Goal: Task Accomplishment & Management: Manage account settings

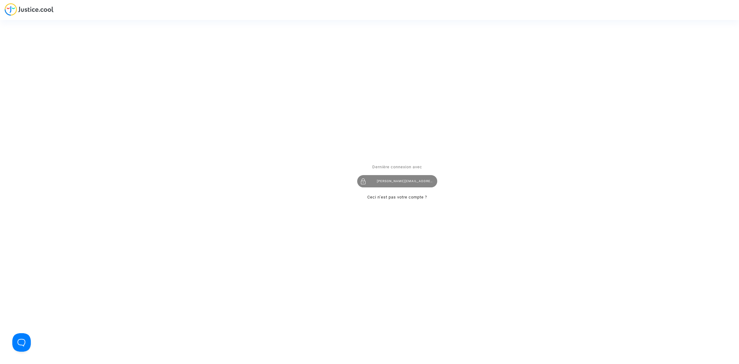
click at [397, 180] on div "[PERSON_NAME][EMAIL_ADDRESS][DOMAIN_NAME]" at bounding box center [397, 181] width 80 height 12
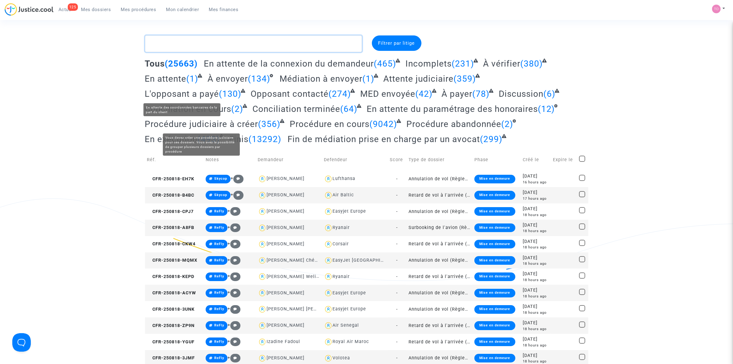
click at [179, 44] on textarea at bounding box center [253, 43] width 217 height 17
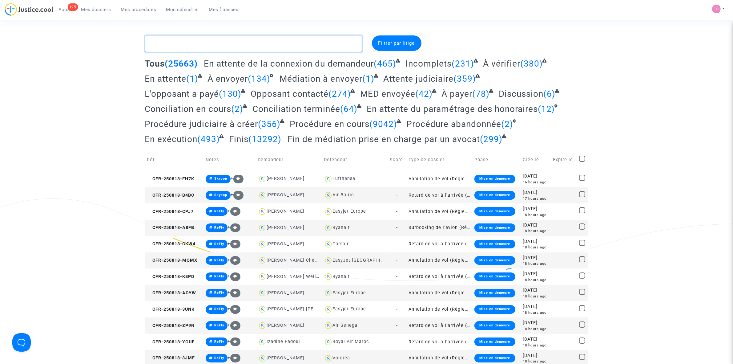
drag, startPoint x: 176, startPoint y: 47, endPoint x: 183, endPoint y: 53, distance: 9.2
click at [176, 48] on textarea at bounding box center [253, 43] width 217 height 17
paste textarea "Nguyen"
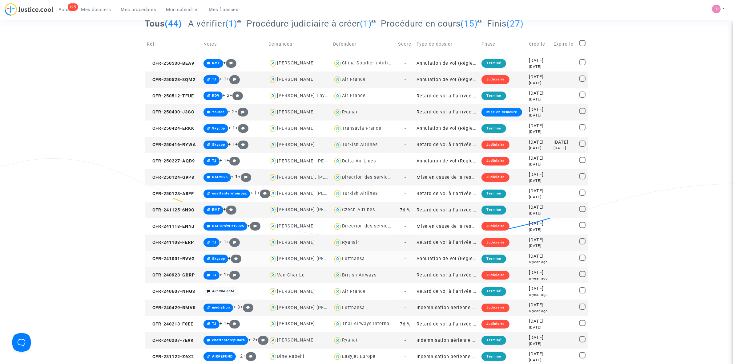
scroll to position [38, 0]
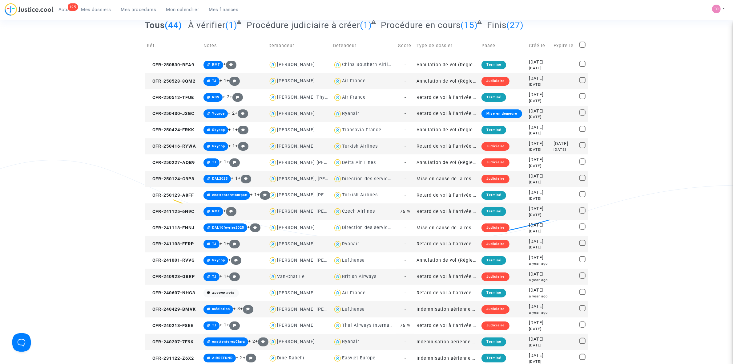
click at [356, 148] on div "Turkish Airlines" at bounding box center [360, 145] width 36 height 5
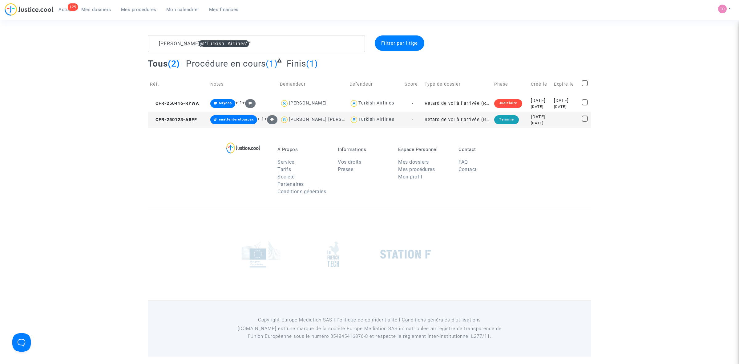
click at [531, 123] on div "7 months ago" at bounding box center [540, 122] width 19 height 5
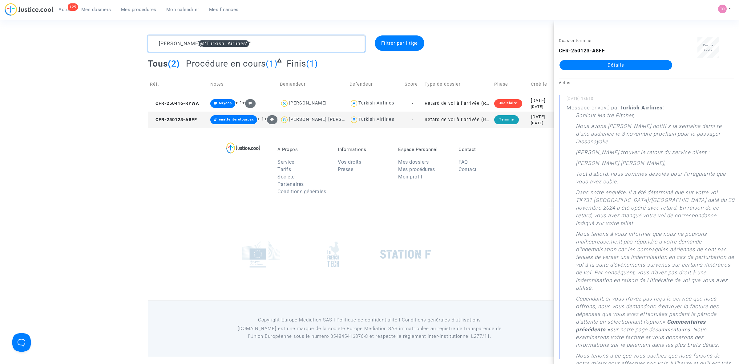
drag, startPoint x: 273, startPoint y: 42, endPoint x: 123, endPoint y: 37, distance: 150.0
click at [123, 37] on div "Nguyen @"Turkish Airlines" Filtrer par litige Tous (2) Procédure en cours (1) F…" at bounding box center [369, 81] width 739 height 92
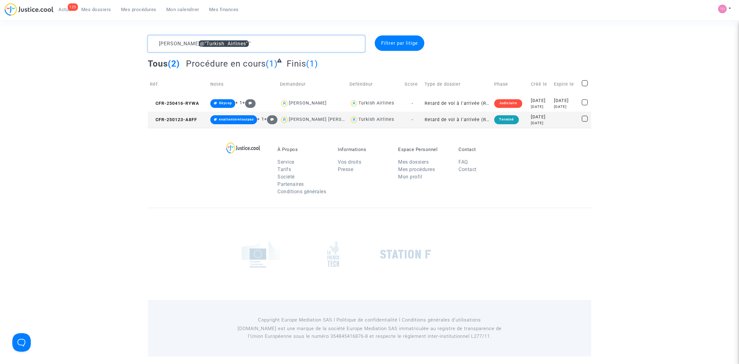
paste textarea "CFR-250310-GC2F"
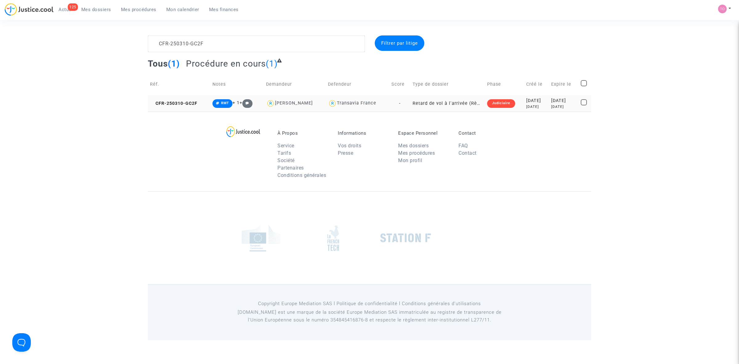
click at [530, 108] on div "5 months ago" at bounding box center [536, 106] width 21 height 5
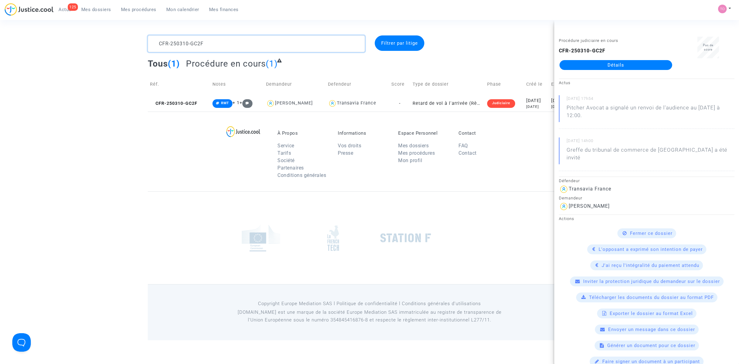
drag, startPoint x: 215, startPoint y: 42, endPoint x: 110, endPoint y: 38, distance: 106.0
click at [111, 38] on div "CFR-250310-GC2F Filtrer par litige Tous (1) Procédure en cours (1) Réf. Notes D…" at bounding box center [369, 73] width 739 height 76
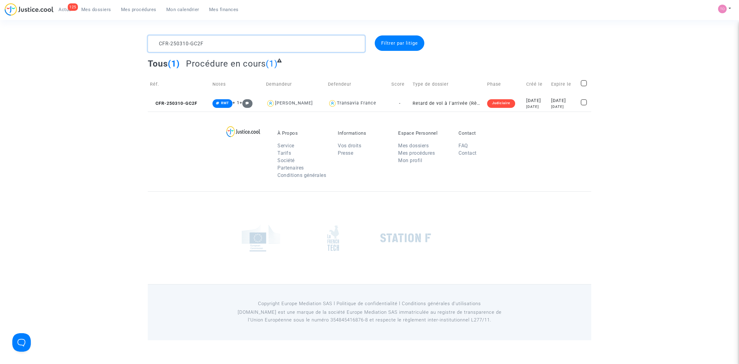
paste textarea "40207-WEHV"
click at [305, 101] on div "Maeva Moinet" at bounding box center [299, 102] width 38 height 5
type textarea "CFR-240207-WEHV @"Maeva Moinet" @"Pitcher Avocat""
click at [529, 105] on div "2 years ago" at bounding box center [532, 106] width 22 height 5
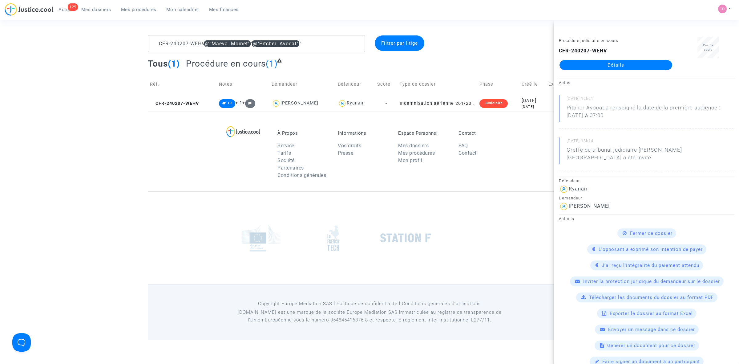
click at [596, 67] on link "Détails" at bounding box center [615, 65] width 113 height 10
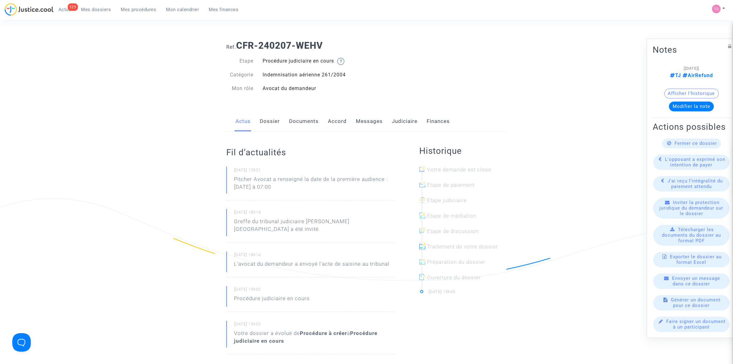
click at [401, 123] on link "Judiciaire" at bounding box center [405, 121] width 26 height 20
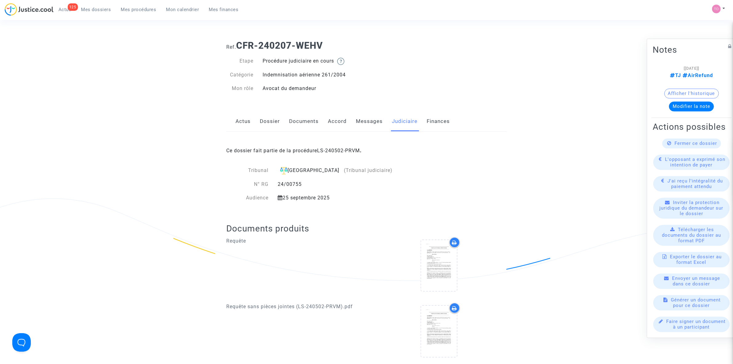
click at [368, 119] on link "Messages" at bounding box center [369, 121] width 27 height 20
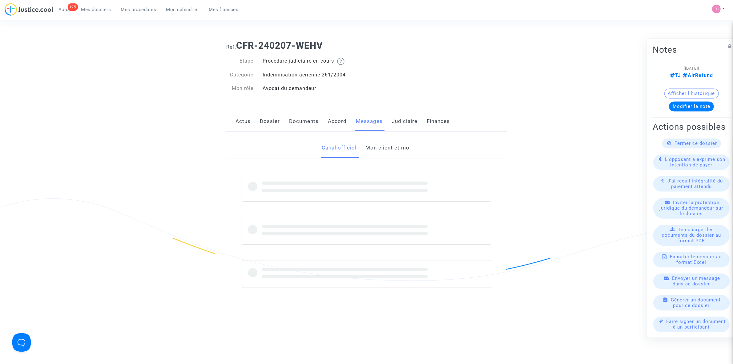
click at [387, 150] on link "Mon client et moi" at bounding box center [389, 148] width 46 height 20
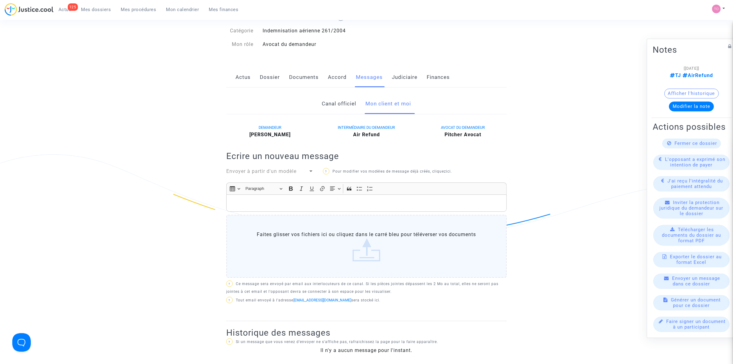
scroll to position [38, 0]
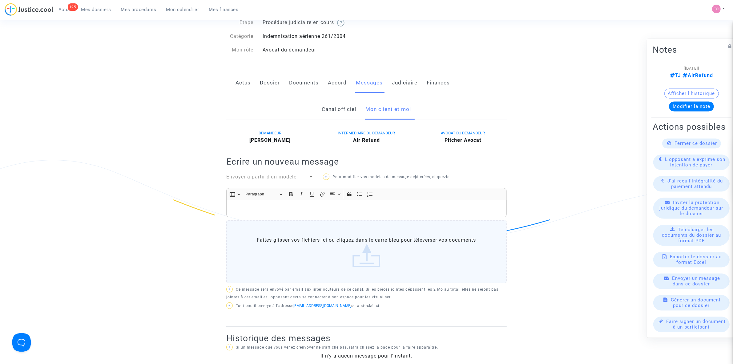
click at [387, 77] on div "Actus Dossier Documents Accord Messages Judiciaire Finances" at bounding box center [366, 83] width 280 height 21
click at [393, 77] on link "Judiciaire" at bounding box center [405, 83] width 26 height 20
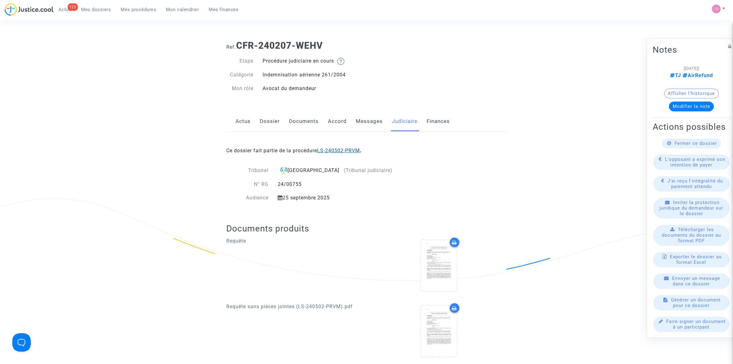
click at [334, 150] on link "LS-240502-PRVM" at bounding box center [338, 150] width 43 height 6
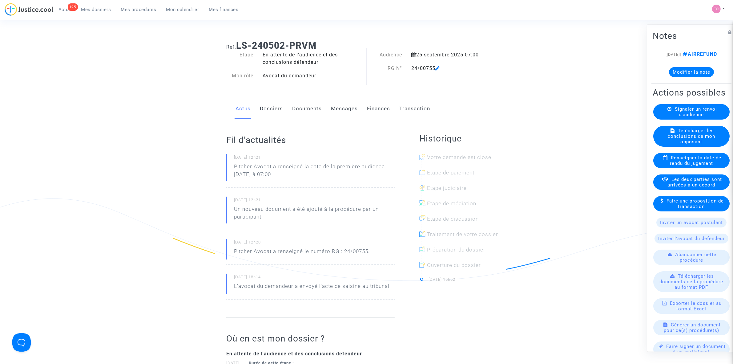
click at [688, 77] on button "Modifier la note" at bounding box center [691, 72] width 45 height 10
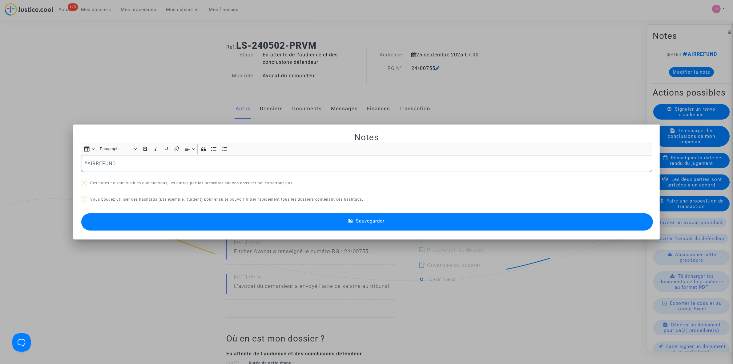
drag, startPoint x: 119, startPoint y: 165, endPoint x: 35, endPoint y: 168, distance: 83.2
click at [35, 168] on div "Notes Rich Text Editor Insert table Insert table Heading Paragraph Paragraph He…" at bounding box center [366, 182] width 733 height 364
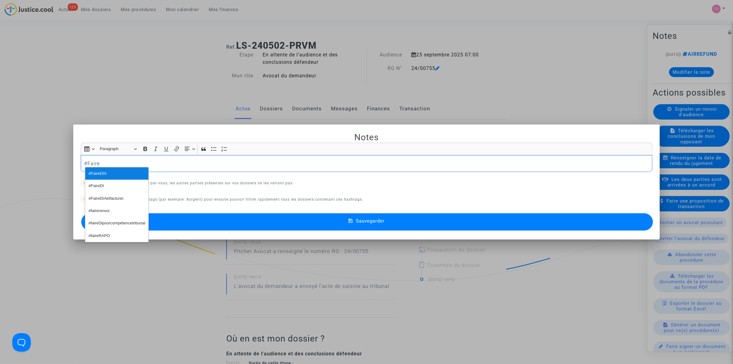
click at [102, 172] on span "#FaireDIA" at bounding box center [98, 173] width 18 height 9
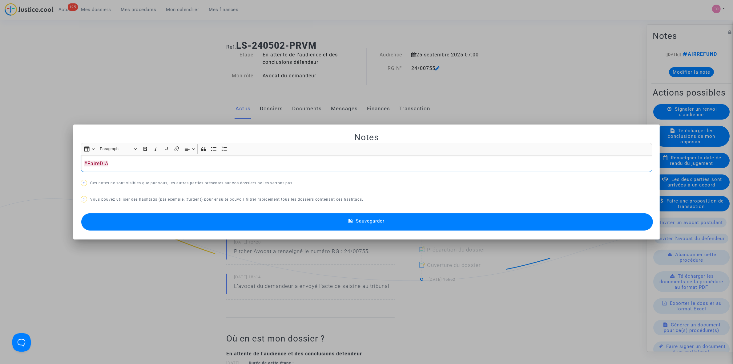
click at [217, 226] on button "Sauvegarder" at bounding box center [367, 221] width 572 height 17
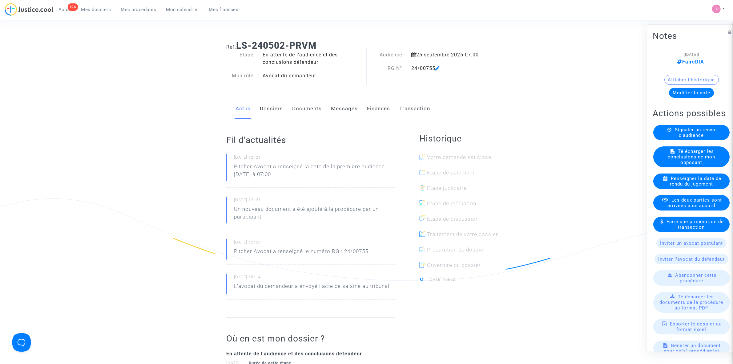
click at [100, 10] on span "Mes dossiers" at bounding box center [96, 10] width 30 height 6
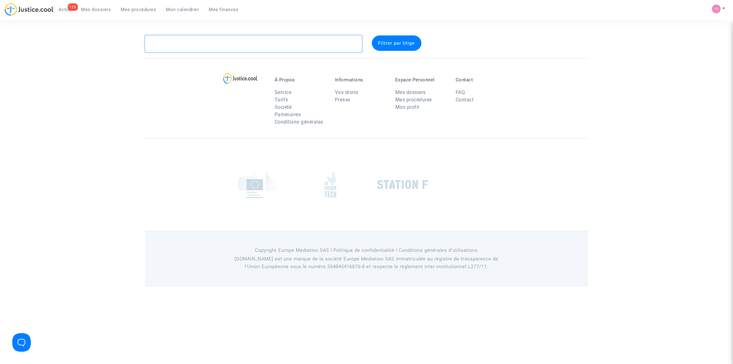
click at [190, 46] on textarea at bounding box center [253, 43] width 217 height 17
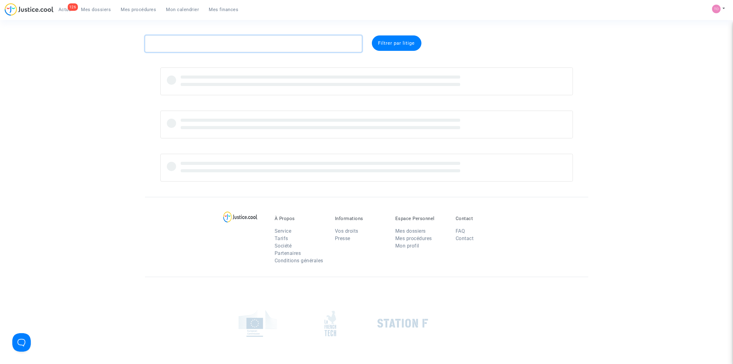
paste textarea "CFR-241115-7GPZ"
type textarea "CFR-241115-7GPZ"
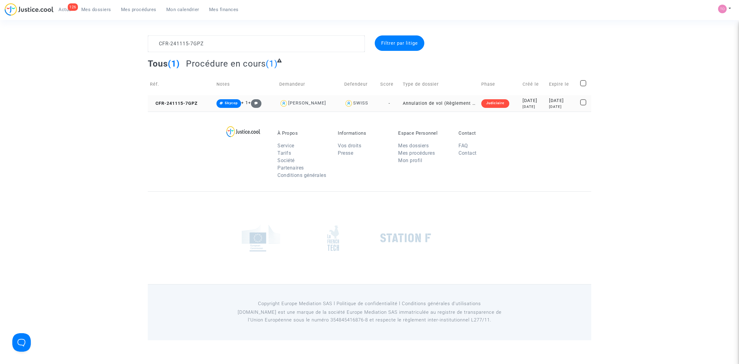
click at [522, 101] on div "2024-11-15" at bounding box center [533, 100] width 22 height 7
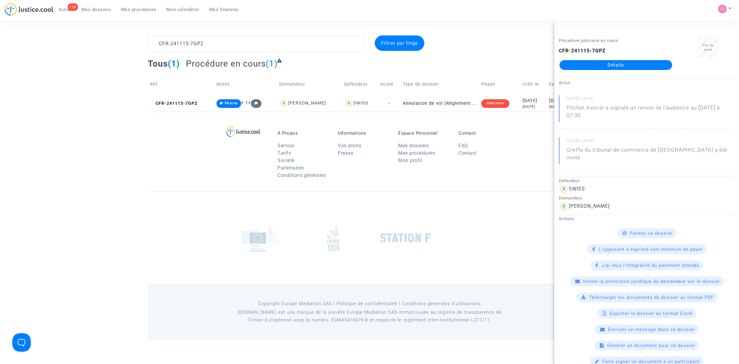
click at [595, 65] on link "Détails" at bounding box center [615, 65] width 113 height 10
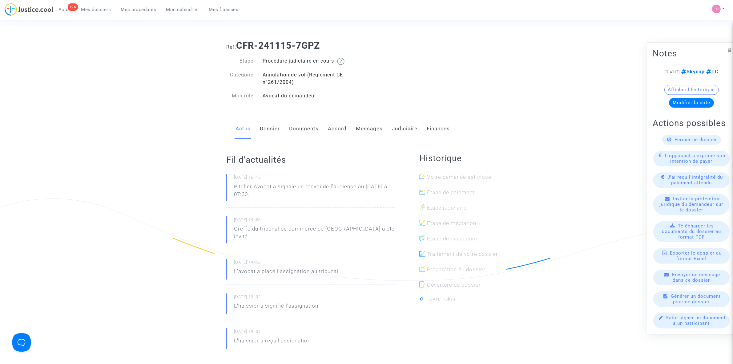
click at [396, 128] on link "Judiciaire" at bounding box center [405, 129] width 26 height 20
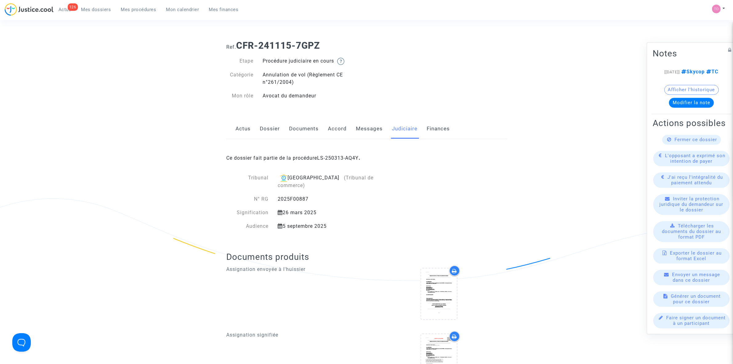
click at [685, 98] on button "Modifier la note" at bounding box center [691, 103] width 45 height 10
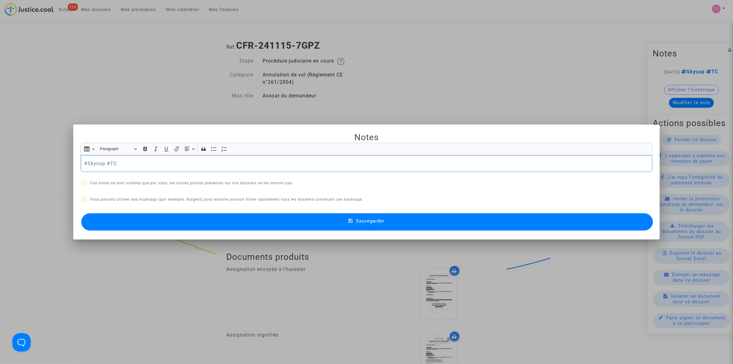
click at [449, 81] on div at bounding box center [366, 182] width 733 height 364
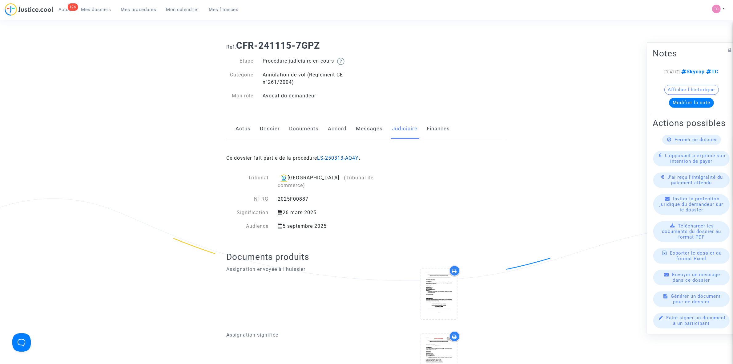
click at [340, 155] on link "LS-250313-AQ4Y" at bounding box center [338, 158] width 42 height 6
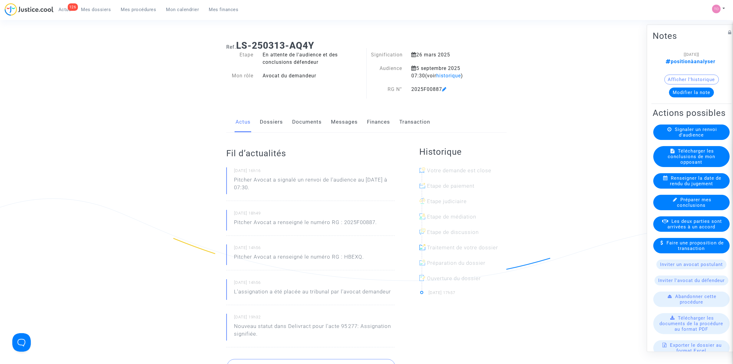
click at [681, 91] on button "Modifier la note" at bounding box center [691, 92] width 45 height 10
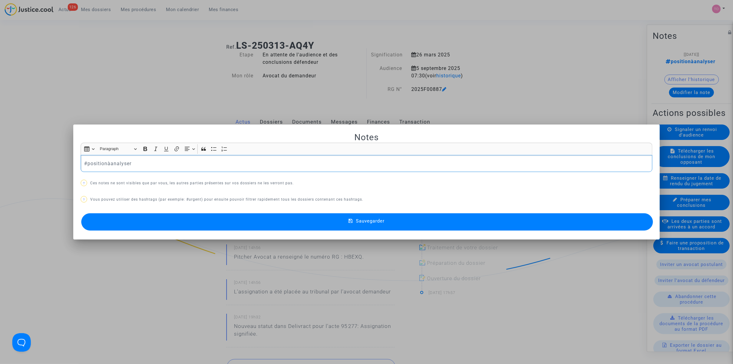
drag, startPoint x: 183, startPoint y: 164, endPoint x: -18, endPoint y: 165, distance: 200.4
click at [0, 165] on html "126 Actus Mes dossiers Mes procédures Mon calendrier Mes finances Mon profil Pa…" at bounding box center [366, 365] width 733 height 731
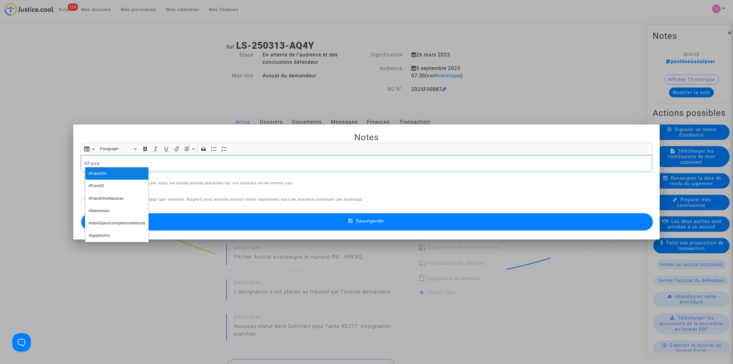
click at [110, 170] on button "#FaireDIA" at bounding box center [116, 173] width 63 height 12
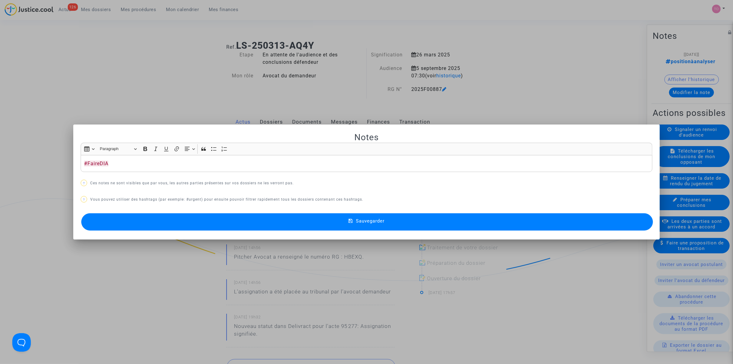
click at [184, 216] on button "Sauvegarder" at bounding box center [367, 221] width 572 height 17
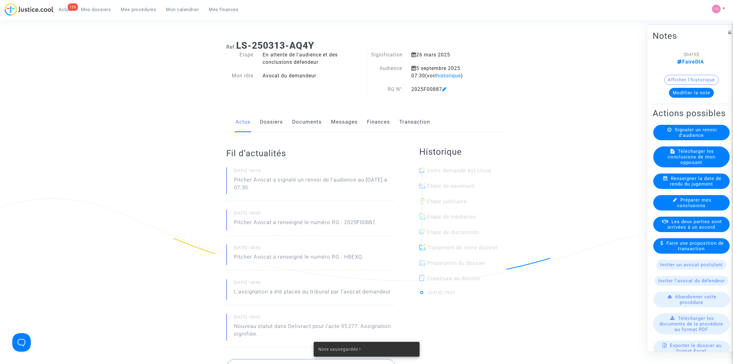
click at [267, 125] on link "Dossiers" at bounding box center [271, 122] width 23 height 20
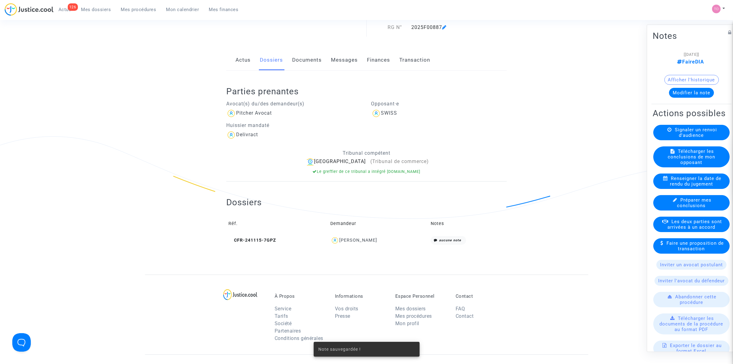
scroll to position [77, 0]
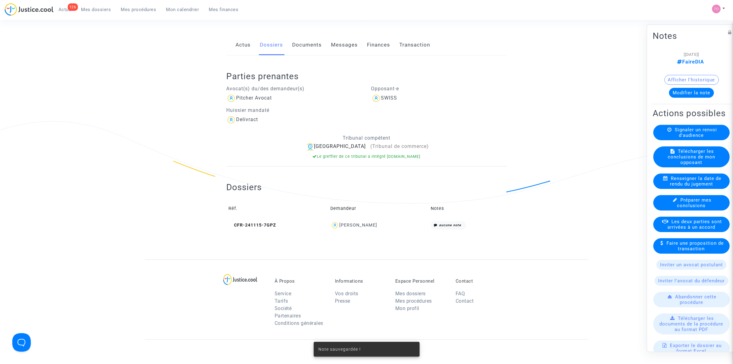
click at [367, 223] on div "Aline Richez" at bounding box center [358, 224] width 38 height 5
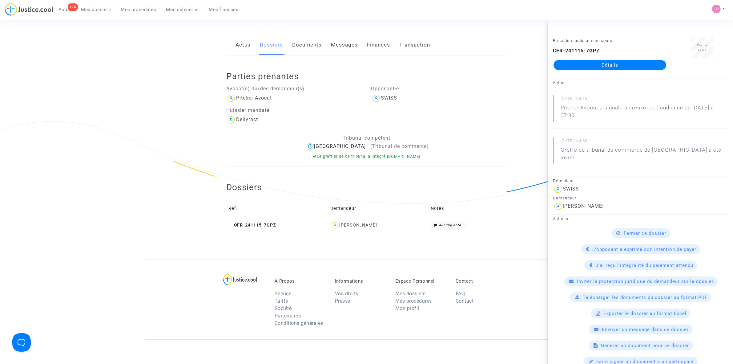
copy div "Richez"
click at [495, 90] on p "Opposant·e" at bounding box center [439, 89] width 136 height 8
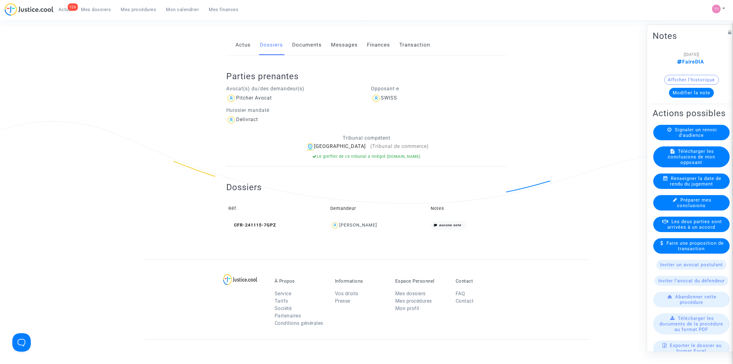
click at [92, 14] on div "126 Actus Mes dossiers Mes procédures Mon calendrier Mes finances" at bounding box center [124, 11] width 239 height 17
click at [98, 11] on span "Mes dossiers" at bounding box center [96, 10] width 30 height 6
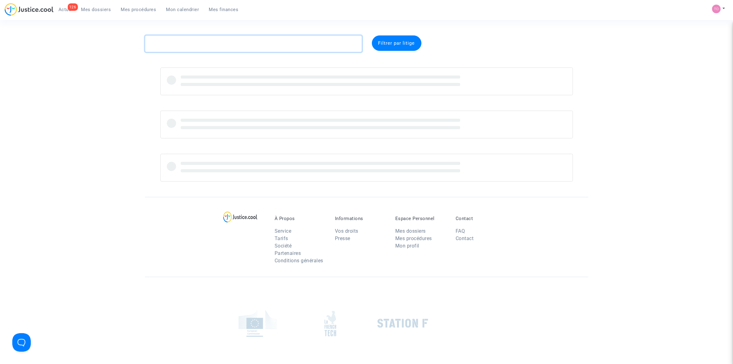
click at [179, 41] on textarea at bounding box center [253, 43] width 217 height 17
paste textarea "BUFFETAUD"
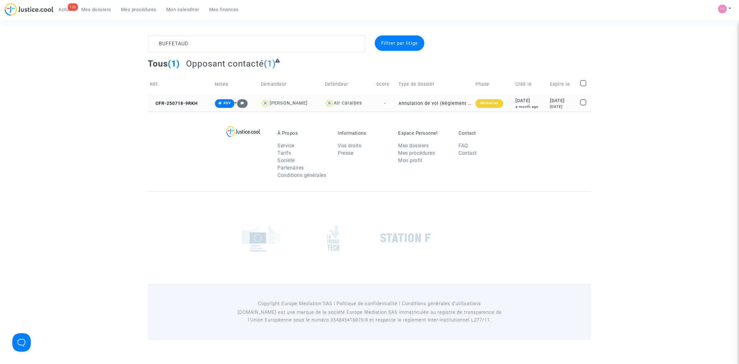
click at [524, 100] on div "2025-07-18" at bounding box center [530, 100] width 30 height 7
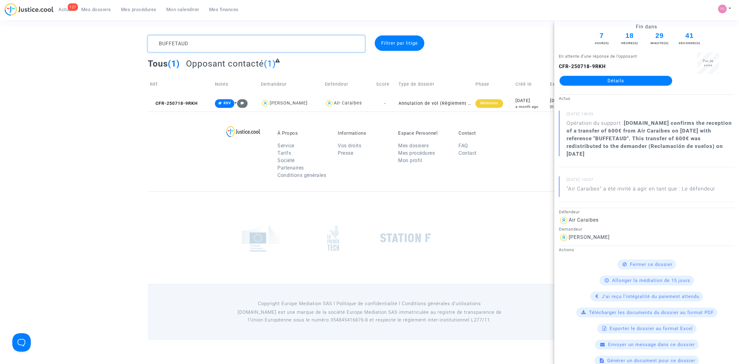
drag, startPoint x: 131, startPoint y: 42, endPoint x: 107, endPoint y: 40, distance: 23.8
click at [106, 41] on div "BUFFETAUD Filtrer par litige Tous (1) Opposant contacté (1) Réf. Notes Demandeu…" at bounding box center [369, 73] width 739 height 76
paste textarea "LACOFFRETTE"
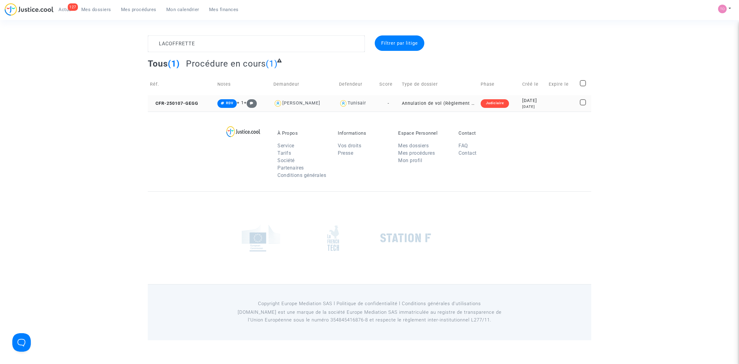
click at [544, 101] on div "2025-01-07" at bounding box center [533, 100] width 22 height 7
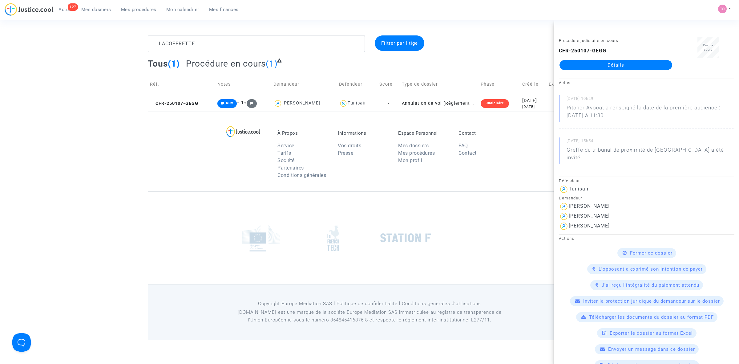
drag, startPoint x: 618, startPoint y: 71, endPoint x: 615, endPoint y: 62, distance: 9.4
drag, startPoint x: 194, startPoint y: 42, endPoint x: 71, endPoint y: 44, distance: 123.5
click at [87, 45] on div "LACOFFRETTE Filtrer par litige Tous (1) Procédure en cours (1) Réf. Notes Deman…" at bounding box center [369, 73] width 739 height 76
paste textarea "AMOUR"
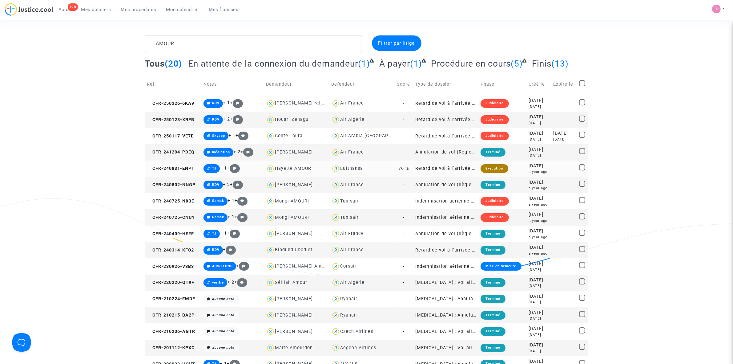
click at [353, 163] on td "Lufthansa" at bounding box center [361, 168] width 65 height 16
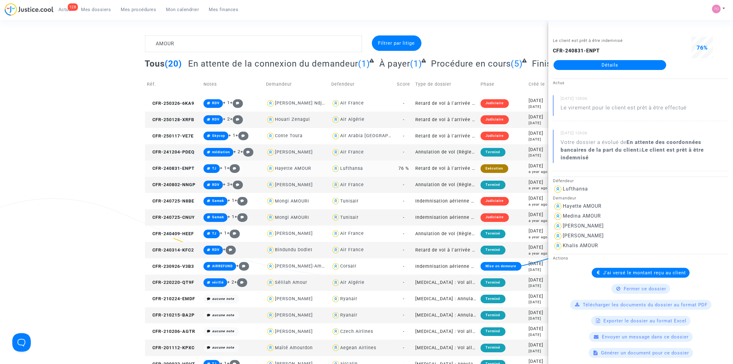
click at [353, 167] on div "Lufthansa" at bounding box center [351, 168] width 23 height 5
type textarea "AMOUR @Lufthansa"
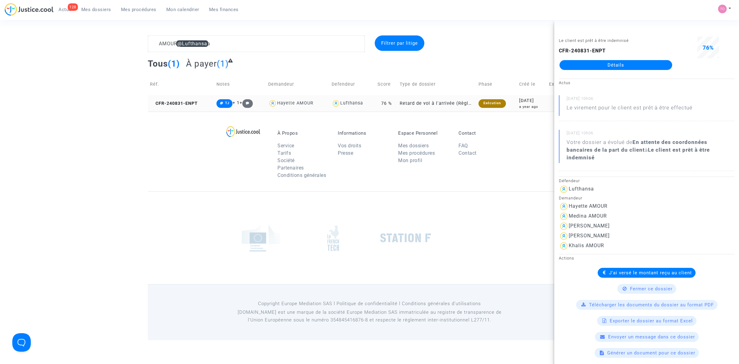
click at [519, 103] on div "2024-08-31" at bounding box center [532, 100] width 26 height 7
click at [599, 66] on link "Détails" at bounding box center [615, 65] width 113 height 10
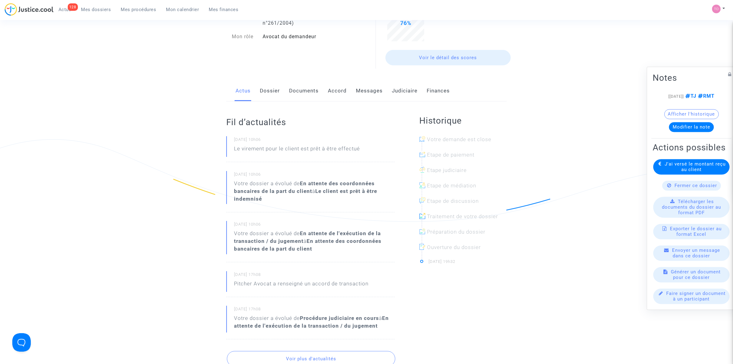
scroll to position [38, 0]
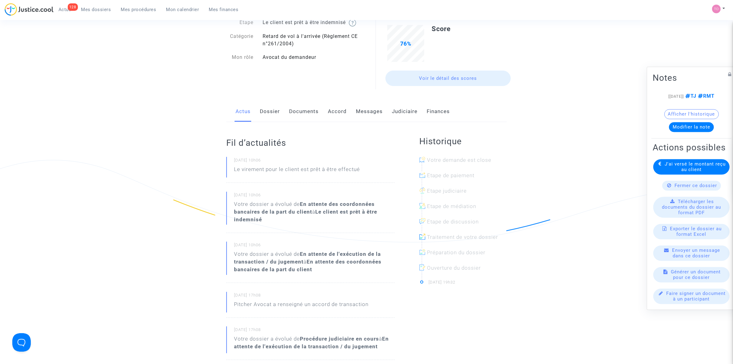
click at [402, 110] on link "Judiciaire" at bounding box center [405, 111] width 26 height 20
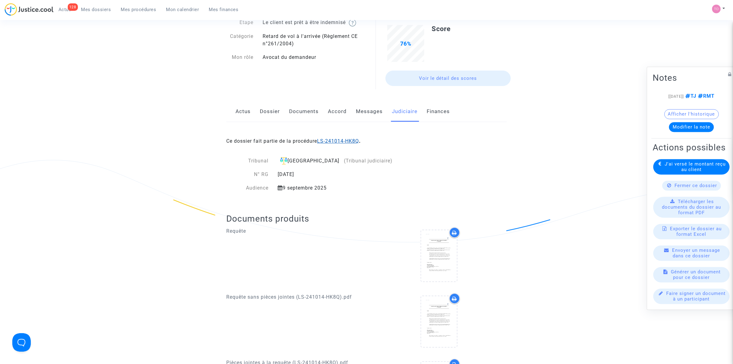
click at [338, 139] on link "LS-241014-HK8Q" at bounding box center [338, 141] width 42 height 6
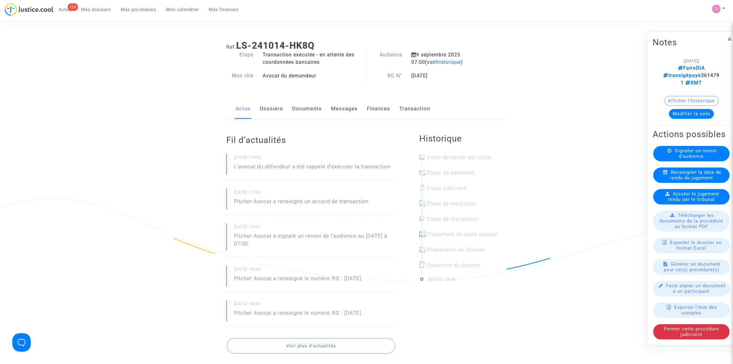
click at [90, 8] on span "Mes dossiers" at bounding box center [96, 10] width 30 height 6
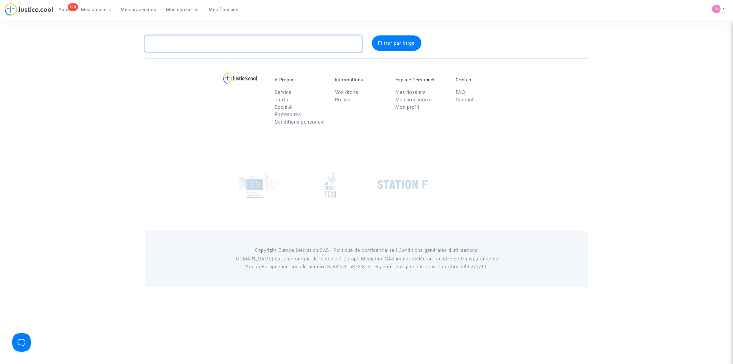
click at [206, 42] on textarea at bounding box center [253, 43] width 217 height 17
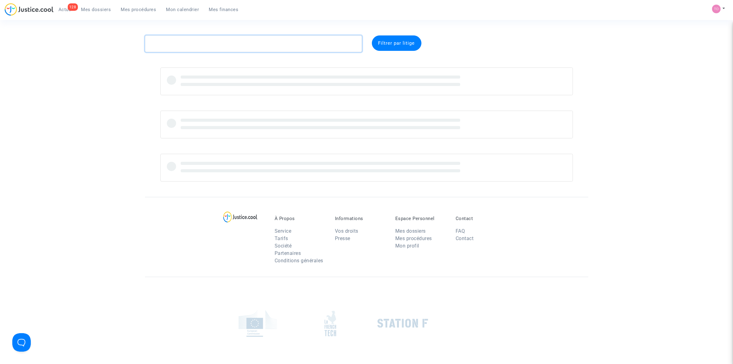
paste textarea "NEGATU"
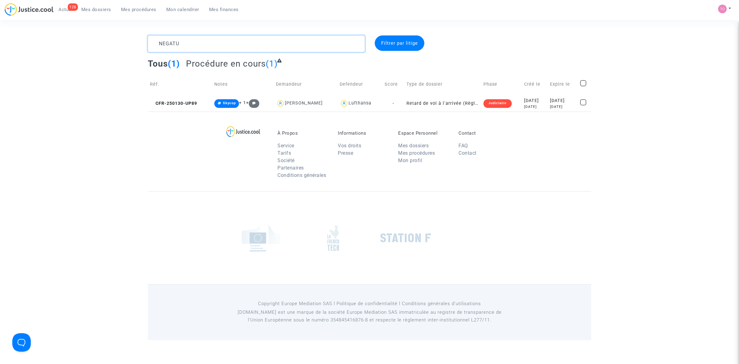
type textarea "NEGATU"
click at [522, 93] on td "Créé le" at bounding box center [535, 84] width 26 height 22
click at [524, 100] on div "2025-01-30" at bounding box center [535, 100] width 22 height 7
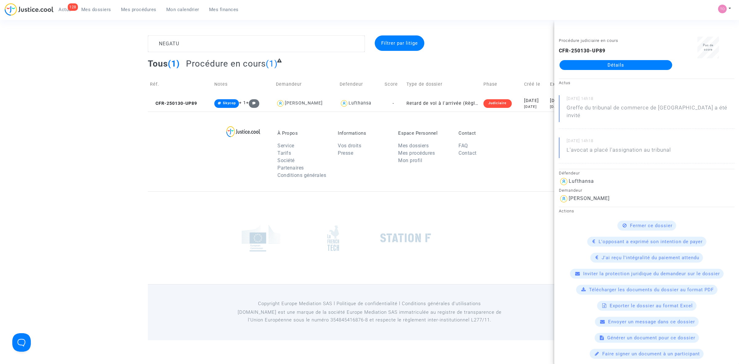
click at [225, 293] on div "Copyright Europe Mediation SAS l Politique de confidentialité l Conditions gé…" at bounding box center [369, 312] width 443 height 56
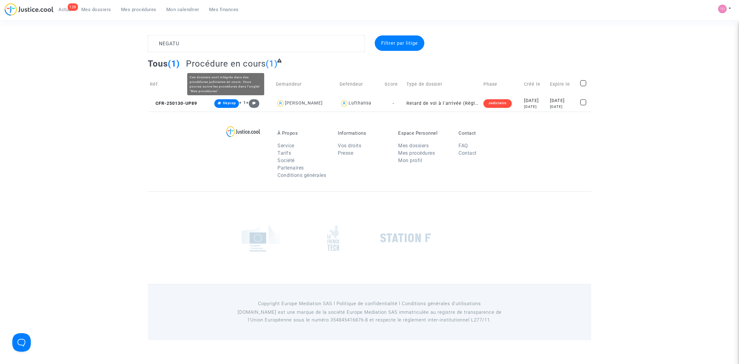
click at [183, 10] on span "Mon calendrier" at bounding box center [182, 10] width 33 height 6
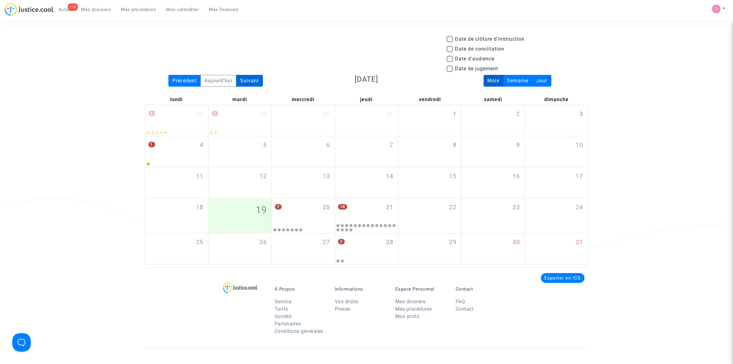
click at [252, 81] on div "Suivant" at bounding box center [249, 81] width 27 height 12
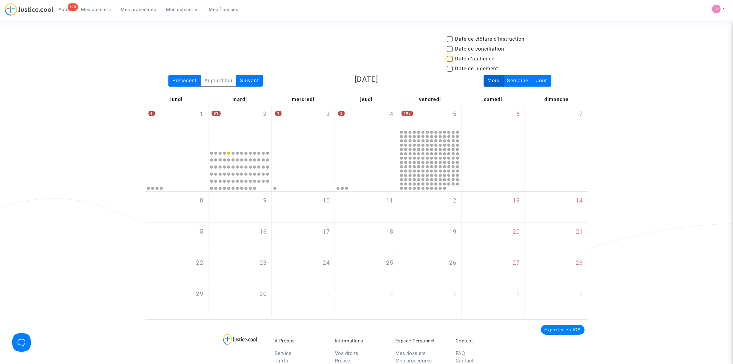
click at [452, 58] on span at bounding box center [450, 59] width 6 height 6
click at [450, 62] on input "Date d'audience" at bounding box center [449, 62] width 0 height 0
checkbox input "true"
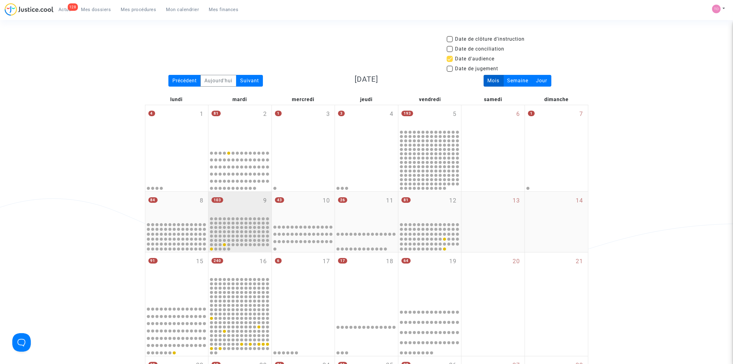
click at [242, 203] on div "103 9" at bounding box center [239, 203] width 63 height 24
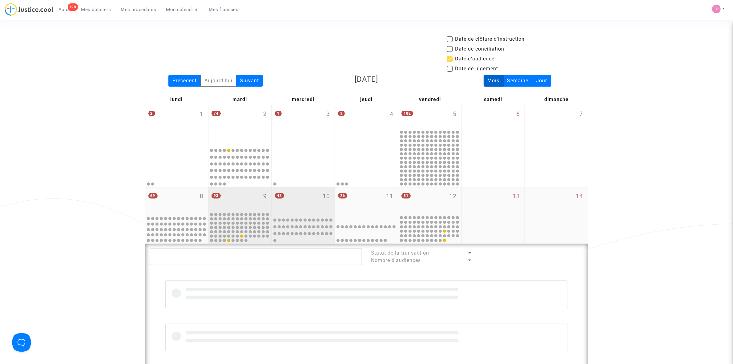
scroll to position [154, 0]
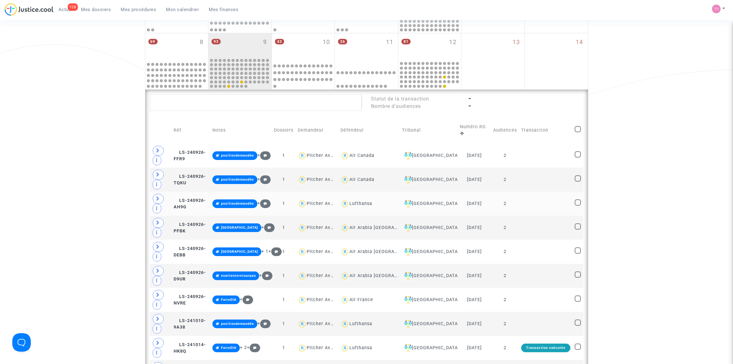
click at [356, 204] on div "Lufthansa" at bounding box center [360, 203] width 23 height 5
type textarea "@Lufthansa"
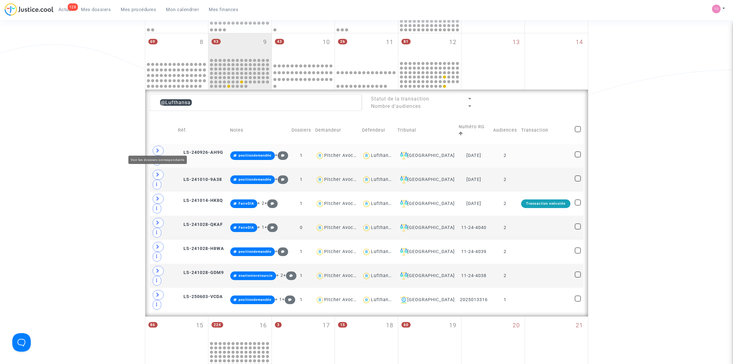
click at [159, 148] on icon at bounding box center [158, 150] width 4 height 5
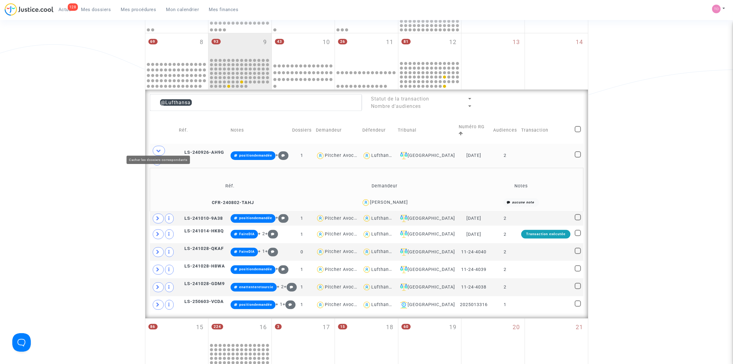
click at [159, 148] on icon at bounding box center [158, 150] width 5 height 5
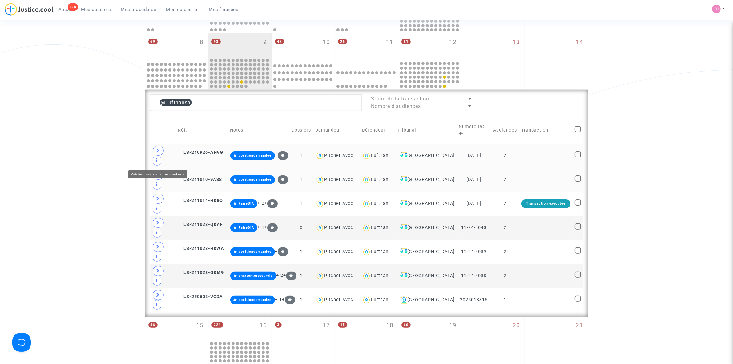
click at [153, 170] on span at bounding box center [158, 175] width 11 height 10
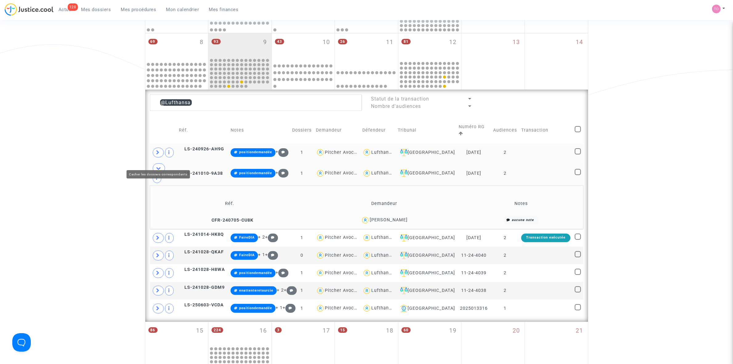
click at [153, 163] on span at bounding box center [159, 168] width 12 height 10
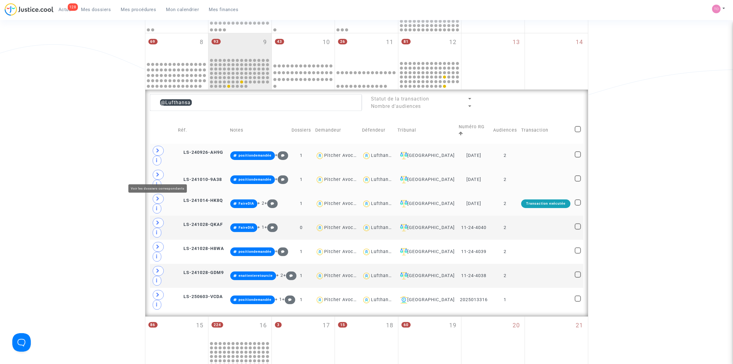
click at [159, 196] on icon at bounding box center [158, 198] width 4 height 5
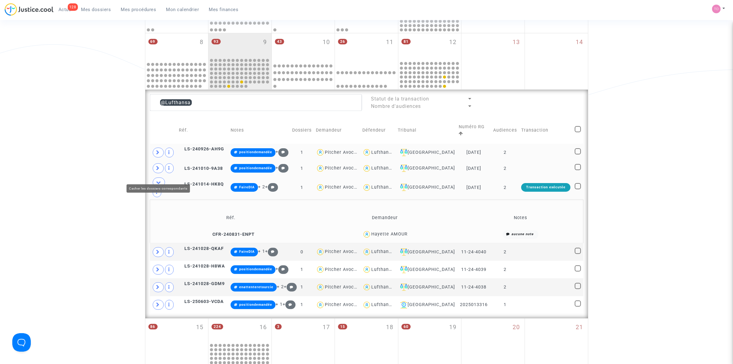
click at [159, 180] on icon at bounding box center [158, 182] width 5 height 5
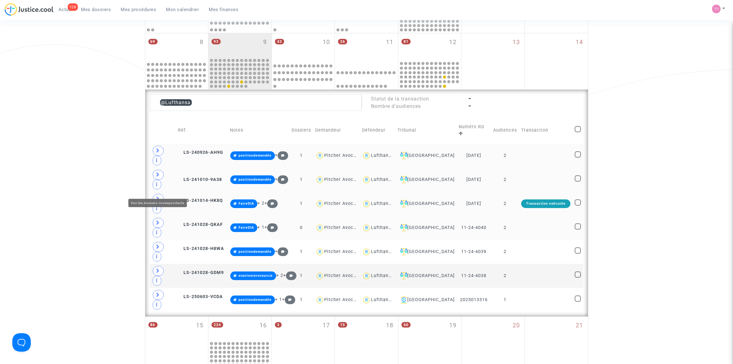
click at [159, 220] on icon at bounding box center [158, 222] width 4 height 5
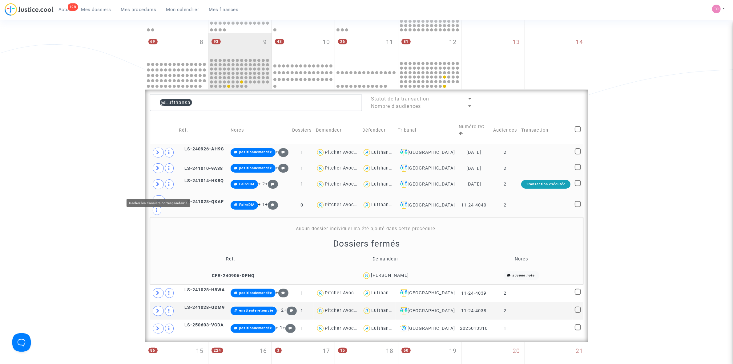
click at [159, 198] on icon at bounding box center [158, 200] width 5 height 5
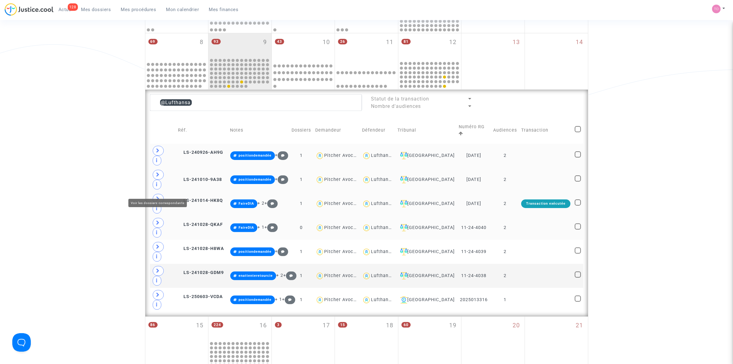
click at [159, 220] on icon at bounding box center [158, 222] width 4 height 5
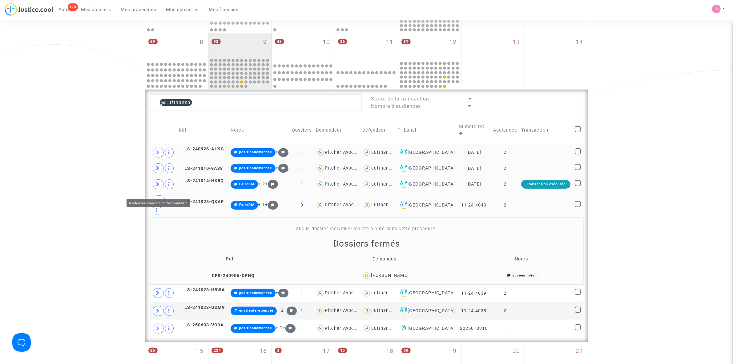
click at [159, 198] on icon at bounding box center [158, 200] width 5 height 5
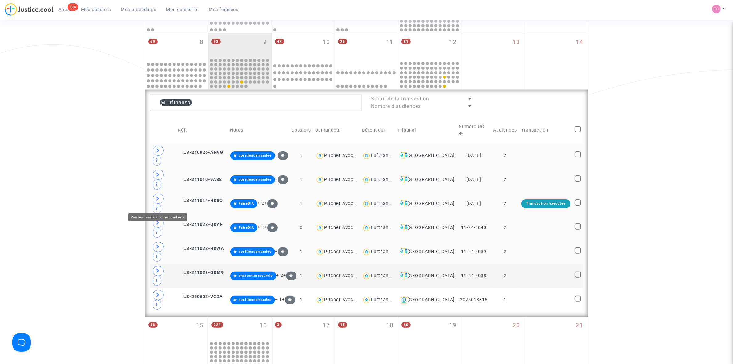
click at [160, 242] on span at bounding box center [158, 247] width 11 height 10
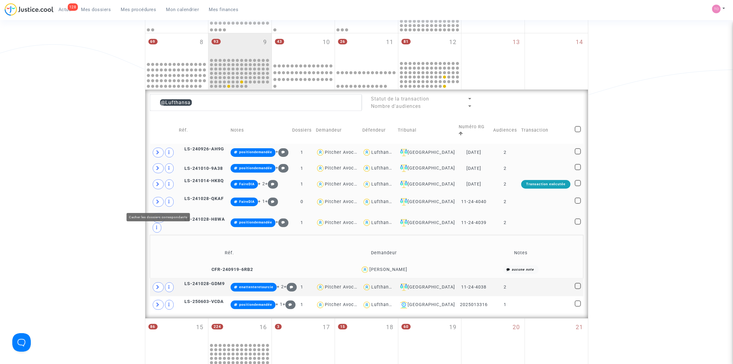
click at [160, 213] on span at bounding box center [159, 218] width 12 height 10
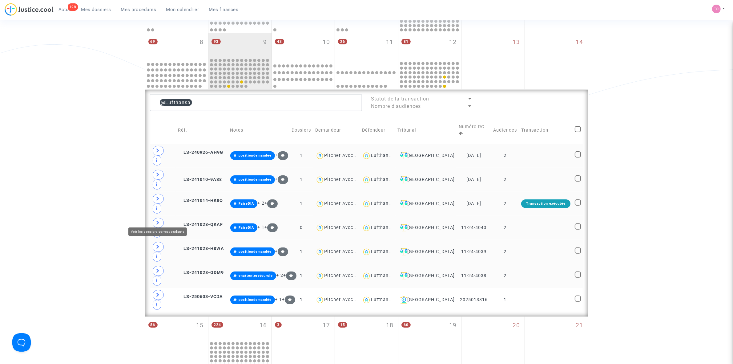
click at [159, 266] on span at bounding box center [158, 271] width 11 height 10
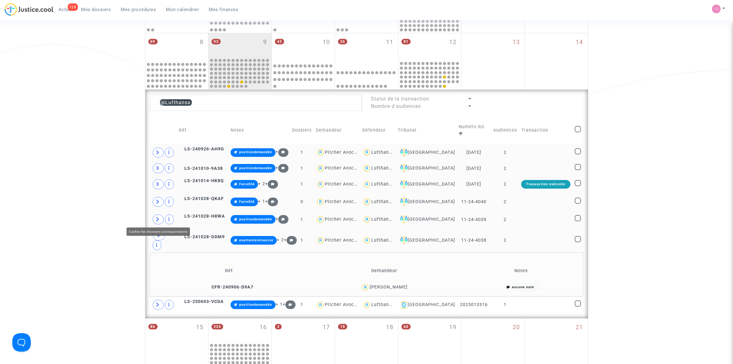
click at [159, 230] on span at bounding box center [159, 235] width 12 height 10
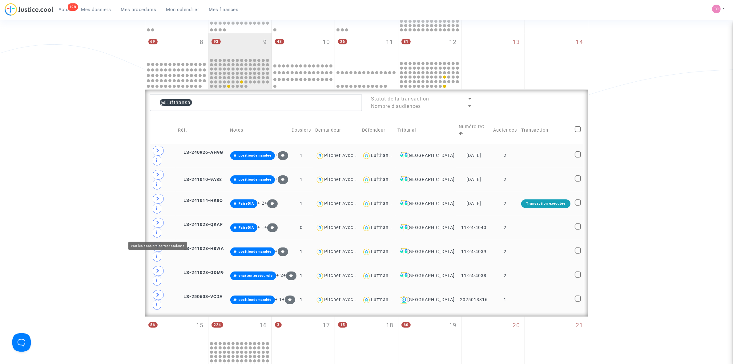
click at [156, 290] on span at bounding box center [158, 295] width 11 height 10
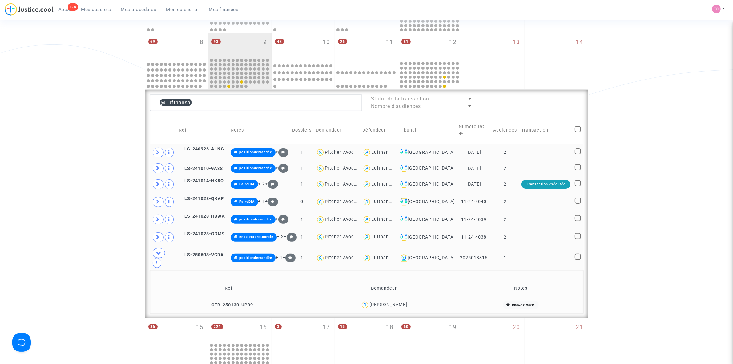
click at [379, 270] on span "[PERSON_NAME]" at bounding box center [388, 286] width 38 height 41
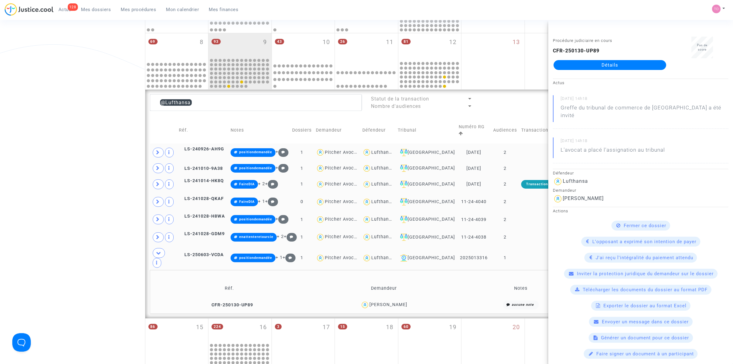
click at [28, 130] on div "Date de clôture d'instruction Date de conciliation Date d'audience Date de juge…" at bounding box center [366, 201] width 733 height 640
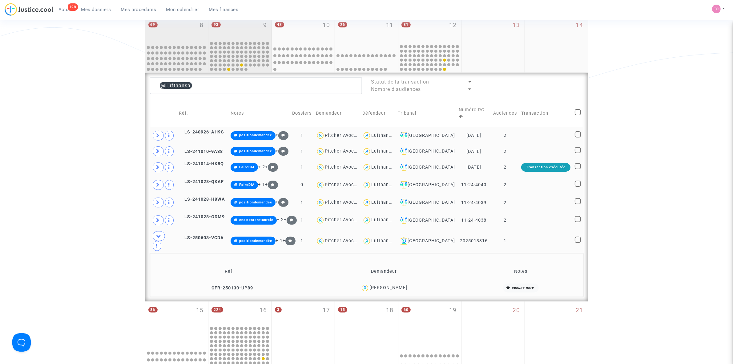
scroll to position [231, 0]
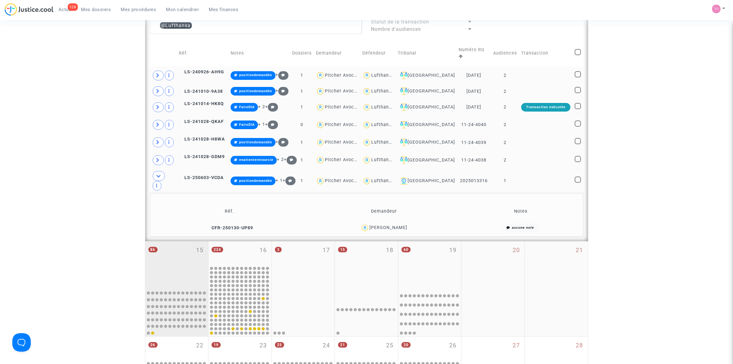
click at [172, 251] on div "86 15" at bounding box center [176, 264] width 63 height 46
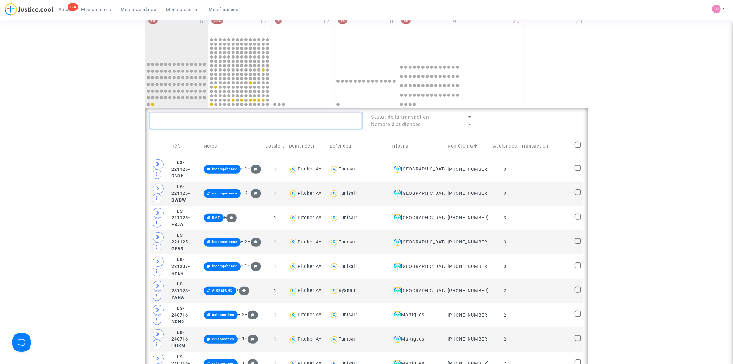
click at [199, 120] on textarea at bounding box center [256, 120] width 212 height 17
paste textarea "POTOCNIK"
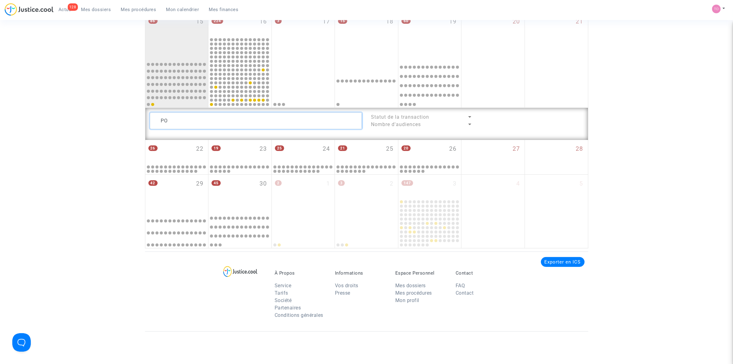
type textarea "P"
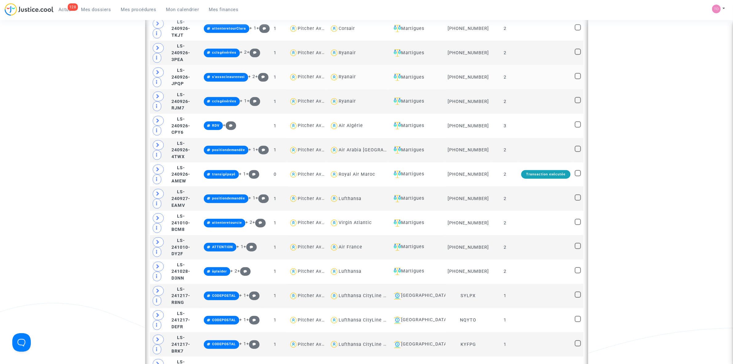
scroll to position [731, 0]
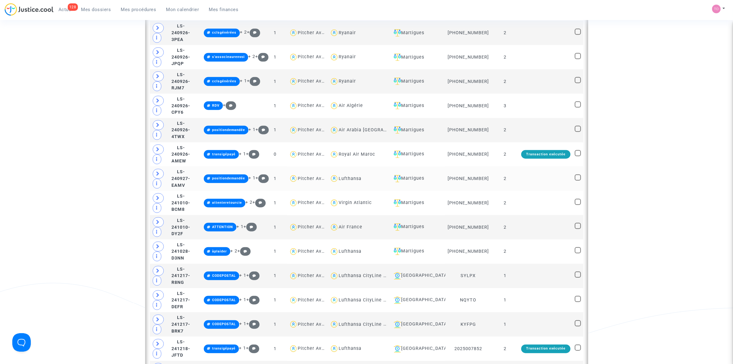
click at [361, 181] on div "Lufthansa" at bounding box center [350, 178] width 23 height 5
type textarea "@Lufthansa"
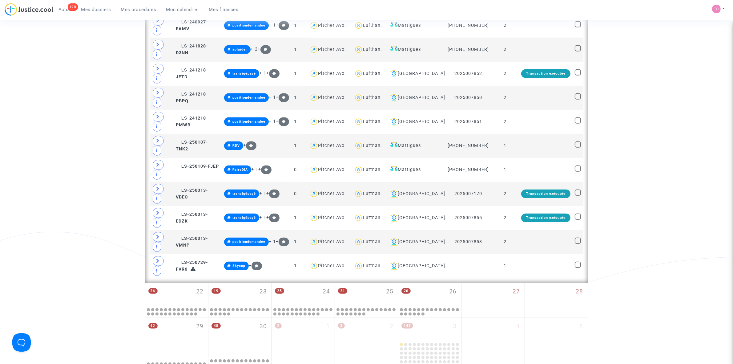
scroll to position [333, 0]
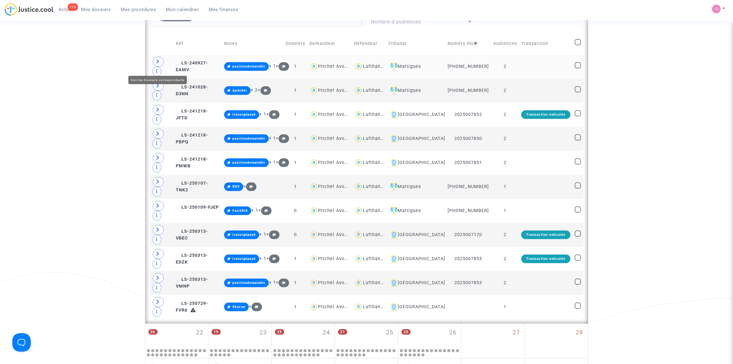
click at [161, 66] on span at bounding box center [158, 62] width 11 height 10
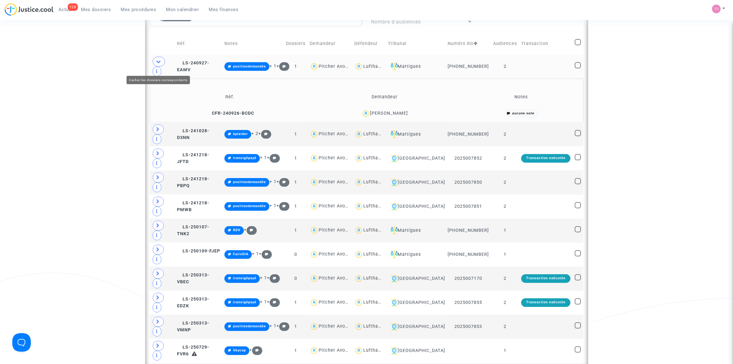
click at [161, 64] on icon at bounding box center [158, 61] width 5 height 5
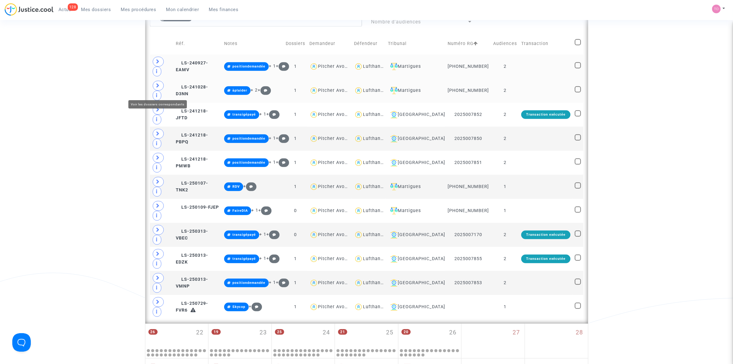
click at [163, 88] on span at bounding box center [158, 86] width 11 height 10
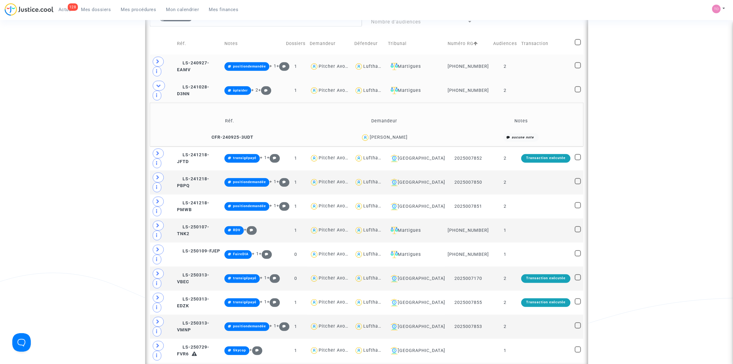
click at [163, 88] on td at bounding box center [162, 90] width 25 height 24
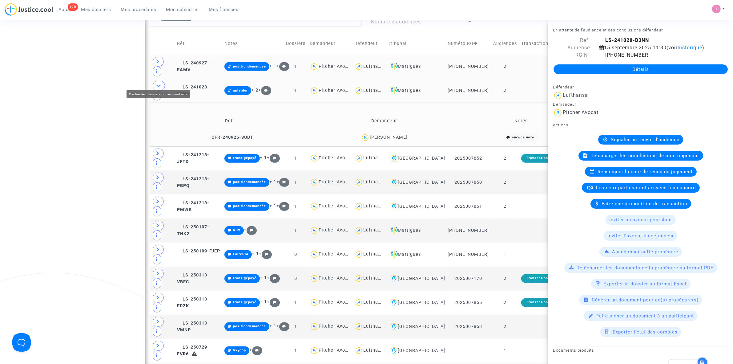
click at [157, 83] on icon at bounding box center [158, 85] width 5 height 5
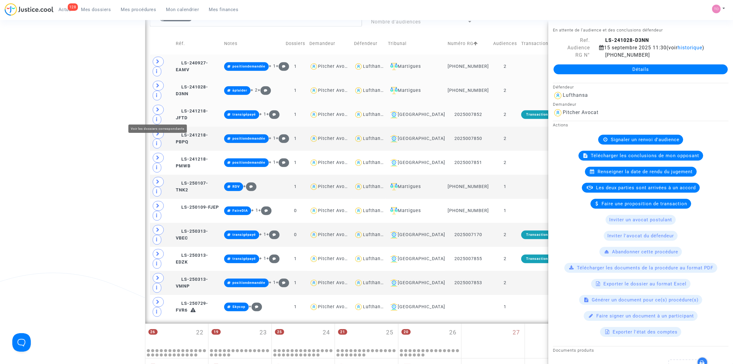
click at [159, 112] on icon at bounding box center [158, 109] width 4 height 5
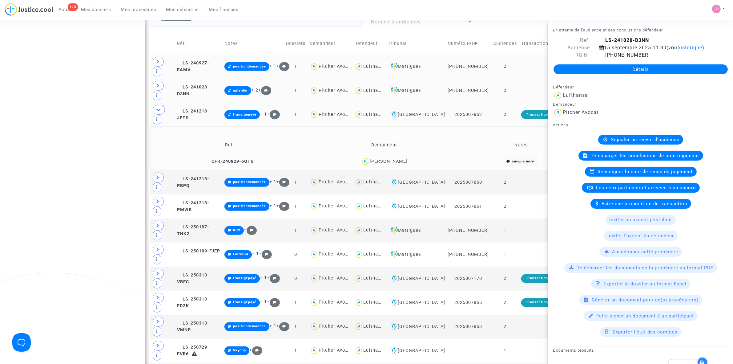
click at [159, 127] on td "Réf. Demandeur Notes CFR-240829-6QT6 Vardan Manucharyan aucune note" at bounding box center [366, 149] width 433 height 44
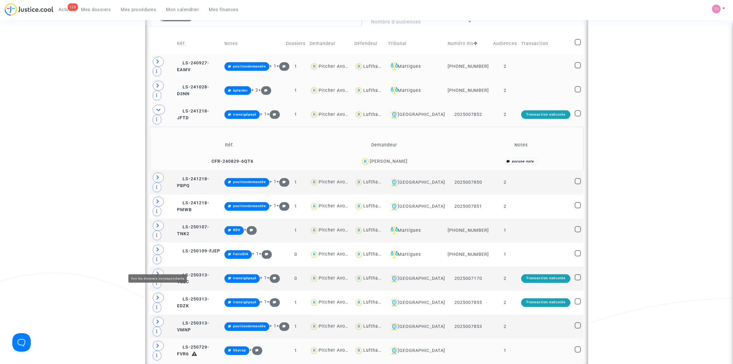
click at [159, 343] on icon at bounding box center [158, 345] width 4 height 5
click at [159, 343] on icon at bounding box center [158, 345] width 5 height 5
click at [161, 316] on span at bounding box center [158, 321] width 11 height 10
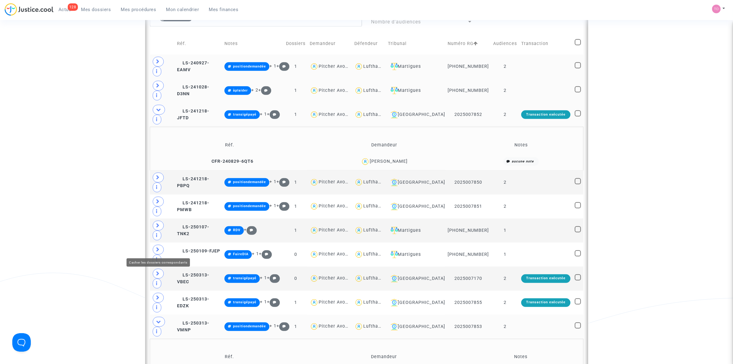
click at [161, 319] on icon at bounding box center [158, 321] width 5 height 5
click at [159, 295] on icon at bounding box center [158, 297] width 4 height 5
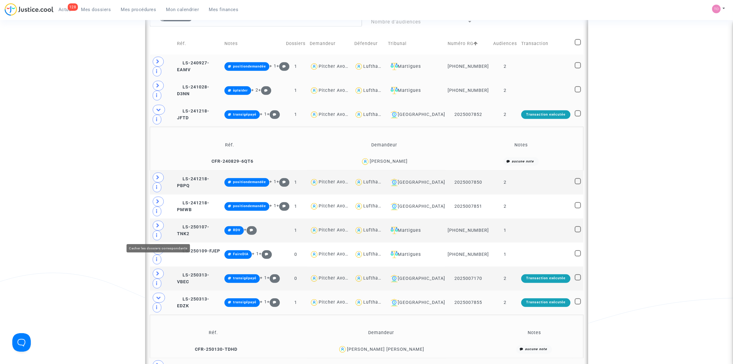
click at [159, 295] on icon at bounding box center [158, 297] width 5 height 5
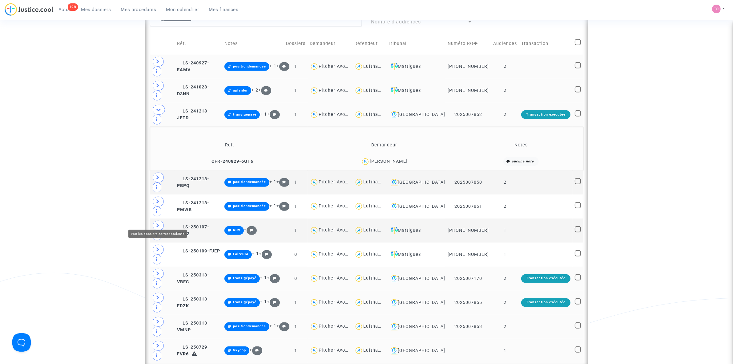
click at [157, 271] on icon at bounding box center [158, 273] width 4 height 5
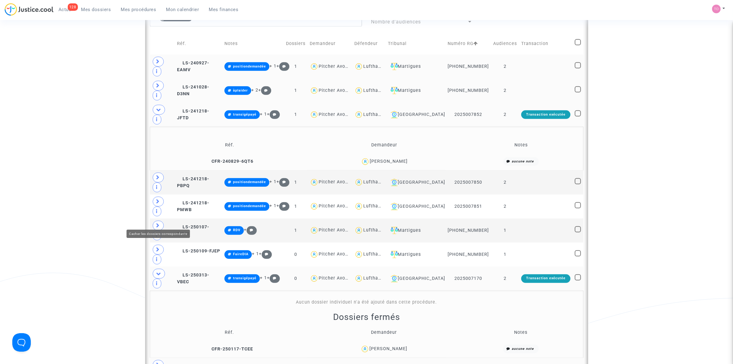
click at [157, 271] on icon at bounding box center [158, 273] width 5 height 5
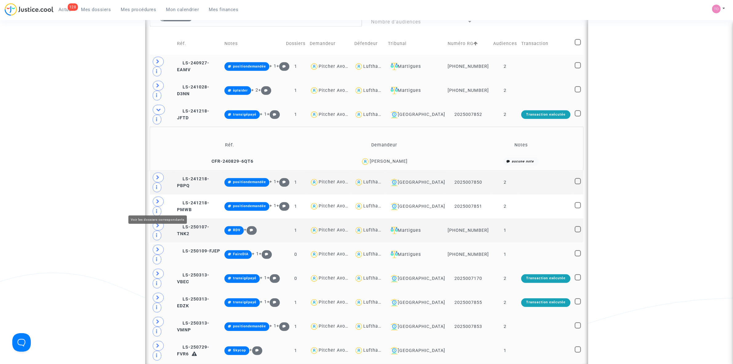
click at [158, 247] on icon at bounding box center [158, 249] width 4 height 5
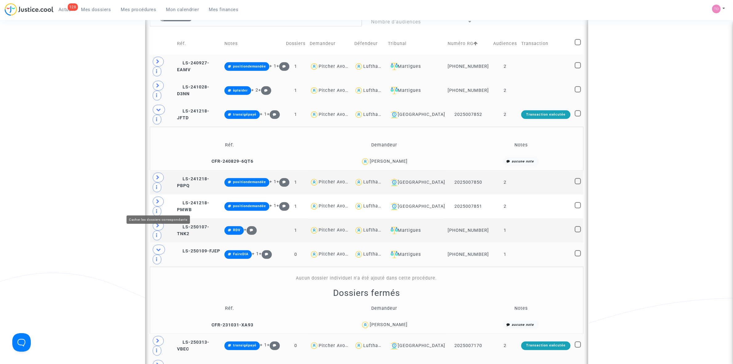
click at [158, 247] on icon at bounding box center [158, 249] width 5 height 5
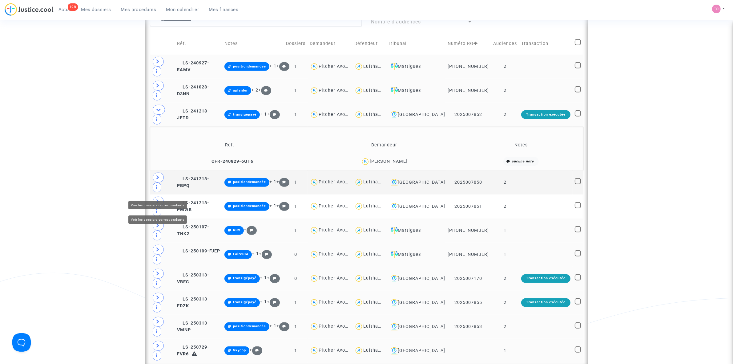
click at [159, 223] on icon at bounding box center [158, 225] width 4 height 5
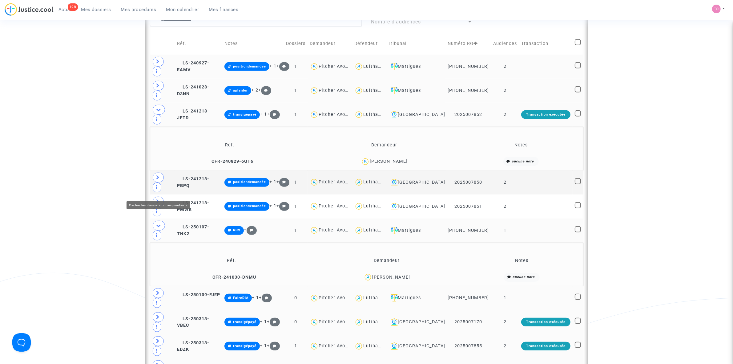
click at [159, 223] on icon at bounding box center [158, 225] width 5 height 5
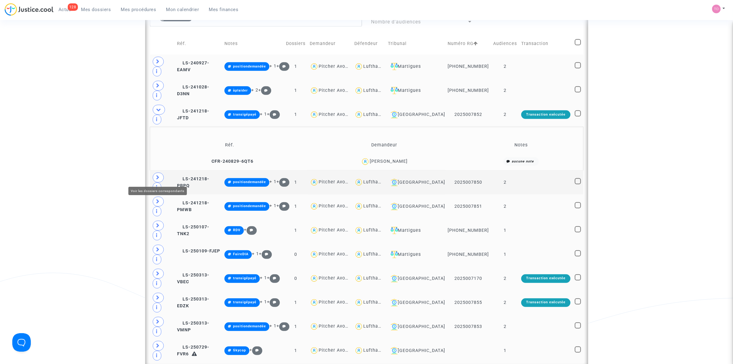
click at [158, 199] on icon at bounding box center [158, 201] width 4 height 5
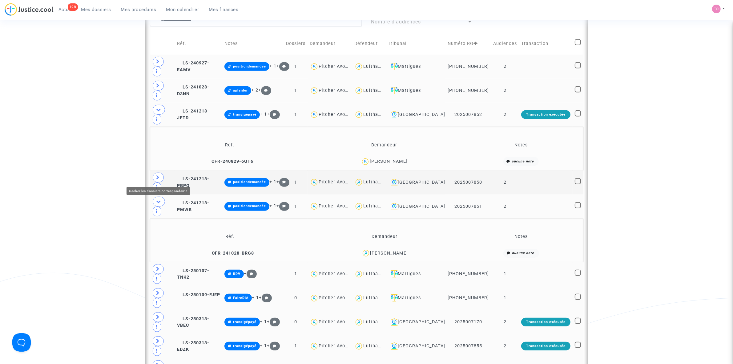
click at [158, 199] on icon at bounding box center [158, 201] width 5 height 5
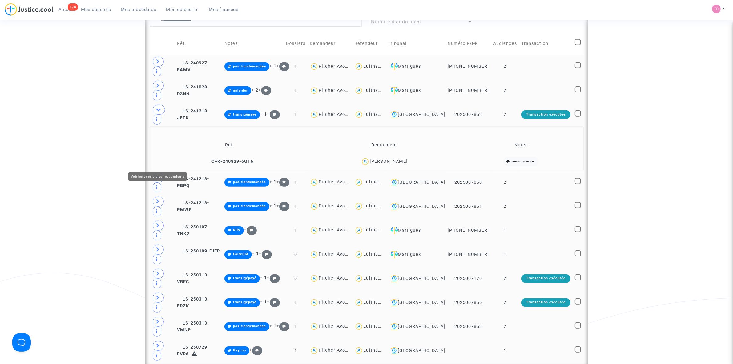
click at [159, 172] on span at bounding box center [158, 177] width 11 height 10
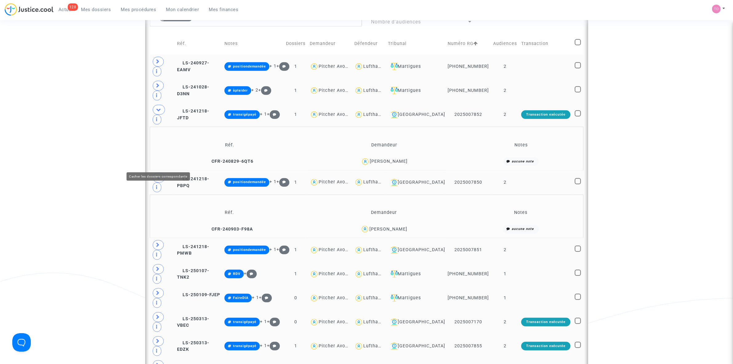
click at [159, 172] on span at bounding box center [159, 177] width 12 height 10
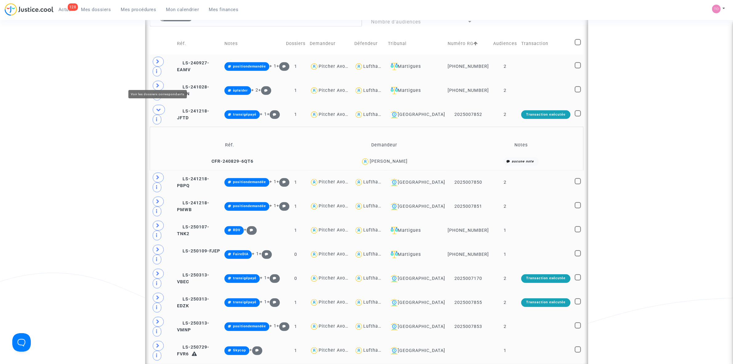
click at [153, 81] on span at bounding box center [158, 86] width 11 height 10
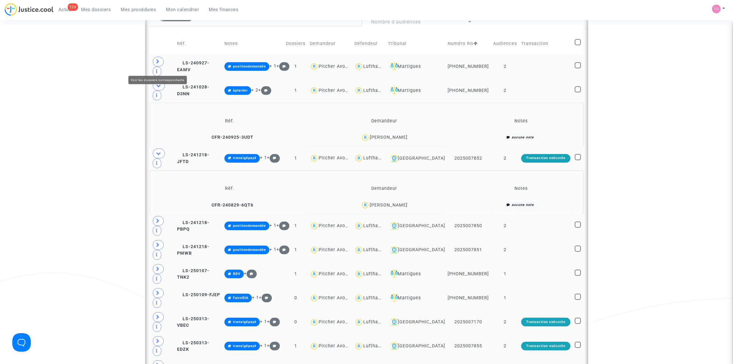
click at [157, 63] on span at bounding box center [158, 62] width 11 height 10
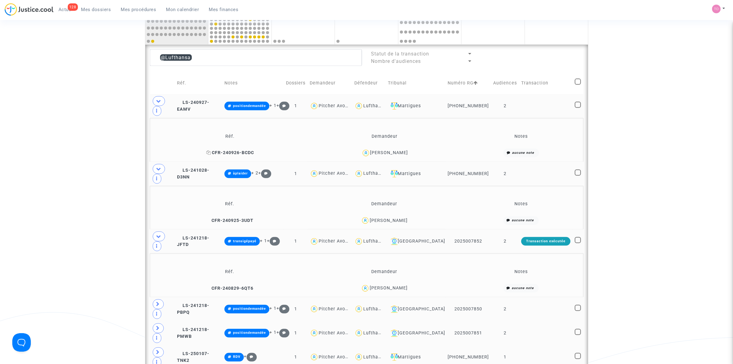
scroll to position [308, 0]
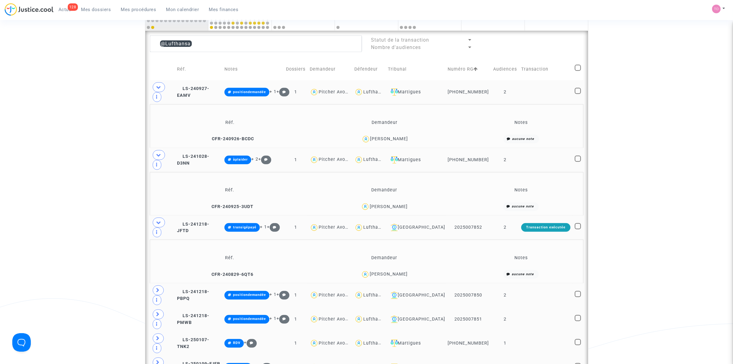
click at [379, 209] on div "Philippe Massiquet" at bounding box center [389, 206] width 38 height 5
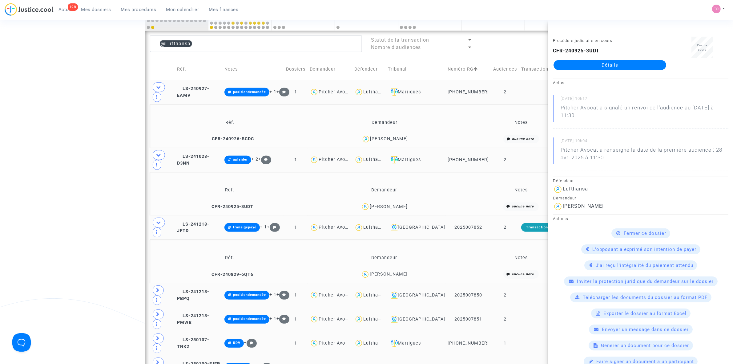
click at [383, 141] on div "Paul Namer" at bounding box center [389, 138] width 38 height 5
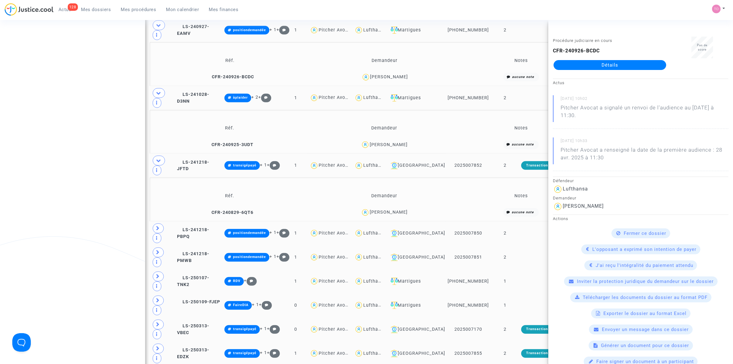
scroll to position [385, 0]
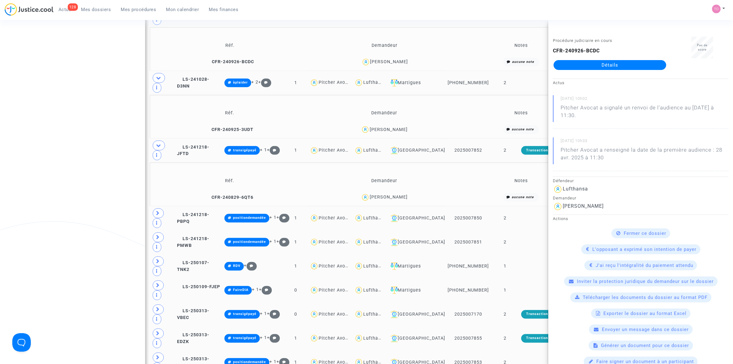
click at [378, 198] on span "Vardan Manucharyan" at bounding box center [389, 179] width 38 height 41
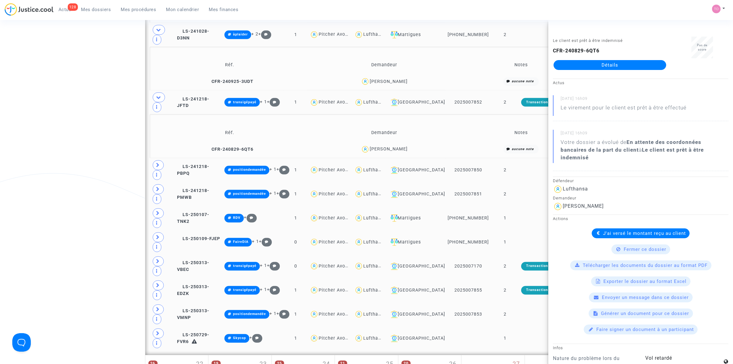
scroll to position [462, 0]
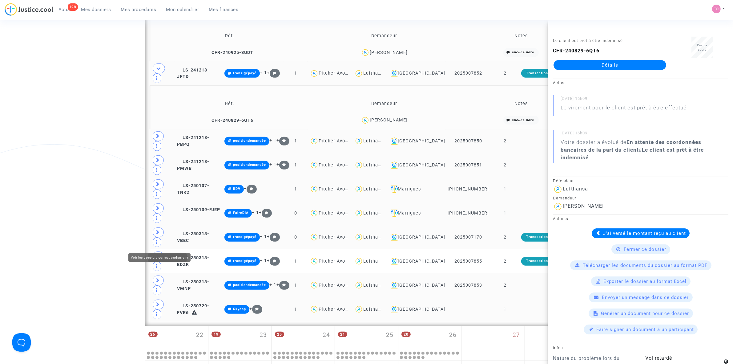
click at [161, 299] on span at bounding box center [158, 304] width 11 height 10
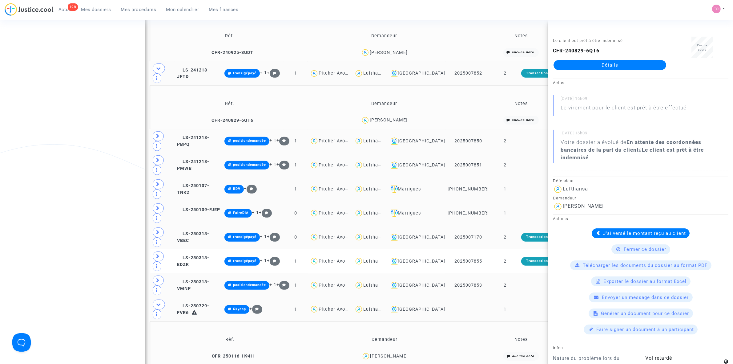
click at [394, 353] on div "EVA POTUCKOVA" at bounding box center [389, 355] width 38 height 5
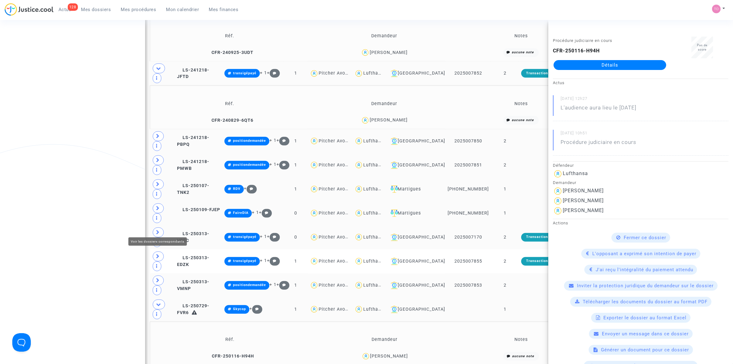
click at [159, 278] on icon at bounding box center [158, 280] width 4 height 5
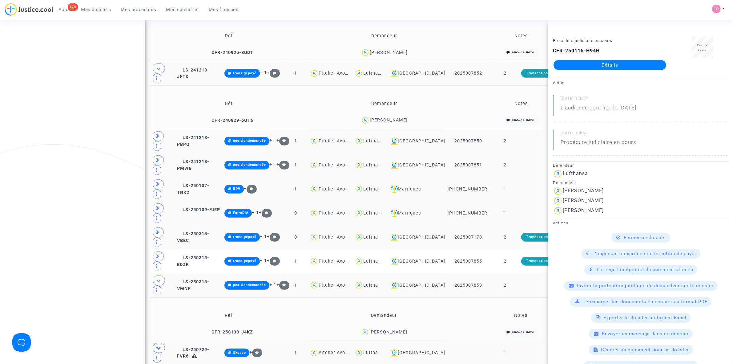
click at [394, 329] on div "Danica Theuma" at bounding box center [388, 331] width 38 height 5
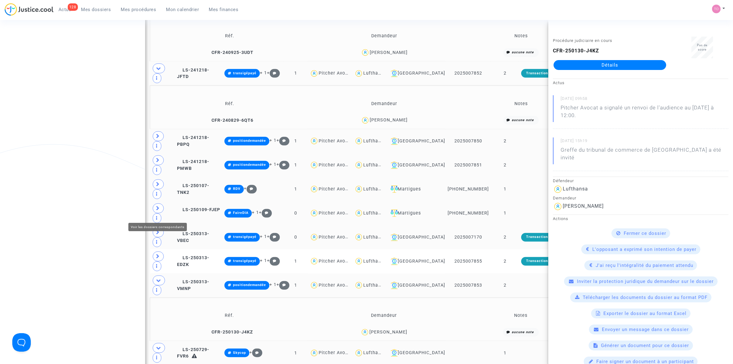
click at [159, 254] on icon at bounding box center [158, 256] width 4 height 5
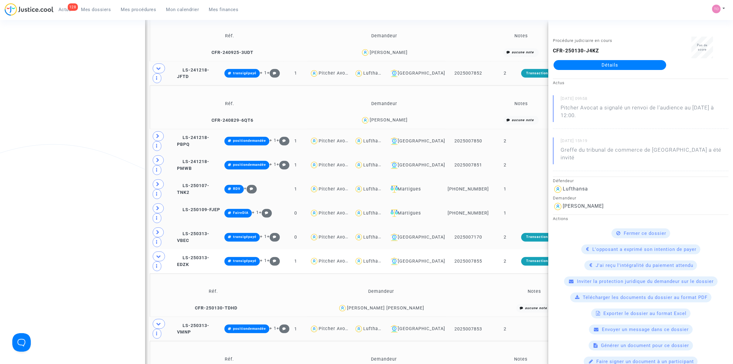
click at [393, 305] on div "Louis Wouter VAN WERSCH" at bounding box center [385, 307] width 77 height 5
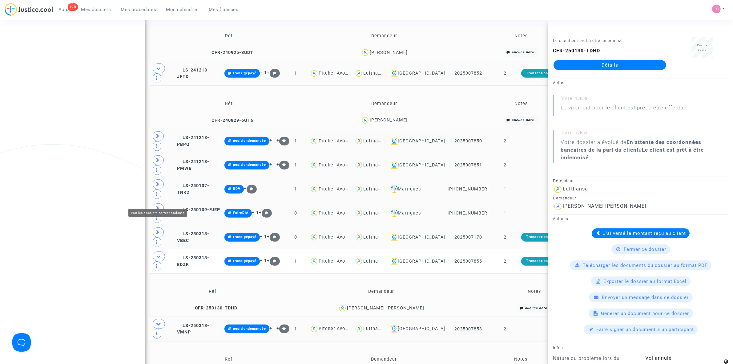
click at [161, 227] on span at bounding box center [158, 232] width 11 height 10
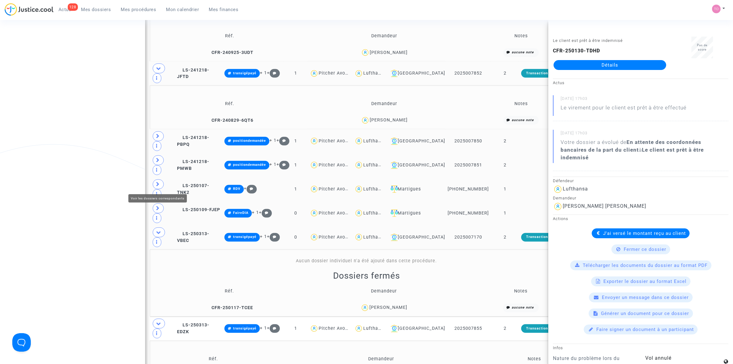
click at [155, 203] on span at bounding box center [158, 208] width 11 height 10
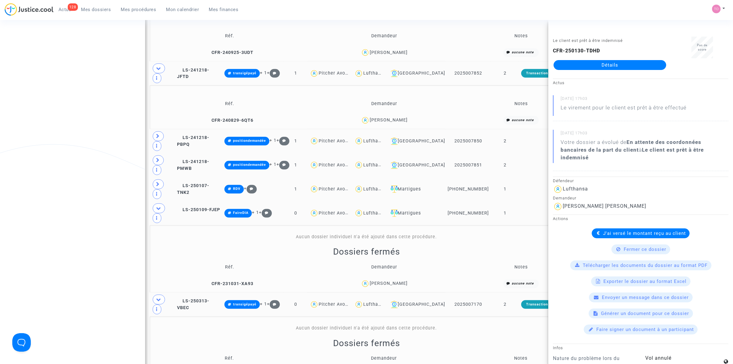
click at [397, 280] on div "Robin Marcq" at bounding box center [389, 282] width 38 height 5
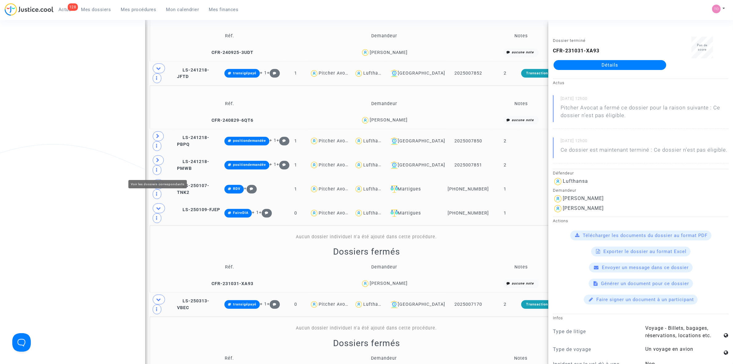
click at [159, 182] on icon at bounding box center [158, 184] width 4 height 5
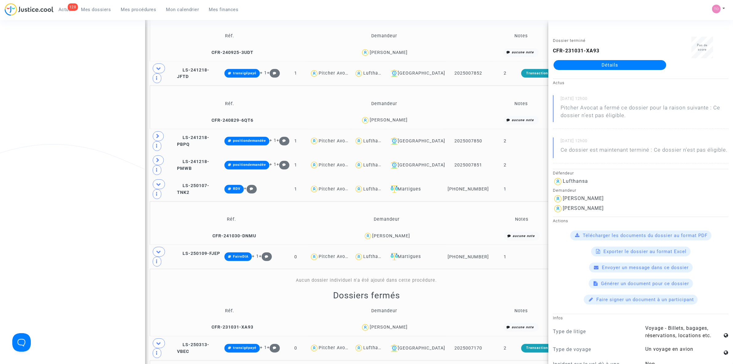
click at [389, 233] on div "Romain Poirier" at bounding box center [391, 235] width 38 height 5
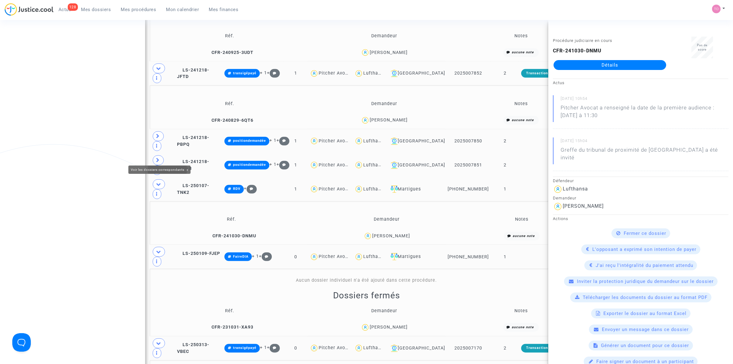
click at [160, 155] on span at bounding box center [158, 160] width 11 height 10
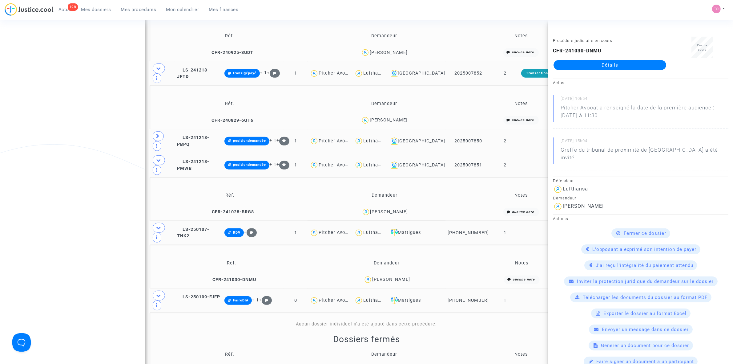
click at [396, 209] on div "Alexandrine FOURCADE" at bounding box center [389, 211] width 38 height 5
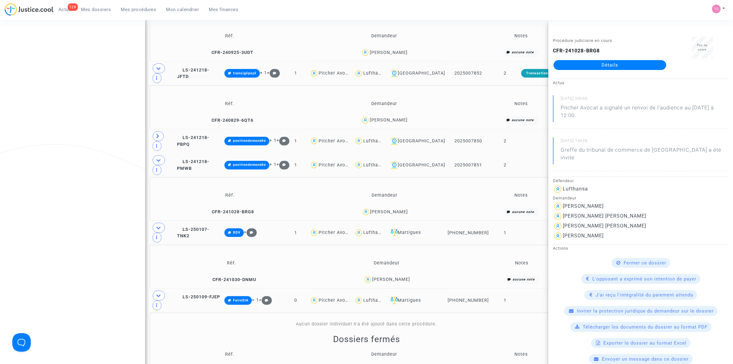
click at [157, 147] on td at bounding box center [162, 141] width 25 height 24
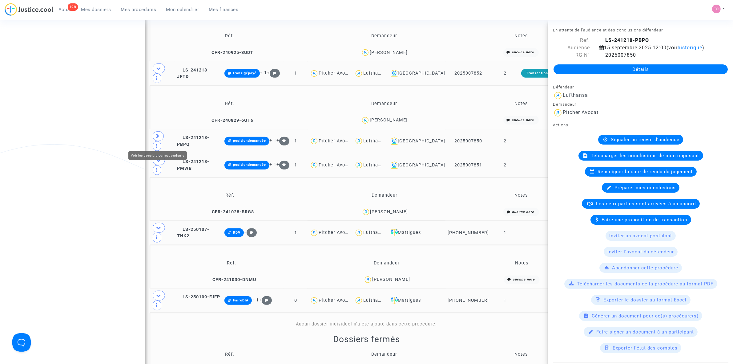
click at [158, 141] on span at bounding box center [158, 136] width 11 height 10
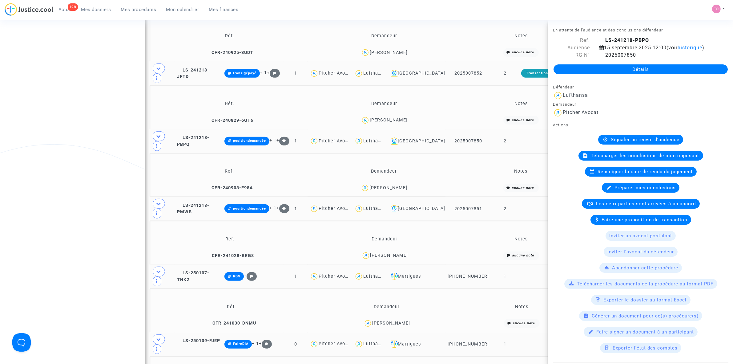
click at [386, 190] on div "Małgorzata Gradkowska" at bounding box center [388, 187] width 38 height 5
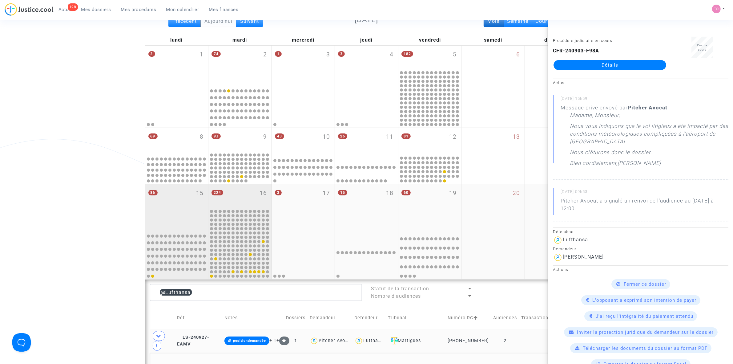
scroll to position [0, 0]
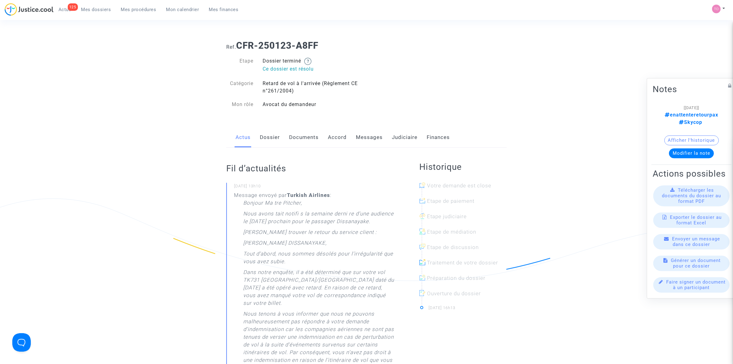
click at [302, 136] on link "Documents" at bounding box center [304, 137] width 30 height 20
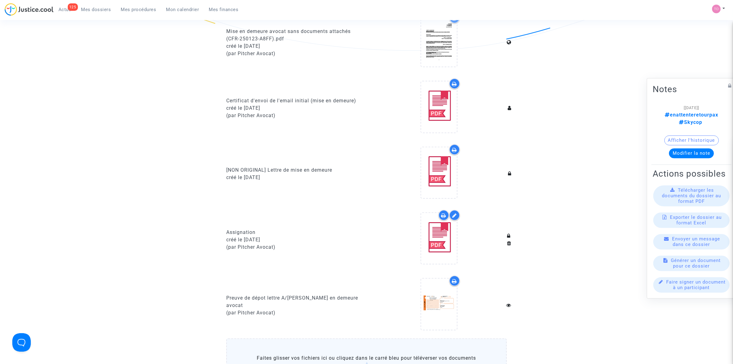
scroll to position [231, 0]
click at [432, 237] on icon at bounding box center [439, 237] width 20 height 20
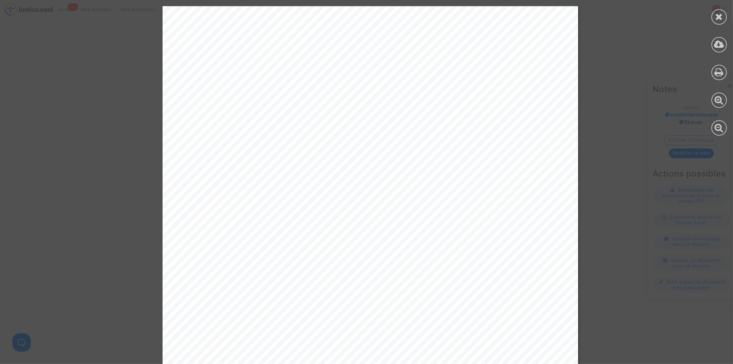
scroll to position [115, 0]
click at [721, 12] on icon at bounding box center [719, 16] width 8 height 9
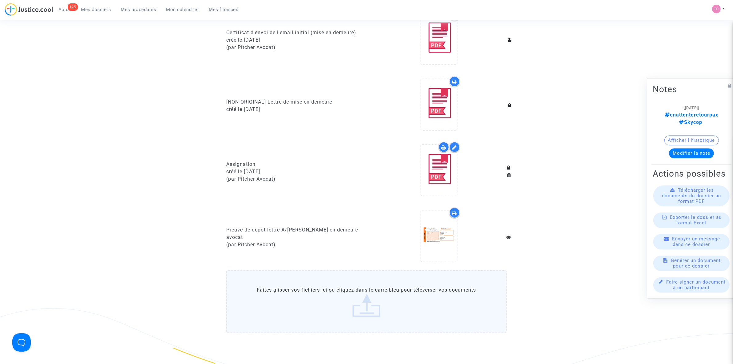
scroll to position [308, 0]
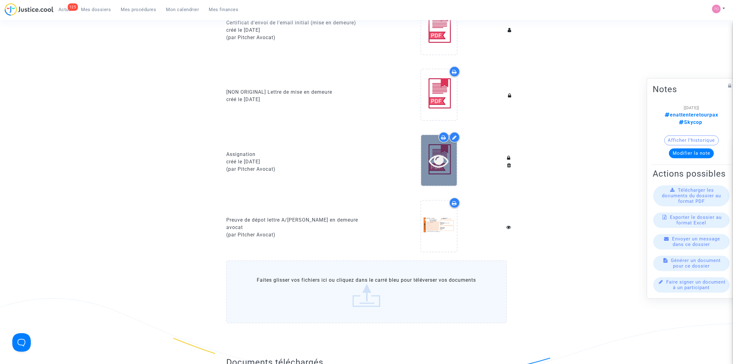
click at [441, 151] on icon at bounding box center [439, 161] width 20 height 20
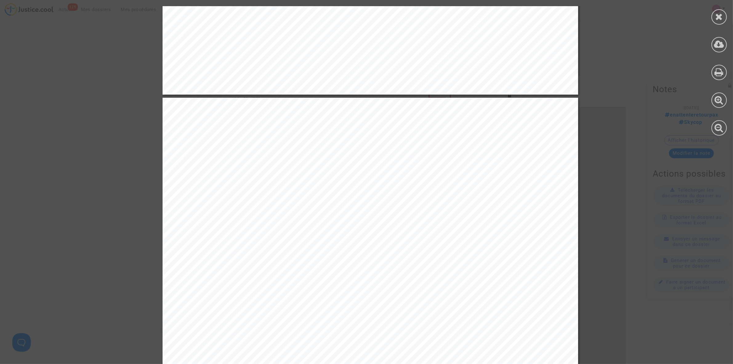
scroll to position [2655, 0]
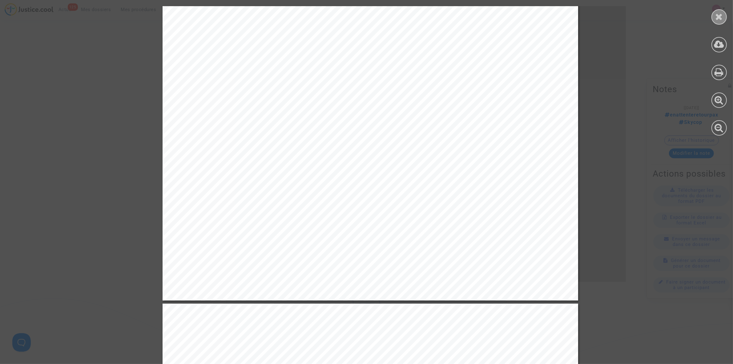
click at [719, 15] on icon at bounding box center [719, 16] width 8 height 9
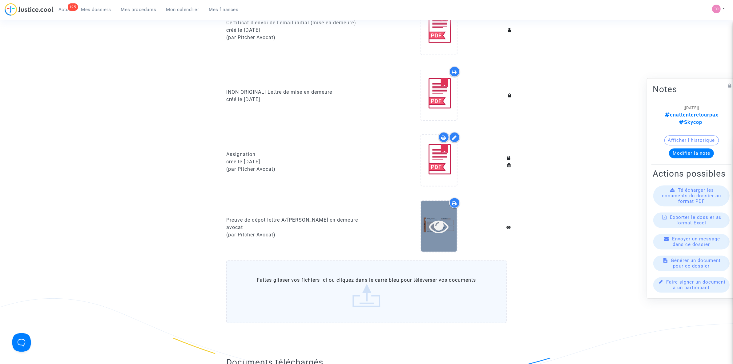
click at [444, 205] on div at bounding box center [439, 225] width 36 height 51
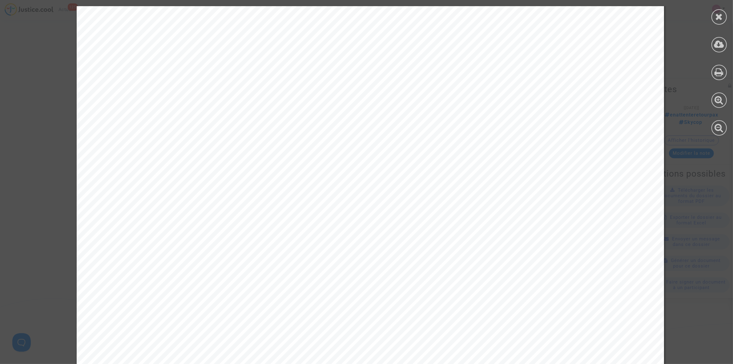
scroll to position [66, 0]
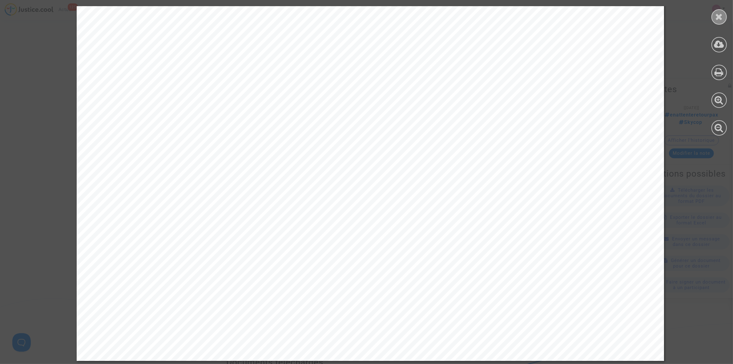
click at [714, 12] on div at bounding box center [718, 16] width 15 height 15
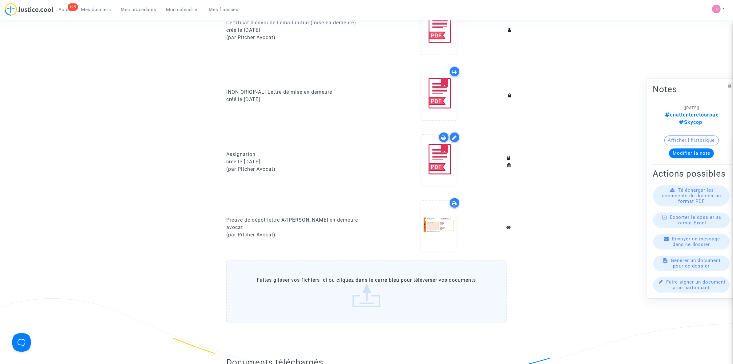
click at [453, 203] on div at bounding box center [454, 202] width 11 height 11
click at [445, 208] on div at bounding box center [439, 225] width 36 height 51
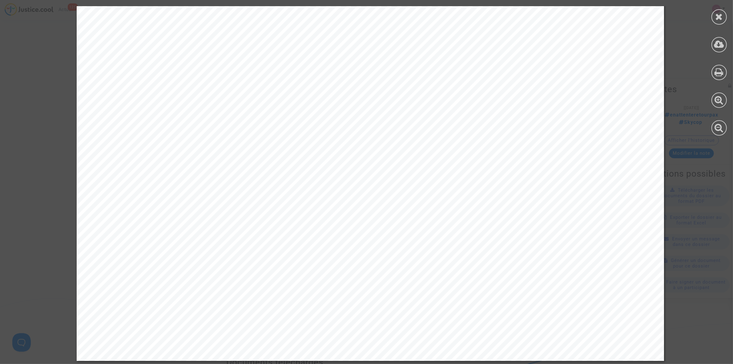
click at [716, 22] on div at bounding box center [718, 16] width 15 height 15
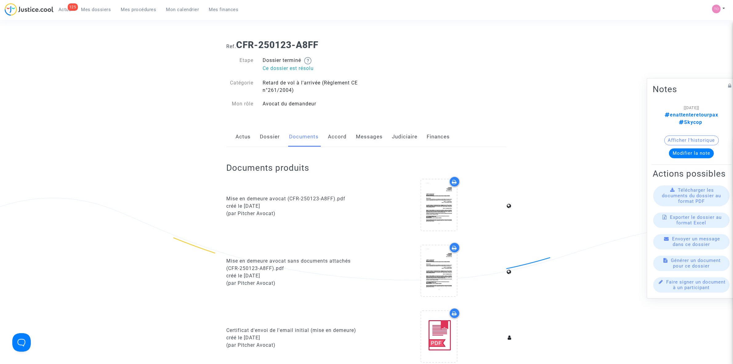
scroll to position [0, 0]
click at [381, 136] on link "Messages" at bounding box center [369, 137] width 27 height 20
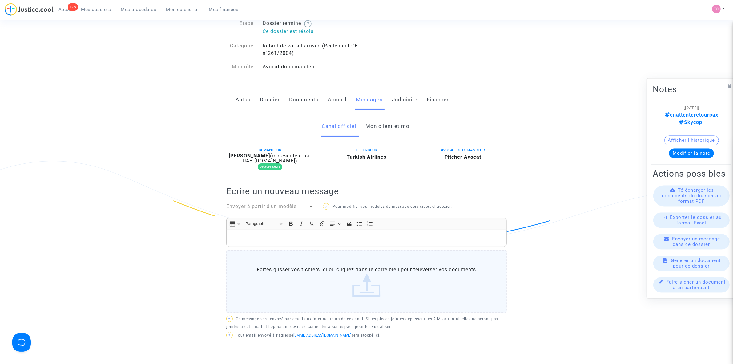
scroll to position [38, 0]
click at [382, 127] on link "Mon client et moi" at bounding box center [389, 125] width 46 height 20
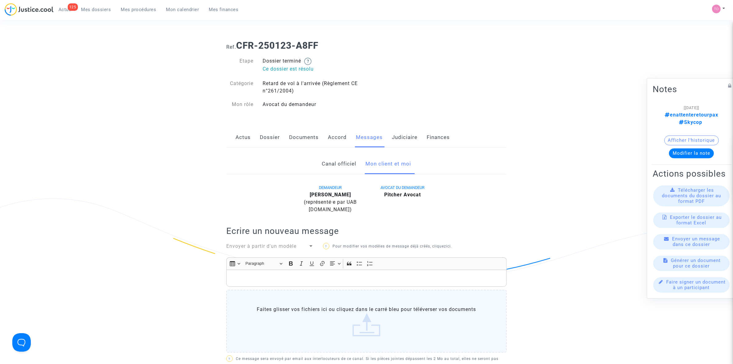
scroll to position [192, 0]
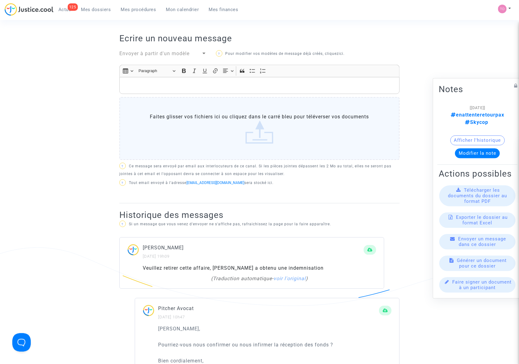
click at [27, 145] on div "Ref. CFR-250123-A8FF Etape Dossier terminé Ce dossier est résolu Catégorie Reta…" at bounding box center [259, 168] width 519 height 651
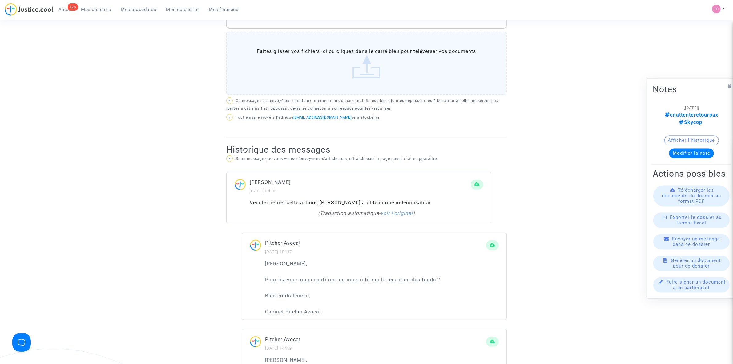
scroll to position [269, 0]
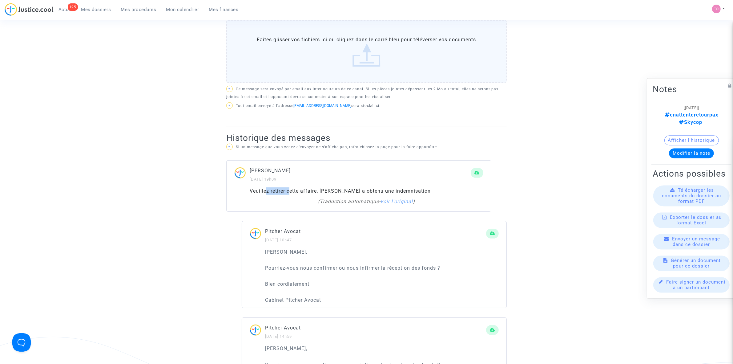
drag, startPoint x: 267, startPoint y: 191, endPoint x: 290, endPoint y: 190, distance: 23.1
click at [290, 190] on div "Veuillez retirer cette affaire, Pax a obtenu une indemnisation" at bounding box center [367, 190] width 234 height 7
click at [400, 202] on link "voir l'original" at bounding box center [396, 201] width 32 height 6
click at [400, 202] on link "voir la traduction automatique" at bounding box center [366, 201] width 75 height 6
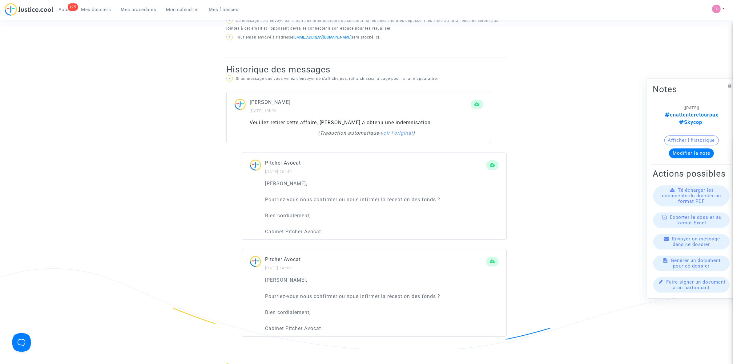
scroll to position [346, 0]
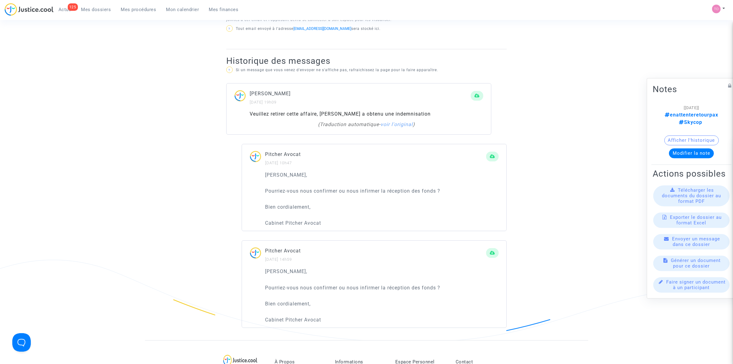
click at [707, 135] on button "Afficher l'historique" at bounding box center [691, 140] width 54 height 10
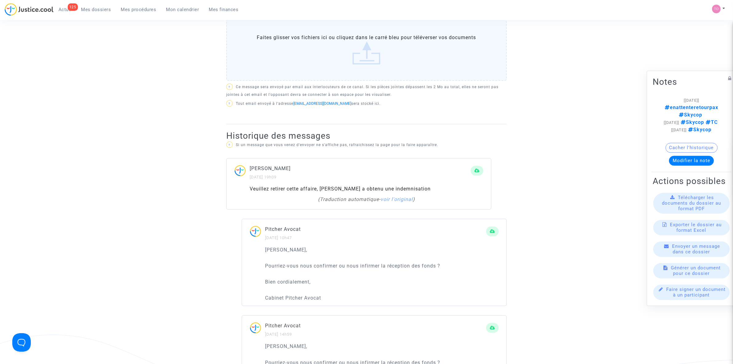
scroll to position [192, 0]
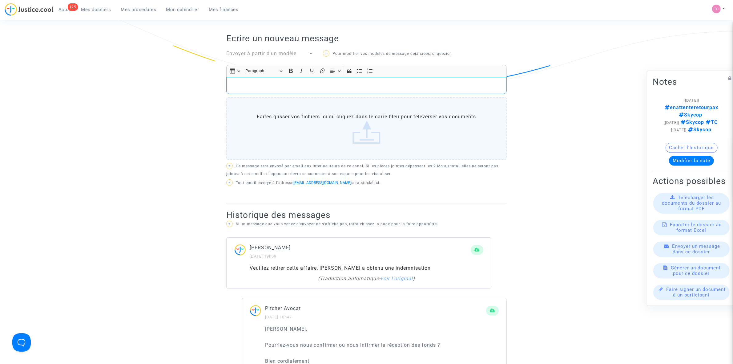
click at [278, 89] on p "Rich Text Editor, main" at bounding box center [367, 86] width 274 height 8
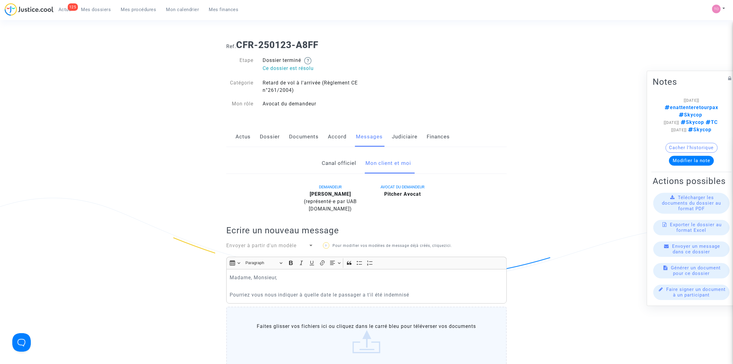
scroll to position [0, 0]
drag, startPoint x: 356, startPoint y: 193, endPoint x: 336, endPoint y: 198, distance: 20.2
click at [336, 198] on div "Thanh Nhan Nguyen (représenté·e par UAB Skycop.com)" at bounding box center [330, 202] width 63 height 22
copy b "Nguyen"
click at [432, 293] on p "Pourriez vous nous indiquer à quelle date le passager a t'il été indemnisé" at bounding box center [367, 295] width 274 height 8
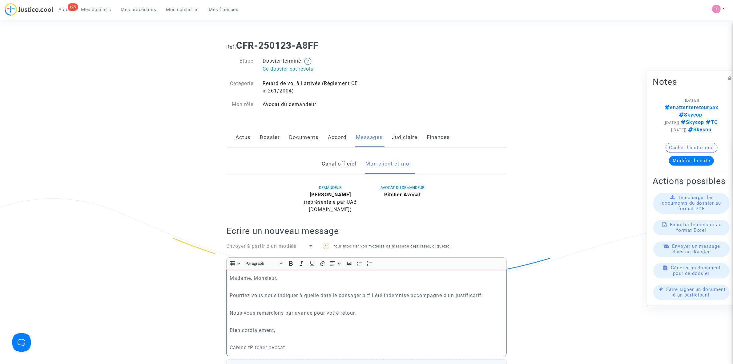
click at [250, 347] on p "Cabine tPitcher avocat" at bounding box center [367, 347] width 274 height 8
click at [487, 297] on p "Pourriez vous nous indiquer à quelle date le passager a t'il été indemnisé acco…" at bounding box center [367, 295] width 274 height 8
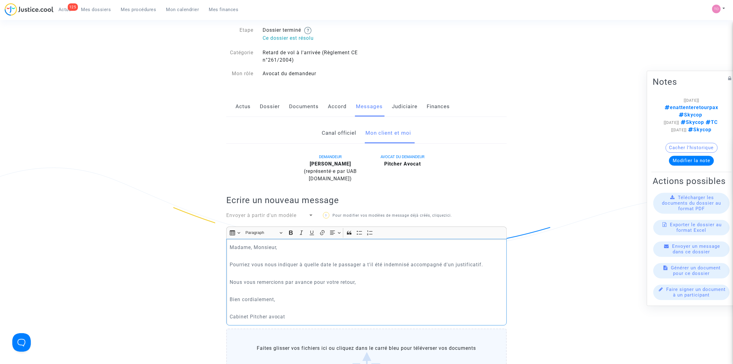
scroll to position [154, 0]
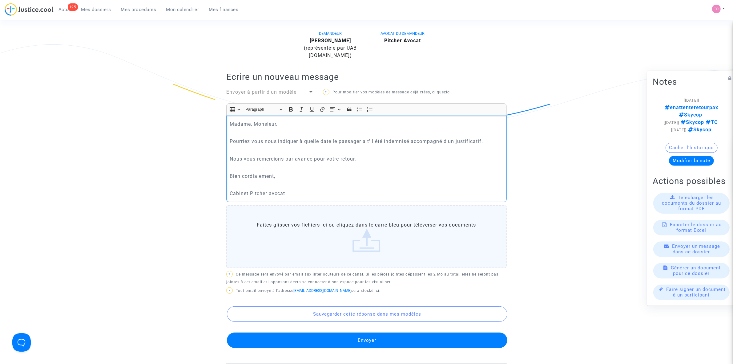
click at [336, 340] on button "Envoyer" at bounding box center [367, 339] width 280 height 15
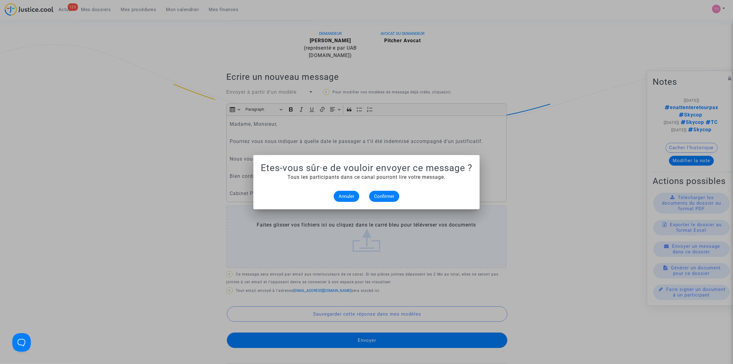
scroll to position [0, 0]
click at [384, 192] on button "Confirmer" at bounding box center [384, 196] width 30 height 11
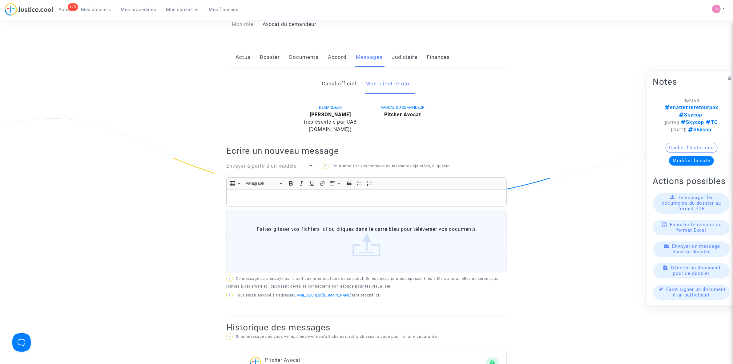
scroll to position [38, 0]
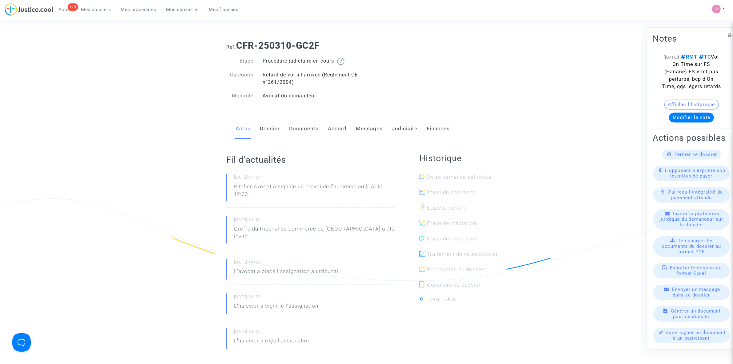
click at [297, 129] on link "Documents" at bounding box center [304, 129] width 30 height 20
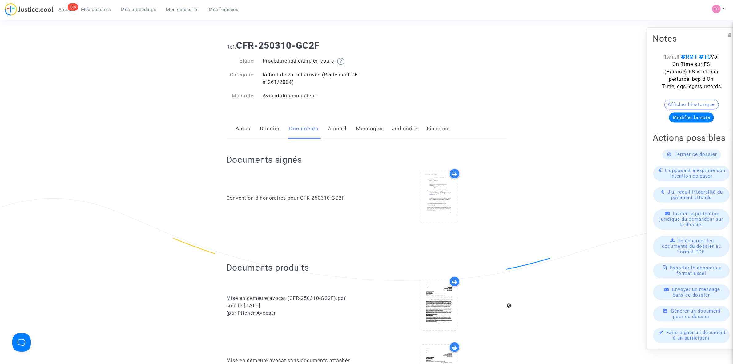
click at [362, 131] on link "Messages" at bounding box center [369, 129] width 27 height 20
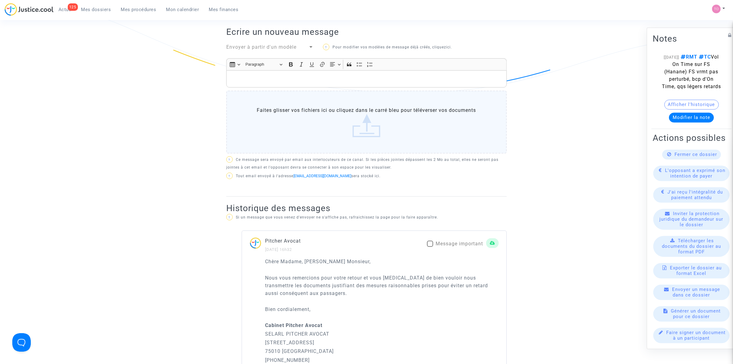
scroll to position [38, 0]
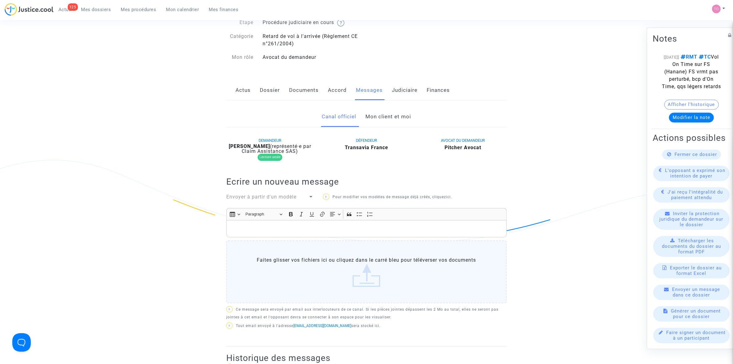
click at [384, 123] on link "Mon client et moi" at bounding box center [389, 117] width 46 height 20
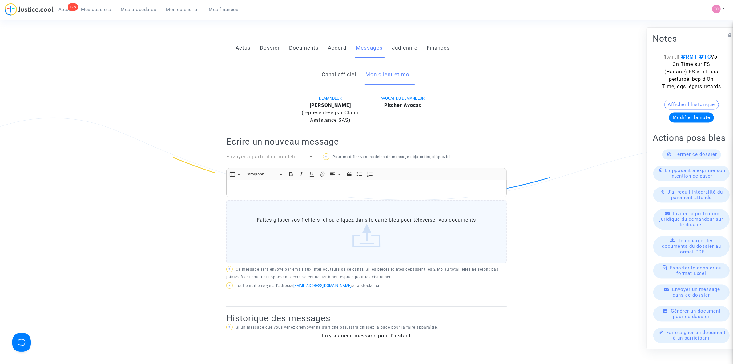
scroll to position [77, 0]
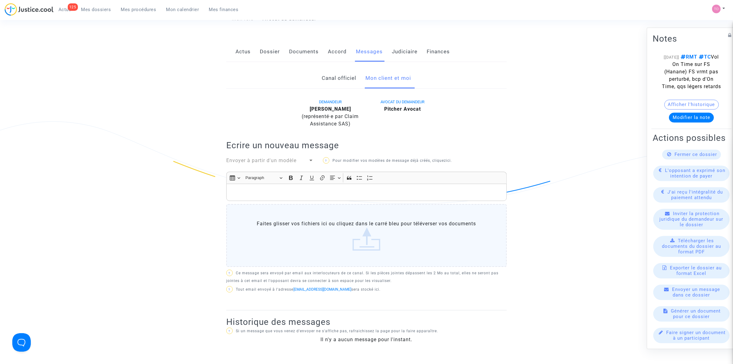
click at [272, 193] on p "Rich Text Editor, main" at bounding box center [367, 192] width 274 height 8
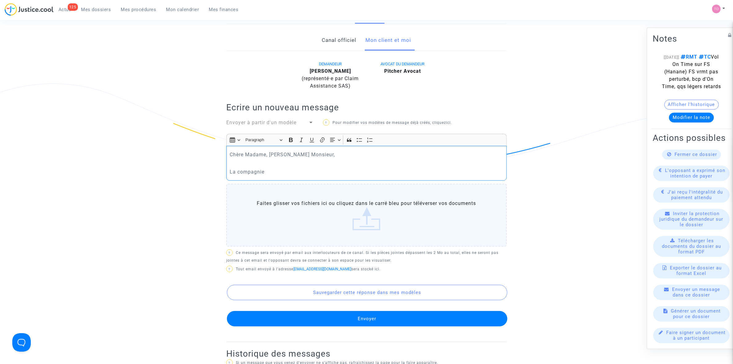
scroll to position [115, 0]
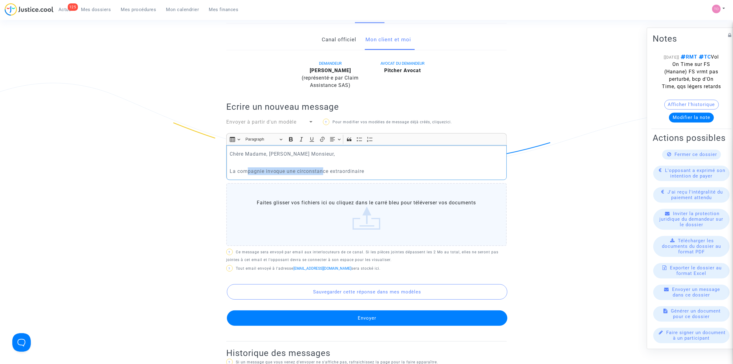
drag, startPoint x: 246, startPoint y: 173, endPoint x: 323, endPoint y: 169, distance: 77.6
click at [323, 169] on p "La compagnie invoque une circonstance extraordinaire" at bounding box center [367, 171] width 274 height 8
click at [381, 172] on p "La compagnie invoque une circonstance extraordinaire" at bounding box center [367, 171] width 274 height 8
drag, startPoint x: 452, startPoint y: 171, endPoint x: 403, endPoint y: 170, distance: 48.7
click at [403, 170] on p "La compagnie invoque une circonstance extraordinaire en raison d’un brouillard …" at bounding box center [367, 171] width 274 height 8
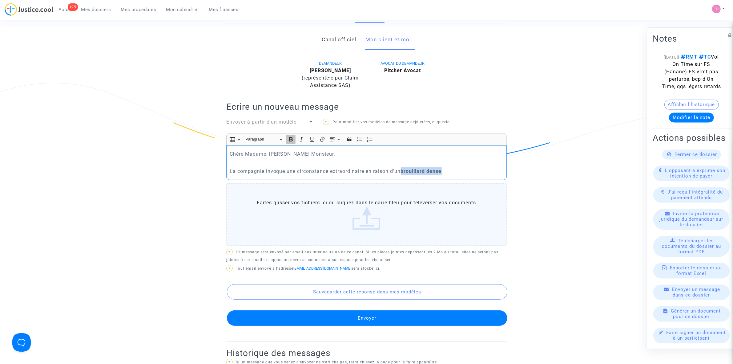
click at [293, 137] on icon "Editor toolbar" at bounding box center [291, 139] width 6 height 6
click at [459, 173] on p "La compagnie invoque une circonstance extraordinaire en raison d’un brouillard …" at bounding box center [367, 171] width 274 height 8
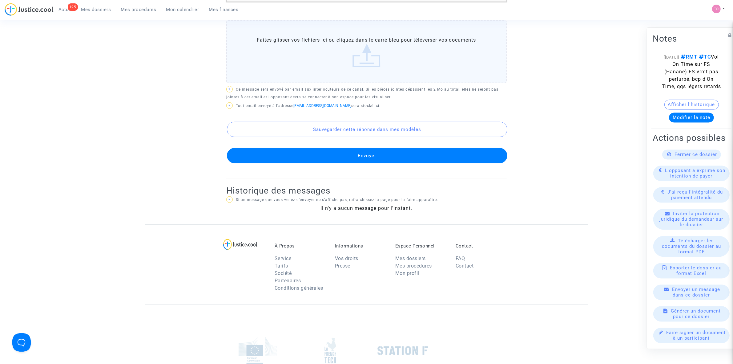
scroll to position [192, 0]
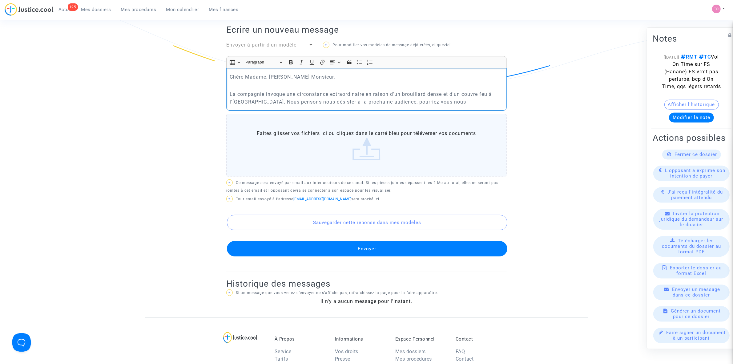
click at [439, 102] on p "La compagnie invoque une circonstance extraordinaire en raison d’un brouillard …" at bounding box center [367, 97] width 274 height 15
click at [477, 101] on p "La compagnie invoque une circonstance extraordinaire en raison d’un brouillard …" at bounding box center [367, 97] width 274 height 15
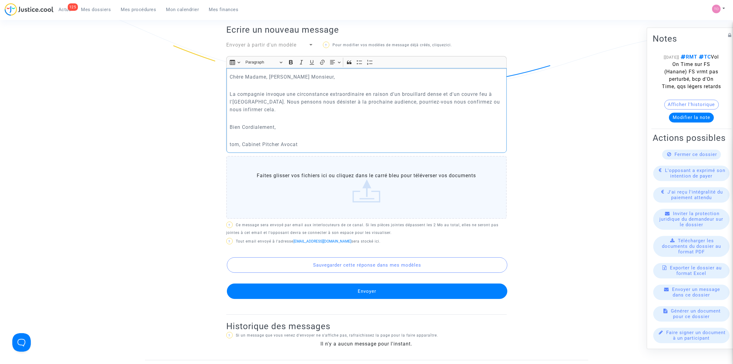
click at [232, 142] on p "tom, Cabinet Pitcher Avocat" at bounding box center [367, 144] width 274 height 8
click at [305, 143] on p "Tom, Cabinet Pitcher Avocat" at bounding box center [367, 144] width 274 height 8
click at [356, 292] on button "Envoyer" at bounding box center [367, 290] width 280 height 15
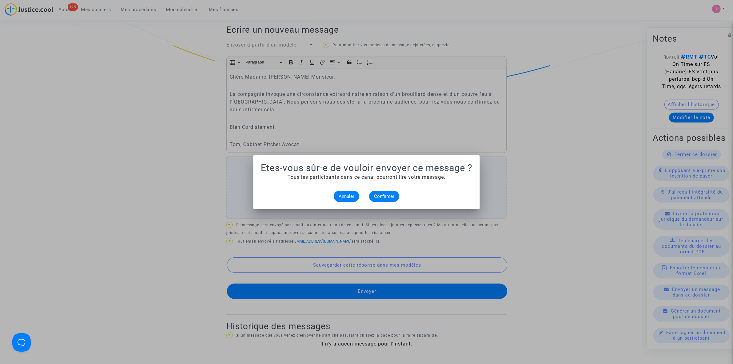
scroll to position [0, 0]
click at [356, 195] on button "Annuler" at bounding box center [347, 196] width 26 height 11
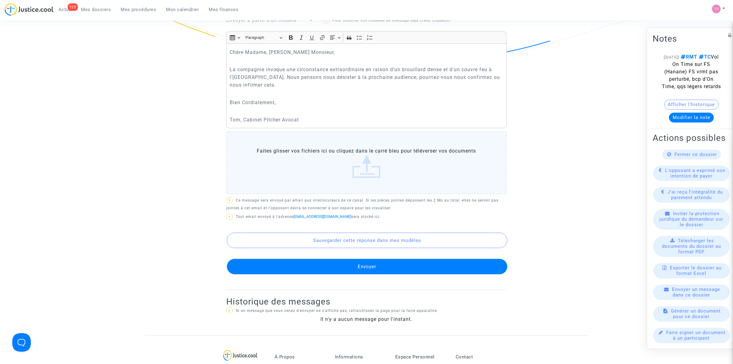
scroll to position [231, 0]
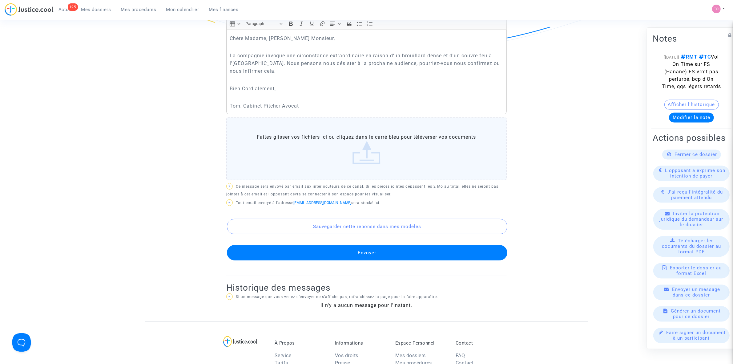
click at [234, 81] on p "Rich Text Editor, main" at bounding box center [367, 80] width 274 height 8
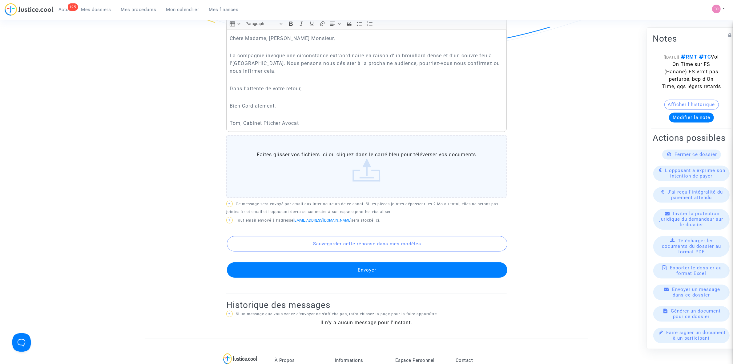
click at [344, 265] on button "Envoyer" at bounding box center [367, 269] width 280 height 15
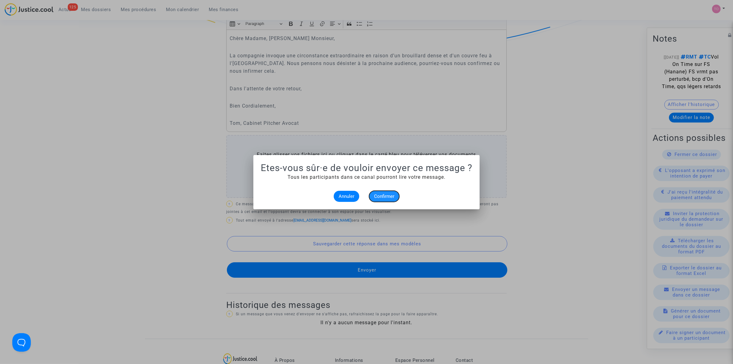
click at [381, 197] on span "Confirmer" at bounding box center [384, 196] width 20 height 6
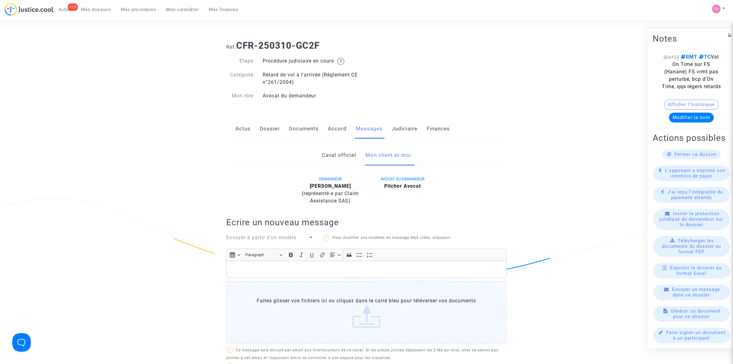
click at [409, 130] on link "Judiciaire" at bounding box center [405, 129] width 26 height 20
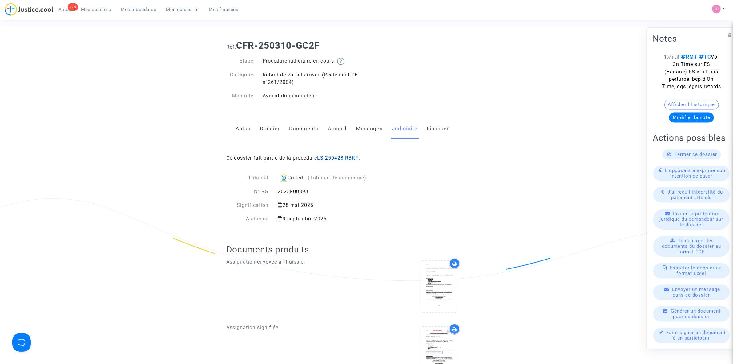
click at [320, 156] on link "LS-250428-RBKF" at bounding box center [337, 158] width 41 height 6
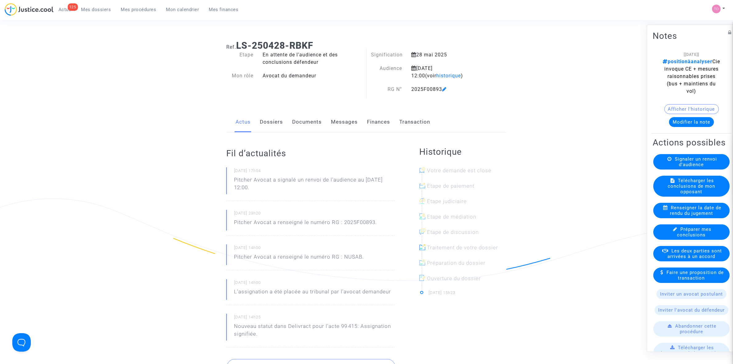
click at [687, 125] on button "Modifier la note" at bounding box center [691, 122] width 45 height 10
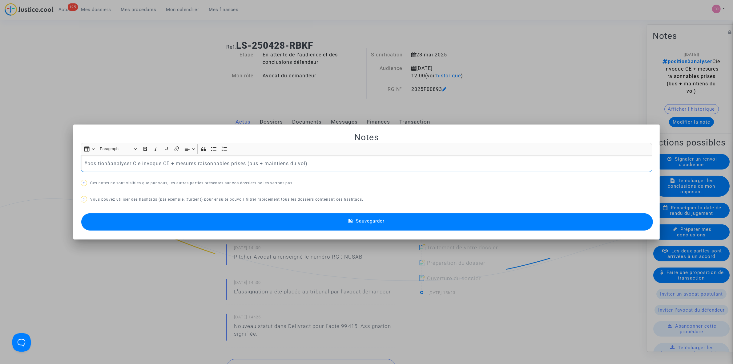
drag, startPoint x: 314, startPoint y: 162, endPoint x: -12, endPoint y: 159, distance: 326.6
click at [0, 159] on html "125 Actus Mes dossiers Mes procédures Mon calendrier Mes finances Mon profil Pa…" at bounding box center [366, 365] width 733 height 731
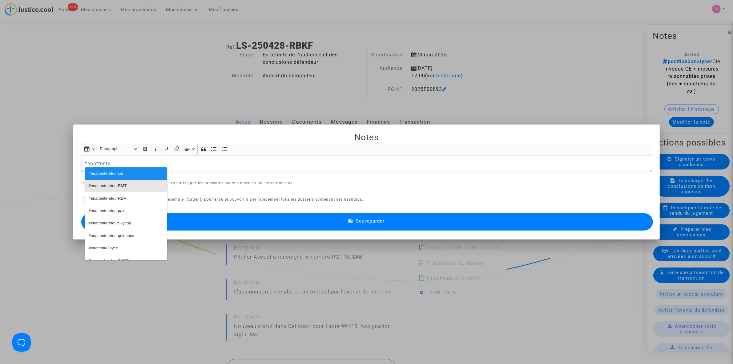
click at [131, 186] on button "#enattenteretourRMT" at bounding box center [126, 185] width 82 height 12
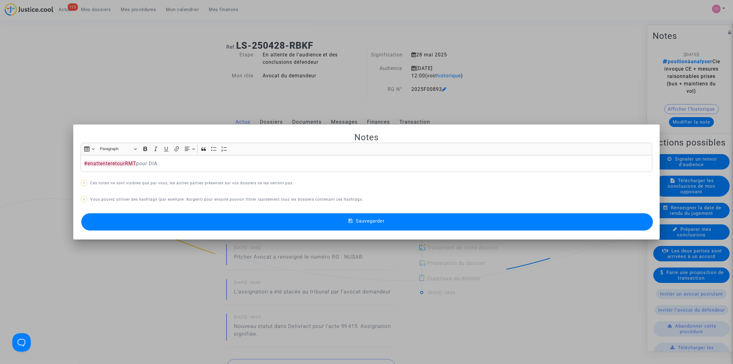
click at [358, 225] on button "Sauvegarder" at bounding box center [367, 221] width 572 height 17
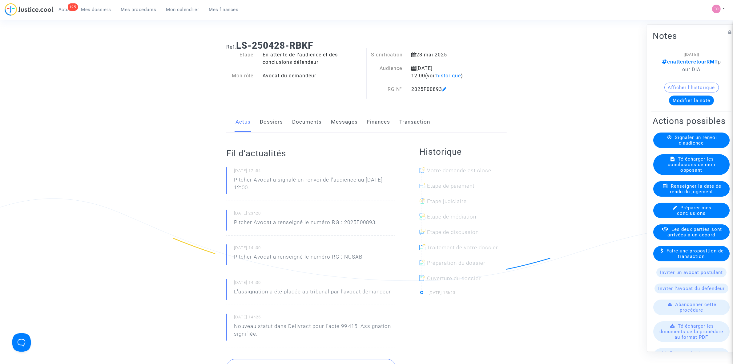
click at [99, 5] on link "Mes dossiers" at bounding box center [96, 9] width 40 height 9
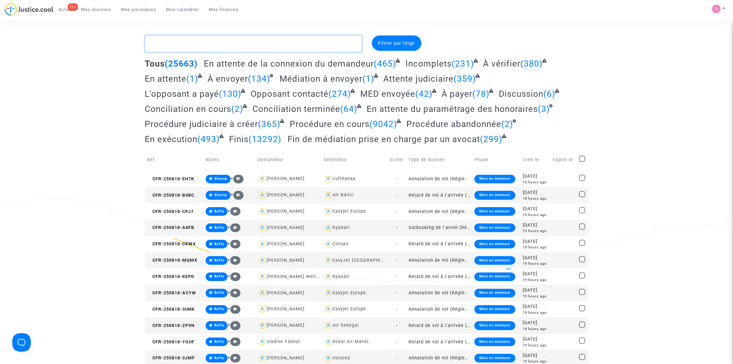
click at [173, 42] on textarea at bounding box center [253, 43] width 217 height 17
paste textarea "CFR-240207-34F4"
type textarea "CFR-240207-34F4"
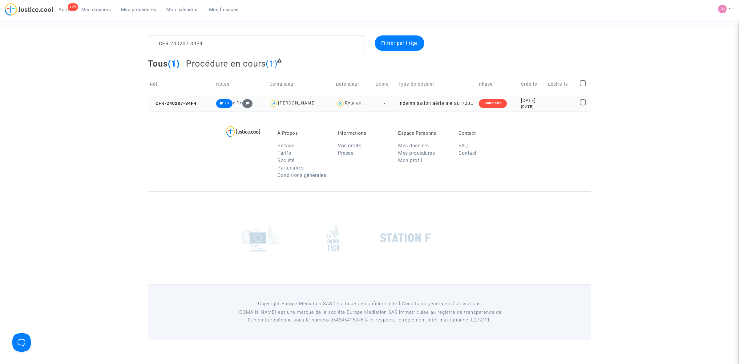
click at [543, 107] on div "2 years ago" at bounding box center [532, 106] width 22 height 5
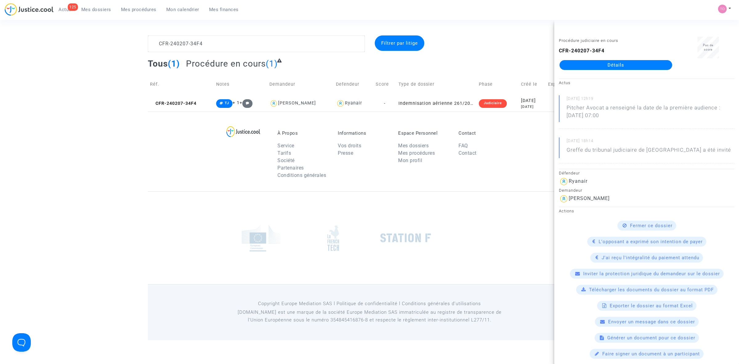
click at [588, 63] on link "Détails" at bounding box center [615, 65] width 113 height 10
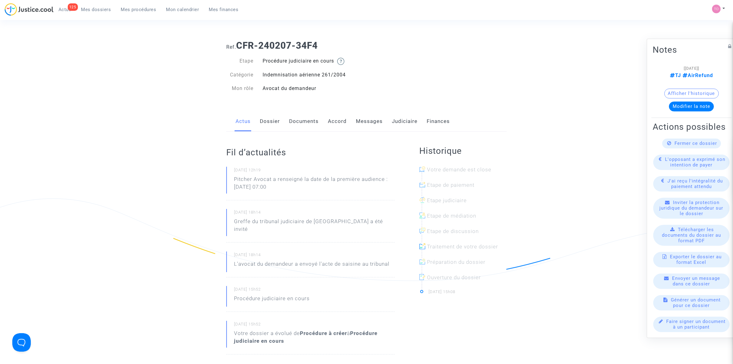
click at [405, 122] on link "Judiciaire" at bounding box center [405, 121] width 26 height 20
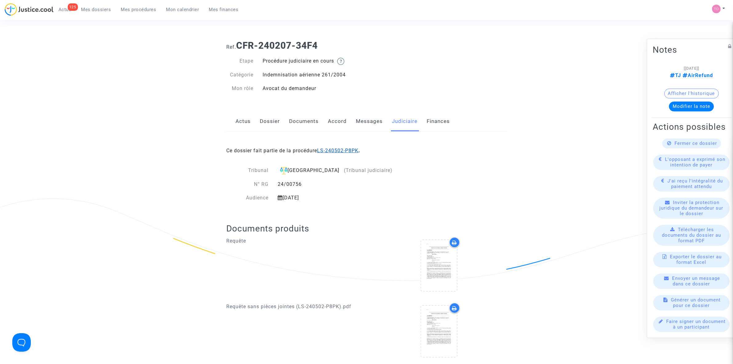
click at [345, 151] on link "LS-240502-P8PK" at bounding box center [337, 150] width 41 height 6
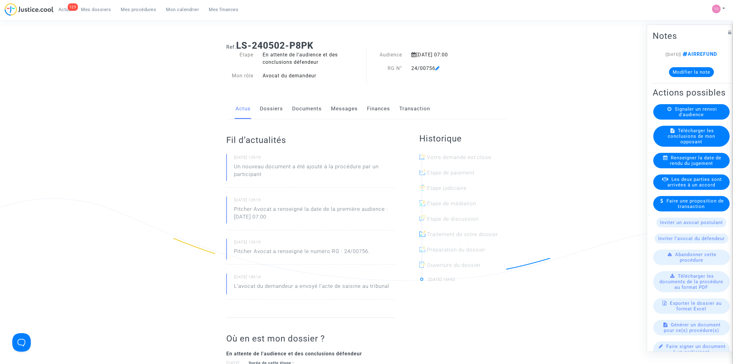
click at [680, 76] on button "Modifier la note" at bounding box center [691, 72] width 45 height 10
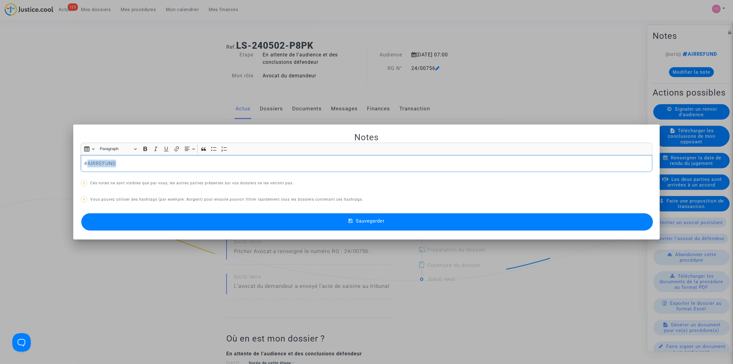
drag, startPoint x: 116, startPoint y: 161, endPoint x: 86, endPoint y: 162, distance: 30.2
click at [86, 162] on p "#AIRREFUND" at bounding box center [366, 163] width 565 height 8
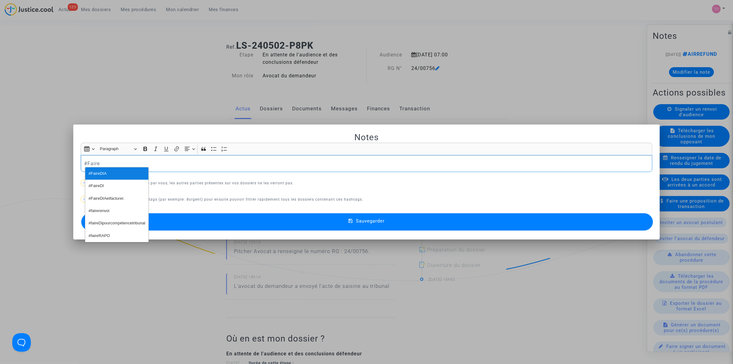
click at [119, 173] on button "#FaireDIA" at bounding box center [116, 173] width 63 height 12
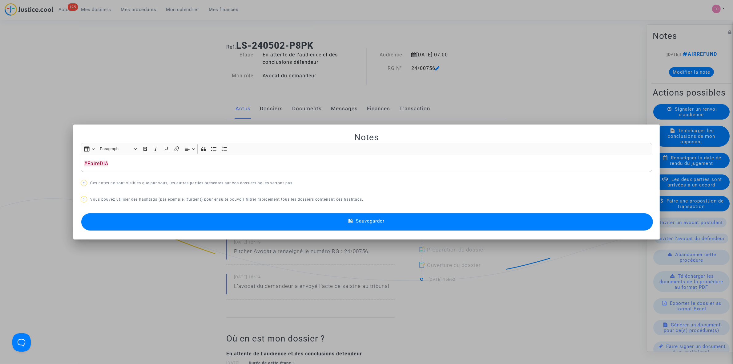
click at [273, 239] on mat-dialog-container "Notes Rich Text Editor Insert table Insert table Heading Paragraph Paragraph He…" at bounding box center [366, 181] width 586 height 115
click at [276, 228] on button "Sauvegarder" at bounding box center [367, 221] width 572 height 17
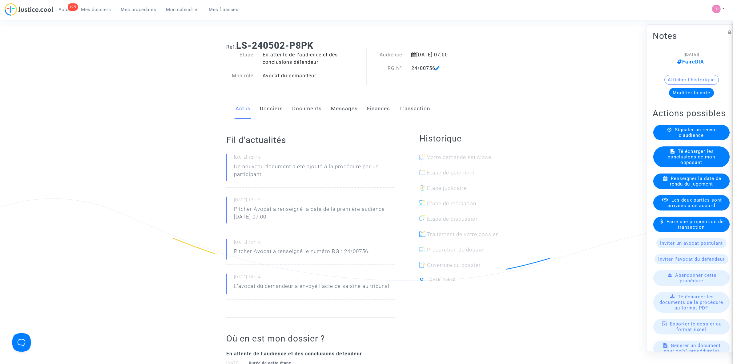
click at [264, 110] on link "Dossiers" at bounding box center [271, 109] width 23 height 20
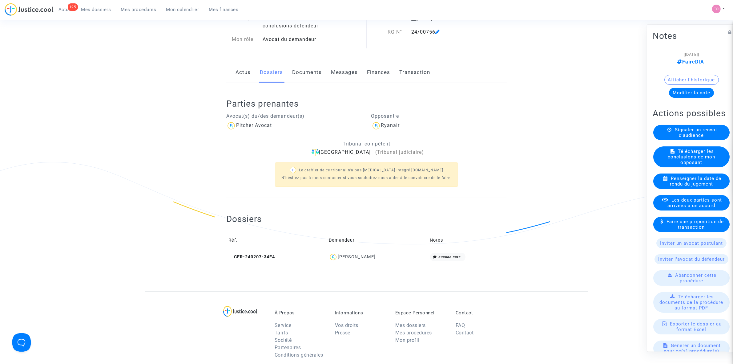
scroll to position [38, 0]
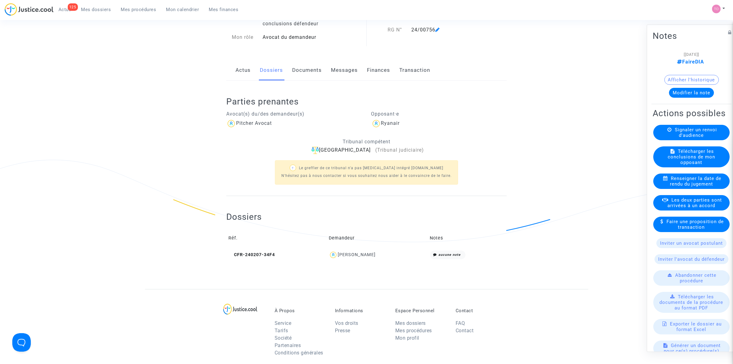
drag, startPoint x: 390, startPoint y: 255, endPoint x: 362, endPoint y: 256, distance: 27.7
click at [362, 256] on div "Paul-François Schaetz" at bounding box center [377, 254] width 97 height 9
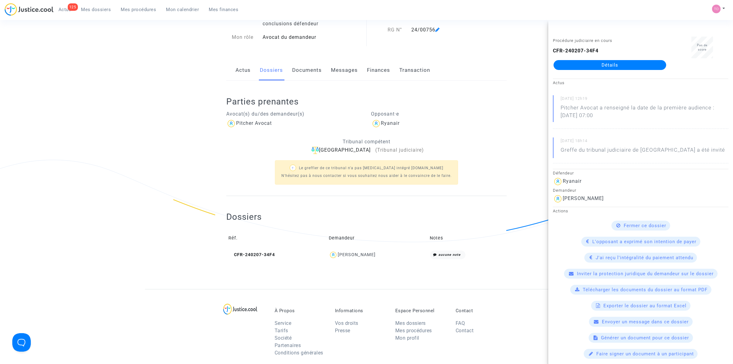
copy div "Schaetz"
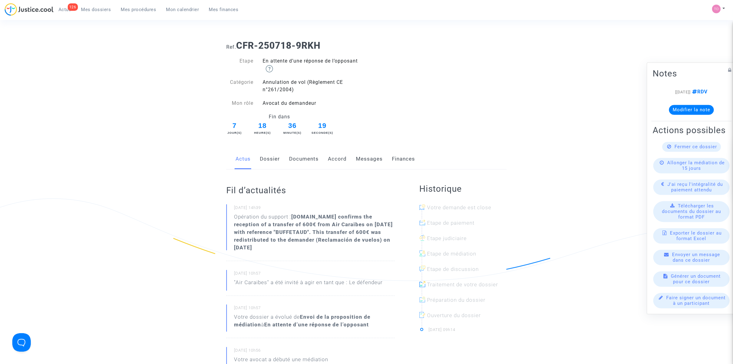
click at [683, 105] on button "Modifier la note" at bounding box center [691, 110] width 45 height 10
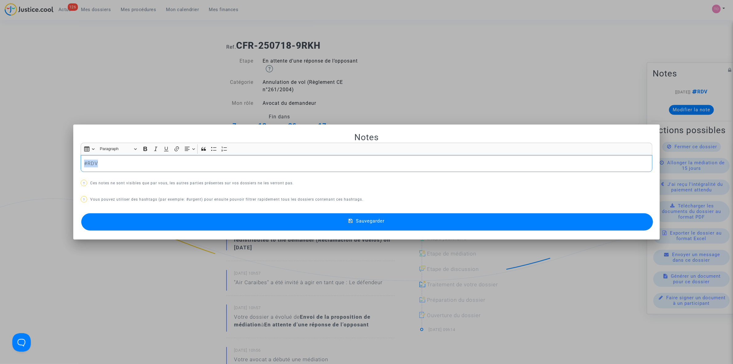
drag, startPoint x: 75, startPoint y: 164, endPoint x: 46, endPoint y: 167, distance: 29.1
click at [46, 167] on div "Notes Rich Text Editor Insert table Insert table Heading Paragraph Paragraph He…" at bounding box center [366, 182] width 733 height 364
drag, startPoint x: 128, startPoint y: 162, endPoint x: 52, endPoint y: 163, distance: 76.4
click at [52, 163] on div "Notes Rich Text Editor Insert table Insert table Heading Paragraph Paragraph He…" at bounding box center [366, 182] width 733 height 364
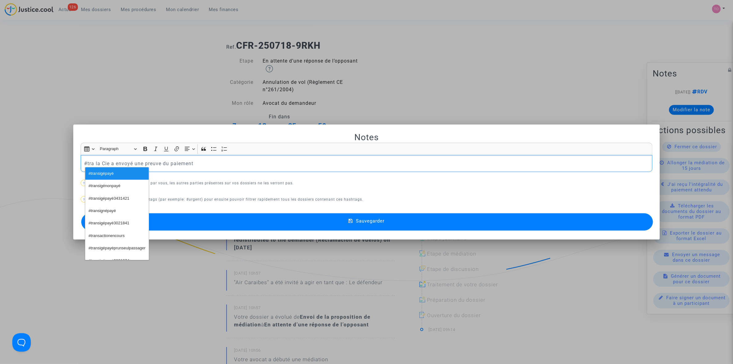
click at [102, 182] on button "#transigénonpayé" at bounding box center [116, 185] width 63 height 12
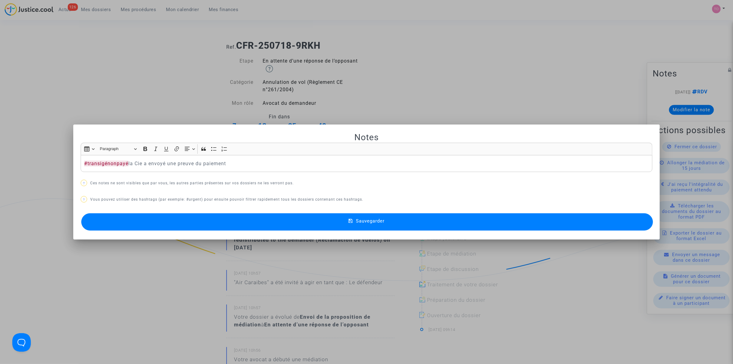
click at [191, 223] on button "Sauvegarder" at bounding box center [367, 221] width 572 height 17
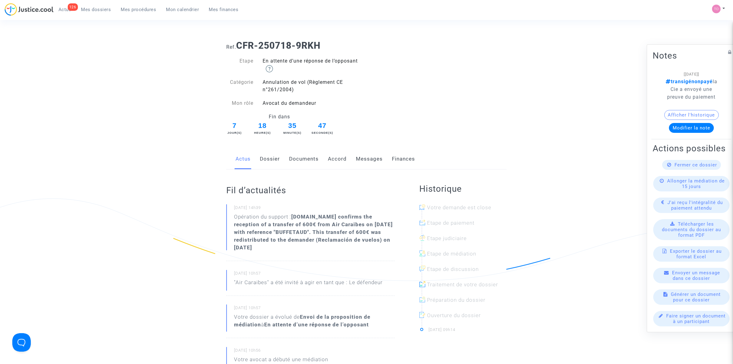
click at [275, 156] on link "Dossier" at bounding box center [270, 159] width 20 height 20
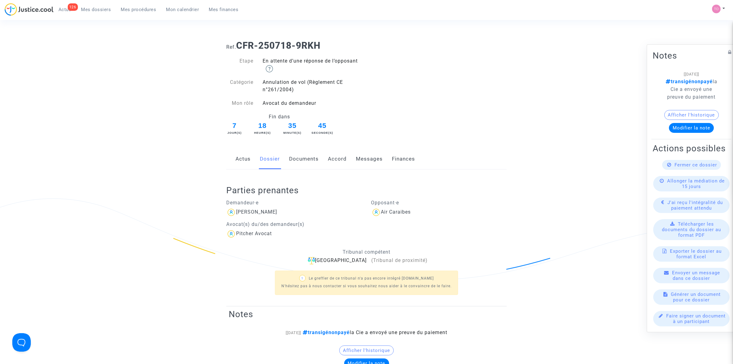
click at [295, 155] on link "Documents" at bounding box center [304, 159] width 30 height 20
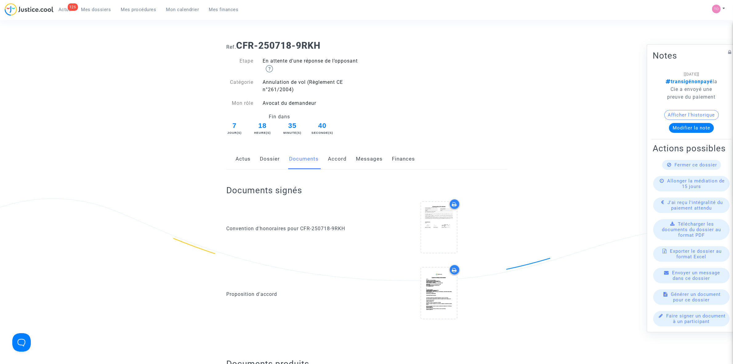
click at [341, 162] on link "Accord" at bounding box center [337, 159] width 19 height 20
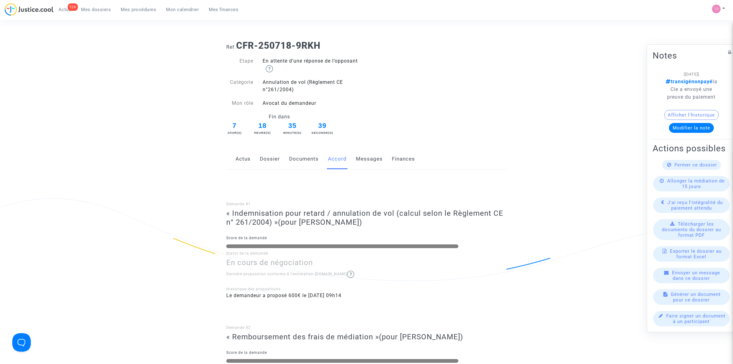
click at [361, 159] on link "Messages" at bounding box center [369, 159] width 27 height 20
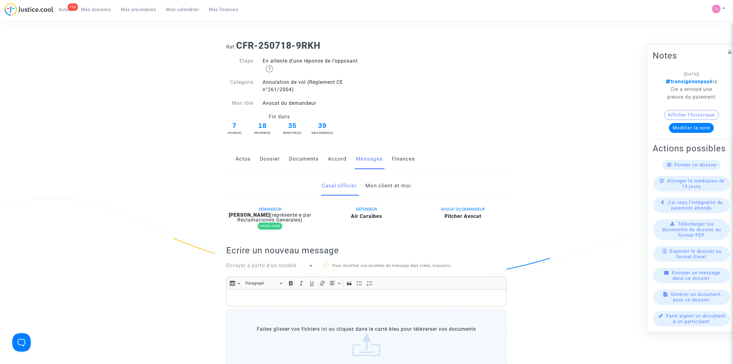
click at [403, 156] on link "Finances" at bounding box center [403, 159] width 23 height 20
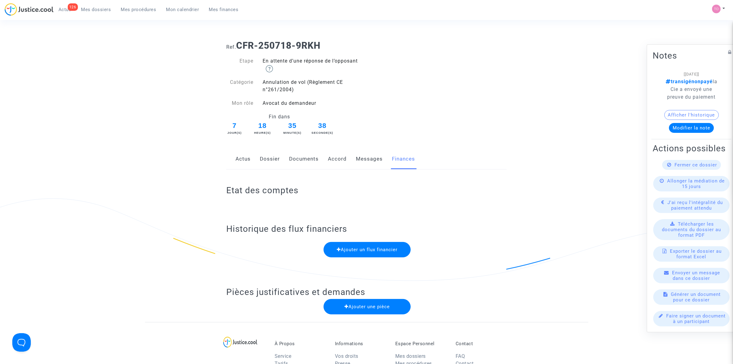
click at [280, 155] on div "Actus Dossier Documents Accord Messages Finances" at bounding box center [366, 159] width 280 height 21
click at [274, 160] on link "Dossier" at bounding box center [270, 159] width 20 height 20
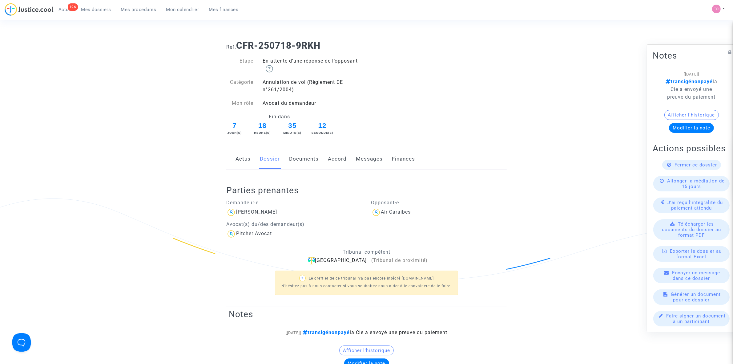
click at [300, 159] on link "Documents" at bounding box center [304, 159] width 30 height 20
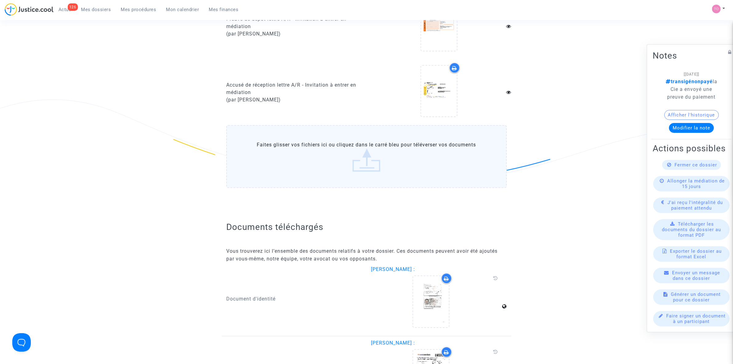
scroll to position [539, 0]
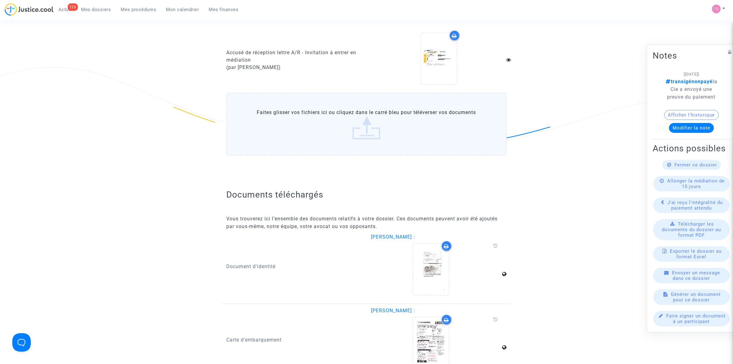
click at [354, 121] on label "Faites glisser vos fichiers ici ou cliquez dans le carré bleu pour téléverser v…" at bounding box center [366, 124] width 280 height 63
click at [0, 0] on input "Faites glisser vos fichiers ici ou cliquez dans le carré bleu pour téléverser v…" at bounding box center [0, 0] width 0 height 0
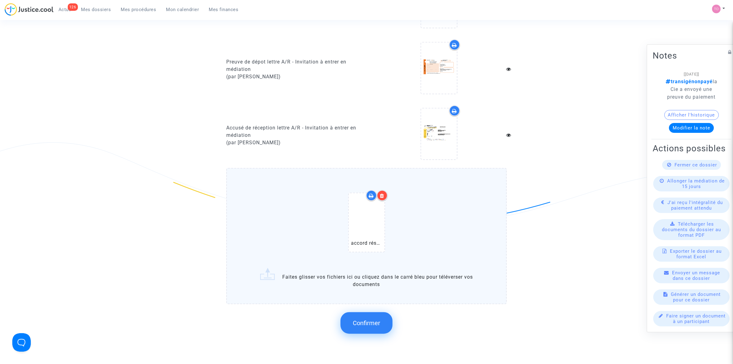
scroll to position [462, 0]
click at [373, 321] on span "Confirmer" at bounding box center [366, 324] width 27 height 7
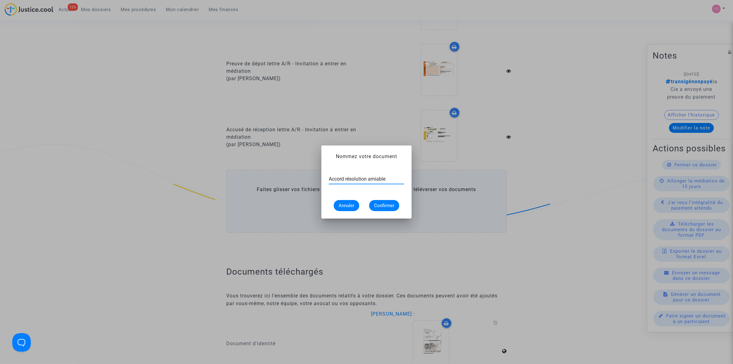
type input "Accord résolution amiable"
click at [376, 206] on span "Confirmer" at bounding box center [384, 206] width 20 height 6
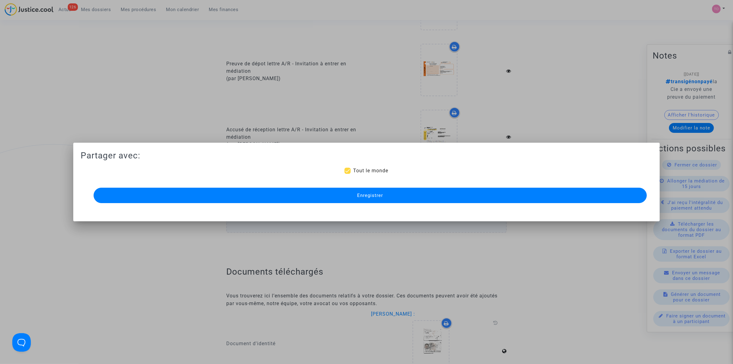
click at [362, 195] on span "Enregistrer" at bounding box center [370, 195] width 26 height 6
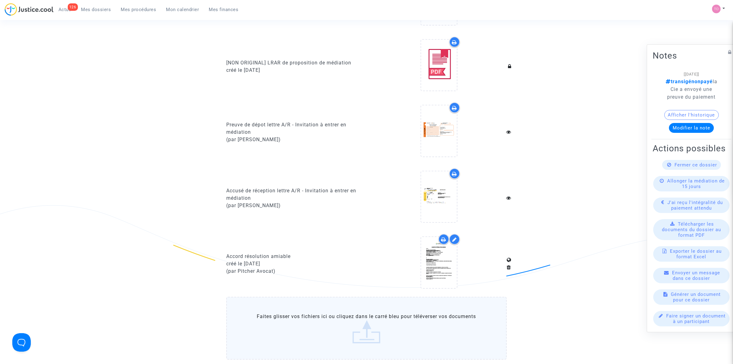
scroll to position [423, 0]
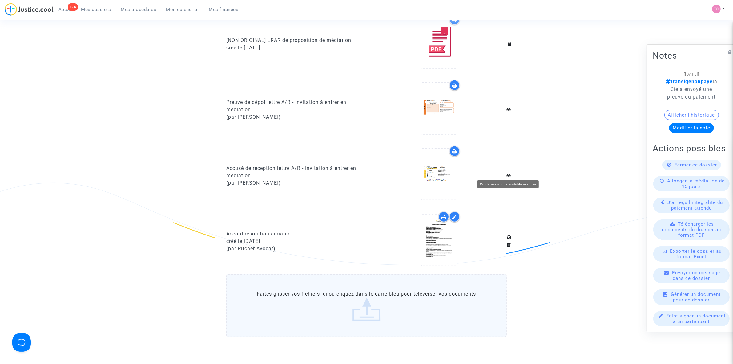
click at [510, 173] on icon at bounding box center [508, 175] width 5 height 5
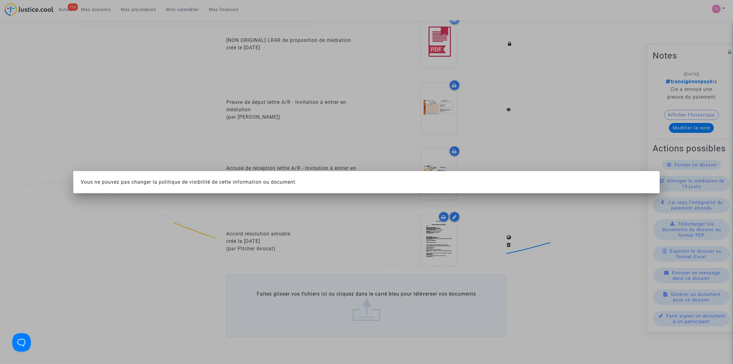
click at [518, 165] on div at bounding box center [366, 182] width 733 height 364
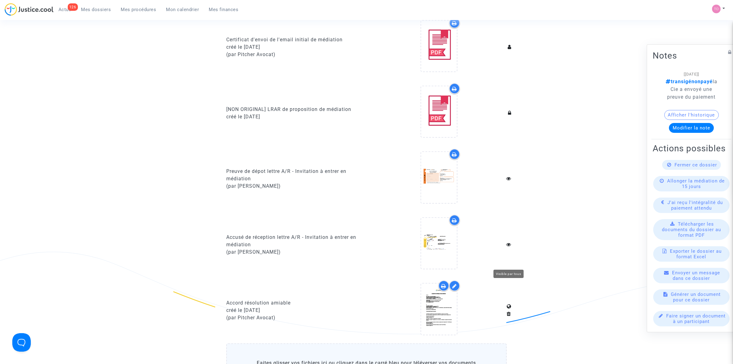
scroll to position [346, 0]
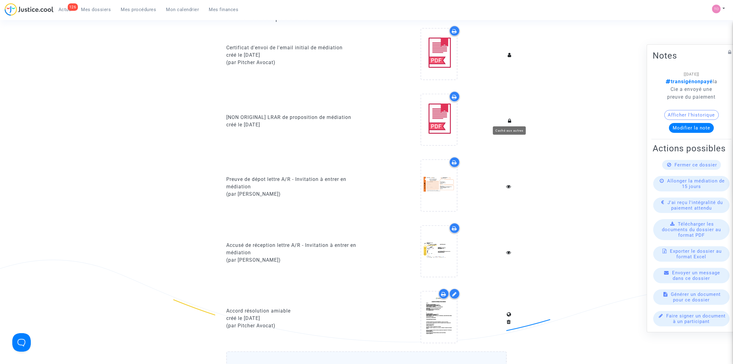
click at [509, 120] on icon at bounding box center [509, 120] width 3 height 5
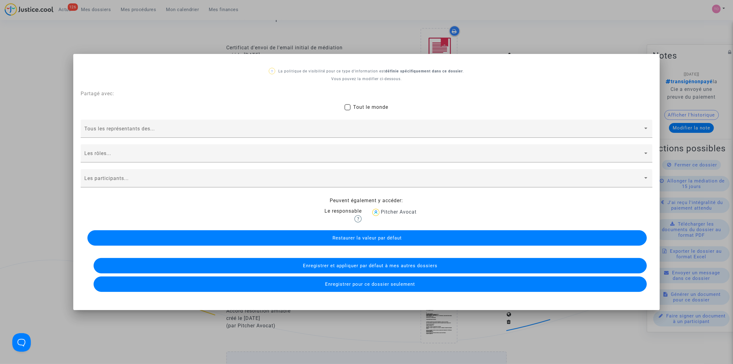
click at [521, 29] on div at bounding box center [366, 182] width 733 height 364
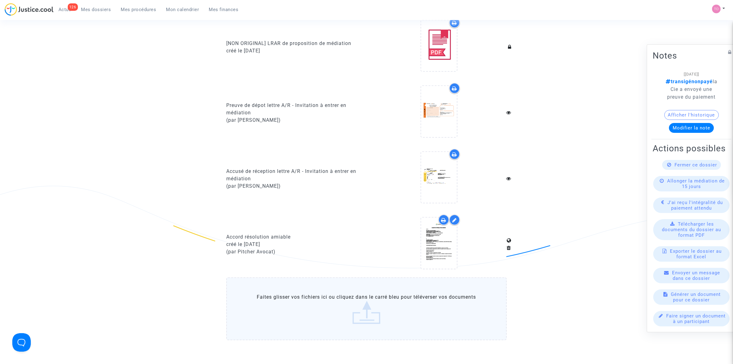
scroll to position [423, 0]
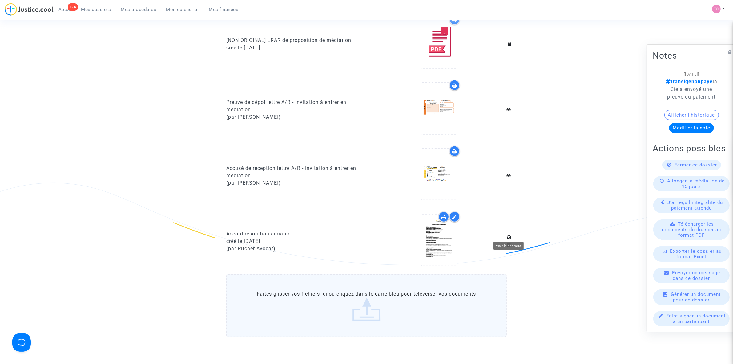
click at [509, 235] on icon at bounding box center [509, 237] width 5 height 5
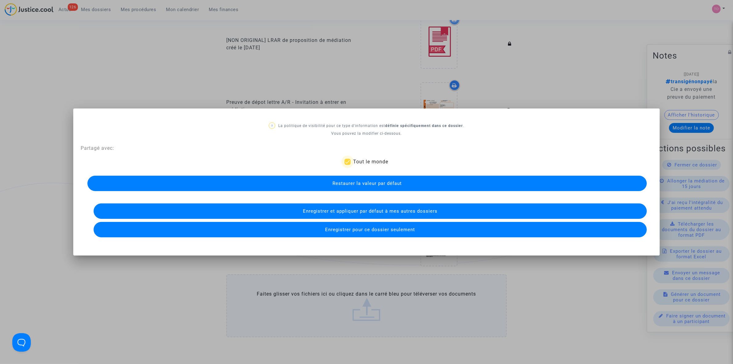
click at [365, 163] on span "Tout le monde" at bounding box center [370, 162] width 35 height 6
click at [348, 165] on input "Tout le monde" at bounding box center [347, 165] width 0 height 0
checkbox input "false"
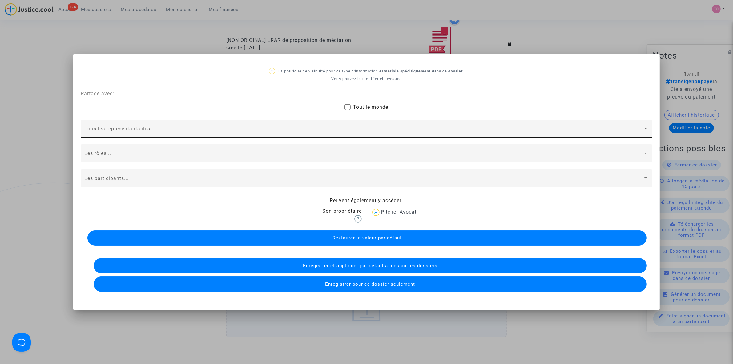
click at [231, 127] on div "Tous les représentants des..." at bounding box center [366, 130] width 564 height 14
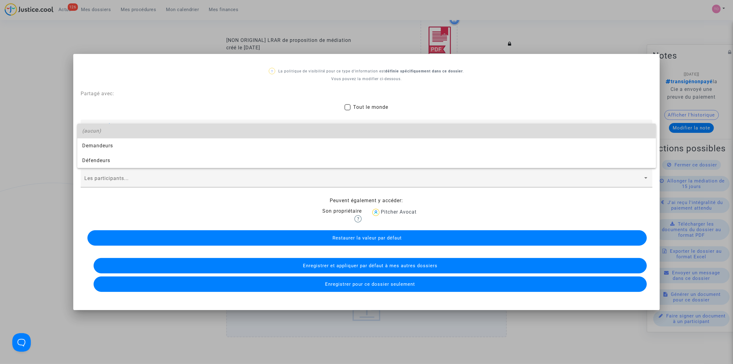
click at [231, 127] on div "(aucun)" at bounding box center [366, 130] width 569 height 15
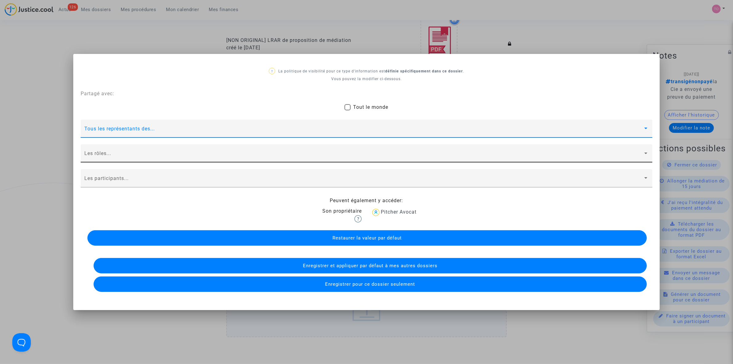
click at [227, 144] on div "Les rôles..." at bounding box center [367, 153] width 572 height 18
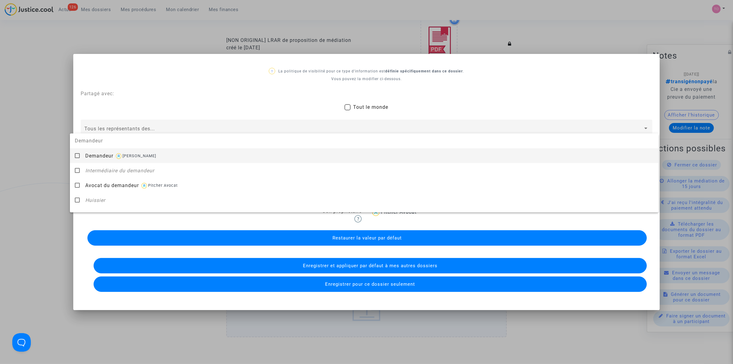
click at [9, 155] on div at bounding box center [366, 182] width 733 height 364
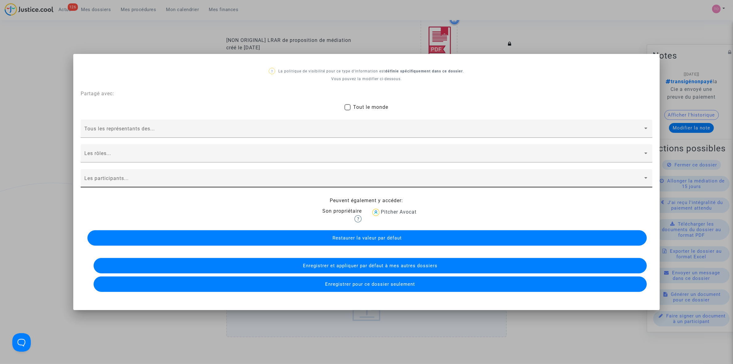
click at [192, 183] on div "Les participants..." at bounding box center [366, 180] width 564 height 14
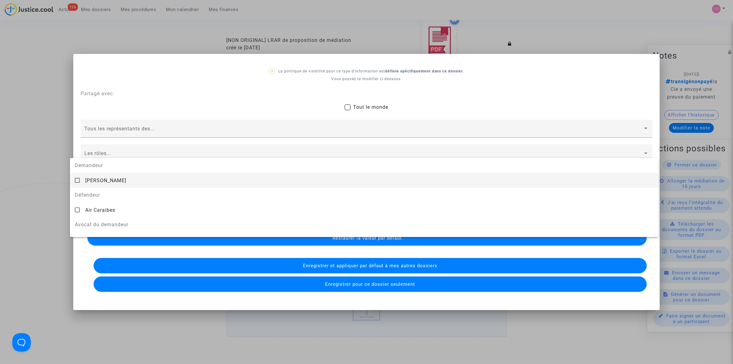
click at [46, 183] on div at bounding box center [366, 182] width 733 height 364
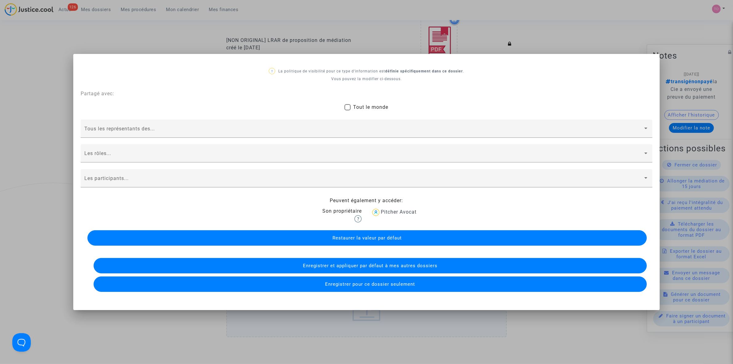
click at [46, 183] on div at bounding box center [366, 182] width 733 height 364
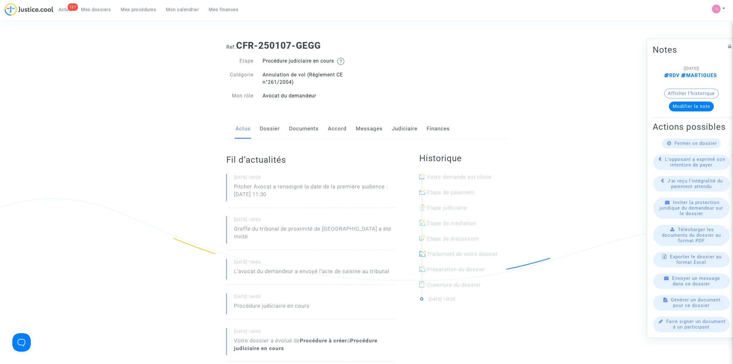
click at [268, 127] on link "Dossier" at bounding box center [270, 129] width 20 height 20
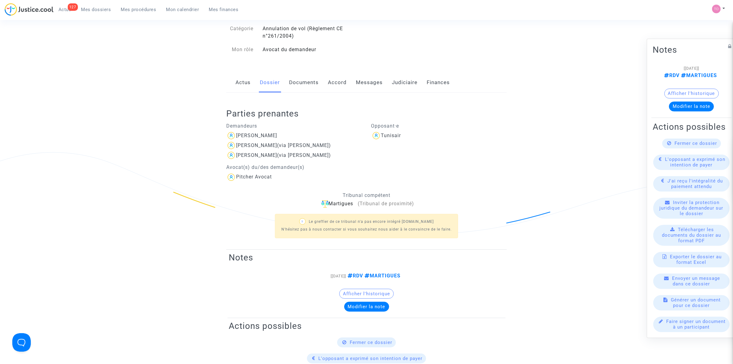
scroll to position [38, 0]
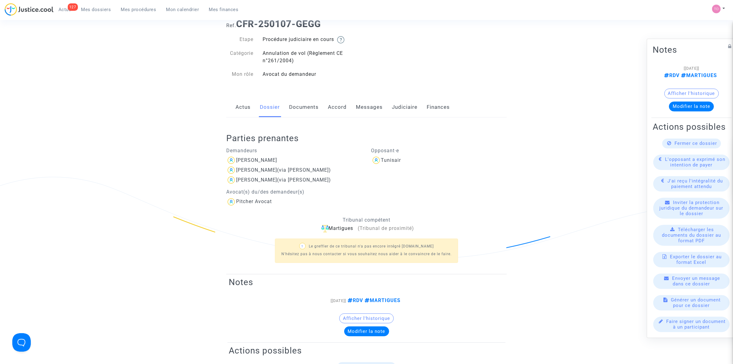
click at [306, 109] on link "Documents" at bounding box center [304, 107] width 30 height 20
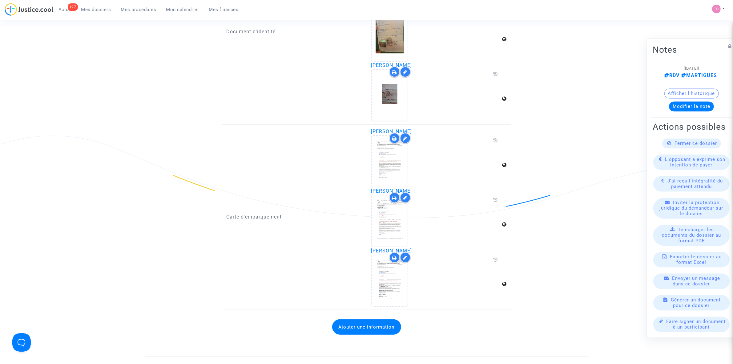
scroll to position [483, 0]
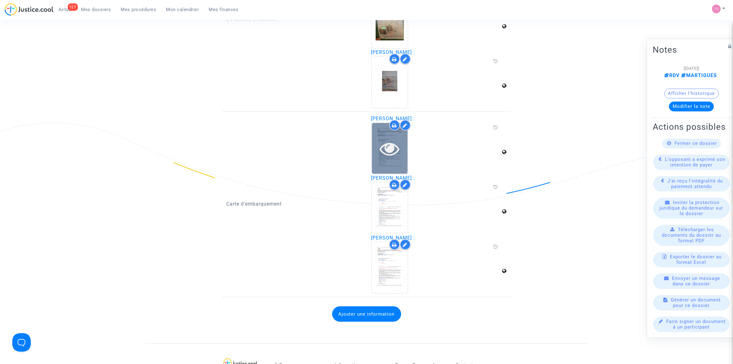
click at [384, 141] on icon at bounding box center [390, 149] width 20 height 20
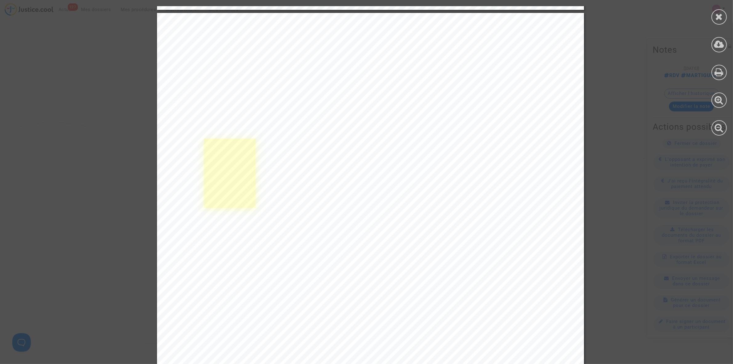
scroll to position [1116, 0]
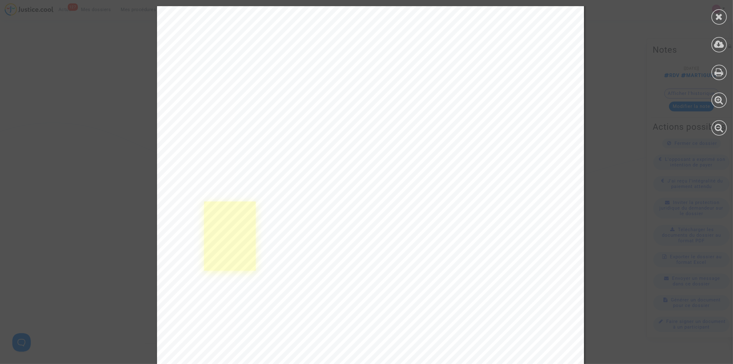
click at [216, 219] on link at bounding box center [229, 235] width 51 height 69
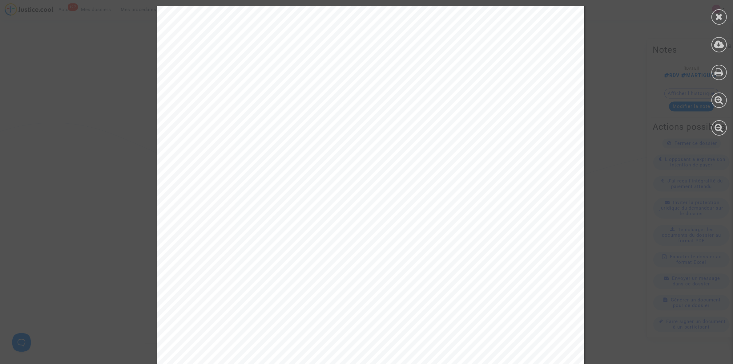
scroll to position [1193, 0]
click at [204, 207] on link at bounding box center [207, 204] width 7 height 7
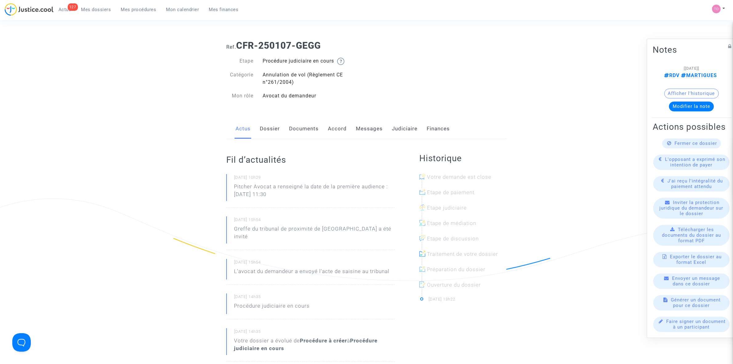
click at [371, 125] on link "Messages" at bounding box center [369, 129] width 27 height 20
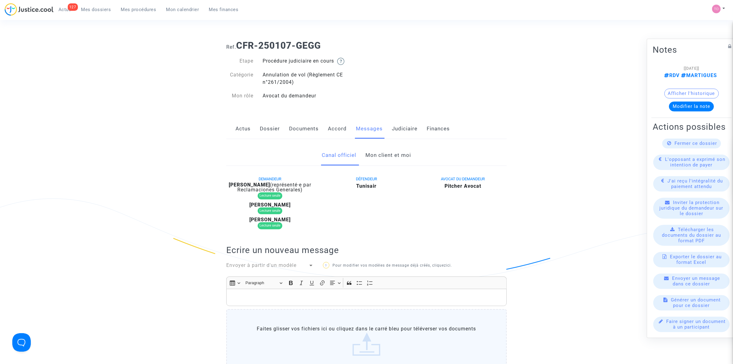
click at [336, 127] on link "Accord" at bounding box center [337, 129] width 19 height 20
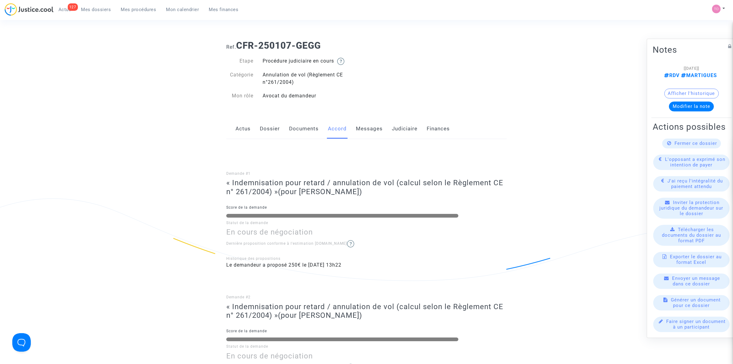
click at [294, 129] on link "Documents" at bounding box center [304, 129] width 30 height 20
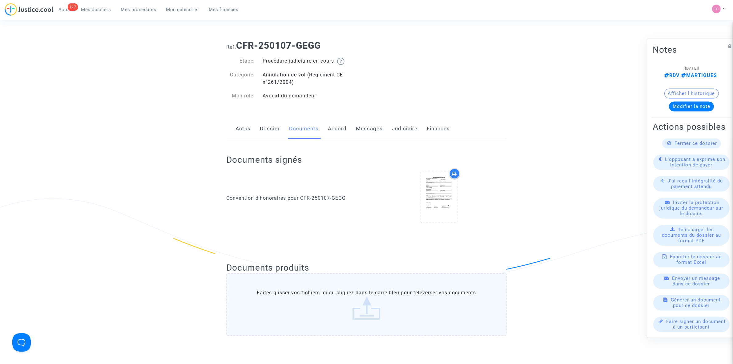
click at [259, 131] on div "Actus Dossier Documents Accord Messages Judiciaire Finances" at bounding box center [366, 129] width 280 height 21
click at [268, 129] on link "Dossier" at bounding box center [270, 129] width 20 height 20
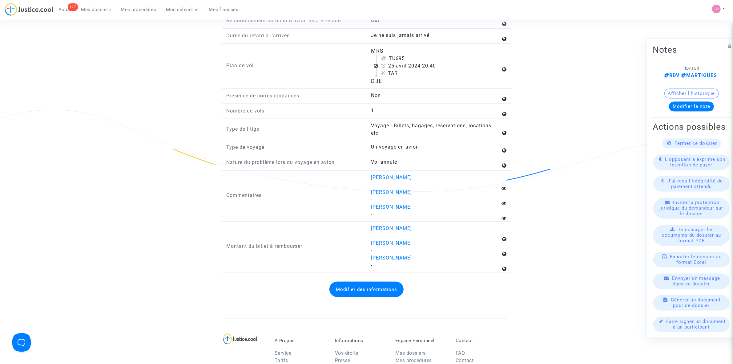
scroll to position [924, 0]
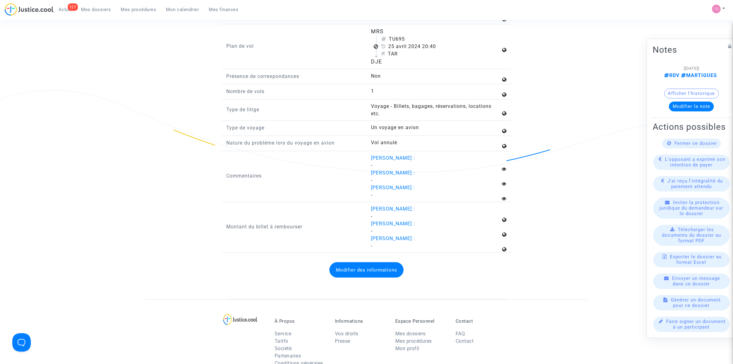
click at [399, 116] on span "Voyage - Billets, bagages, réservations, locations etc." at bounding box center [431, 109] width 120 height 13
click at [382, 161] on span "Olivier Lacoffrette :" at bounding box center [393, 158] width 44 height 6
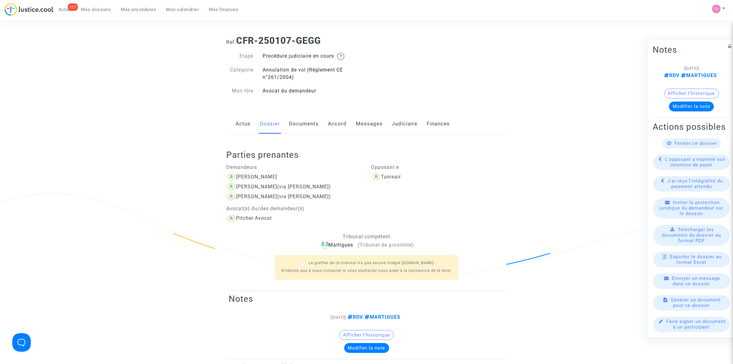
scroll to position [0, 0]
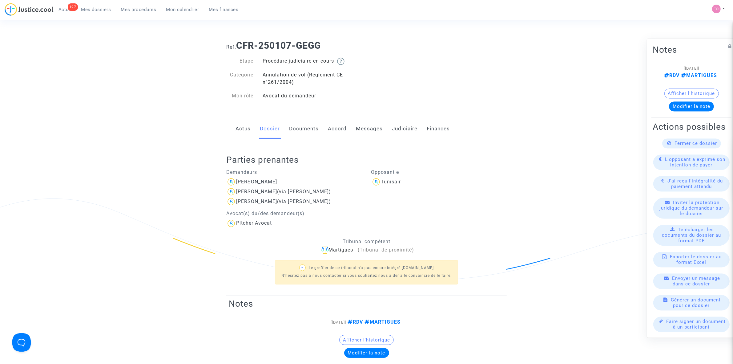
click at [303, 126] on link "Documents" at bounding box center [304, 129] width 30 height 20
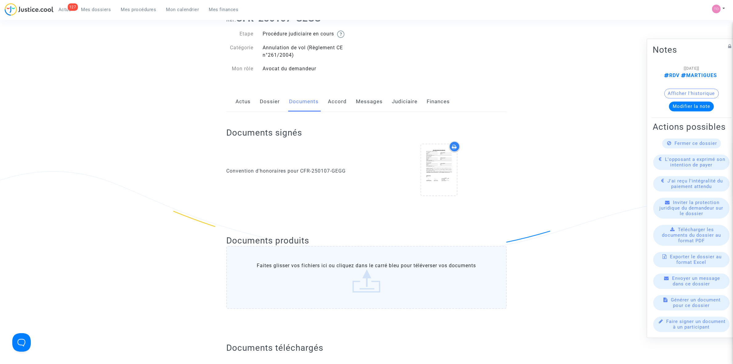
scroll to position [38, 0]
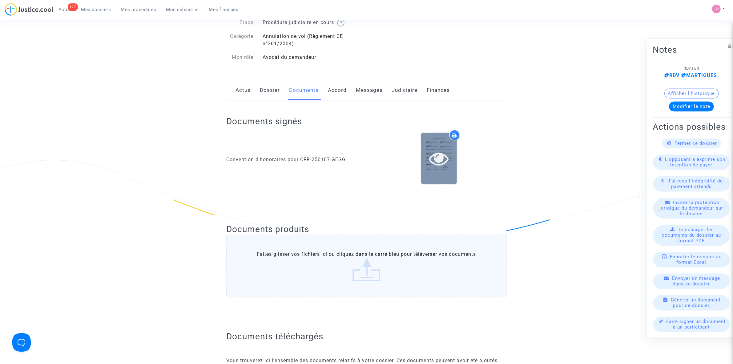
click at [445, 153] on icon at bounding box center [439, 158] width 20 height 20
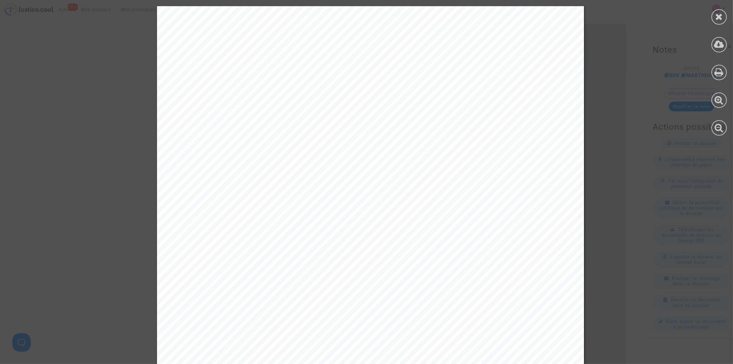
click at [721, 22] on div at bounding box center [718, 16] width 15 height 15
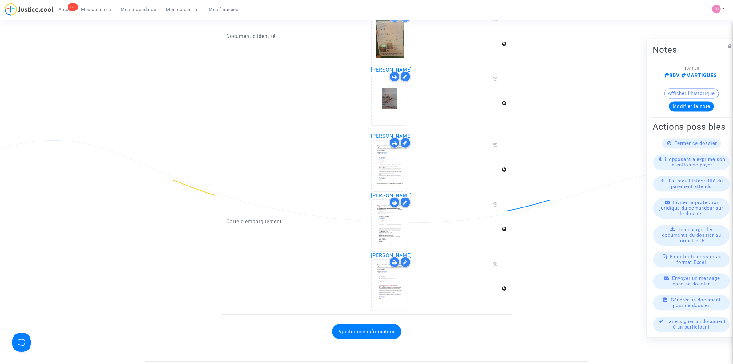
scroll to position [500, 0]
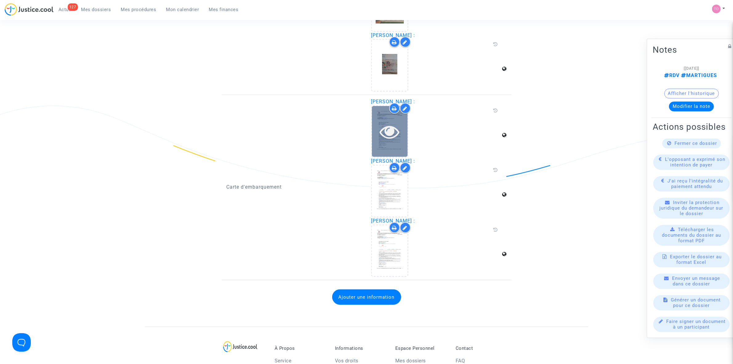
click at [387, 134] on icon at bounding box center [390, 132] width 20 height 20
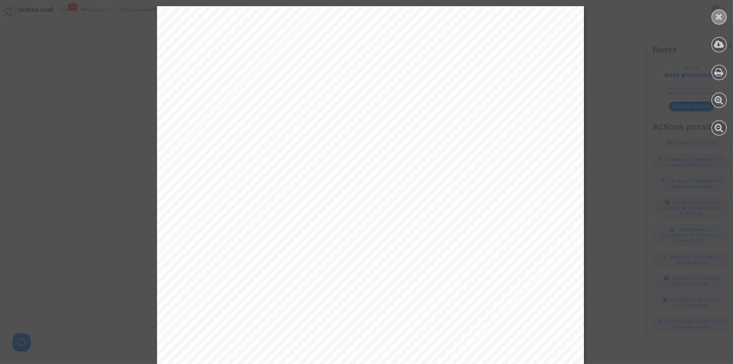
click at [723, 18] on div at bounding box center [718, 16] width 15 height 15
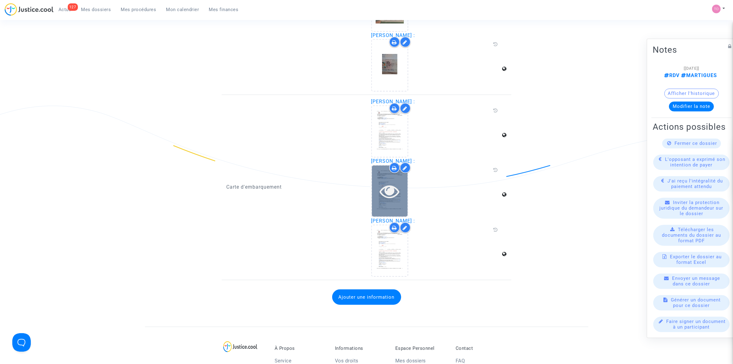
click at [396, 208] on div at bounding box center [390, 190] width 36 height 51
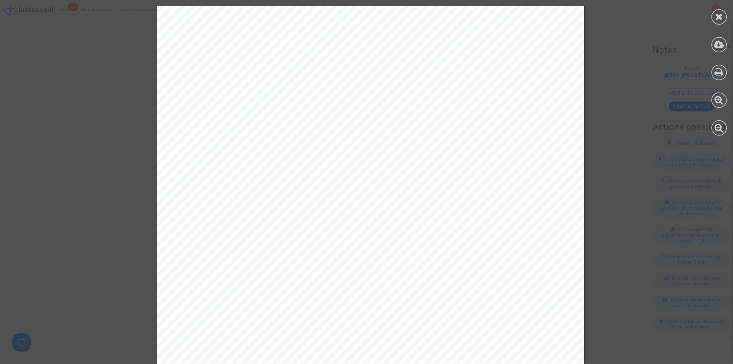
scroll to position [1154, 0]
click at [712, 16] on div at bounding box center [718, 16] width 15 height 15
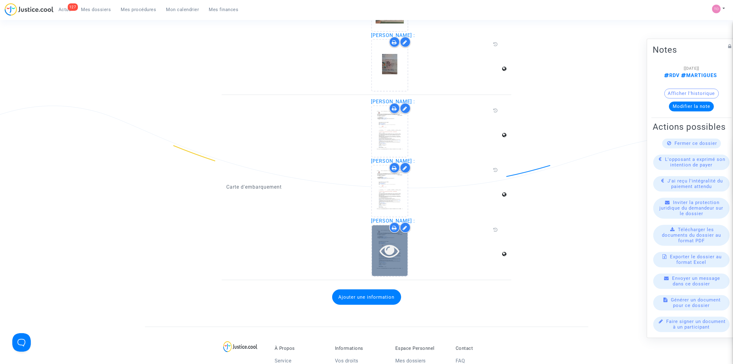
click at [390, 241] on icon at bounding box center [390, 250] width 20 height 20
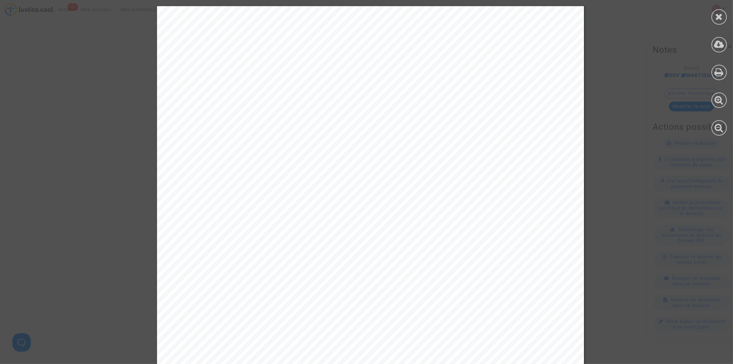
scroll to position [1231, 0]
click at [724, 96] on div at bounding box center [718, 99] width 15 height 15
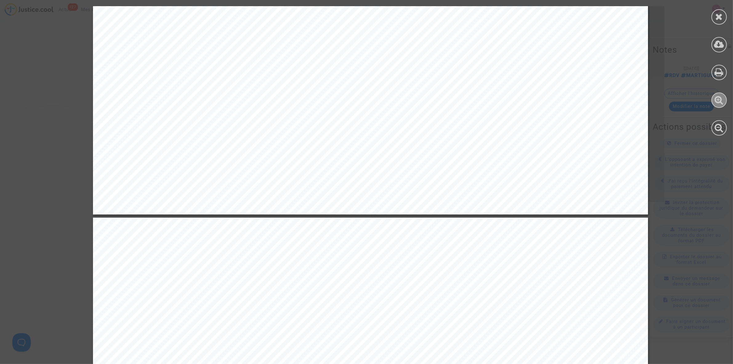
click at [719, 98] on icon at bounding box center [719, 99] width 9 height 9
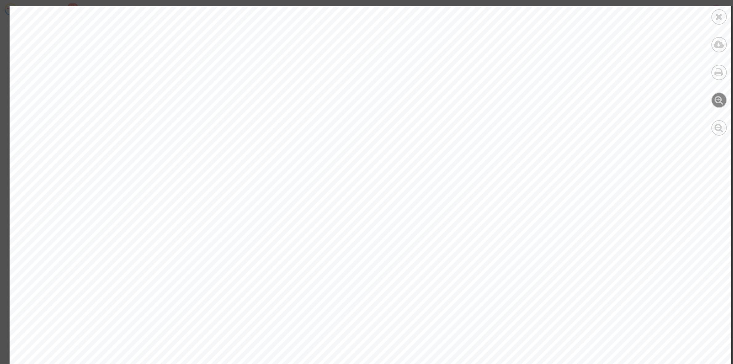
click at [719, 98] on icon at bounding box center [719, 99] width 9 height 9
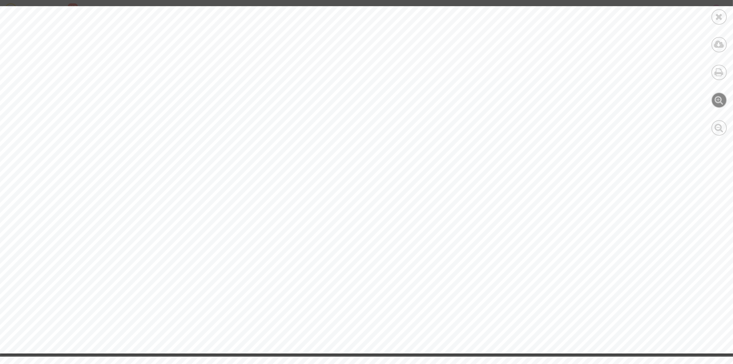
click at [719, 98] on icon at bounding box center [719, 99] width 9 height 9
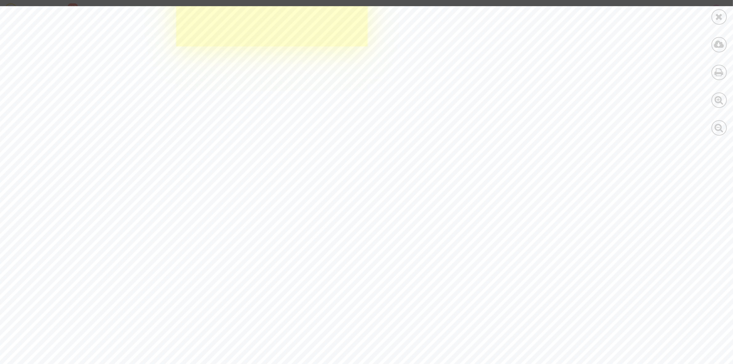
scroll to position [4810, 0]
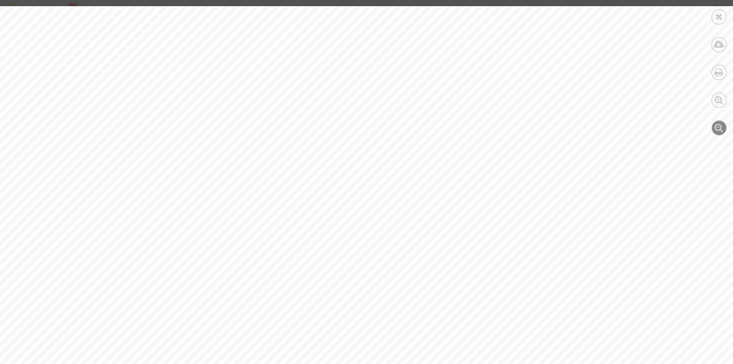
click at [717, 122] on div at bounding box center [718, 127] width 15 height 15
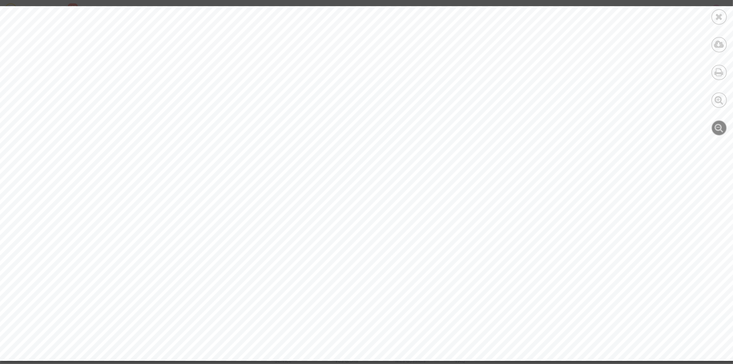
click at [717, 122] on div at bounding box center [718, 127] width 15 height 15
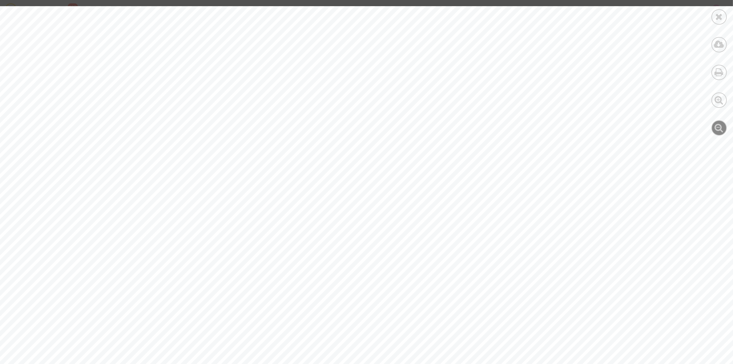
click at [717, 122] on div at bounding box center [718, 127] width 15 height 15
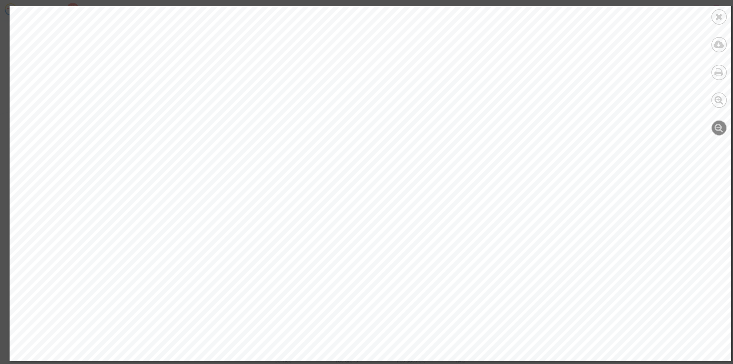
click at [717, 122] on div at bounding box center [718, 127] width 15 height 15
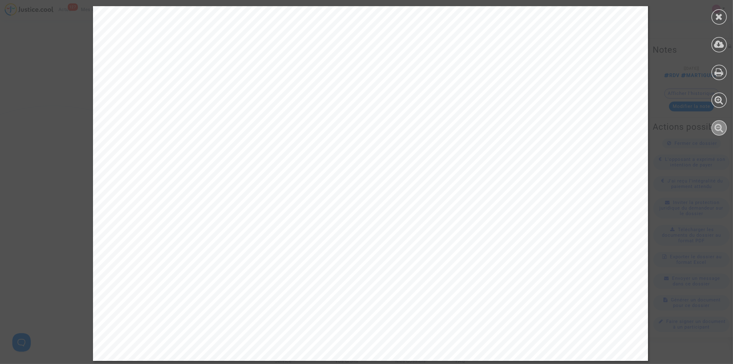
click at [717, 122] on div at bounding box center [718, 127] width 15 height 15
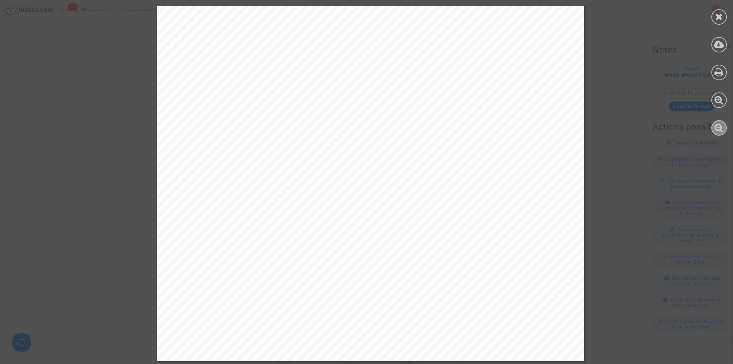
click at [717, 122] on div at bounding box center [718, 127] width 15 height 15
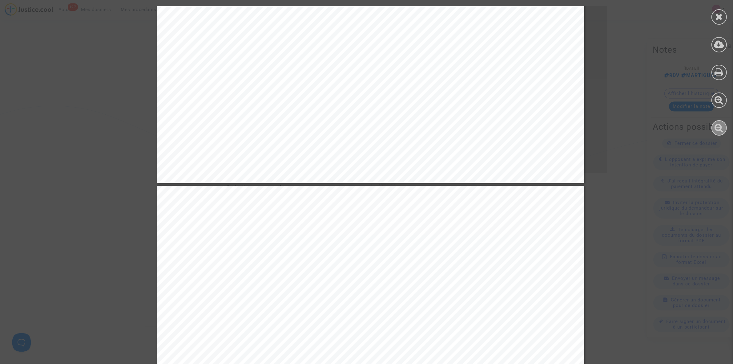
click at [717, 122] on div at bounding box center [718, 127] width 15 height 15
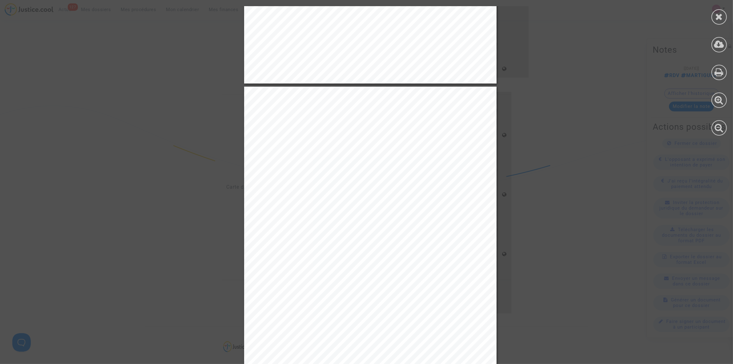
scroll to position [561, 0]
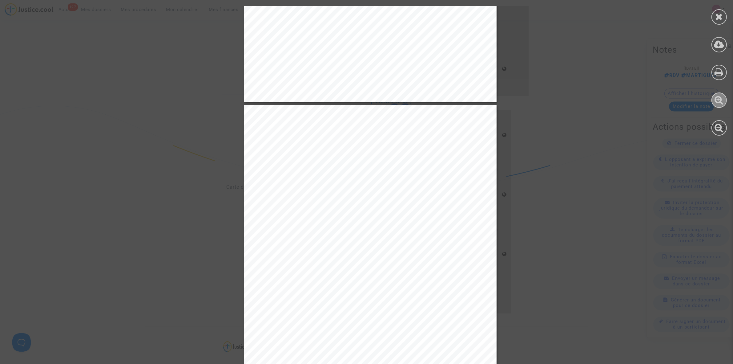
click at [719, 98] on icon at bounding box center [719, 99] width 9 height 9
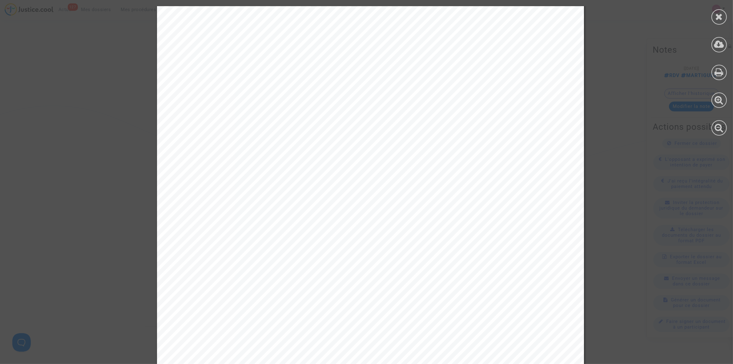
scroll to position [1138, 0]
drag, startPoint x: 300, startPoint y: 213, endPoint x: 263, endPoint y: 213, distance: 36.3
click at [263, 213] on span "20240427_042403.jpg" at bounding box center [289, 211] width 61 height 6
click at [322, 212] on div "réservé cette prestation, il faudra penser à l'organiser afin de vous rendre en…" at bounding box center [370, 255] width 427 height 553
drag, startPoint x: 305, startPoint y: 212, endPoint x: 259, endPoint y: 211, distance: 45.9
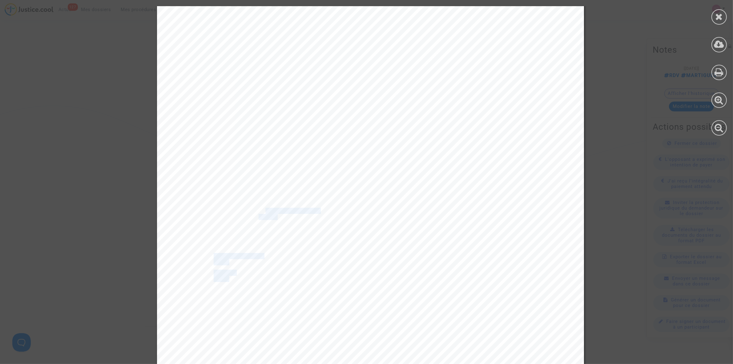
click at [259, 211] on div "réservé cette prestation, il faudra penser à l'organiser afin de vous rendre en…" at bounding box center [370, 255] width 427 height 553
click at [282, 243] on div "réservé cette prestation, il faudra penser à l'organiser afin de vous rendre en…" at bounding box center [370, 255] width 427 height 553
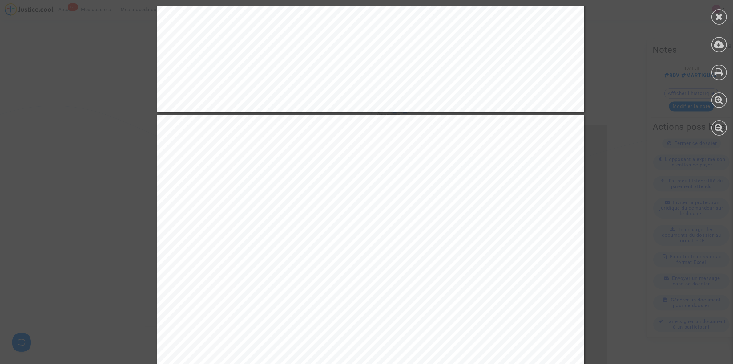
scroll to position [446, 0]
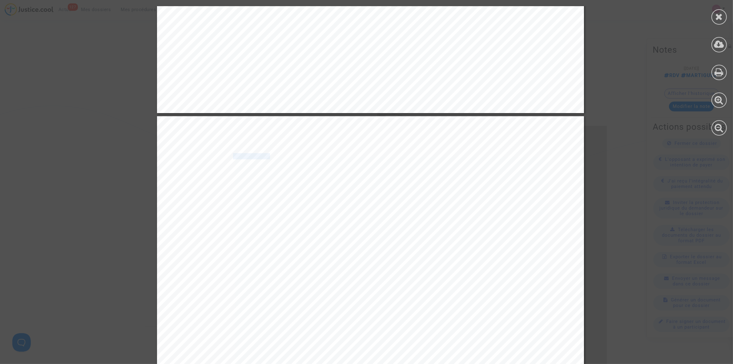
drag, startPoint x: 228, startPoint y: 157, endPoint x: 265, endPoint y: 158, distance: 37.6
click at [266, 156] on span "Départ le 25/04/2024, retour le 02/05/2024" at bounding box center [265, 157] width 92 height 6
drag, startPoint x: 232, startPoint y: 175, endPoint x: 259, endPoint y: 179, distance: 27.7
drag, startPoint x: 239, startPoint y: 196, endPoint x: 263, endPoint y: 199, distance: 23.4
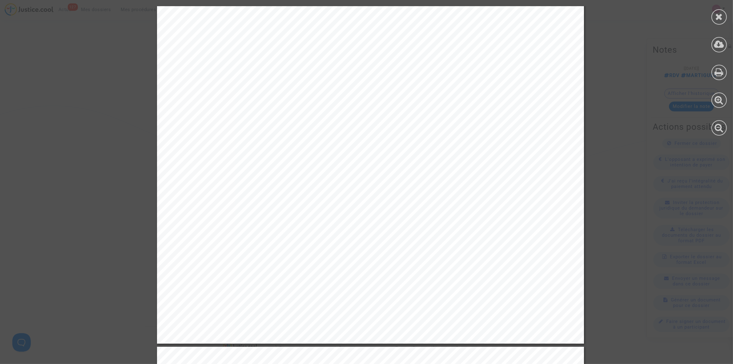
scroll to position [215, 0]
drag, startPoint x: 408, startPoint y: 90, endPoint x: 459, endPoint y: 92, distance: 51.1
click at [459, 92] on span "ENREGISTREMENT DE VOTRE DEMANDE DE RÉSERVATION N°WW311BB68O" at bounding box center [352, 92] width 266 height 7
click at [714, 14] on div at bounding box center [718, 16] width 15 height 15
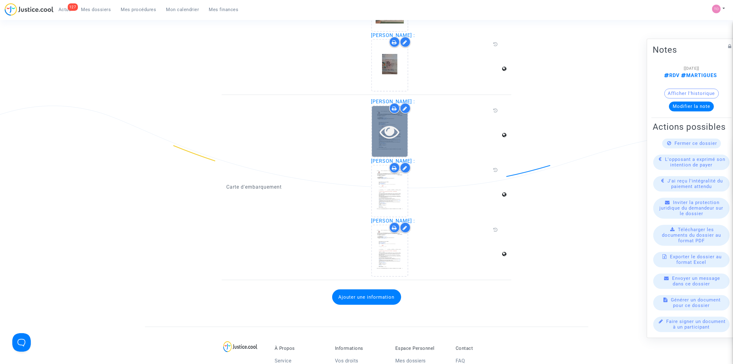
click at [381, 123] on icon at bounding box center [390, 132] width 20 height 20
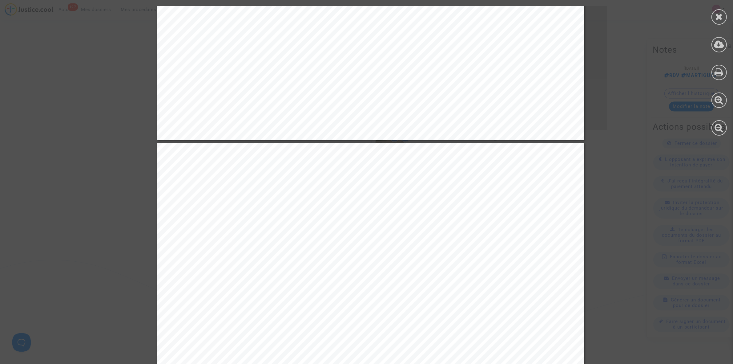
scroll to position [1039, 0]
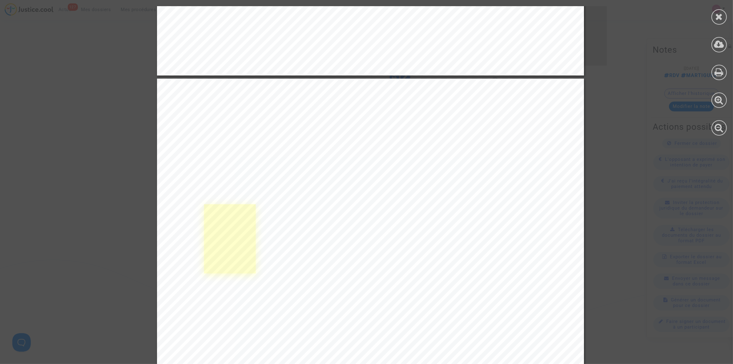
click at [215, 227] on link at bounding box center [229, 238] width 51 height 69
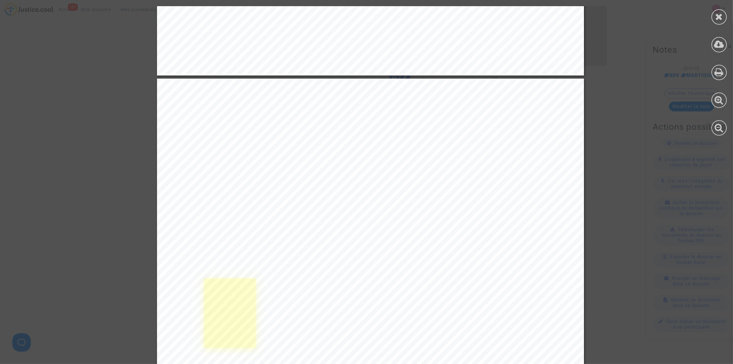
click at [246, 319] on link at bounding box center [229, 312] width 51 height 69
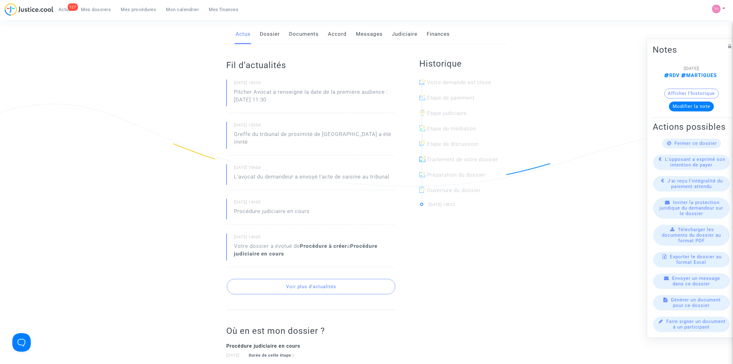
scroll to position [77, 0]
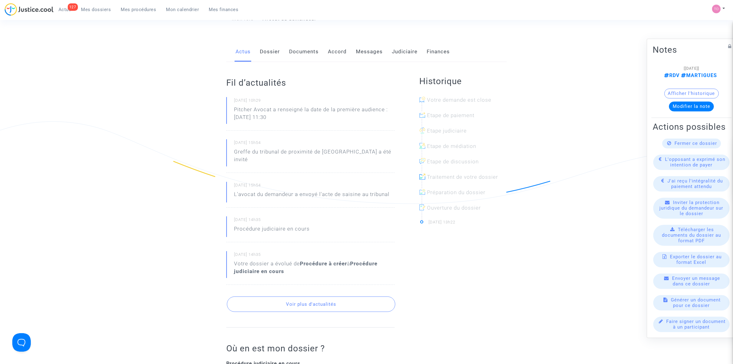
click at [299, 54] on link "Documents" at bounding box center [304, 52] width 30 height 20
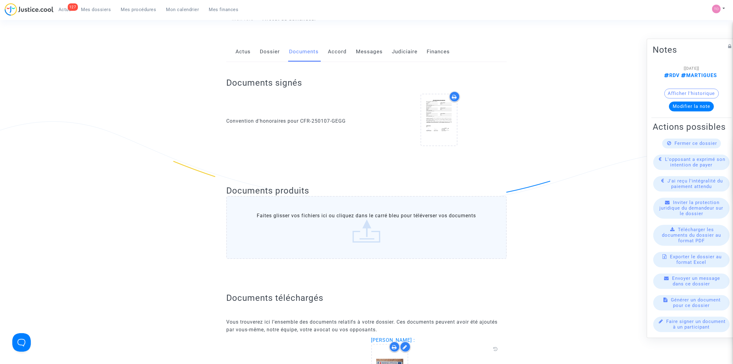
click at [362, 53] on link "Messages" at bounding box center [369, 52] width 27 height 20
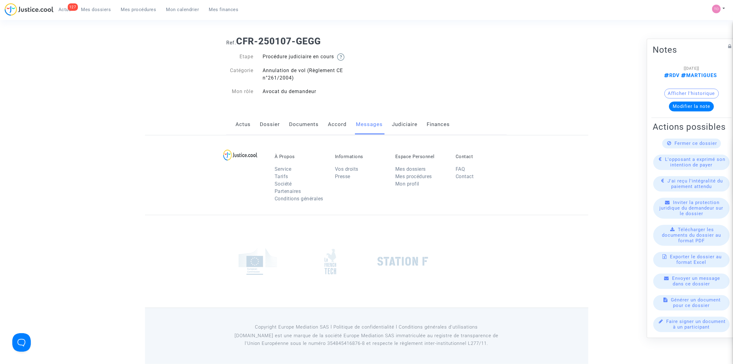
scroll to position [77, 0]
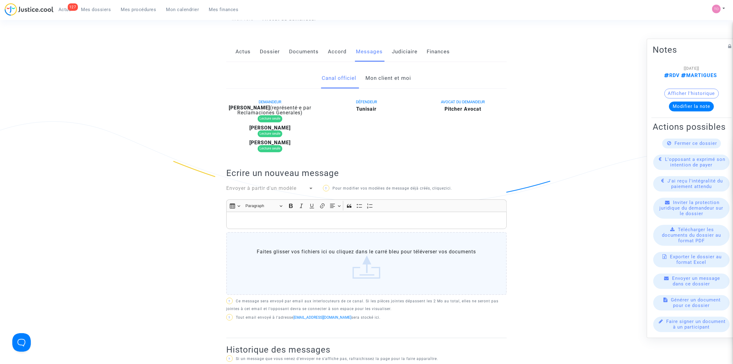
click at [373, 77] on link "Mon client et moi" at bounding box center [389, 78] width 46 height 20
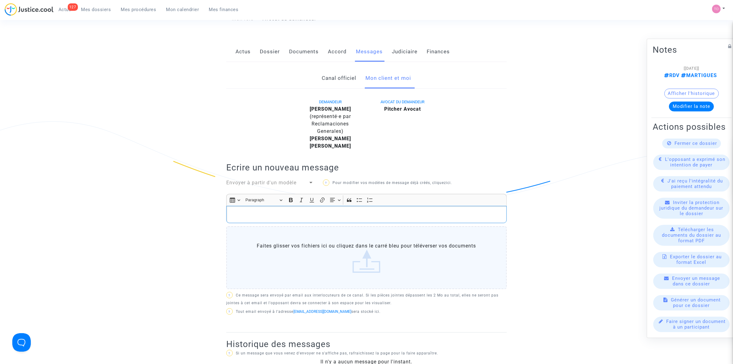
click at [256, 216] on p "Rich Text Editor, main" at bounding box center [367, 215] width 274 height 8
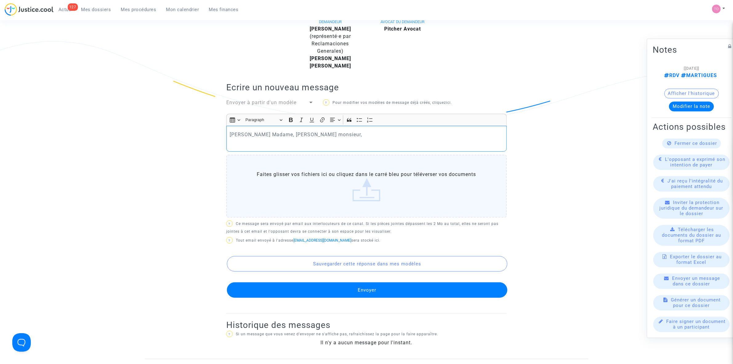
scroll to position [135, 0]
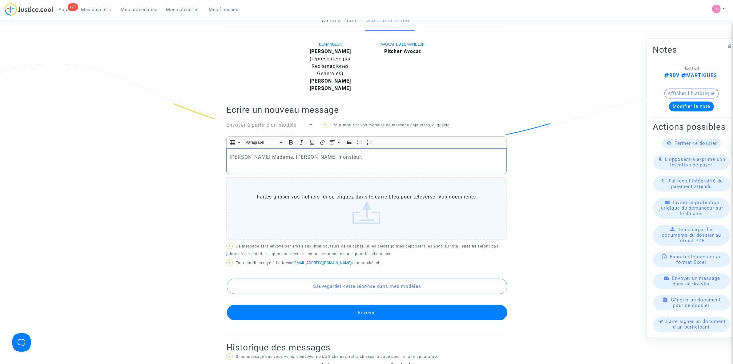
click at [326, 164] on p "Rich Text Editor, main" at bounding box center [367, 166] width 274 height 8
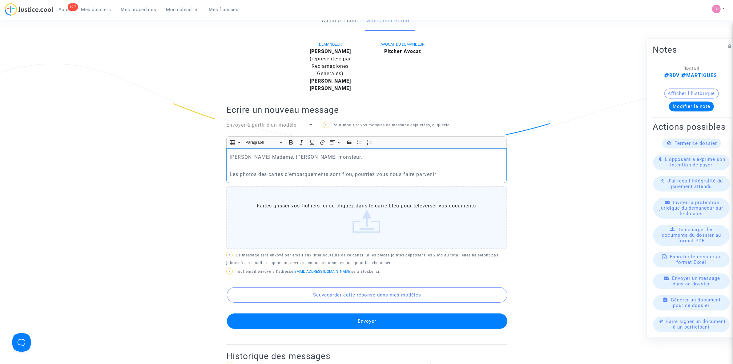
click at [349, 173] on p "Les photos des cartes d'embarquements sont flou, pourriez vous nous faire parve…" at bounding box center [367, 174] width 274 height 8
click at [470, 173] on p "Les photos des cartes d'embarquements sont illisibles, pourriez vous nous faire…" at bounding box center [367, 174] width 274 height 8
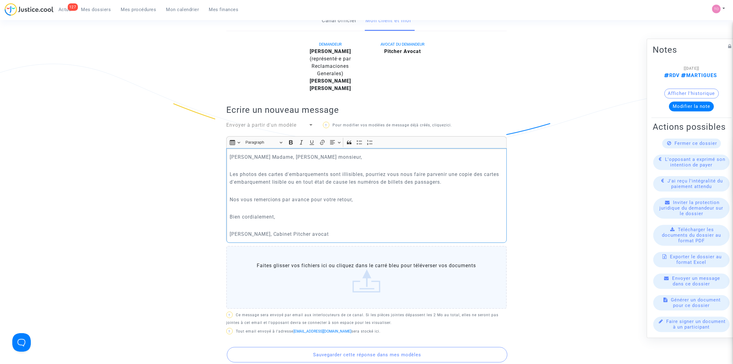
drag, startPoint x: 282, startPoint y: 233, endPoint x: 285, endPoint y: 233, distance: 3.1
click at [283, 233] on p "Tom, Cabinet Pitcher avocat" at bounding box center [367, 234] width 274 height 8
click at [448, 182] on p "Les photos des cartes d'embarquements sont illisibles, pourriez vous nous faire…" at bounding box center [367, 177] width 274 height 15
click at [442, 182] on p "Les photos des cartes d'embarquements sont illisibles, pourriez vous nous faire…" at bounding box center [367, 177] width 274 height 15
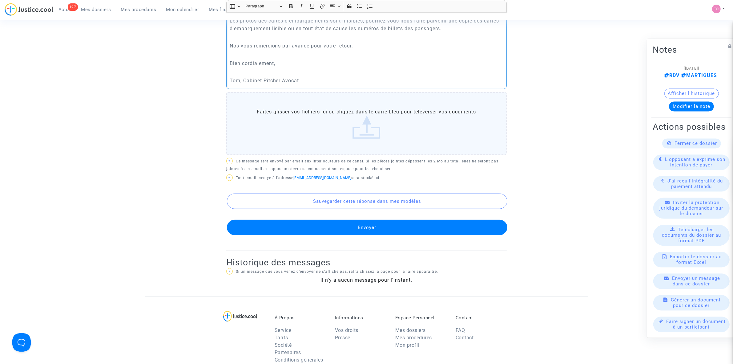
scroll to position [288, 0]
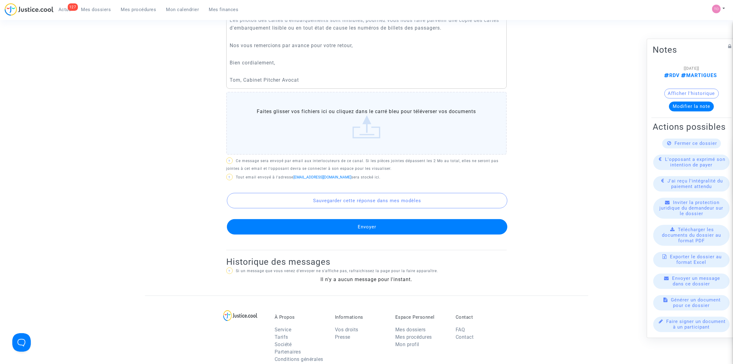
click at [356, 223] on button "Envoyer" at bounding box center [367, 226] width 280 height 15
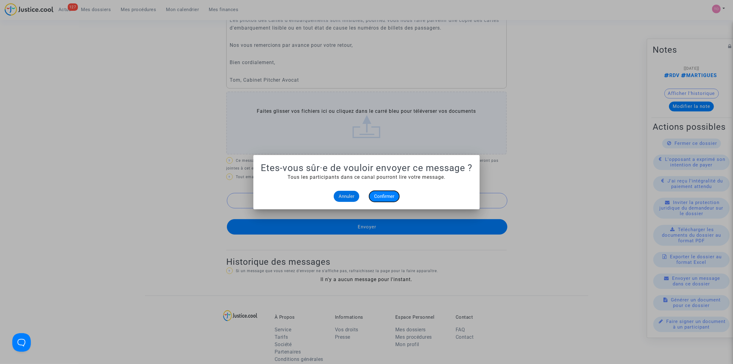
click at [379, 192] on button "Confirmer" at bounding box center [384, 196] width 30 height 11
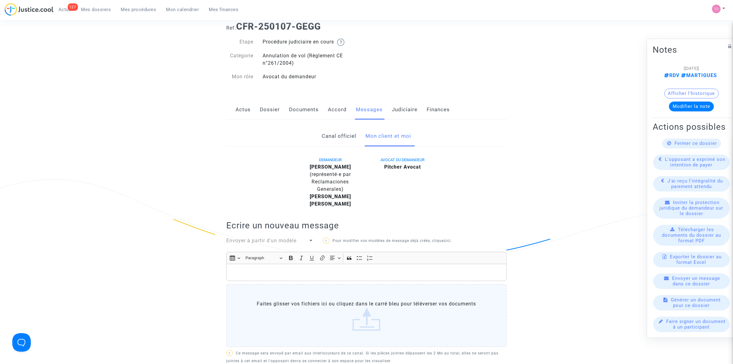
click at [402, 105] on link "Judiciaire" at bounding box center [405, 109] width 26 height 20
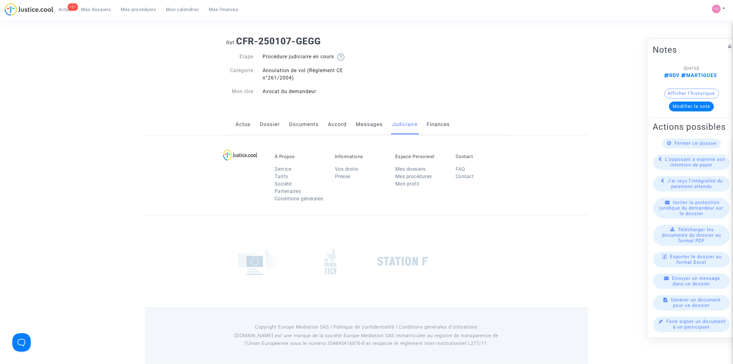
scroll to position [19, 0]
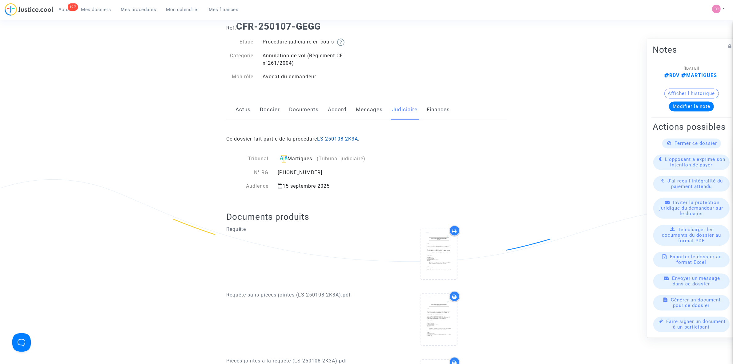
click at [332, 140] on link "LS-250108-2K3A" at bounding box center [337, 139] width 41 height 6
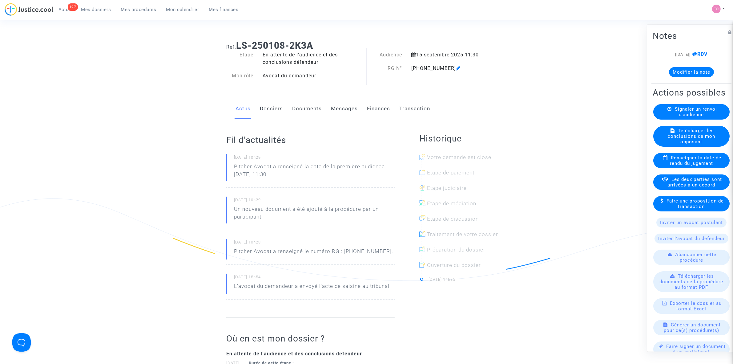
click at [687, 71] on button "Modifier la note" at bounding box center [691, 72] width 45 height 10
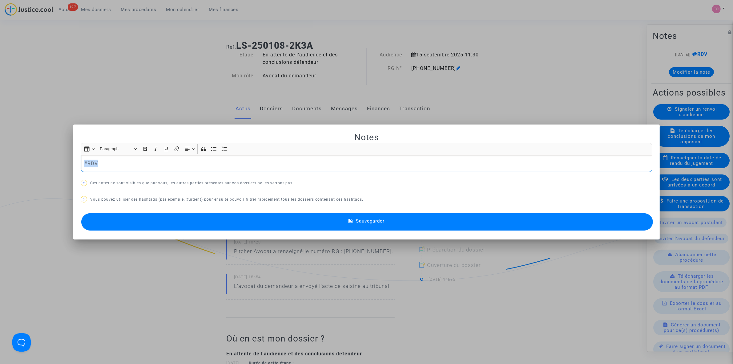
drag, startPoint x: 107, startPoint y: 159, endPoint x: 30, endPoint y: 163, distance: 77.4
click at [30, 163] on div "Notes Rich Text Editor Insert table Insert table Heading Paragraph Paragraph He…" at bounding box center [366, 182] width 733 height 364
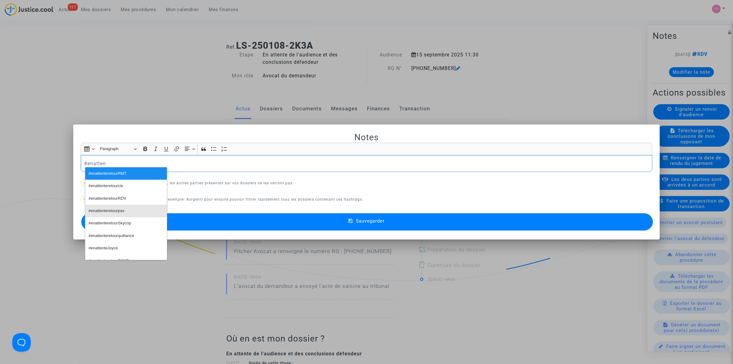
click at [106, 209] on span "#enattenteretourpax" at bounding box center [107, 210] width 36 height 9
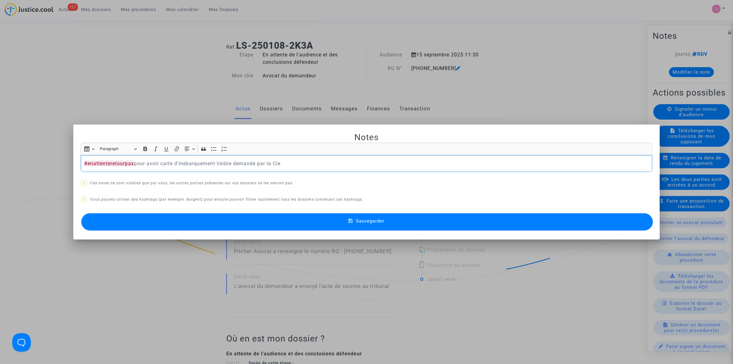
click at [185, 165] on p "#enattenteretourpax pour avoir carte d'mebarquement lisible demandé par la Cie" at bounding box center [366, 163] width 565 height 8
click at [172, 162] on p "#enattenteretourpax pour avoir carte d'embarquement lisible demandé par la Cie" at bounding box center [366, 163] width 565 height 8
click at [218, 162] on p "#enattenteretourpax pour avoir cartes d'embarquement lisible demandé par la Cie" at bounding box center [366, 163] width 565 height 8
click at [238, 163] on p "#enattenteretourpax pour avoir cartes d'embarquements lisible demandé par la Cie" at bounding box center [366, 163] width 565 height 8
click at [264, 163] on p "#enattenteretourpax pour avoir cartes d'embarquements lisibles demandé par la C…" at bounding box center [366, 163] width 565 height 8
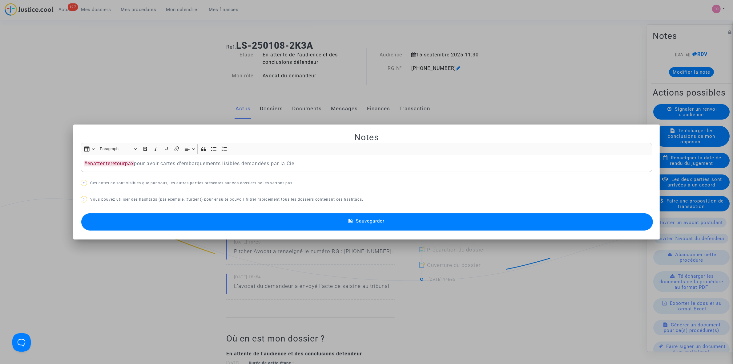
click at [331, 219] on button "Sauvegarder" at bounding box center [367, 221] width 572 height 17
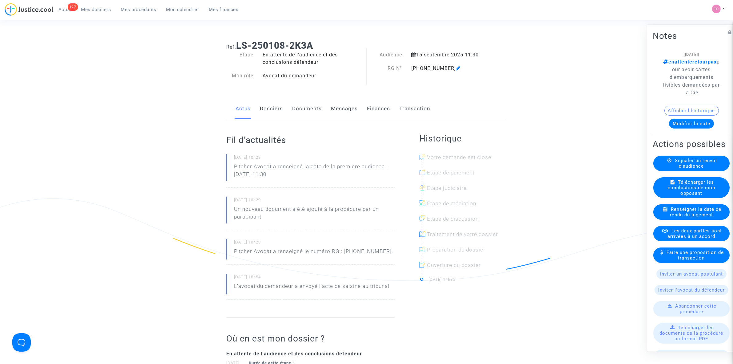
click at [103, 8] on span "Mes dossiers" at bounding box center [96, 10] width 30 height 6
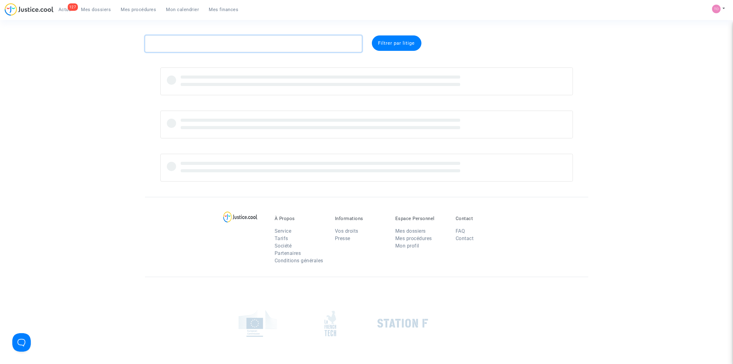
click at [239, 42] on textarea at bounding box center [253, 43] width 217 height 17
paste textarea "CFR-250516-CYG7"
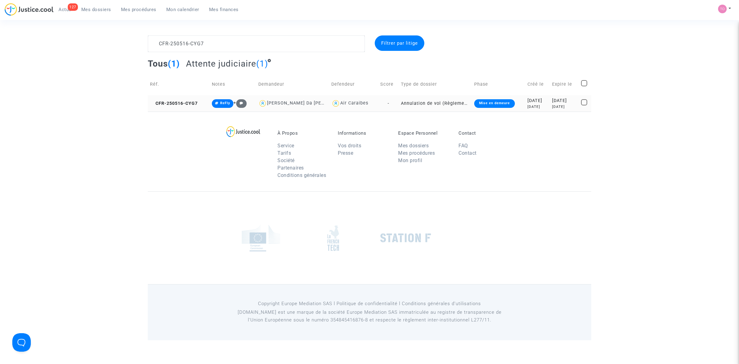
click at [529, 103] on div "2025-05-16" at bounding box center [537, 100] width 20 height 7
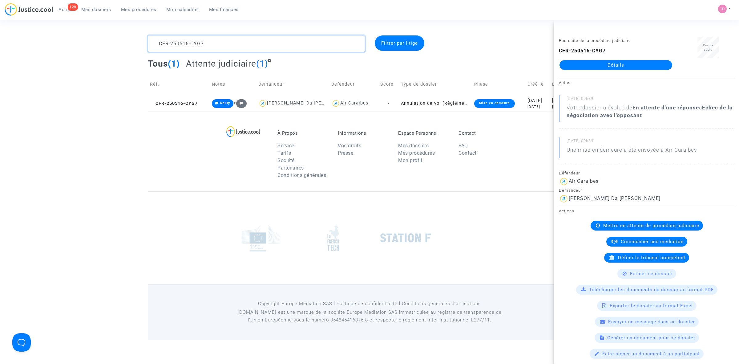
drag, startPoint x: 220, startPoint y: 45, endPoint x: 70, endPoint y: 44, distance: 150.5
click at [70, 44] on div "CFR-250516-CYG7 Filtrer par litige Tous (1) Attente judiciaire (1) Réf. Notes D…" at bounding box center [369, 73] width 739 height 76
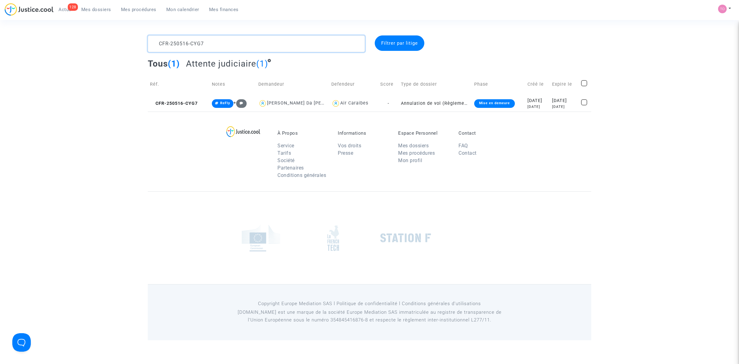
paste textarea "André"
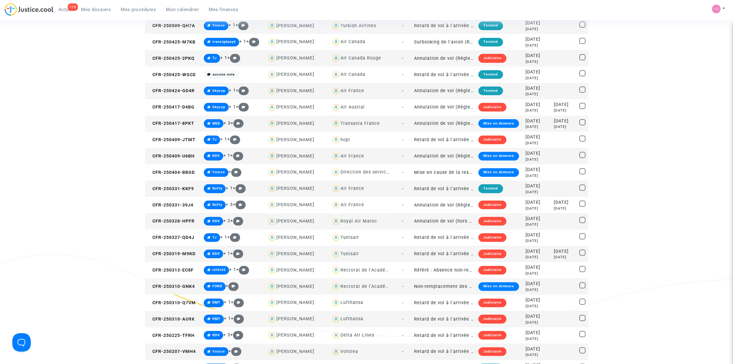
scroll to position [385, 0]
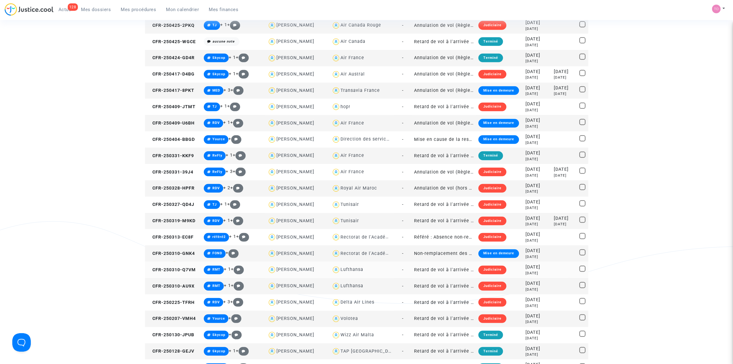
click at [353, 267] on div "Lufthansa" at bounding box center [351, 269] width 23 height 5
type textarea "André @Lufthansa"
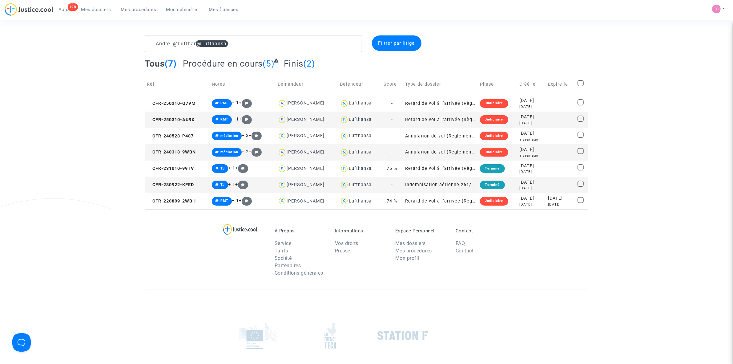
click at [521, 184] on div "2023-09-22" at bounding box center [531, 182] width 24 height 7
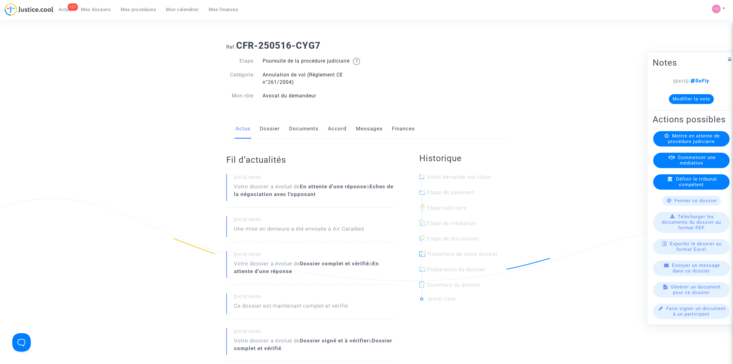
click at [266, 136] on link "Dossier" at bounding box center [270, 129] width 20 height 20
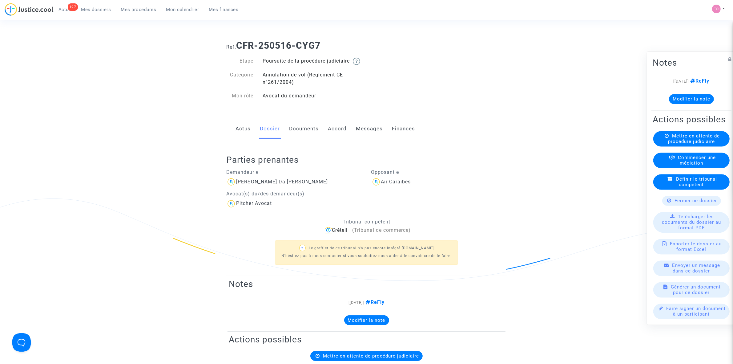
click at [301, 135] on link "Documents" at bounding box center [304, 129] width 30 height 20
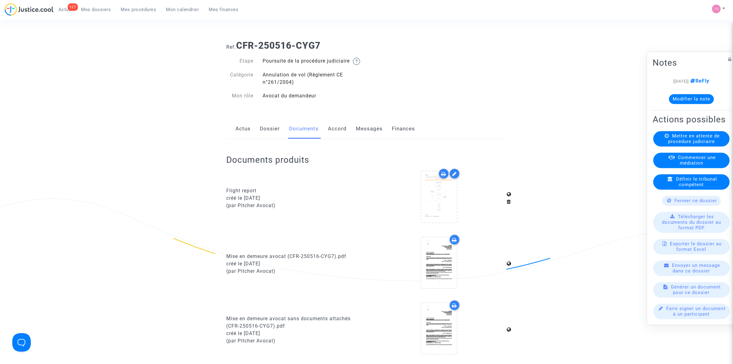
click at [248, 139] on link "Actus" at bounding box center [242, 129] width 15 height 20
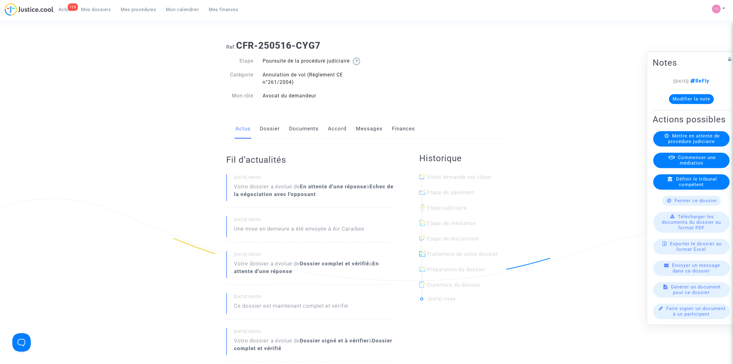
click at [294, 134] on link "Documents" at bounding box center [304, 129] width 30 height 20
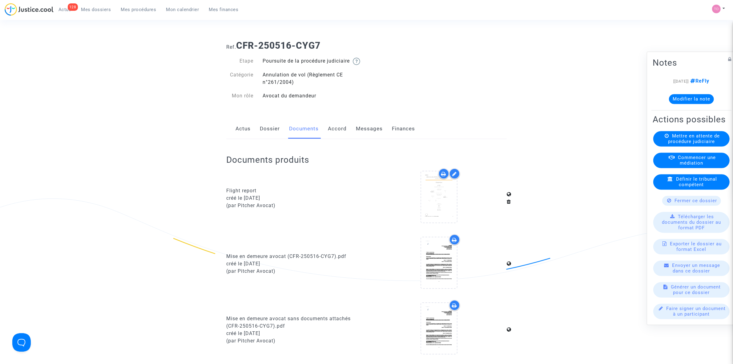
click at [270, 131] on link "Dossier" at bounding box center [270, 129] width 20 height 20
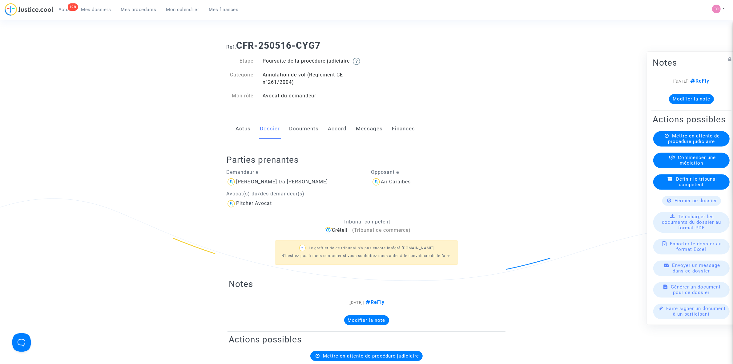
click at [96, 9] on span "Mes dossiers" at bounding box center [96, 10] width 30 height 6
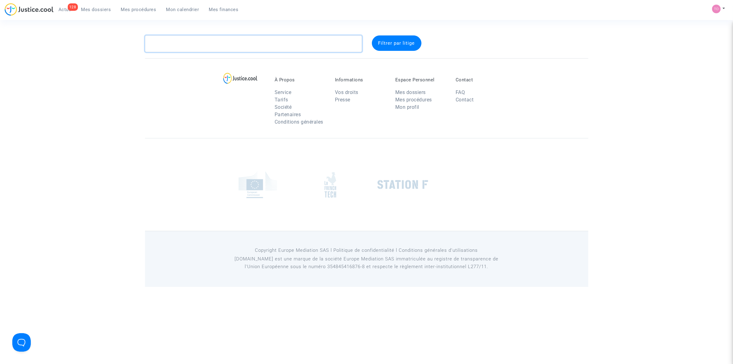
drag, startPoint x: 199, startPoint y: 42, endPoint x: 193, endPoint y: 42, distance: 5.8
click at [195, 42] on textarea at bounding box center [253, 43] width 217 height 17
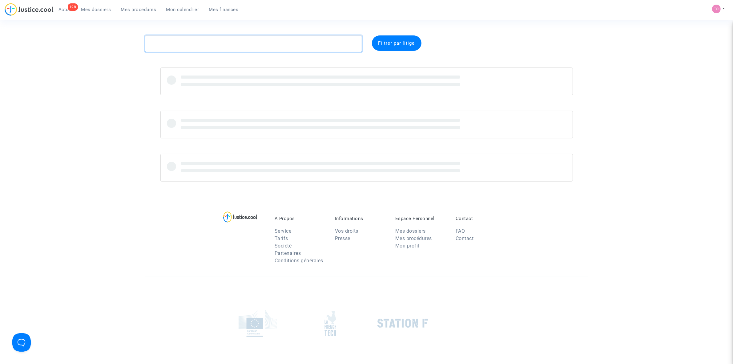
paste textarea "[PERSON_NAME]"
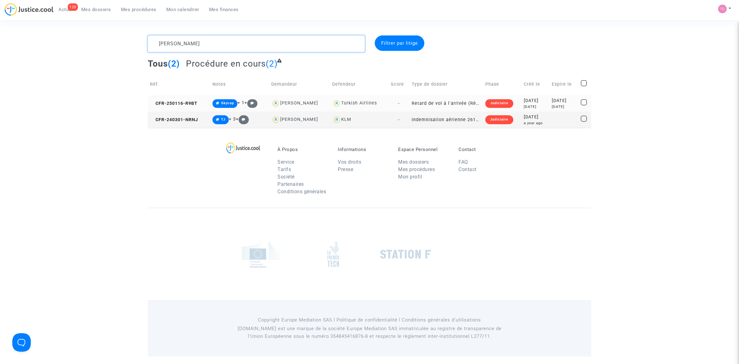
type textarea "[PERSON_NAME]"
click at [530, 100] on div "[DATE]" at bounding box center [536, 100] width 24 height 7
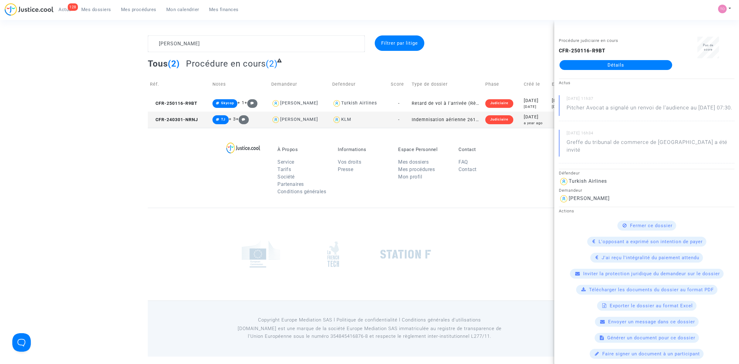
click at [524, 119] on div "[DATE]" at bounding box center [536, 117] width 24 height 7
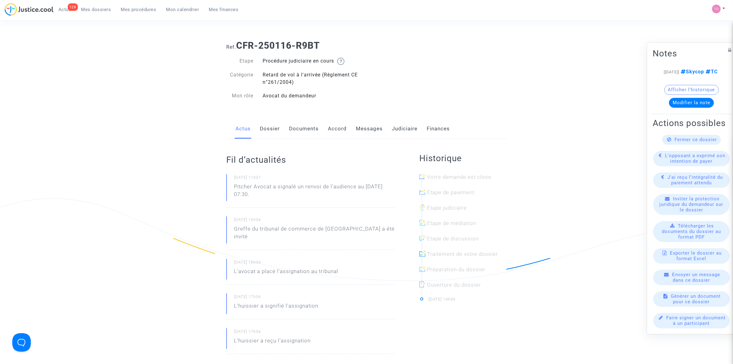
click at [268, 129] on link "Dossier" at bounding box center [270, 129] width 20 height 20
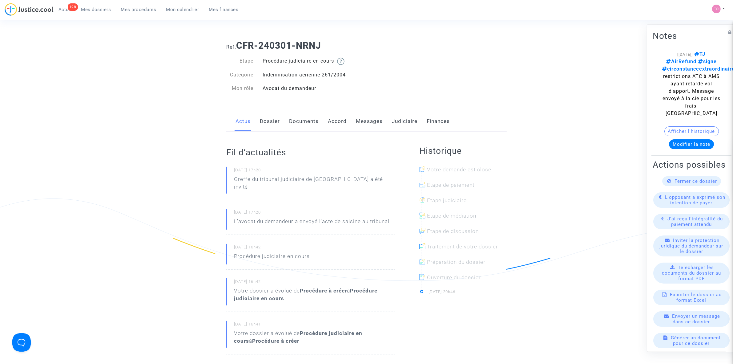
click at [698, 127] on button "Afficher l'historique" at bounding box center [691, 131] width 54 height 10
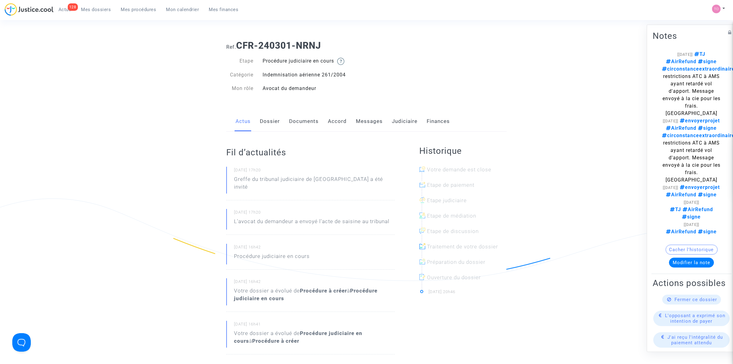
click at [273, 120] on link "Dossier" at bounding box center [270, 121] width 20 height 20
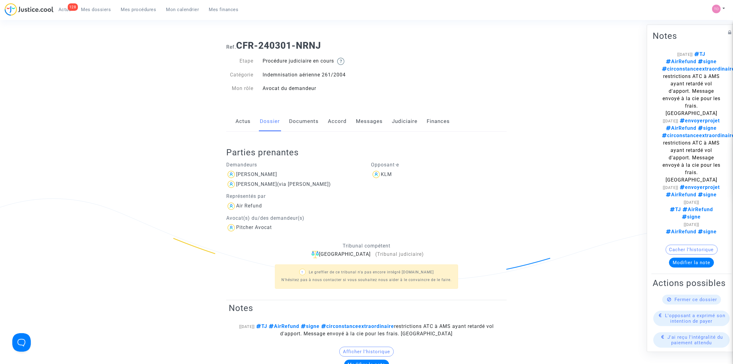
click at [303, 119] on link "Documents" at bounding box center [304, 121] width 30 height 20
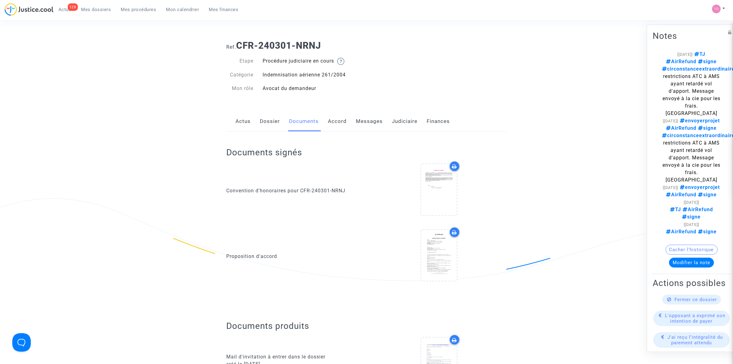
click at [396, 122] on link "Judiciaire" at bounding box center [405, 121] width 26 height 20
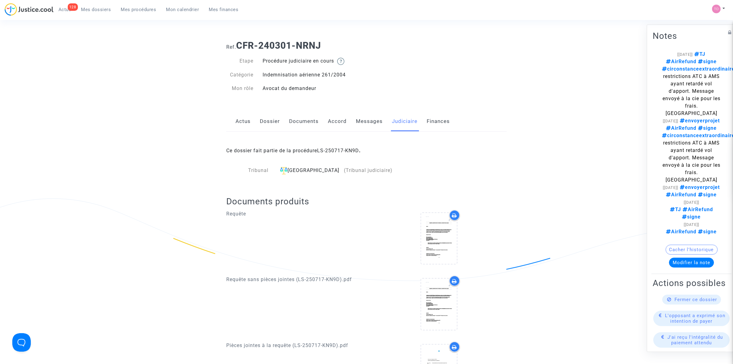
click at [342, 147] on div "Ce dossier fait partie de la procédure LS-250717-KN9D ." at bounding box center [366, 145] width 280 height 29
click at [340, 151] on link "LS-250717-KN9D" at bounding box center [338, 150] width 42 height 6
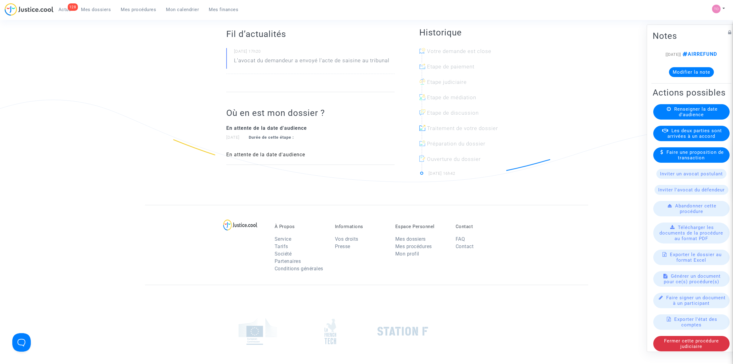
scroll to position [53, 0]
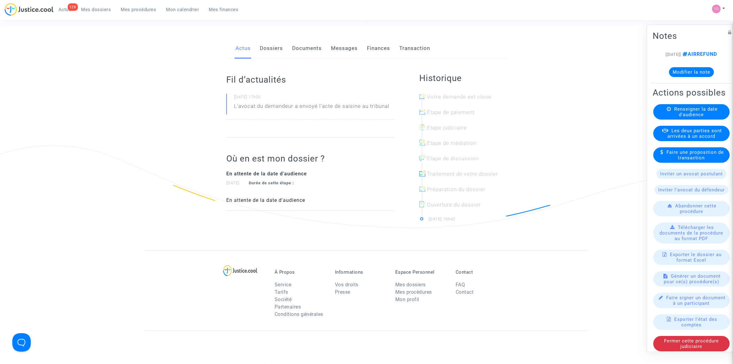
click at [304, 50] on link "Documents" at bounding box center [307, 48] width 30 height 20
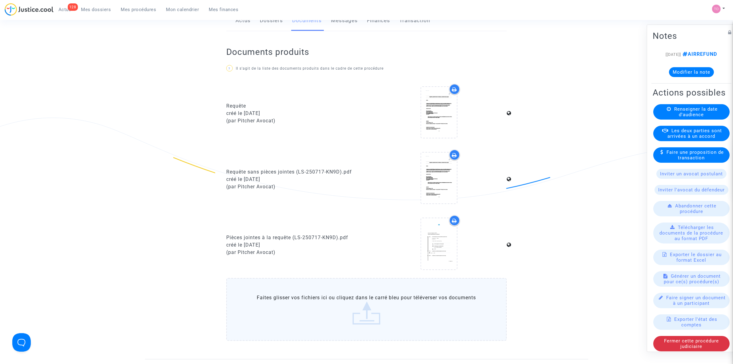
scroll to position [115, 0]
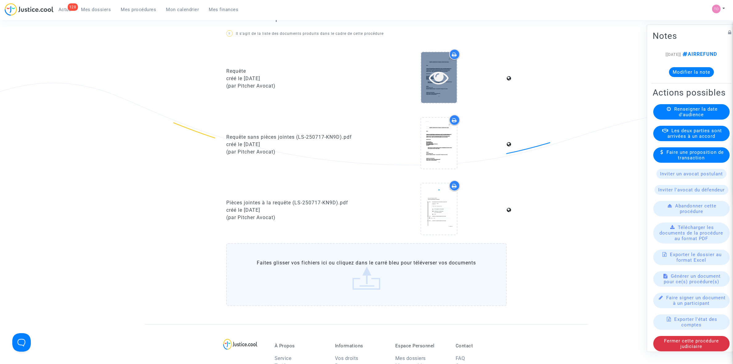
click at [437, 87] on div at bounding box center [439, 77] width 36 height 51
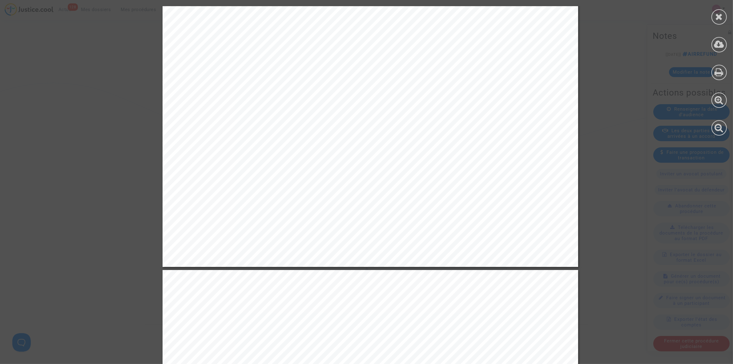
scroll to position [8004, 0]
drag, startPoint x: 259, startPoint y: 175, endPoint x: 442, endPoint y: 169, distance: 183.0
click at [444, 169] on span "la société KLM au titre de son manquement aux dispositions du Règlement CE n° 2…" at bounding box center [406, 172] width 325 height 7
drag, startPoint x: 223, startPoint y: 182, endPoint x: 253, endPoint y: 183, distance: 30.8
click at [253, 183] on span "du [DATE] à payer aux demandeurs, les sommes suivantes:" at bounding box center [301, 181] width 211 height 7
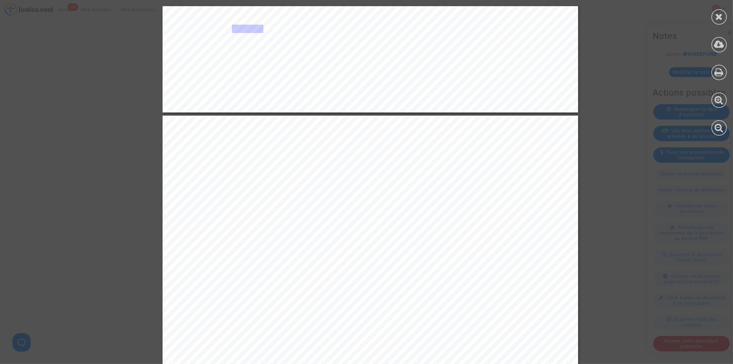
scroll to position [8158, 0]
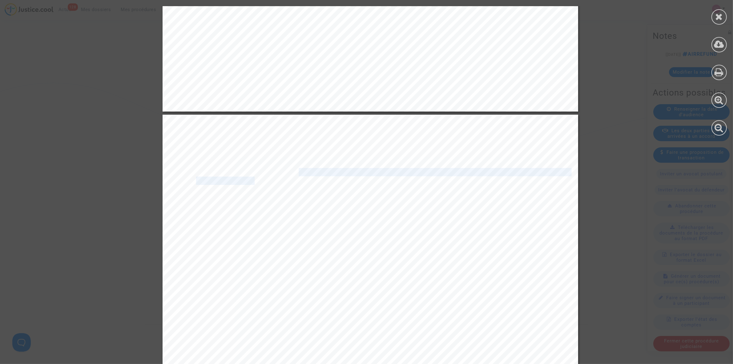
drag, startPoint x: 249, startPoint y: 176, endPoint x: 290, endPoint y: 175, distance: 41.3
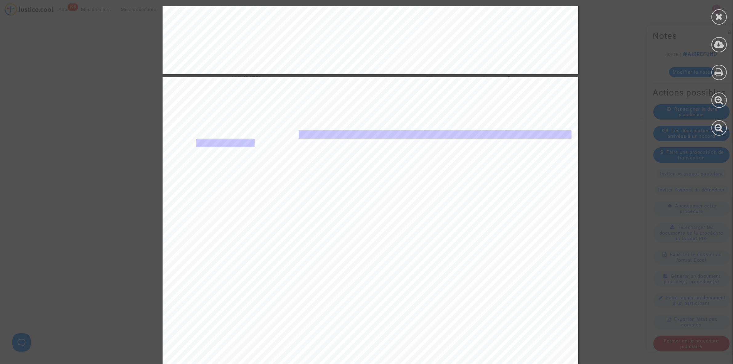
scroll to position [8196, 0]
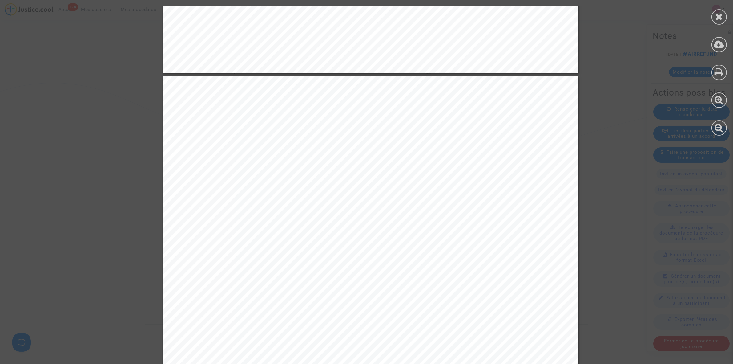
drag, startPoint x: 265, startPoint y: 170, endPoint x: 322, endPoint y: 170, distance: 56.9
click at [322, 170] on div "[PERSON_NAME] Avocat au Barreau de Paris CONDAMNER la société KLM à payer à cha…" at bounding box center [371, 369] width 416 height 587
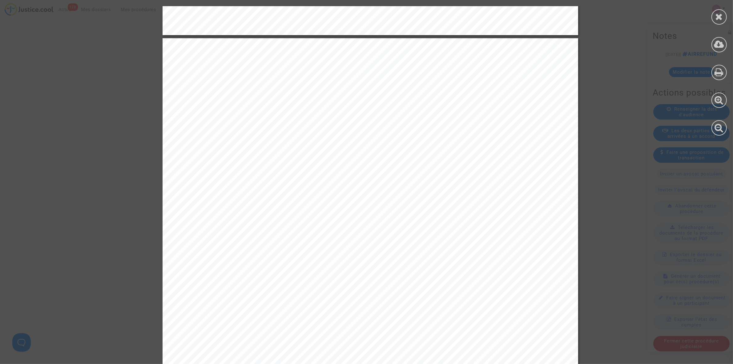
scroll to position [8389, 0]
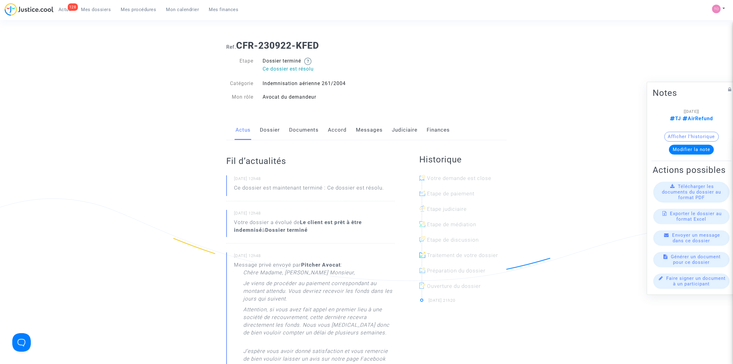
click at [397, 128] on link "Judiciaire" at bounding box center [405, 130] width 26 height 20
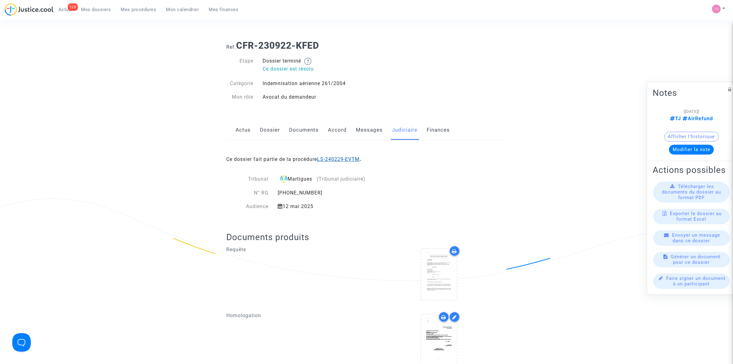
click at [340, 157] on link "LS-240229-EVTM" at bounding box center [338, 159] width 42 height 6
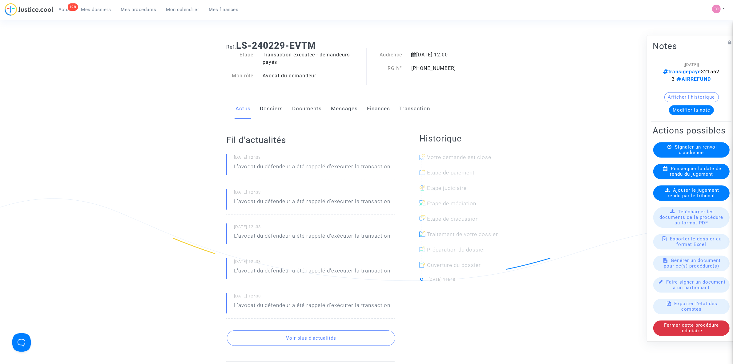
click at [689, 105] on button "Modifier la note" at bounding box center [691, 110] width 45 height 10
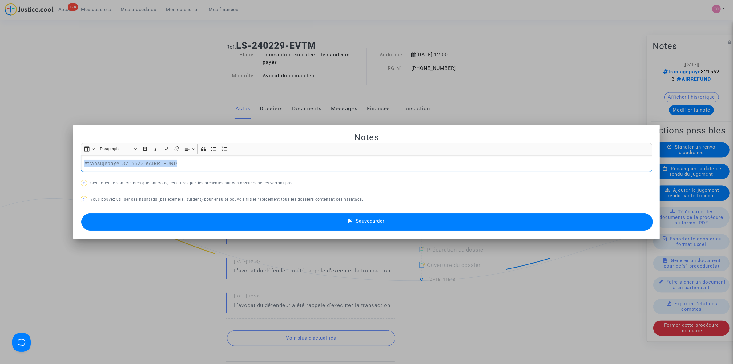
drag, startPoint x: 120, startPoint y: 163, endPoint x: 23, endPoint y: 162, distance: 96.7
click at [23, 162] on div "Notes Rich Text Editor Insert table Insert table Heading Paragraph Paragraph He…" at bounding box center [366, 182] width 733 height 364
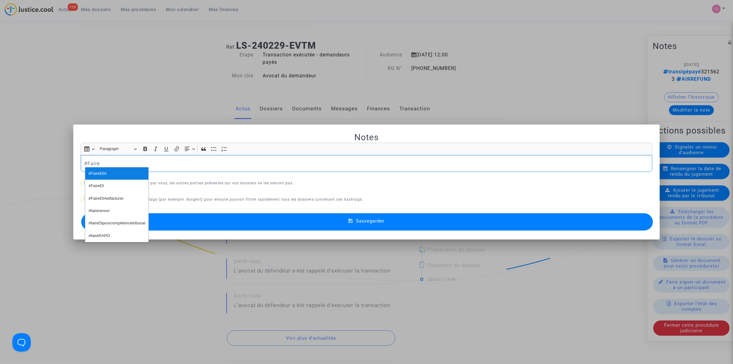
click at [109, 174] on button "#FaireDIA" at bounding box center [116, 173] width 63 height 12
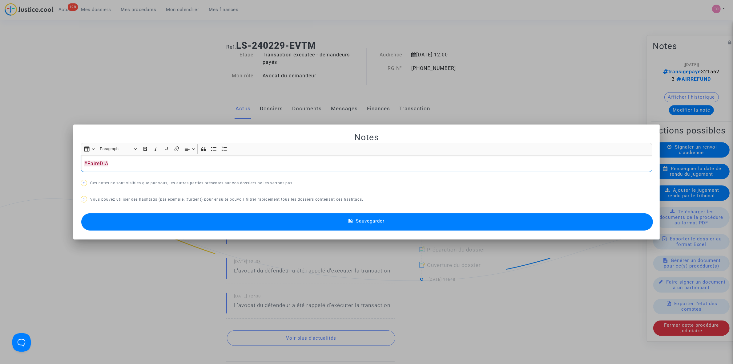
click at [315, 223] on button "Sauvegarder" at bounding box center [367, 221] width 572 height 17
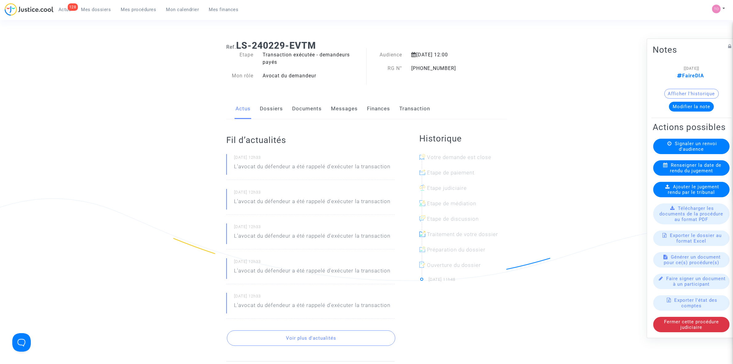
click at [296, 103] on link "Documents" at bounding box center [307, 109] width 30 height 20
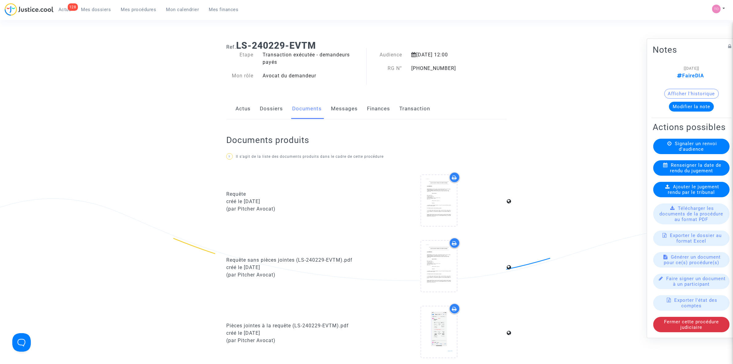
click at [345, 108] on link "Messages" at bounding box center [344, 109] width 27 height 20
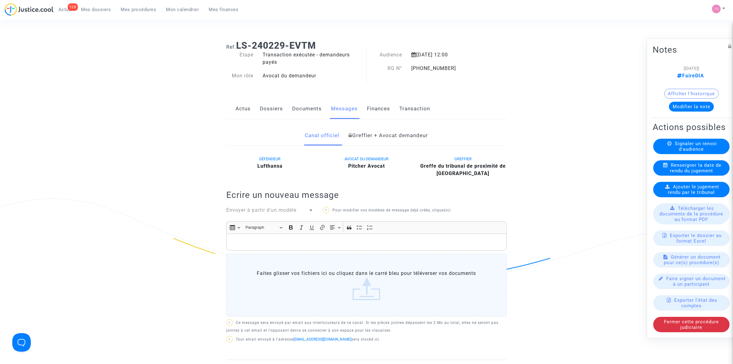
click at [262, 110] on link "Dossiers" at bounding box center [271, 109] width 23 height 20
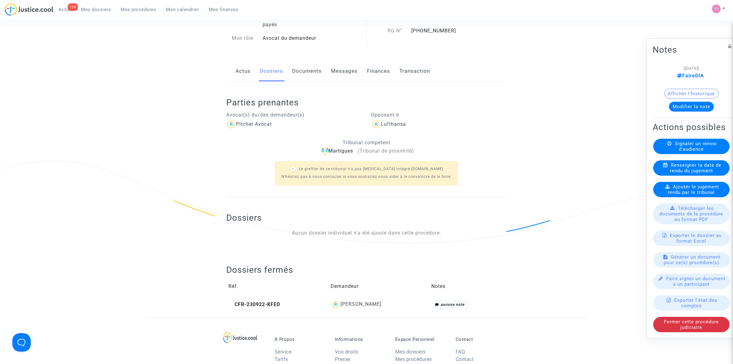
scroll to position [38, 0]
click at [367, 307] on div "Andre L homme" at bounding box center [379, 303] width 96 height 10
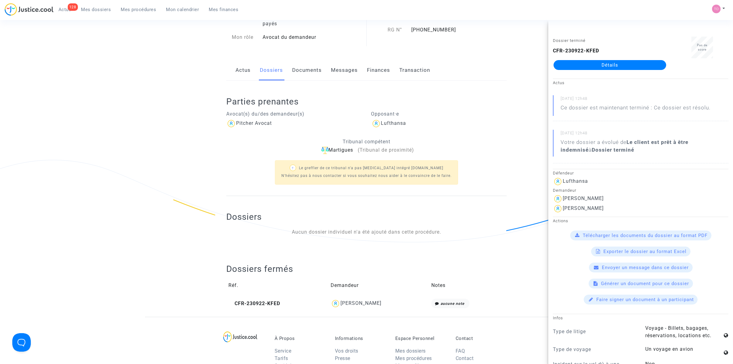
click at [578, 68] on link "Détails" at bounding box center [609, 65] width 113 height 10
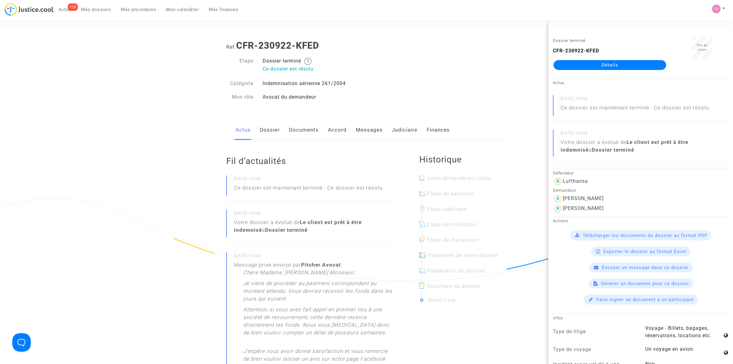
click at [142, 170] on div "Ref. CFR-230922-KFED Etape Dossier terminé Ce dossier est résolu Catégorie Inde…" at bounding box center [366, 338] width 733 height 606
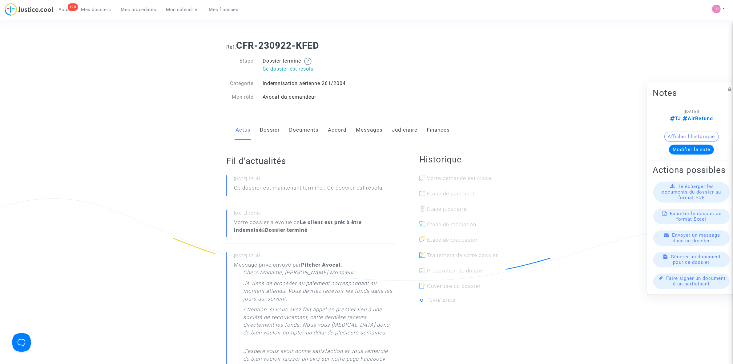
click at [332, 131] on link "Accord" at bounding box center [337, 130] width 19 height 20
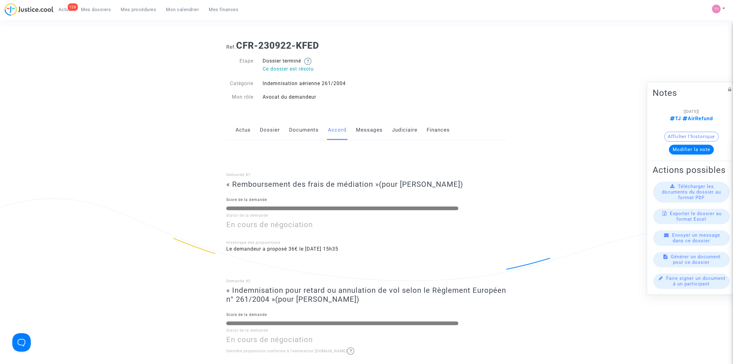
click at [255, 129] on div "Actus Dossier Documents Accord Messages Judiciaire Finances" at bounding box center [366, 130] width 280 height 21
click at [267, 130] on link "Dossier" at bounding box center [270, 130] width 20 height 20
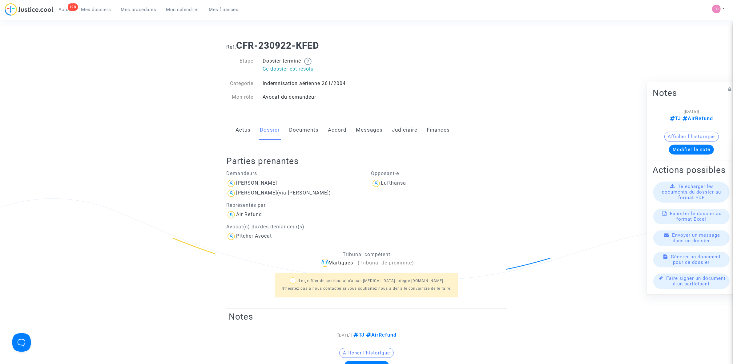
click at [313, 128] on link "Documents" at bounding box center [304, 130] width 30 height 20
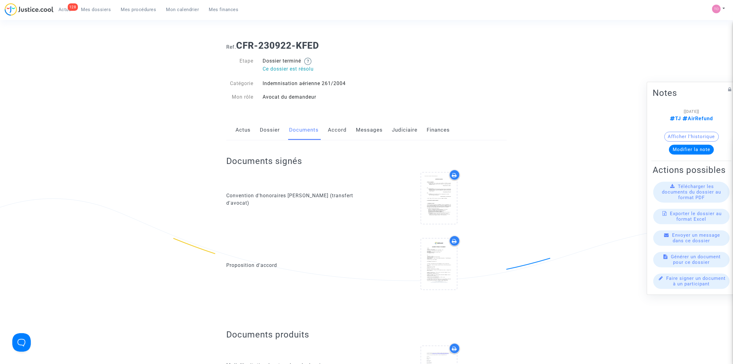
click at [334, 128] on link "Accord" at bounding box center [337, 130] width 19 height 20
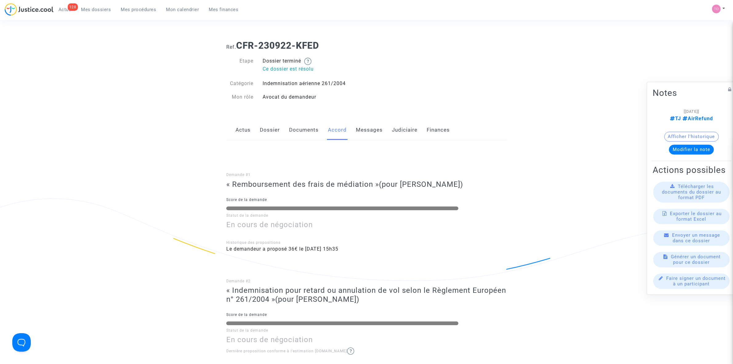
click at [407, 135] on link "Judiciaire" at bounding box center [405, 130] width 26 height 20
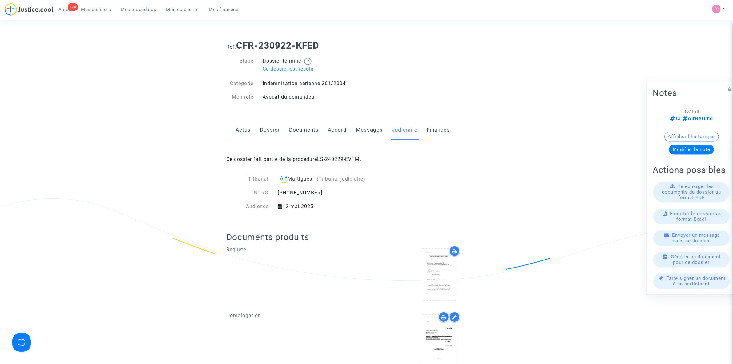
click at [434, 128] on link "Finances" at bounding box center [438, 130] width 23 height 20
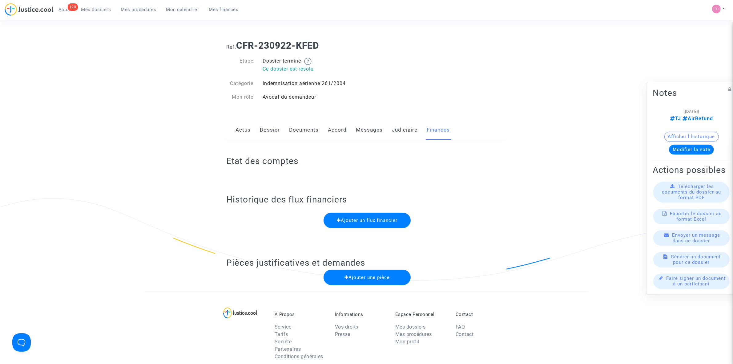
click at [392, 129] on link "Judiciaire" at bounding box center [405, 130] width 26 height 20
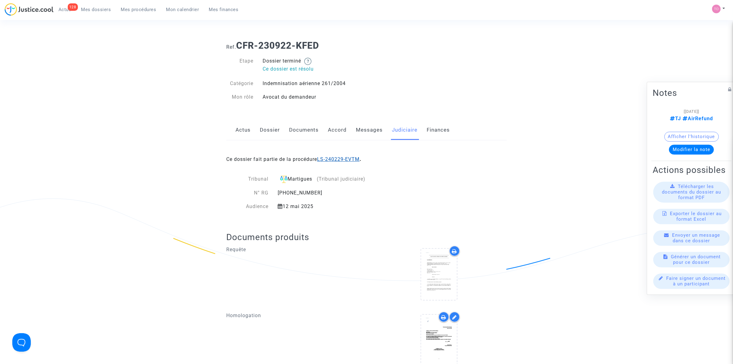
click at [342, 156] on link "LS-240229-EVTM" at bounding box center [338, 159] width 42 height 6
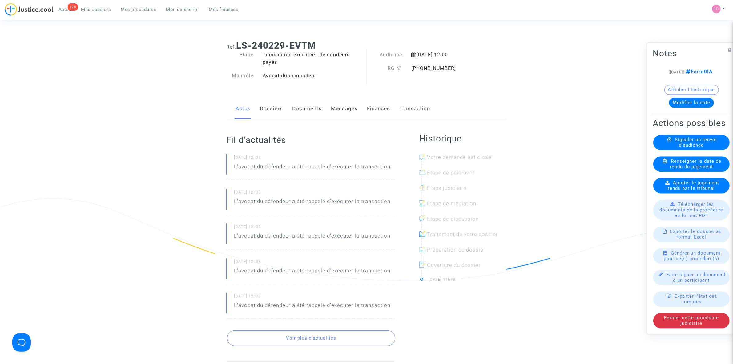
click at [384, 112] on link "Finances" at bounding box center [378, 109] width 23 height 20
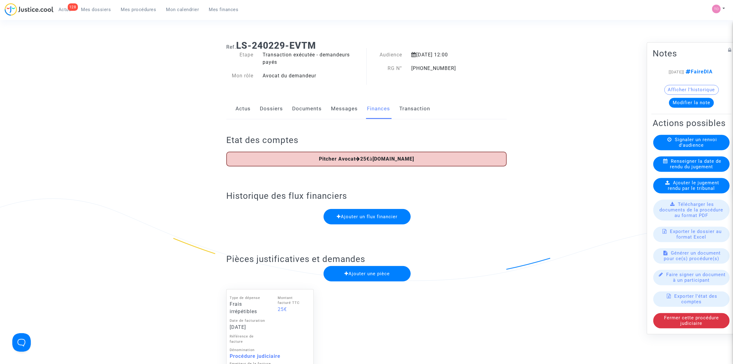
click at [272, 110] on link "Dossiers" at bounding box center [271, 109] width 23 height 20
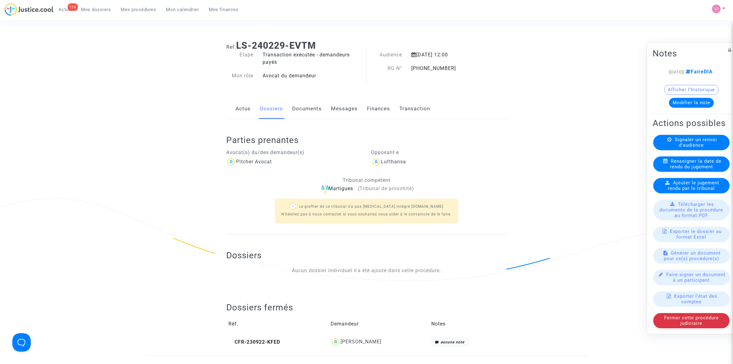
click at [308, 106] on link "Documents" at bounding box center [307, 109] width 30 height 20
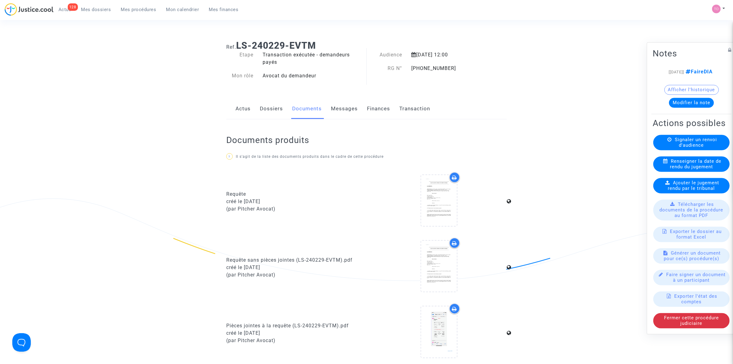
click at [276, 111] on link "Dossiers" at bounding box center [271, 109] width 23 height 20
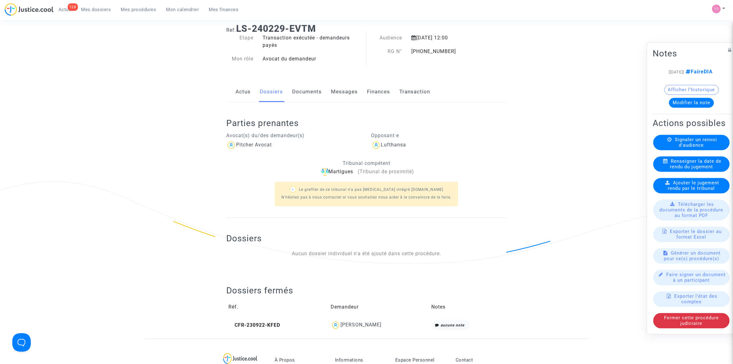
scroll to position [77, 0]
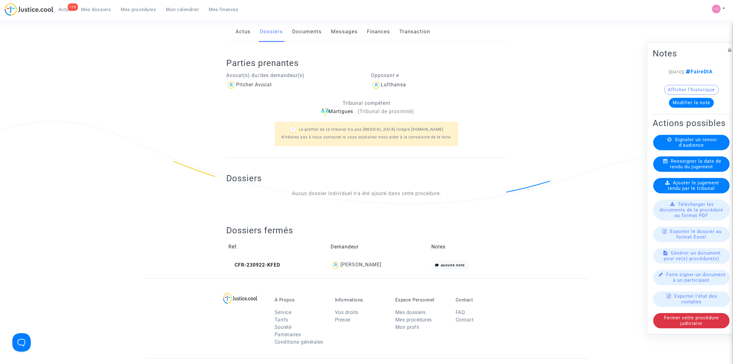
click at [348, 266] on div "Andre L homme" at bounding box center [360, 264] width 41 height 6
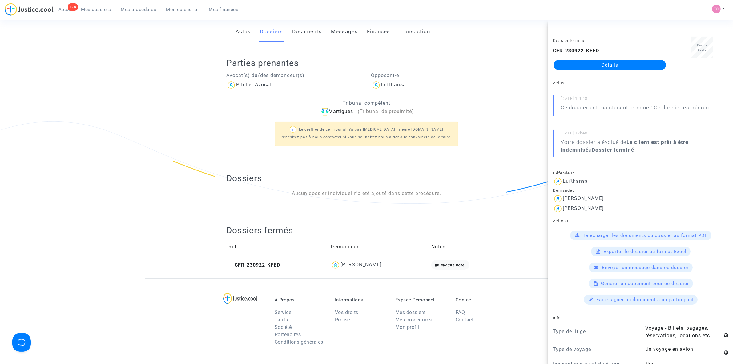
click at [608, 63] on link "Détails" at bounding box center [609, 65] width 113 height 10
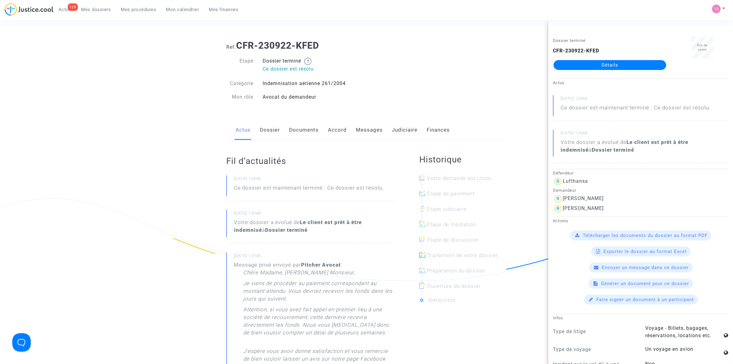
click at [301, 127] on link "Documents" at bounding box center [304, 130] width 30 height 20
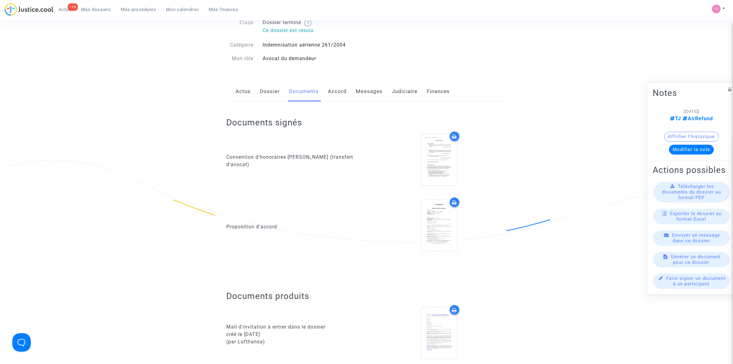
click at [273, 93] on link "Dossier" at bounding box center [270, 91] width 20 height 20
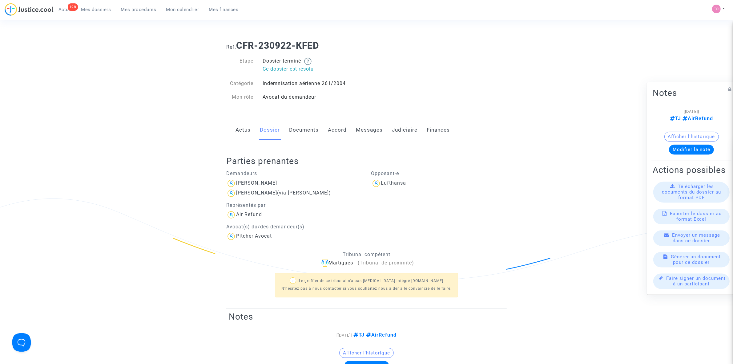
click at [307, 137] on link "Documents" at bounding box center [304, 130] width 30 height 20
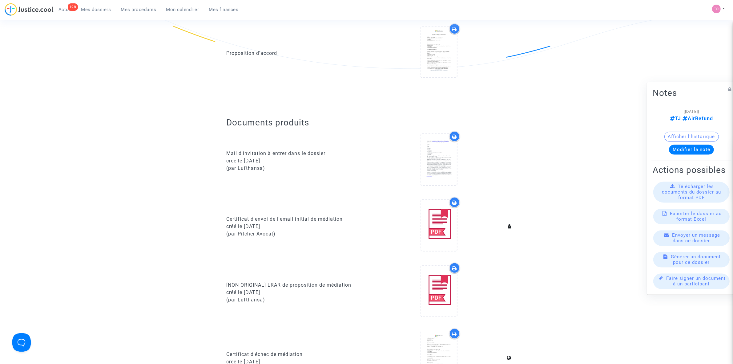
scroll to position [192, 0]
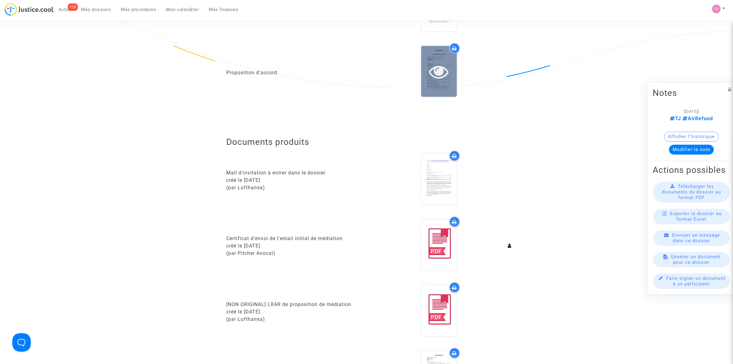
click at [435, 87] on div at bounding box center [439, 71] width 36 height 51
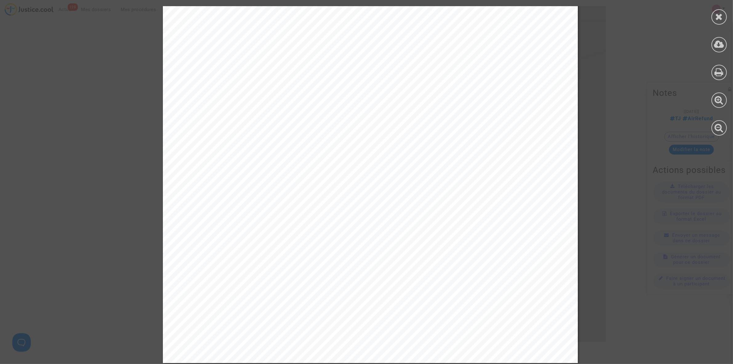
scroll to position [269, 0]
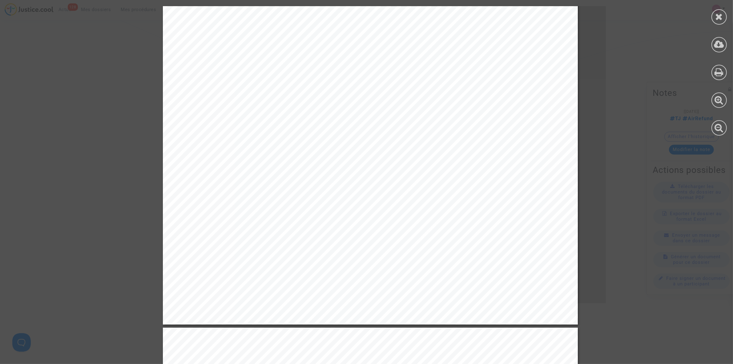
click at [717, 14] on icon at bounding box center [719, 16] width 8 height 9
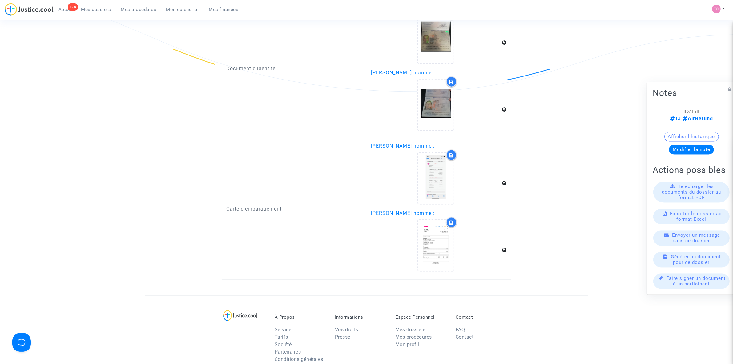
scroll to position [1039, 0]
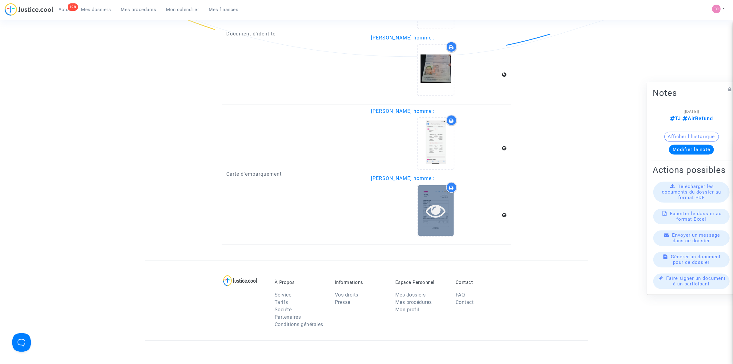
click at [444, 209] on icon at bounding box center [436, 210] width 20 height 20
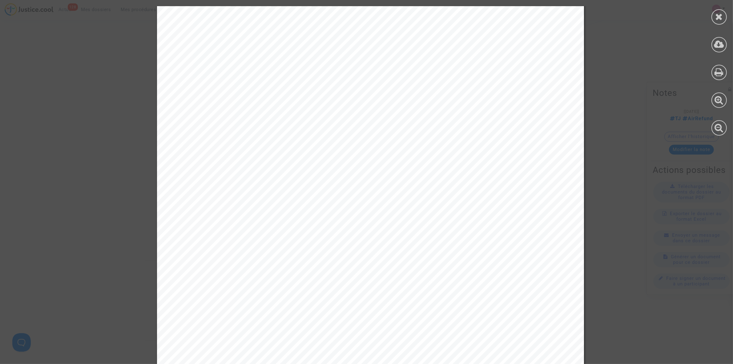
scroll to position [154, 0]
click at [721, 17] on icon at bounding box center [719, 16] width 8 height 9
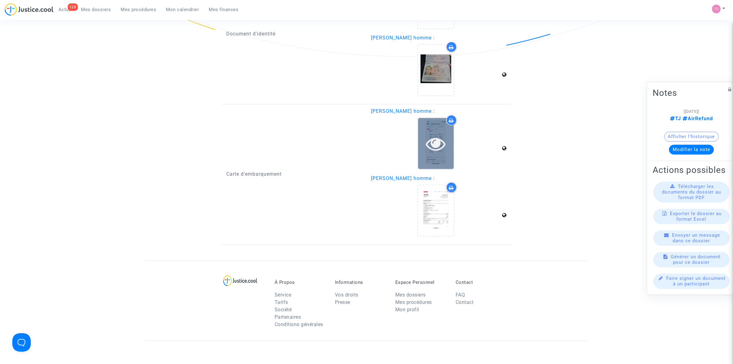
click at [433, 148] on div at bounding box center [436, 143] width 36 height 51
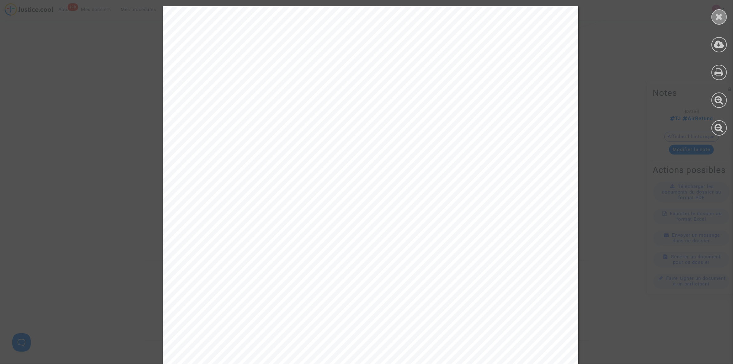
click at [716, 19] on icon at bounding box center [719, 16] width 8 height 9
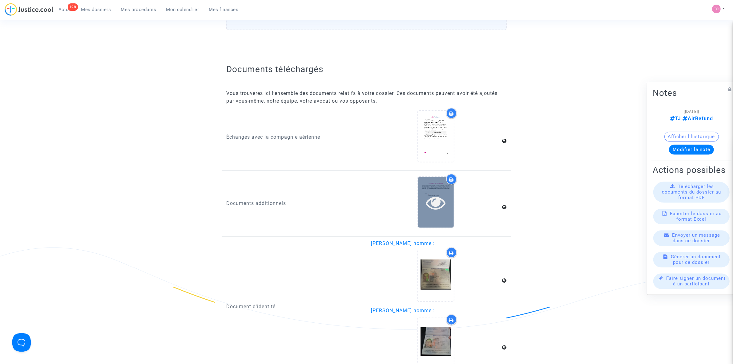
scroll to position [731, 0]
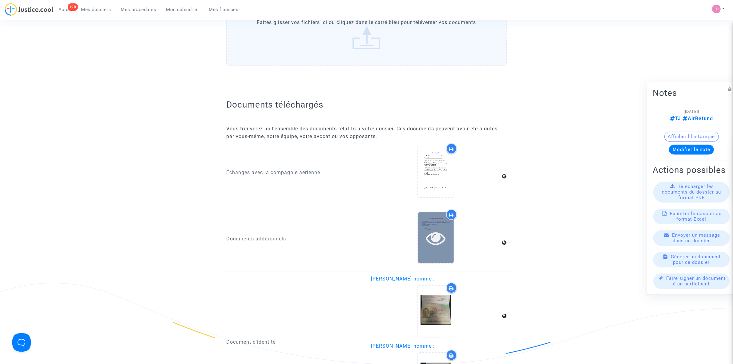
click at [442, 228] on icon at bounding box center [436, 238] width 20 height 20
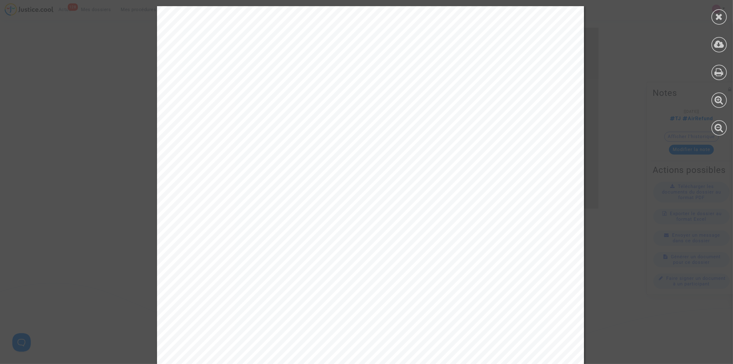
click at [714, 26] on div at bounding box center [719, 71] width 28 height 142
click at [716, 19] on icon at bounding box center [719, 16] width 8 height 9
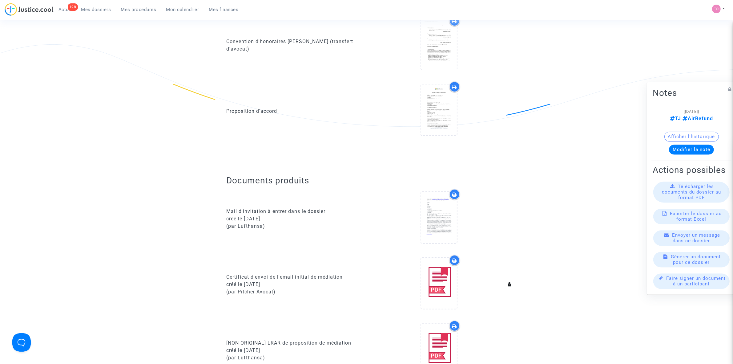
scroll to position [0, 0]
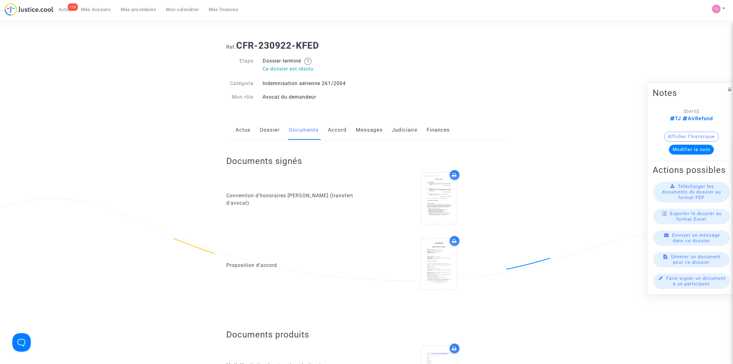
click at [400, 125] on link "Judiciaire" at bounding box center [405, 130] width 26 height 20
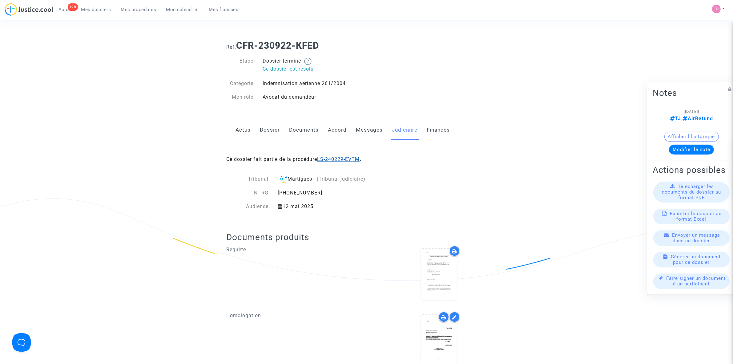
click at [325, 160] on link "LS-240229-EVTM" at bounding box center [338, 159] width 42 height 6
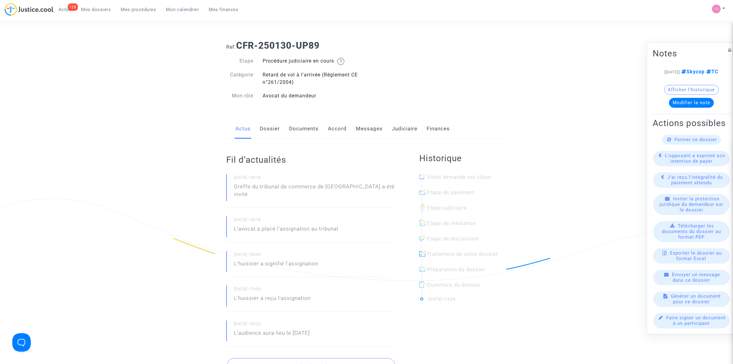
click at [334, 127] on link "Accord" at bounding box center [337, 129] width 19 height 20
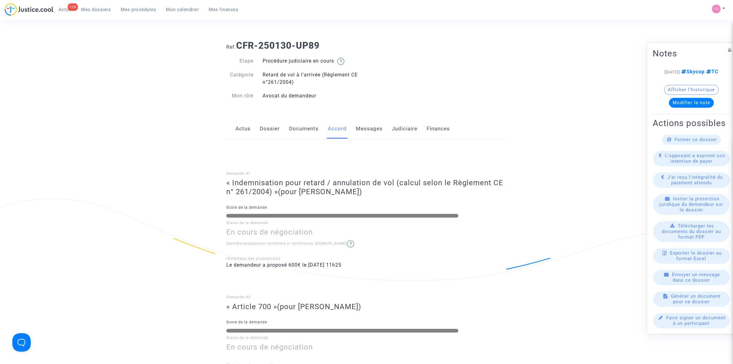
click at [270, 127] on link "Dossier" at bounding box center [270, 129] width 20 height 20
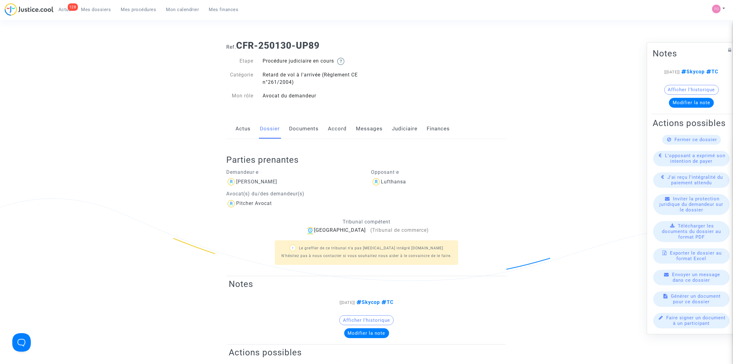
click at [340, 127] on link "Accord" at bounding box center [337, 129] width 19 height 20
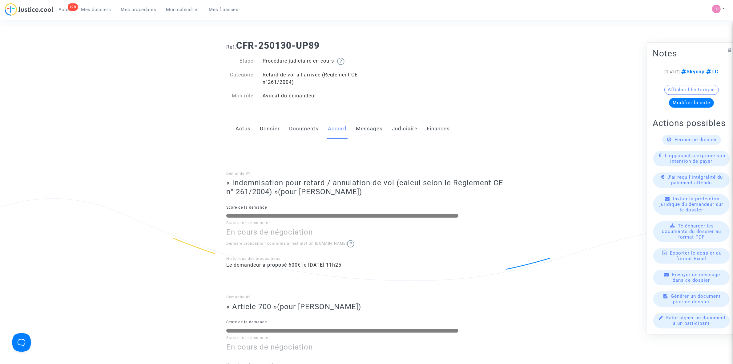
click at [395, 127] on link "Judiciaire" at bounding box center [405, 129] width 26 height 20
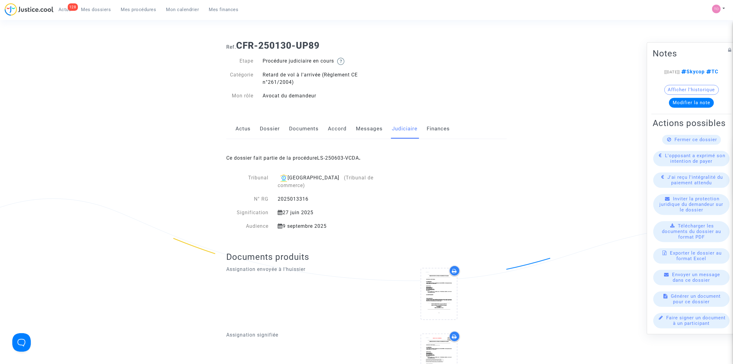
click at [272, 125] on link "Dossier" at bounding box center [270, 129] width 20 height 20
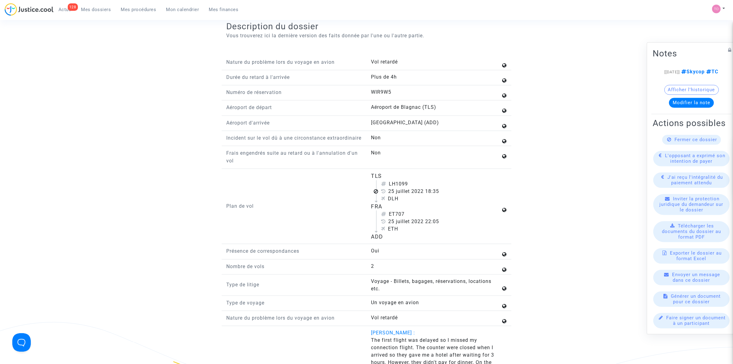
scroll to position [693, 0]
drag, startPoint x: 237, startPoint y: 162, endPoint x: 336, endPoint y: 161, distance: 99.1
click at [336, 161] on p "Frais engendrés suite au retard ou à l'annulation d'un vol" at bounding box center [294, 155] width 136 height 15
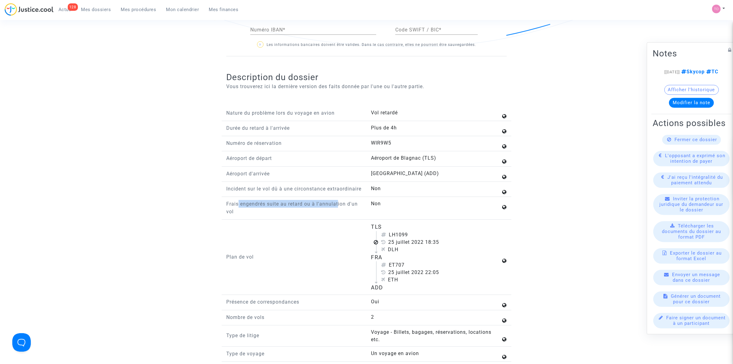
scroll to position [872, 0]
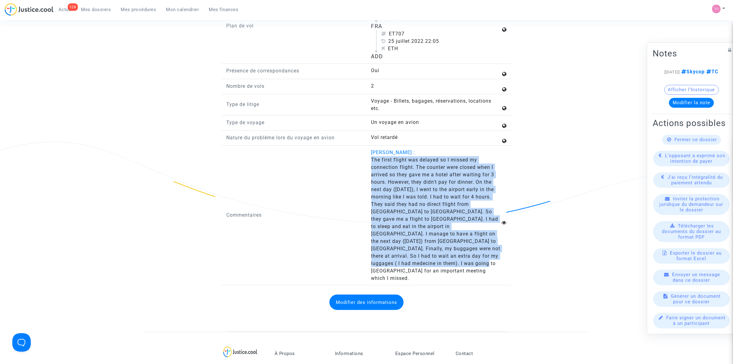
drag, startPoint x: 372, startPoint y: 168, endPoint x: 464, endPoint y: 272, distance: 138.7
click at [464, 272] on answer "The first flight was delayed so I missed my connection flight. The counter were…" at bounding box center [436, 219] width 130 height 126
copy span "The first flight was delayed so I missed my connection flight. The counter were…"
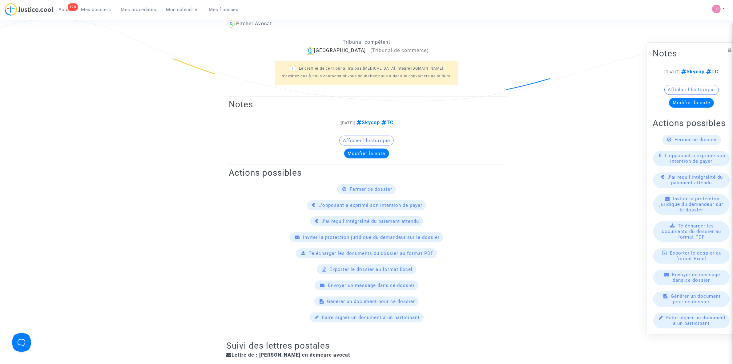
scroll to position [0, 0]
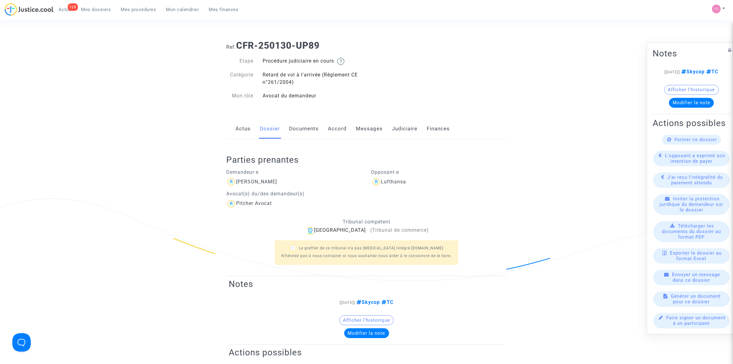
click at [102, 10] on span "Mes dossiers" at bounding box center [96, 10] width 30 height 6
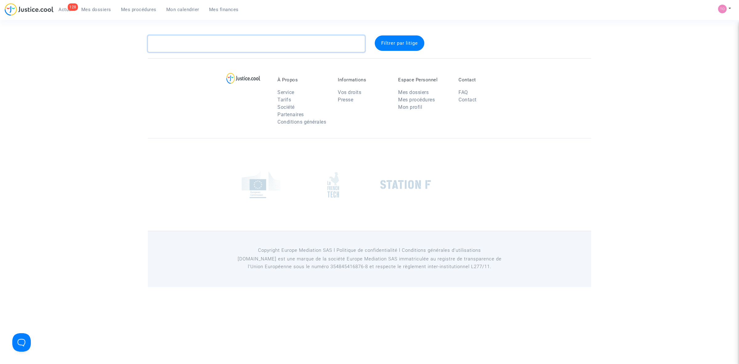
click at [186, 45] on textarea at bounding box center [256, 43] width 217 height 17
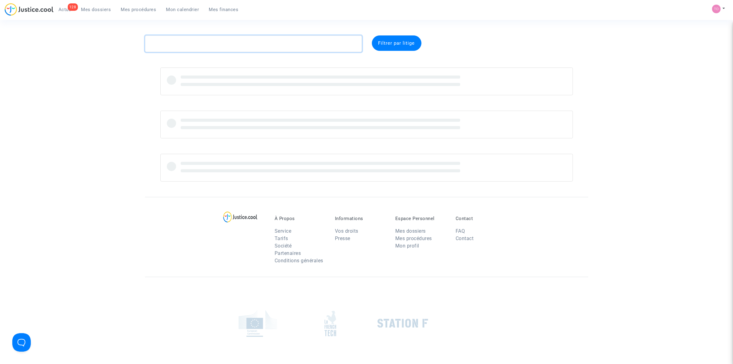
paste textarea "POTOCNIK"
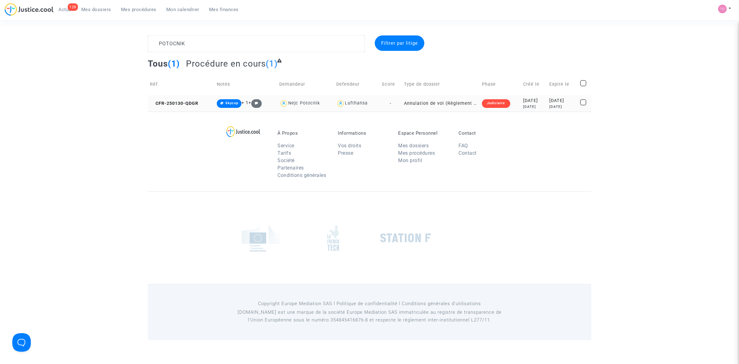
click at [549, 99] on div "[DATE]" at bounding box center [562, 100] width 26 height 7
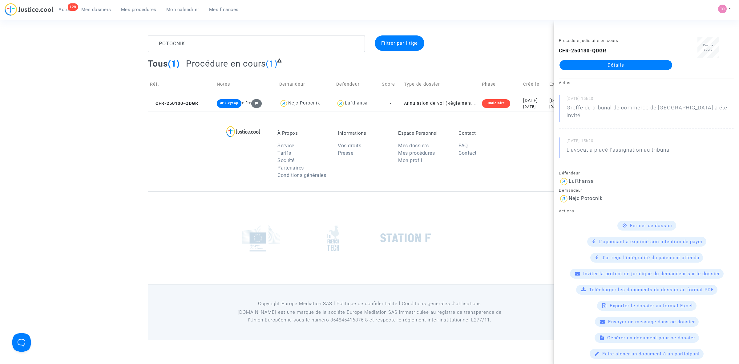
click at [96, 130] on footerbar "À Propos Service Tarifs Société Partenaires Conditions générales Informations V…" at bounding box center [369, 225] width 739 height 228
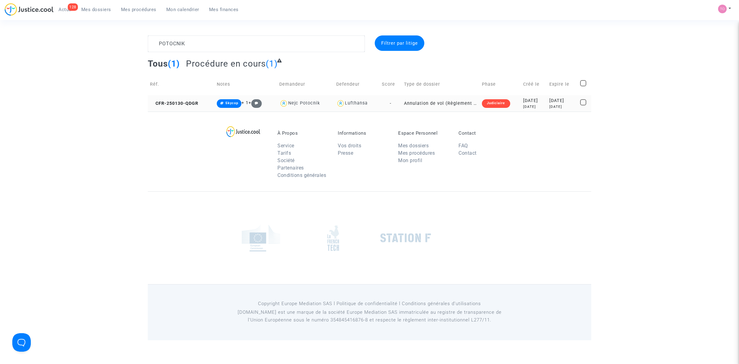
click at [357, 102] on div "Lufthansa" at bounding box center [356, 102] width 23 height 5
click at [538, 105] on div "[DATE]" at bounding box center [534, 106] width 22 height 5
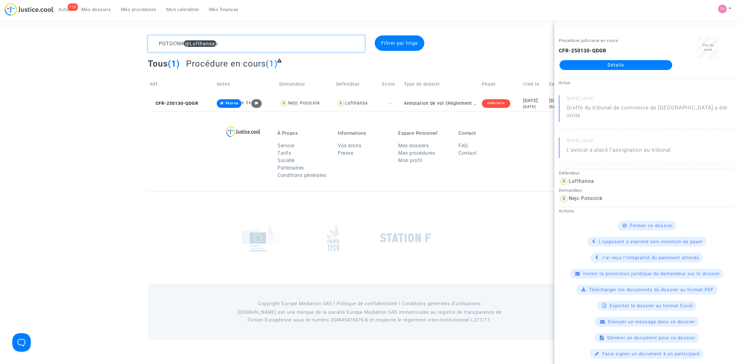
drag, startPoint x: 237, startPoint y: 45, endPoint x: 104, endPoint y: 36, distance: 133.9
click at [104, 36] on div "POTOCNIK @Lufthansa Filtrer par litige Tous (1) Procédure en cours (1) Réf. Not…" at bounding box center [369, 73] width 739 height 76
paste textarea "NAUDET"
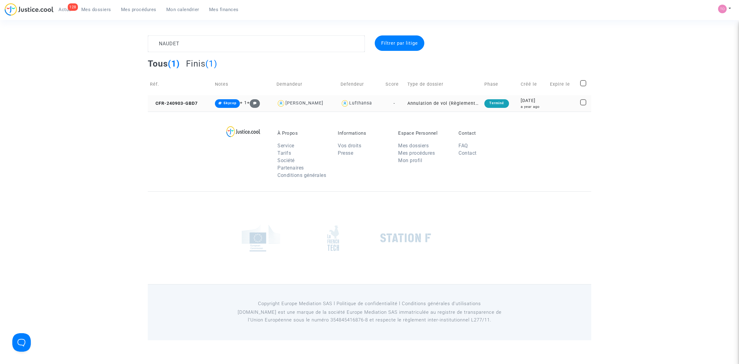
click at [537, 103] on div "[DATE]" at bounding box center [533, 100] width 25 height 7
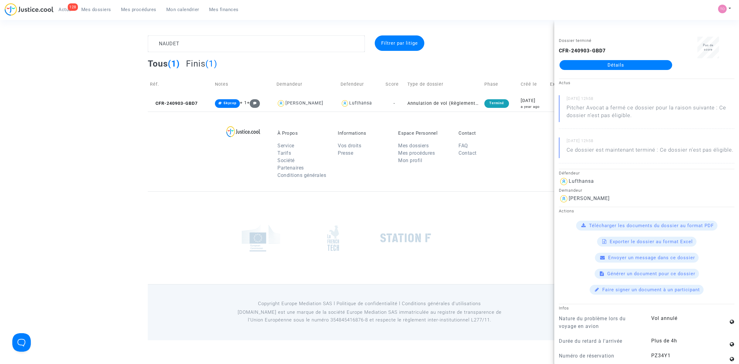
click at [179, 170] on div "À Propos Service Tarifs Société Partenaires Conditions générales Informations V…" at bounding box center [369, 151] width 443 height 80
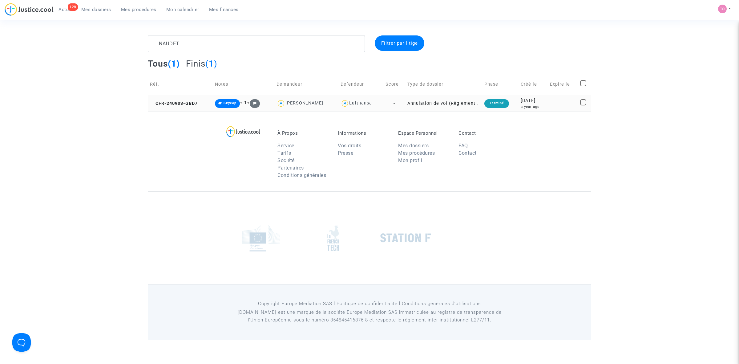
click at [398, 102] on td "-" at bounding box center [394, 103] width 22 height 16
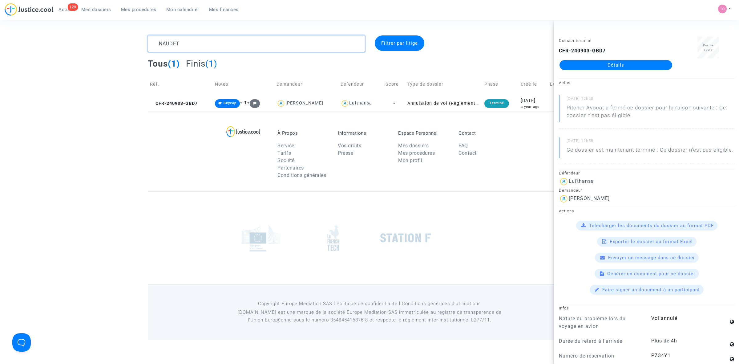
drag, startPoint x: 159, startPoint y: 44, endPoint x: 125, endPoint y: 44, distance: 34.5
click at [125, 44] on div "NAUDET Filtrer par litige Tous (1) Finis (1) Réf. Notes Demandeur Defendeur Sco…" at bounding box center [369, 73] width 739 height 76
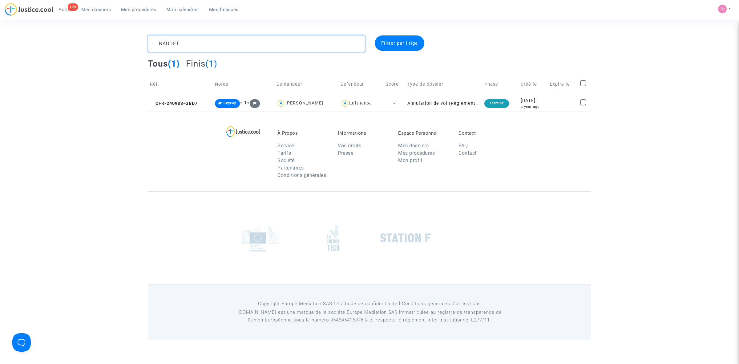
paste textarea "[PERSON_NAME]"
click at [524, 103] on div "[DATE]" at bounding box center [535, 100] width 23 height 7
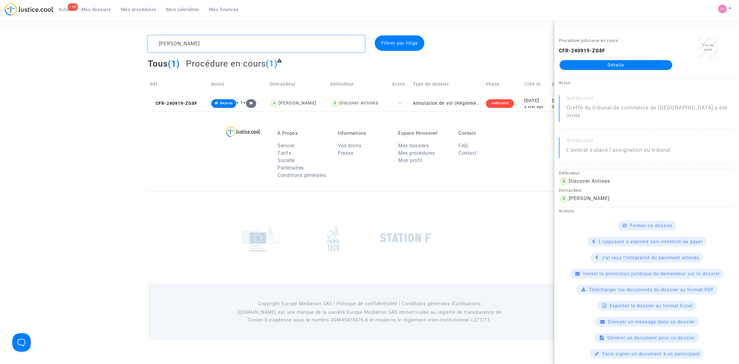
drag, startPoint x: 182, startPoint y: 42, endPoint x: 111, endPoint y: 39, distance: 71.2
click at [111, 39] on div "[PERSON_NAME] Filtrer par litige Tous (1) Procédure en cours (1) Réf. Notes Dem…" at bounding box center [369, 73] width 739 height 76
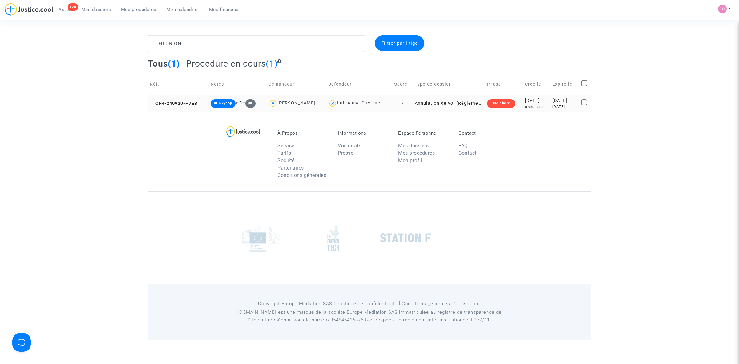
click at [525, 105] on div "a year ago" at bounding box center [536, 106] width 23 height 5
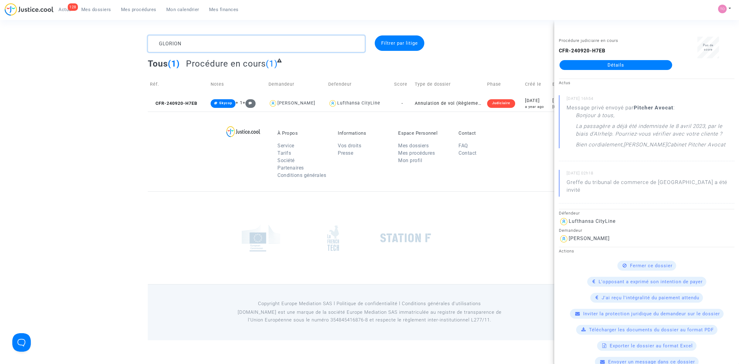
drag, startPoint x: 184, startPoint y: 45, endPoint x: 100, endPoint y: 52, distance: 84.3
click at [113, 50] on div "GLORION Filtrer par litige Tous (1) Procédure en cours (1) Réf. Notes Demandeur…" at bounding box center [369, 73] width 739 height 76
paste textarea "AUGUSTAUSJAS"
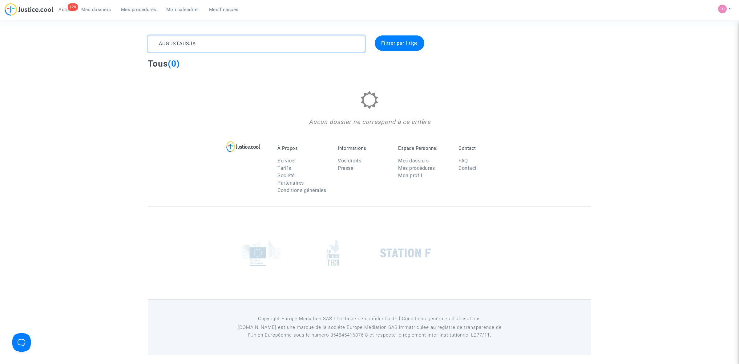
drag, startPoint x: 199, startPoint y: 43, endPoint x: 95, endPoint y: 40, distance: 104.1
click at [100, 40] on div "AUGUSTAUSJA Filtrer par litige Tous (0) Aucun dossier ne correspond à ce critère" at bounding box center [369, 80] width 739 height 91
paste textarea "Vitalijus"
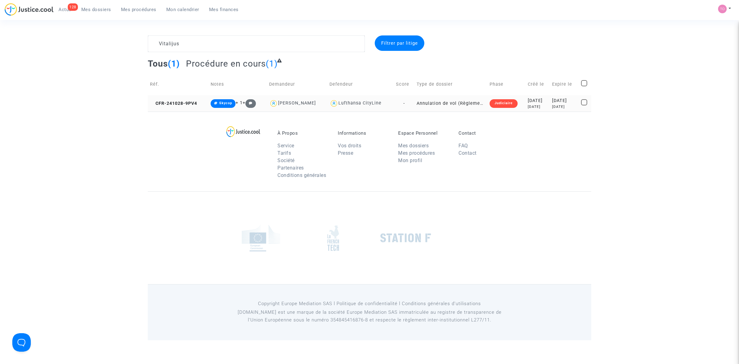
click at [538, 106] on div "[DATE]" at bounding box center [538, 106] width 20 height 5
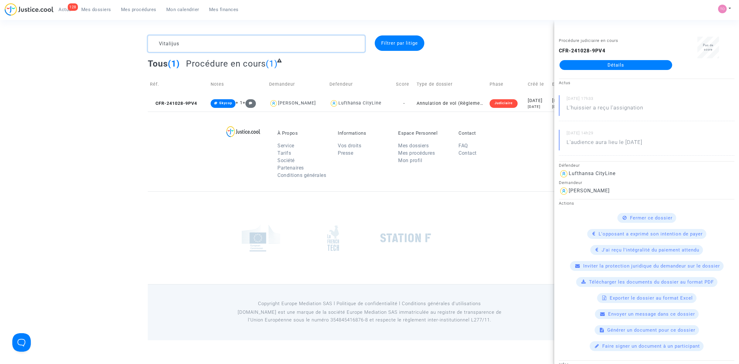
drag, startPoint x: 195, startPoint y: 35, endPoint x: 124, endPoint y: 38, distance: 71.8
click at [124, 38] on div "Vitalijus Filtrer par litige Tous (1) Procédure en cours (1) Réf. Notes Demande…" at bounding box center [369, 73] width 739 height 76
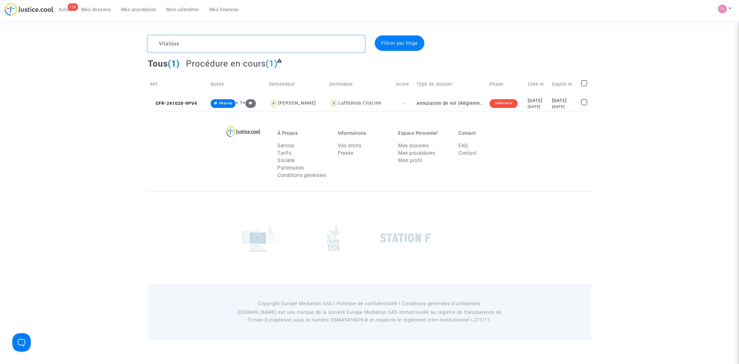
paste textarea "Jacquot"
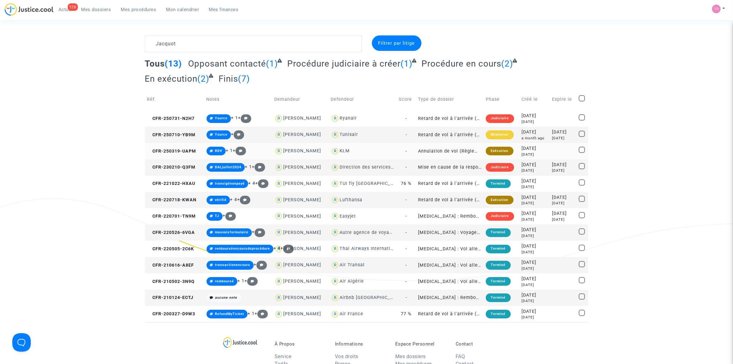
click at [349, 150] on div "KLM" at bounding box center [345, 150] width 10 height 5
type textarea "Jacquot @KLM"
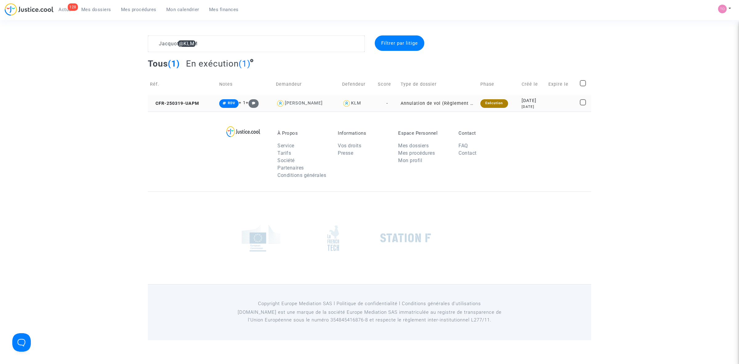
click at [521, 102] on div "[DATE]" at bounding box center [532, 100] width 22 height 7
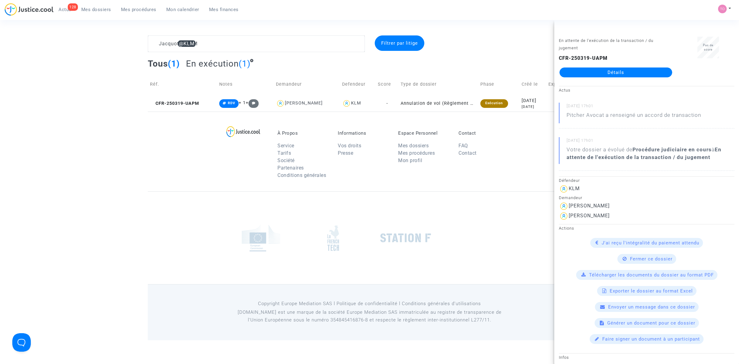
click at [598, 70] on link "Détails" at bounding box center [615, 72] width 113 height 10
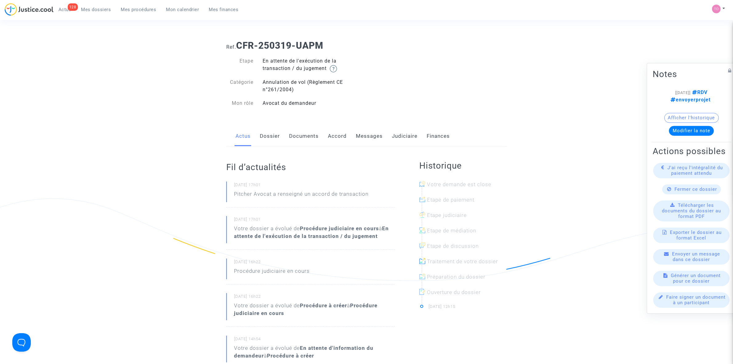
click at [366, 136] on link "Messages" at bounding box center [369, 136] width 27 height 20
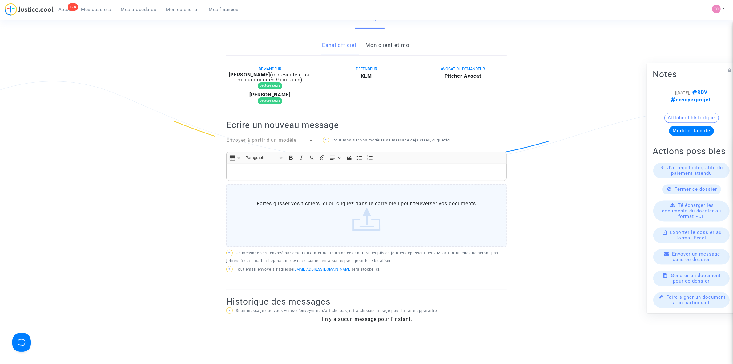
scroll to position [154, 0]
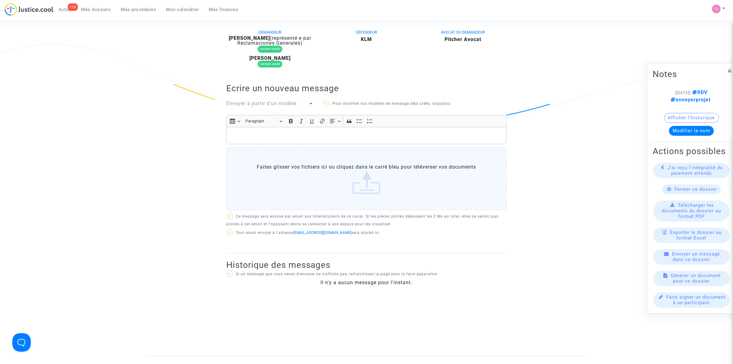
click at [262, 130] on div "Rich Text Editor, main" at bounding box center [366, 135] width 280 height 17
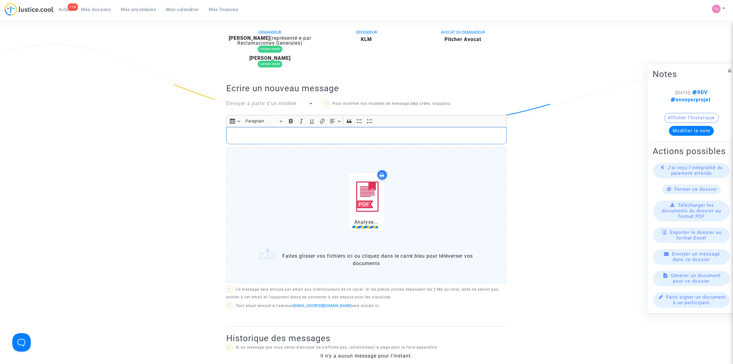
click at [261, 136] on p "Rich Text Editor, main" at bounding box center [367, 135] width 274 height 8
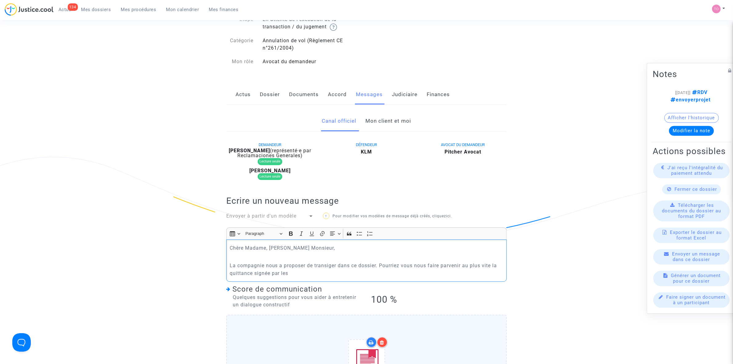
scroll to position [38, 0]
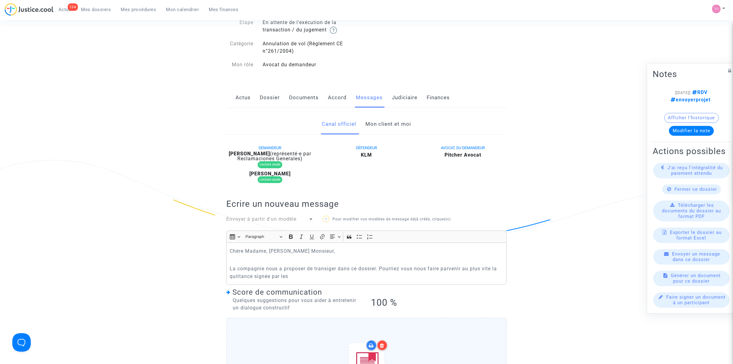
drag, startPoint x: 222, startPoint y: 151, endPoint x: 256, endPoint y: 150, distance: 33.9
click at [259, 151] on div "DEMANDEUR [PERSON_NAME] (représenté·e par Reclamaciones Generales) Lecture seul…" at bounding box center [270, 165] width 97 height 42
drag, startPoint x: 211, startPoint y: 145, endPoint x: 223, endPoint y: 150, distance: 13.0
click at [212, 146] on ng-component "Ref. CFR-250319-UAPM Etape En attente de l'exécution de la transaction / du jug…" at bounding box center [366, 312] width 443 height 630
drag, startPoint x: 228, startPoint y: 155, endPoint x: 266, endPoint y: 153, distance: 37.9
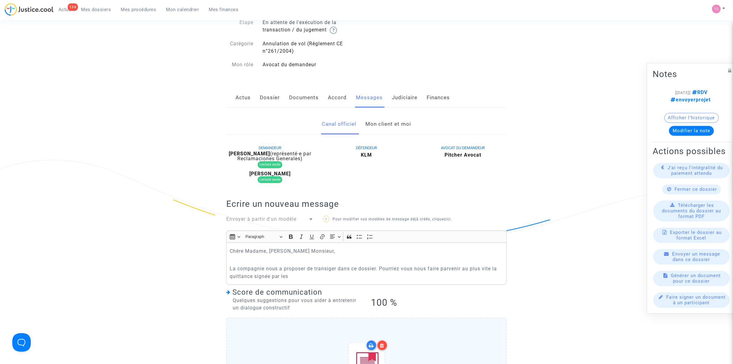
click at [266, 153] on div "DEMANDEUR [PERSON_NAME] (représenté·e par Reclamaciones Generales) Lecture seul…" at bounding box center [270, 165] width 97 height 42
copy b "[PERSON_NAME]"
click at [296, 277] on p "La compagnie nous a proposer de transiger dans ce dossier. Pourriez vous nous f…" at bounding box center [367, 271] width 274 height 15
drag, startPoint x: 296, startPoint y: 277, endPoint x: 281, endPoint y: 278, distance: 14.8
click at [281, 278] on p "La compagnie nous a proposer de transiger dans ce dossier. Pourriez vous nous f…" at bounding box center [367, 271] width 274 height 15
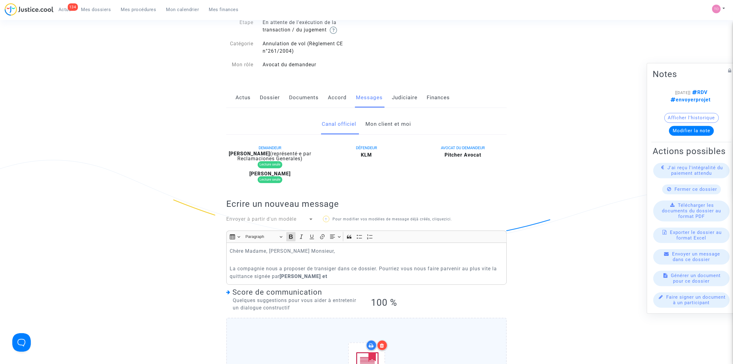
drag, startPoint x: 302, startPoint y: 171, endPoint x: 251, endPoint y: 171, distance: 51.4
click at [251, 171] on div "[PERSON_NAME]" at bounding box center [269, 173] width 87 height 5
copy b "[PERSON_NAME]"
click at [336, 276] on p "La compagnie nous a proposer de transiger dans ce dossier. Pourriez vous nous f…" at bounding box center [367, 271] width 274 height 15
click at [322, 274] on strong "[PERSON_NAME] et [PERSON_NAME]" at bounding box center [325, 276] width 91 height 6
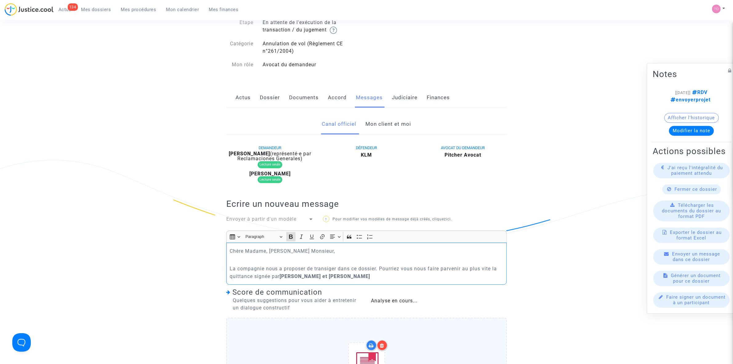
click at [322, 274] on strong "[PERSON_NAME] et [PERSON_NAME]" at bounding box center [325, 276] width 91 height 6
click at [287, 236] on button "Bold (CTRL+B) Bold" at bounding box center [290, 236] width 9 height 9
click at [371, 277] on p "La compagnie nous a proposer de transiger dans ce dossier. Pourriez vous nous f…" at bounding box center [367, 271] width 274 height 15
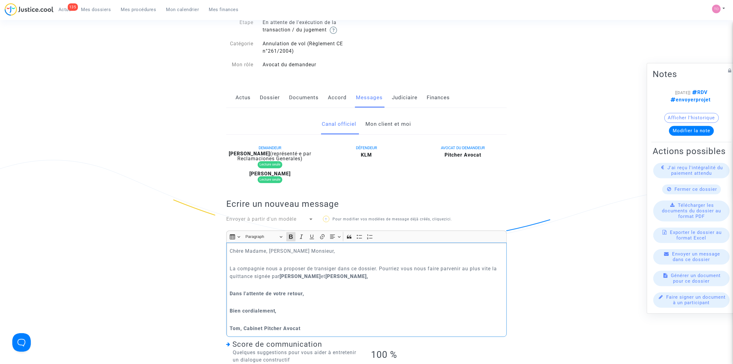
drag, startPoint x: 308, startPoint y: 331, endPoint x: 227, endPoint y: 290, distance: 90.9
click at [227, 290] on div "Chère Madame, [PERSON_NAME] Monsieur, La compagnie nous a proposer de transiger…" at bounding box center [366, 289] width 280 height 94
click at [289, 239] on icon "Editor toolbar" at bounding box center [291, 236] width 6 height 6
click at [350, 319] on p "Rich Text Editor, main" at bounding box center [367, 320] width 274 height 8
click at [305, 267] on p "La compagnie nous a proposer de transiger dans ce dossier. Pourriez vous nous f…" at bounding box center [367, 271] width 274 height 15
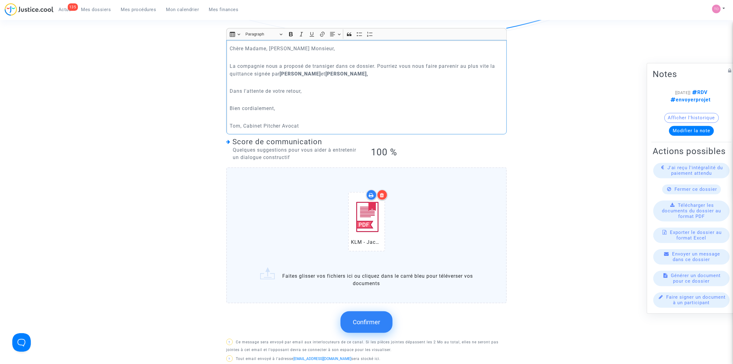
scroll to position [115, 0]
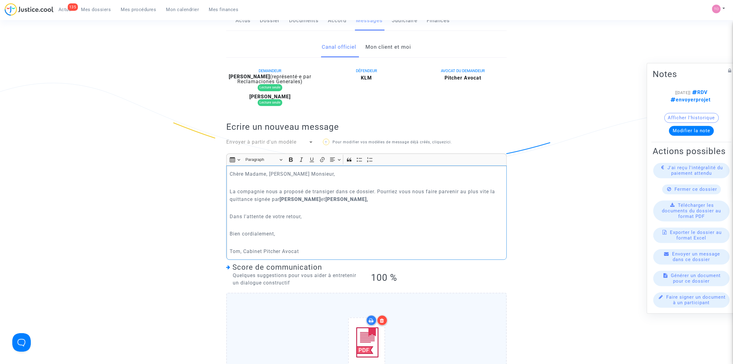
click at [368, 199] on p "La compagnie nous a proposé de transiger dans ce dossier. Pourriez vous nous fa…" at bounding box center [367, 194] width 274 height 15
click at [252, 199] on p "La compagnie nous a proposé de transiger dans ce dossier. Pourriez vous nous fa…" at bounding box center [367, 194] width 274 height 15
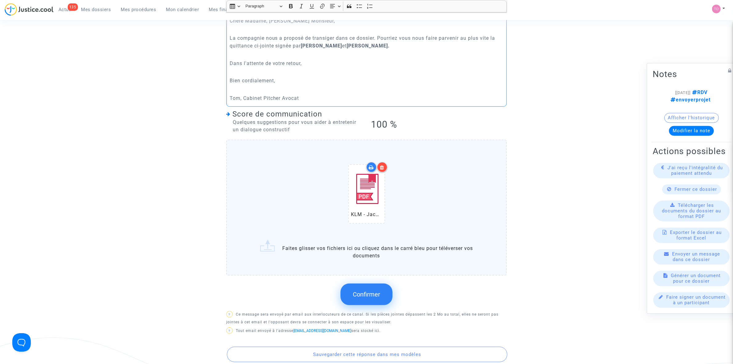
scroll to position [77, 0]
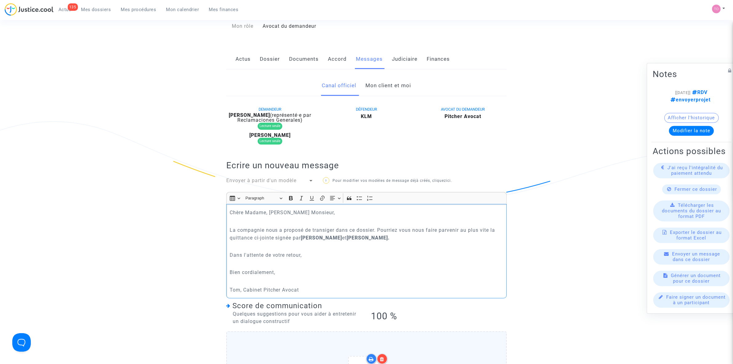
drag, startPoint x: 313, startPoint y: 291, endPoint x: 225, endPoint y: 209, distance: 119.8
click at [225, 209] on div "Canal officiel Mon client et moi DEMANDEUR [PERSON_NAME] (représenté·e par Recl…" at bounding box center [367, 354] width 290 height 559
copy div "Chère Madame, [PERSON_NAME] Monsieur, La compagnie nous a proposé de transiger …"
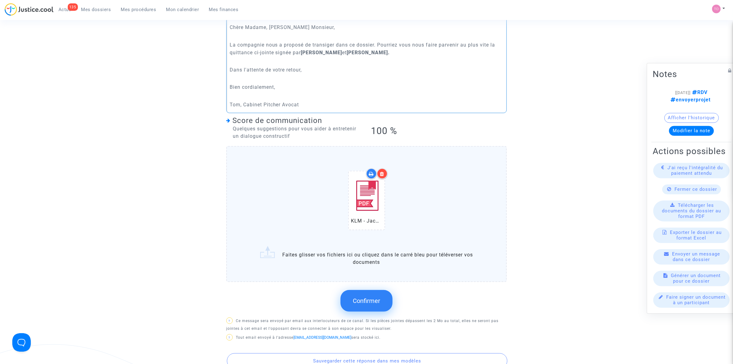
scroll to position [308, 0]
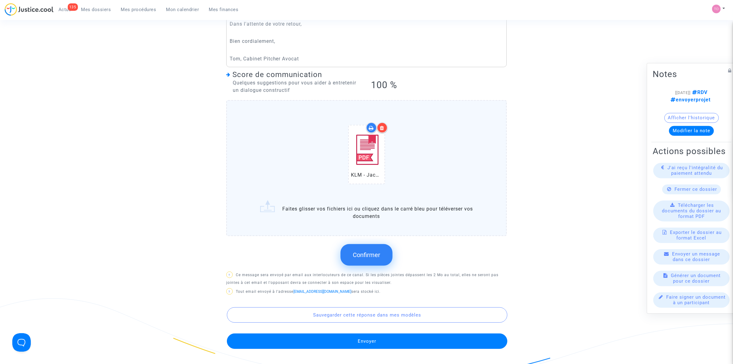
click at [382, 126] on icon at bounding box center [382, 127] width 4 height 5
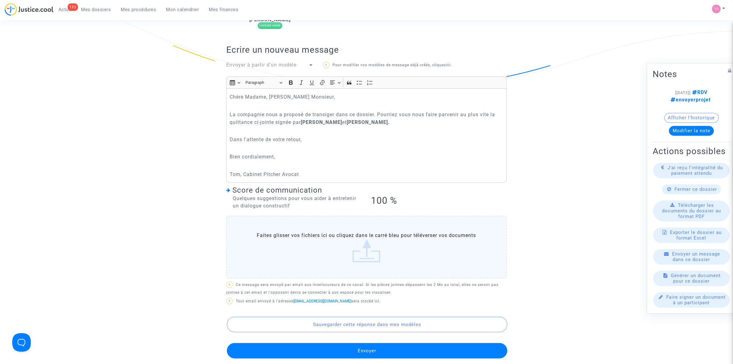
scroll to position [154, 0]
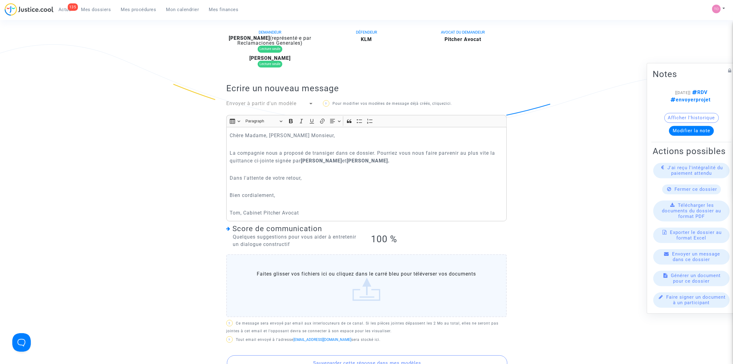
click at [330, 212] on p "Tom, Cabinet Pitcher Avocat" at bounding box center [367, 213] width 274 height 8
drag, startPoint x: 328, startPoint y: 215, endPoint x: 234, endPoint y: 125, distance: 129.5
click at [234, 125] on div "Rich Text Editor Insert table Insert table Heading Paragraph Paragraph Heading …" at bounding box center [366, 168] width 280 height 107
click at [316, 210] on p "Tom, Cabinet Pitcher Avocat" at bounding box center [367, 213] width 274 height 8
drag, startPoint x: 325, startPoint y: 219, endPoint x: 215, endPoint y: 131, distance: 141.5
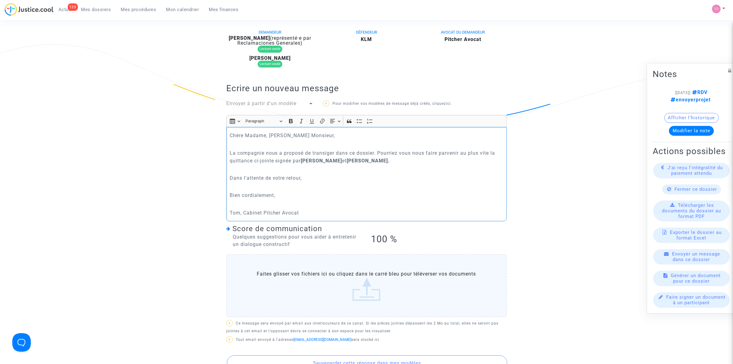
click at [215, 131] on ng-component "Ref. CFR-250319-UAPM Etape En attente de l'exécution de la transaction / du jug…" at bounding box center [366, 169] width 443 height 576
click at [314, 210] on p "Tom, Cabinet Pitcher Avocat" at bounding box center [367, 213] width 274 height 8
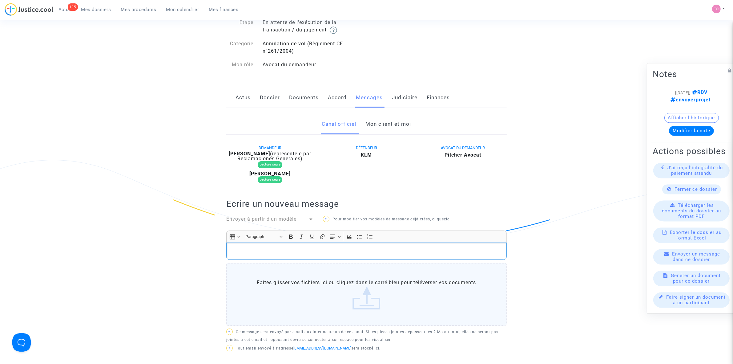
click at [389, 120] on link "Mon client et moi" at bounding box center [389, 124] width 46 height 20
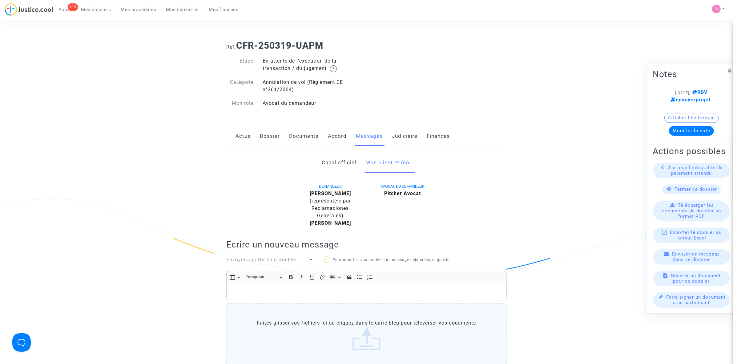
drag, startPoint x: 357, startPoint y: 222, endPoint x: 304, endPoint y: 301, distance: 95.4
click at [304, 300] on div "DEMANDEUR [PERSON_NAME] (représenté·e par Reclamaciones Generales) [PERSON_NAME…" at bounding box center [366, 295] width 280 height 227
click at [262, 293] on p "Rich Text Editor, main" at bounding box center [367, 292] width 274 height 8
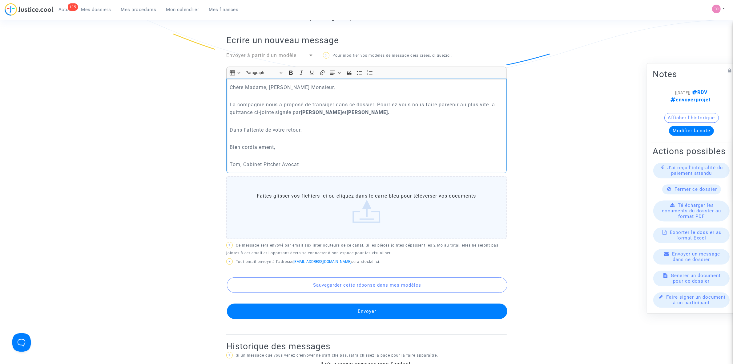
scroll to position [207, 0]
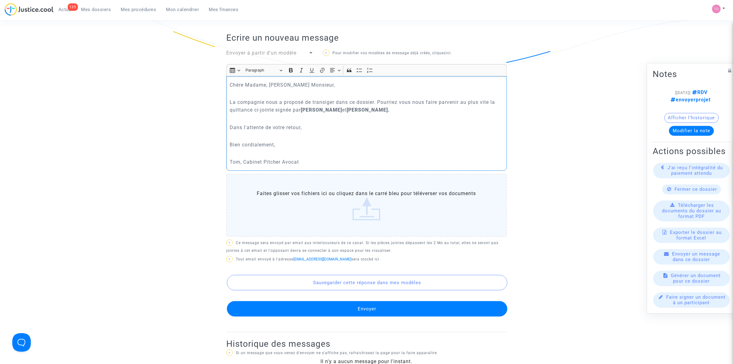
click at [365, 196] on label "Faites glisser vos fichiers ici ou cliquez dans le carré bleu pour téléverser v…" at bounding box center [366, 205] width 280 height 63
click at [0, 0] on input "Faites glisser vos fichiers ici ou cliquez dans le carré bleu pour téléverser v…" at bounding box center [0, 0] width 0 height 0
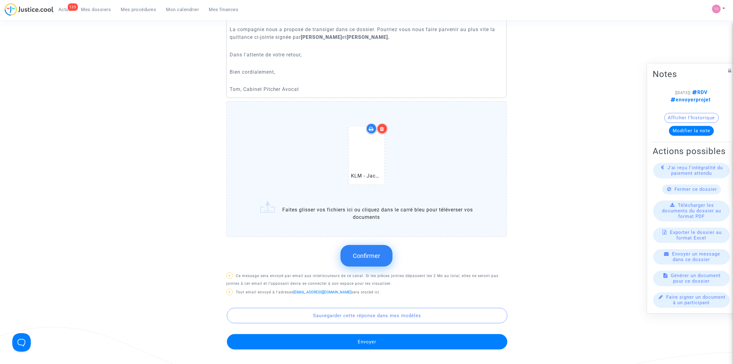
scroll to position [284, 0]
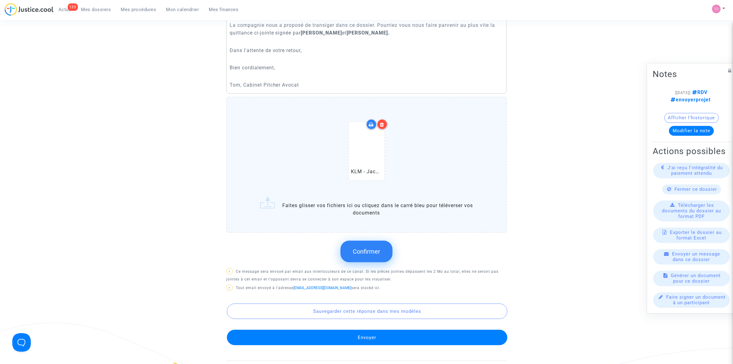
click at [371, 252] on span "Confirmer" at bounding box center [366, 251] width 27 height 7
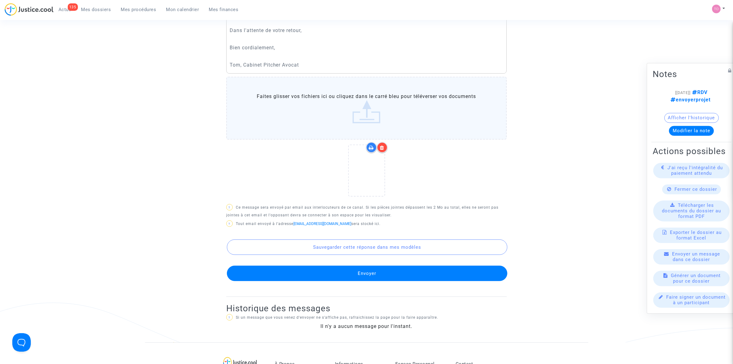
scroll to position [322, 0]
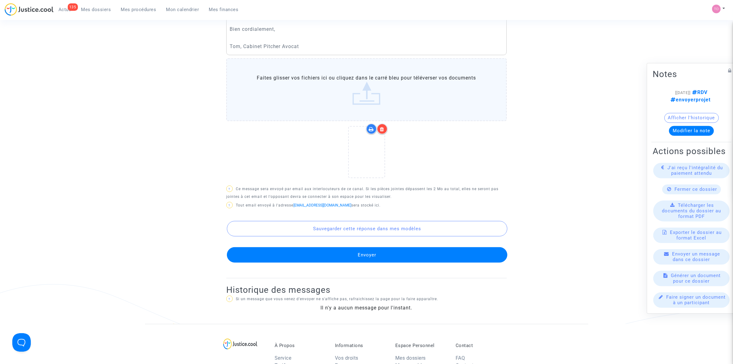
click at [372, 253] on button "Envoyer" at bounding box center [367, 254] width 280 height 15
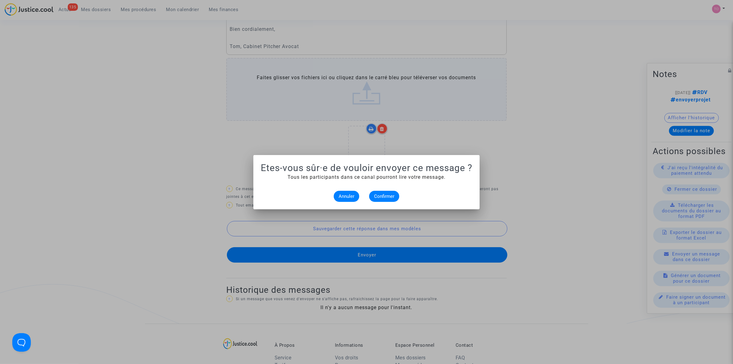
scroll to position [0, 0]
click at [379, 195] on span "Confirmer" at bounding box center [384, 196] width 20 height 6
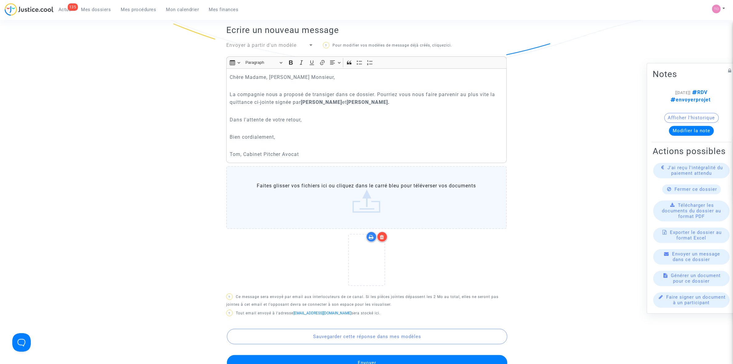
scroll to position [168, 0]
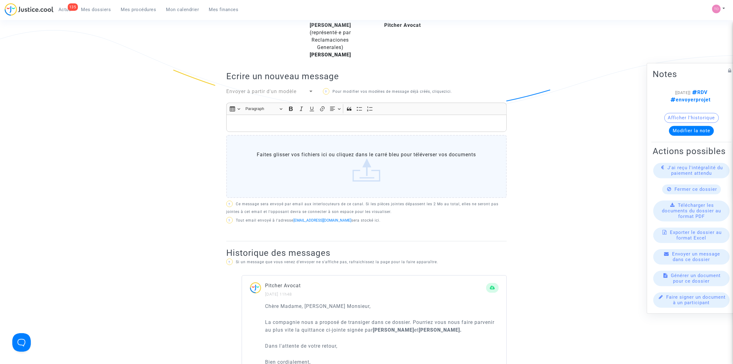
click at [680, 126] on button "Modifier la note" at bounding box center [691, 131] width 45 height 10
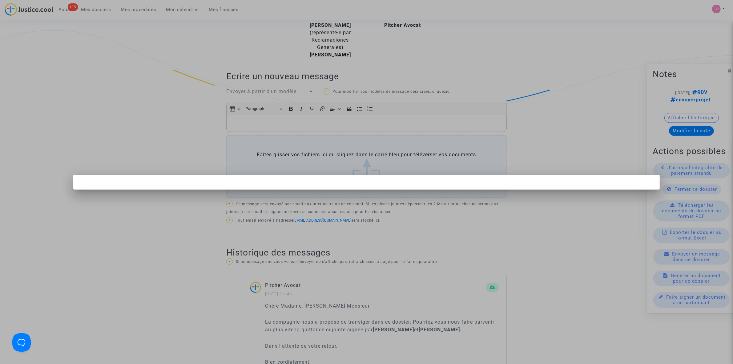
scroll to position [0, 0]
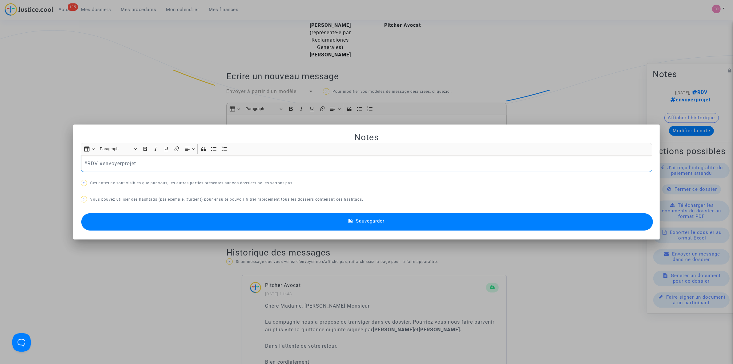
click at [165, 90] on div at bounding box center [366, 182] width 733 height 364
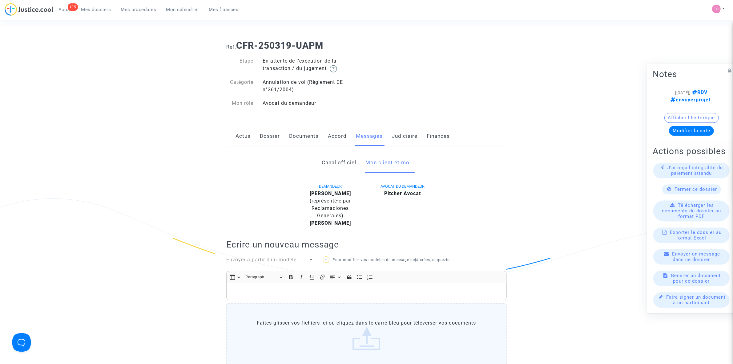
click at [399, 138] on link "Judiciaire" at bounding box center [405, 136] width 26 height 20
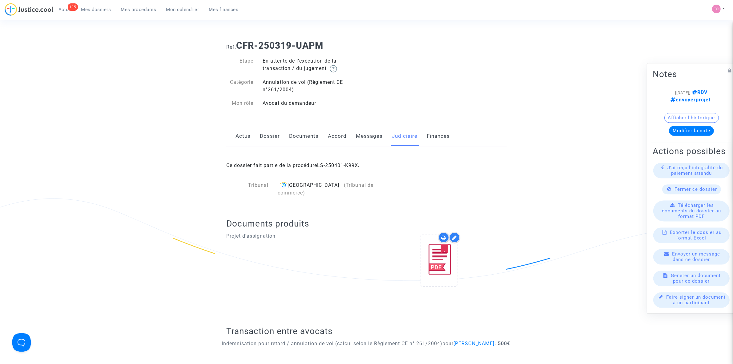
click at [273, 138] on link "Dossier" at bounding box center [270, 136] width 20 height 20
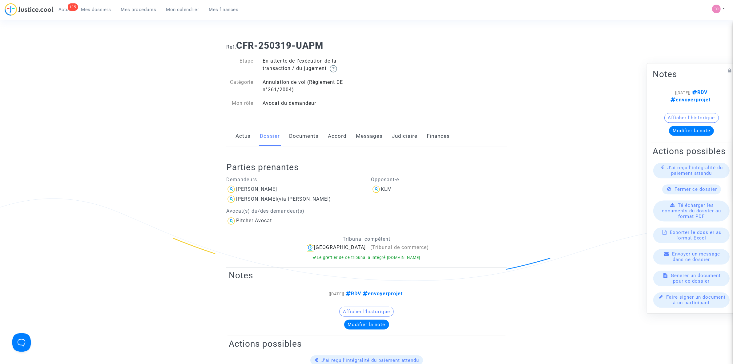
click at [370, 139] on link "Messages" at bounding box center [369, 136] width 27 height 20
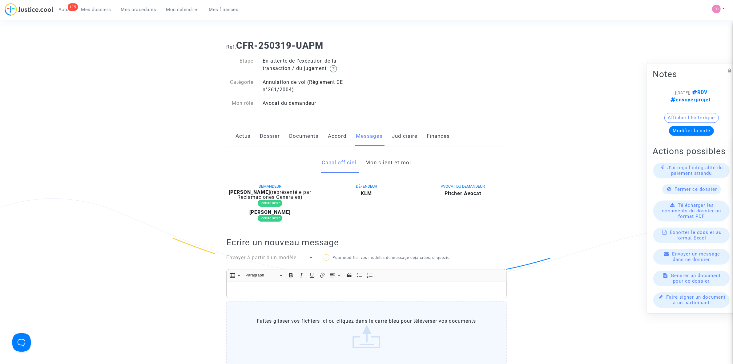
click at [380, 161] on link "Mon client et moi" at bounding box center [389, 162] width 46 height 20
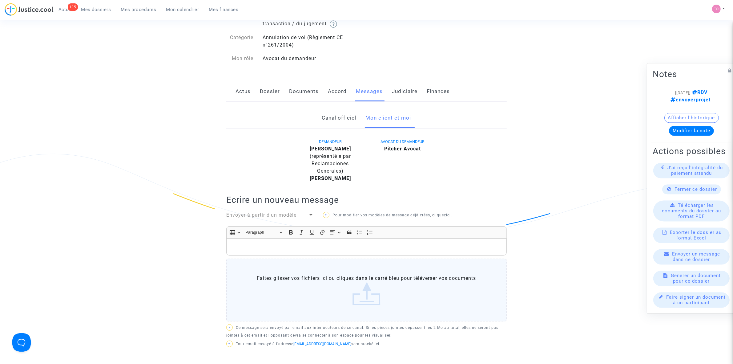
scroll to position [38, 0]
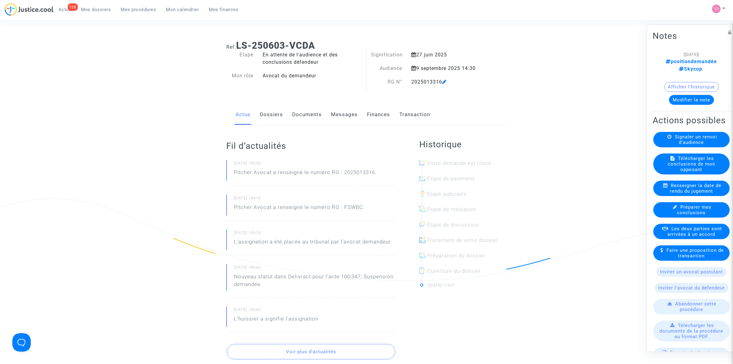
click at [380, 113] on link "Finances" at bounding box center [378, 114] width 23 height 20
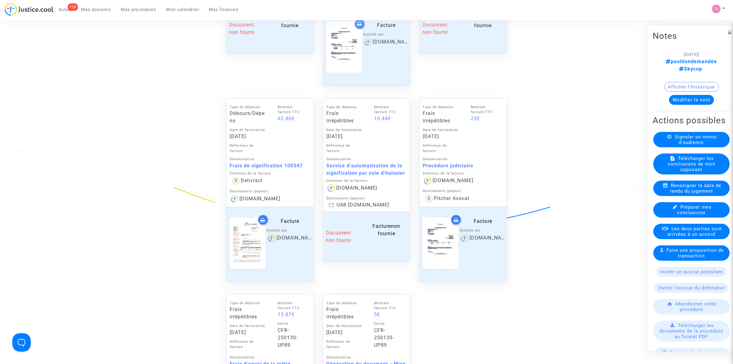
scroll to position [462, 0]
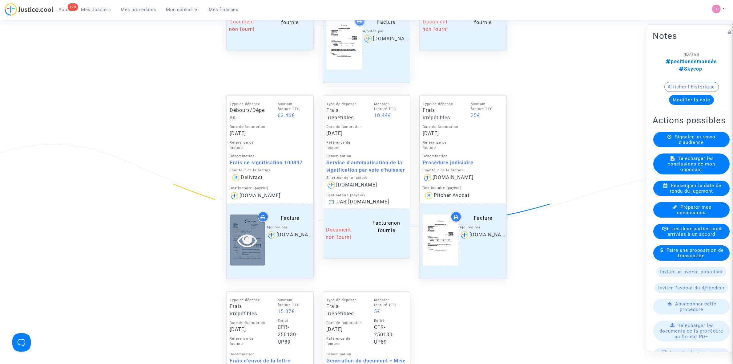
click at [248, 230] on icon at bounding box center [248, 240] width 20 height 20
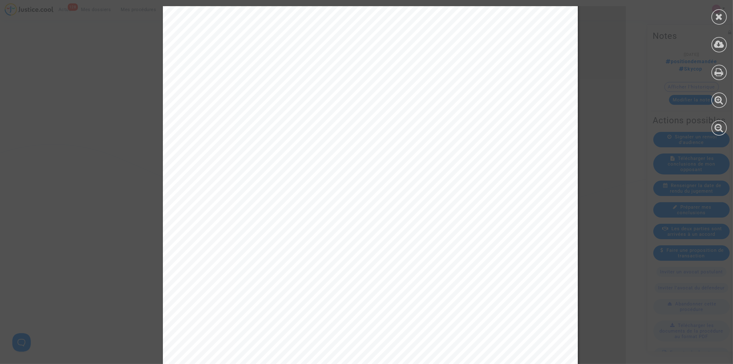
scroll to position [115, 0]
click at [589, 149] on div "[PERSON_NAME] [PERSON_NAME] [PERSON_NAME] [PERSON_NAME] Marie CASES Marine HERP…" at bounding box center [370, 184] width 741 height 587
click at [717, 21] on div at bounding box center [718, 16] width 15 height 15
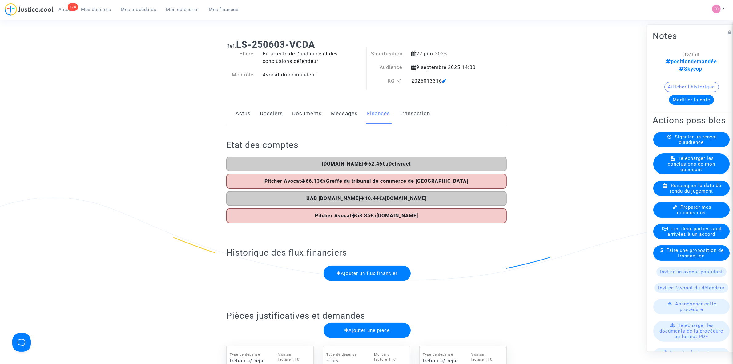
scroll to position [0, 0]
click at [693, 95] on button "Modifier la note" at bounding box center [691, 100] width 45 height 10
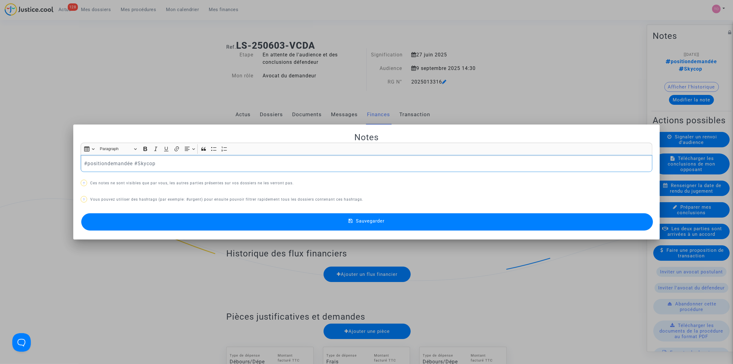
drag, startPoint x: 169, startPoint y: 162, endPoint x: 16, endPoint y: 156, distance: 152.8
click at [16, 156] on div "Notes Rich Text Editor Insert table Insert table Heading Paragraph Paragraph He…" at bounding box center [366, 182] width 733 height 364
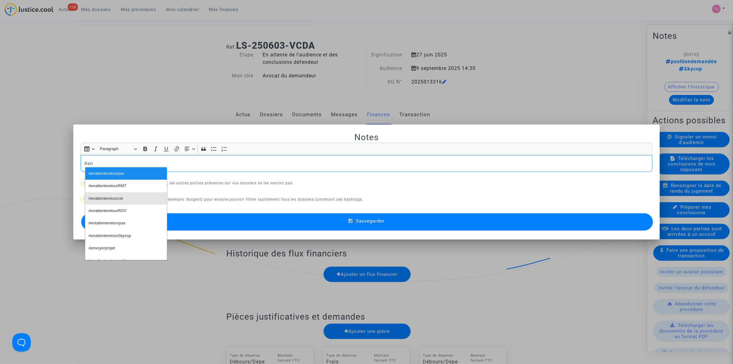
click at [120, 199] on span "#enattenteretourcie" at bounding box center [106, 198] width 34 height 9
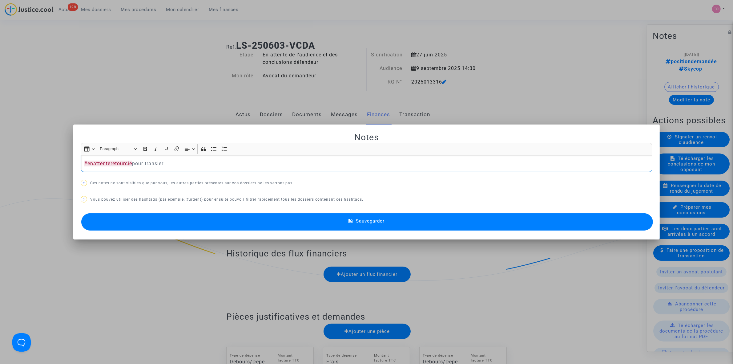
click at [192, 158] on div "​​​​​​​ #enattenteretourcie pour transier" at bounding box center [367, 163] width 572 height 17
click at [263, 219] on button "Sauvegarder" at bounding box center [367, 221] width 572 height 17
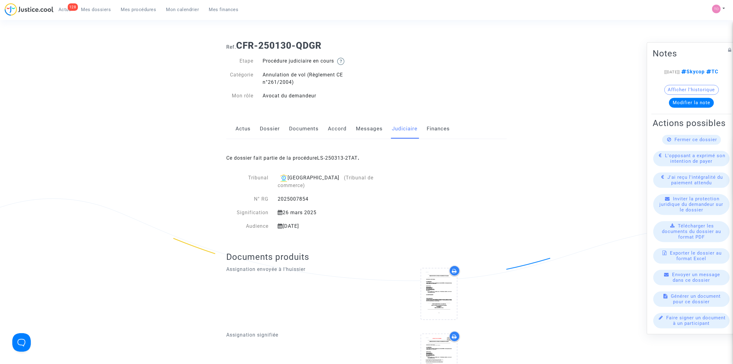
click at [335, 129] on link "Accord" at bounding box center [337, 129] width 19 height 20
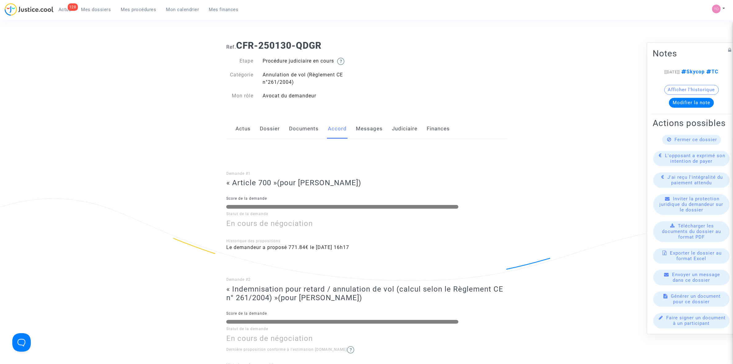
click at [239, 125] on link "Actus" at bounding box center [242, 129] width 15 height 20
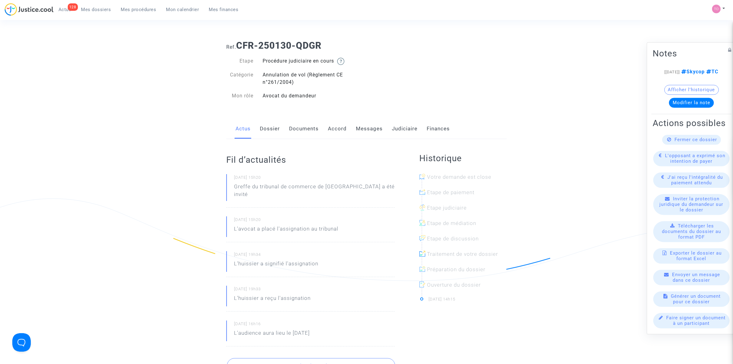
click at [338, 130] on link "Accord" at bounding box center [337, 129] width 19 height 20
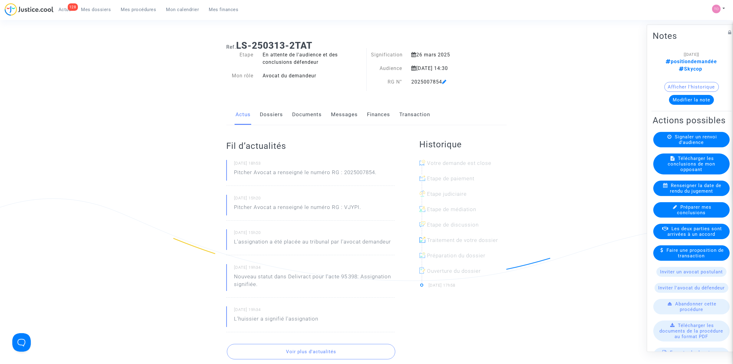
drag, startPoint x: 419, startPoint y: 55, endPoint x: 454, endPoint y: 53, distance: 35.1
click at [451, 53] on div "26 mars 2025" at bounding box center [447, 54] width 80 height 7
click at [464, 52] on div "26 mars 2025" at bounding box center [447, 54] width 80 height 7
click at [430, 50] on h1 "Ref. LS-250313-2TAT" at bounding box center [366, 45] width 280 height 11
click at [376, 111] on link "Finances" at bounding box center [378, 114] width 23 height 20
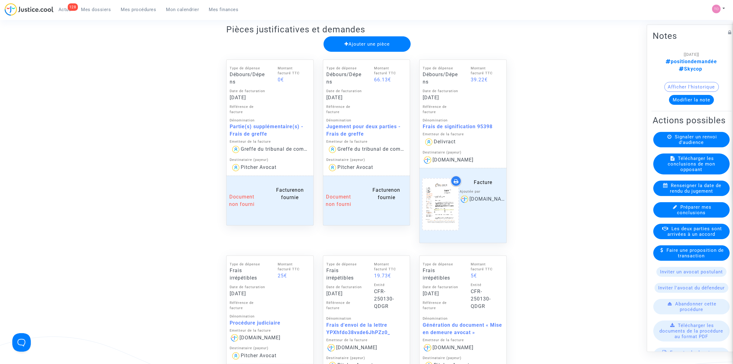
scroll to position [269, 0]
click at [433, 197] on icon at bounding box center [441, 205] width 20 height 20
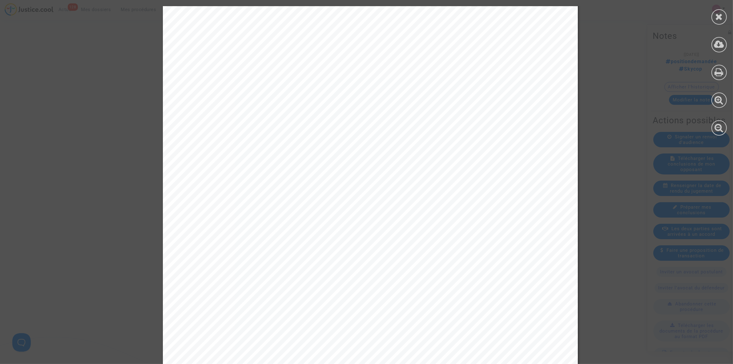
scroll to position [231, 0]
click at [716, 14] on icon at bounding box center [719, 16] width 8 height 9
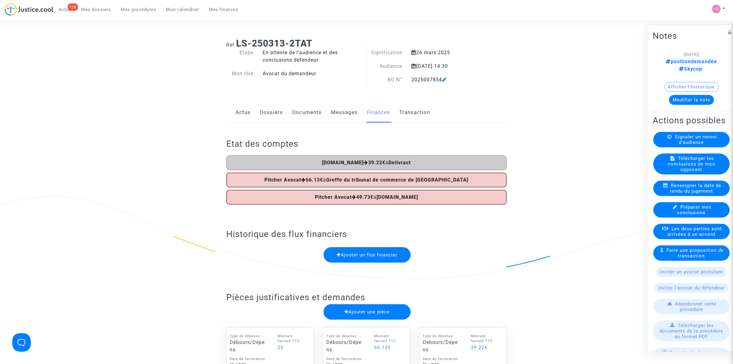
scroll to position [0, 0]
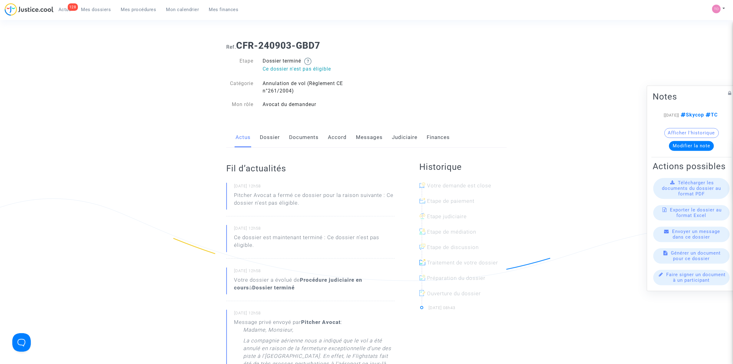
click at [360, 136] on link "Messages" at bounding box center [369, 137] width 27 height 20
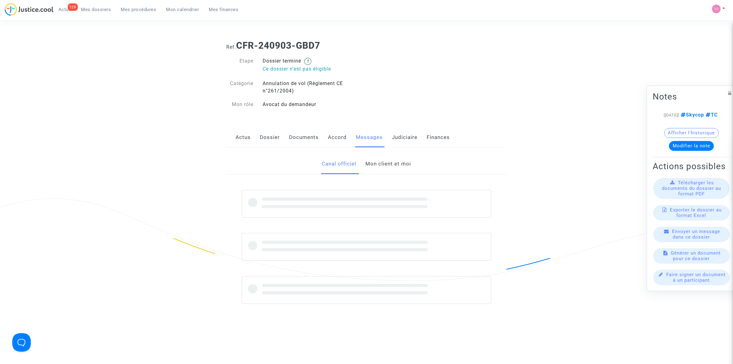
click at [373, 159] on link "Mon client et moi" at bounding box center [389, 164] width 46 height 20
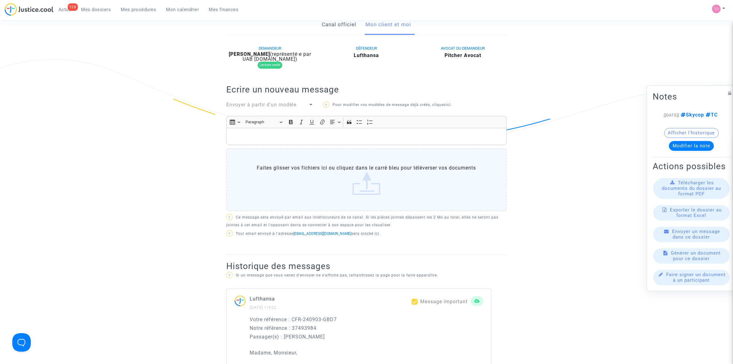
scroll to position [38, 0]
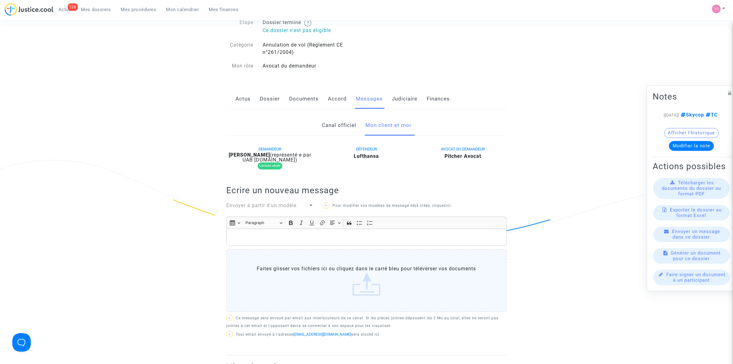
click at [329, 131] on link "Canal officiel" at bounding box center [339, 125] width 34 height 20
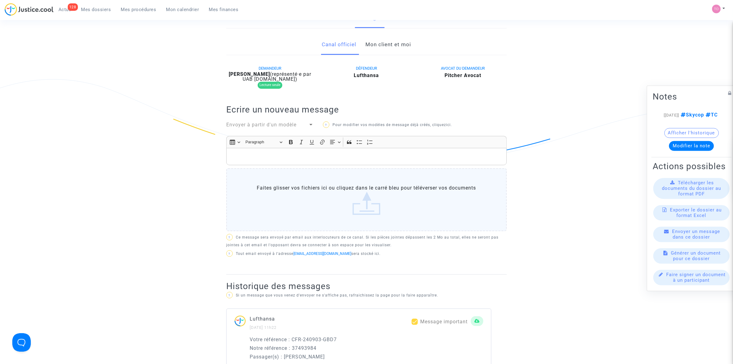
scroll to position [115, 0]
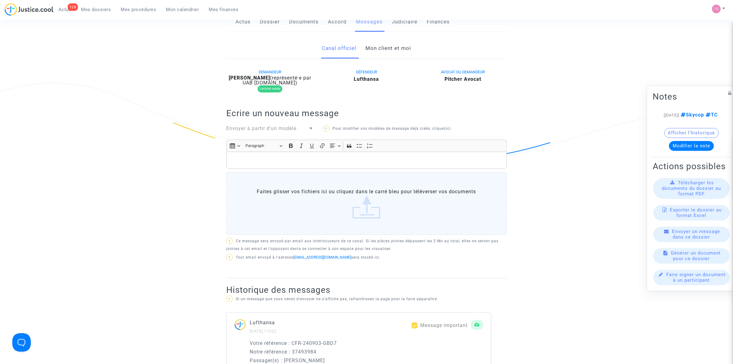
click at [385, 48] on link "Mon client et moi" at bounding box center [389, 48] width 46 height 20
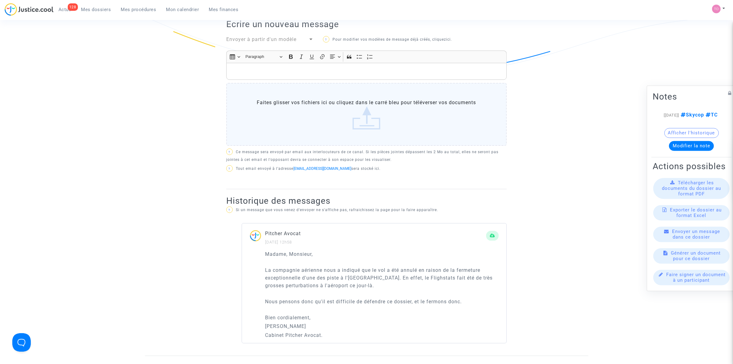
scroll to position [192, 0]
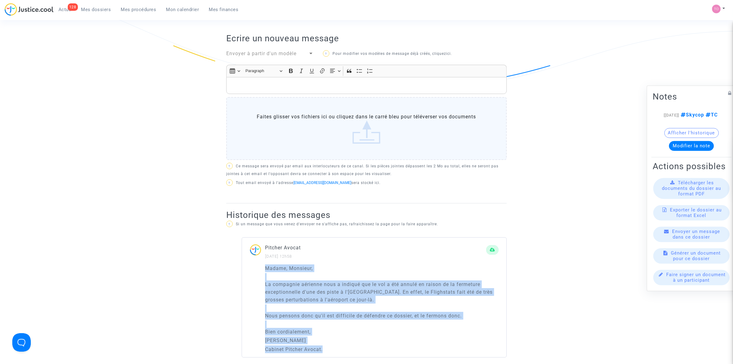
drag, startPoint x: 267, startPoint y: 268, endPoint x: 325, endPoint y: 348, distance: 99.2
click at [325, 348] on div "Madame, Monsieur, La compagnie aérienne nous a indiqué que le vol a été annulé …" at bounding box center [382, 308] width 234 height 89
copy div "Madame, Monsieur, La compagnie aérienne nous a indiqué que le vol a été annulé …"
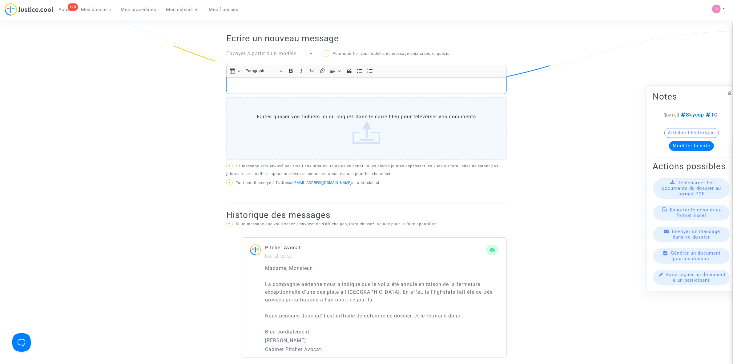
click at [261, 79] on div "Rich Text Editor, main" at bounding box center [366, 85] width 280 height 17
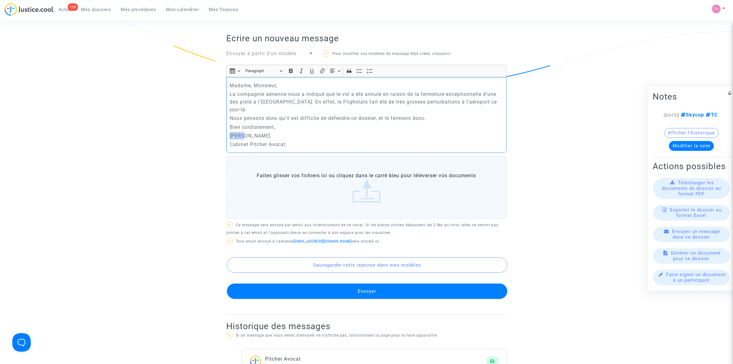
drag, startPoint x: 246, startPoint y: 133, endPoint x: 223, endPoint y: 134, distance: 23.7
click at [223, 134] on div "Canal officiel Mon client et moi DEMANDEUR [PERSON_NAME] (représenté·e par UAB …" at bounding box center [367, 217] width 290 height 513
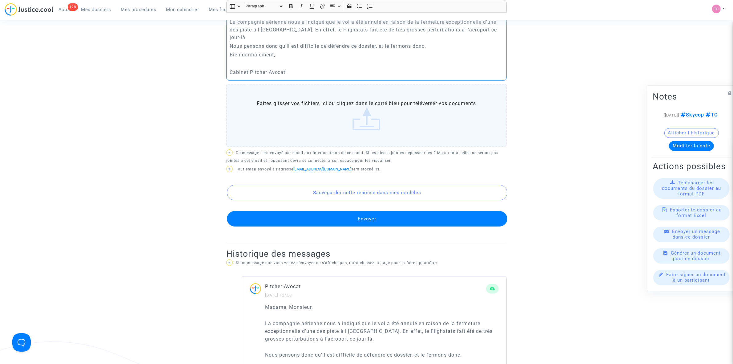
scroll to position [231, 0]
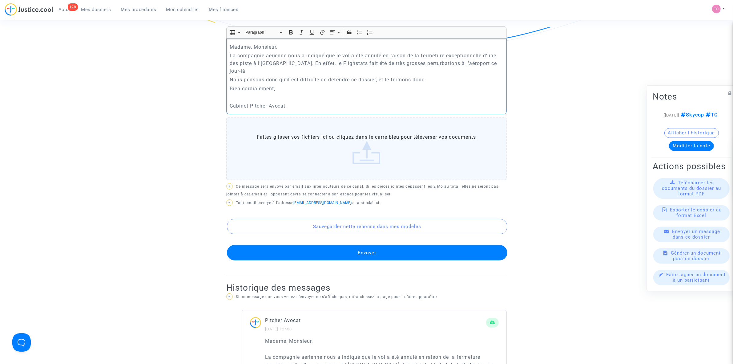
click at [230, 82] on p "Nous pensons donc qu'il est difficile de défendre ce dossier, et le fermons don…" at bounding box center [367, 80] width 274 height 8
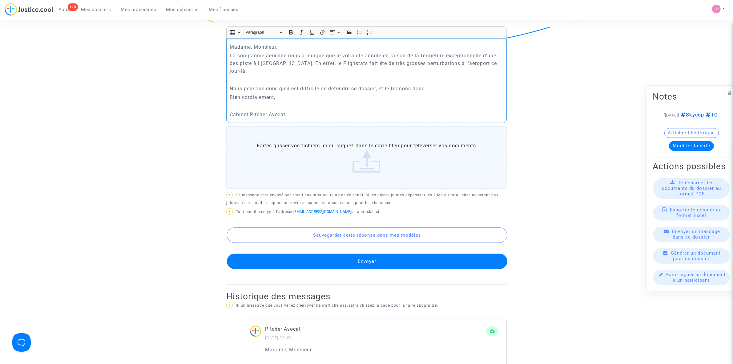
click at [230, 98] on p "Bien cordialement," at bounding box center [367, 97] width 274 height 8
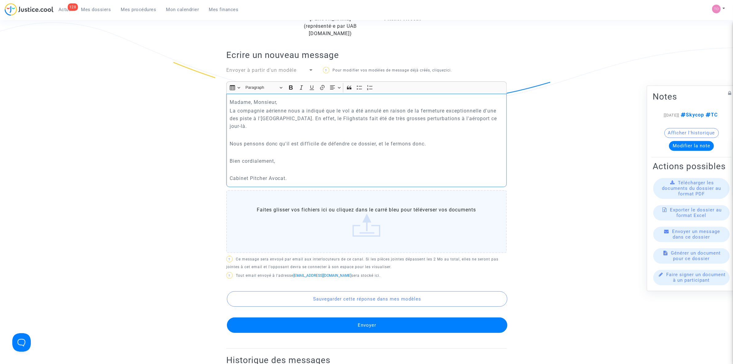
scroll to position [154, 0]
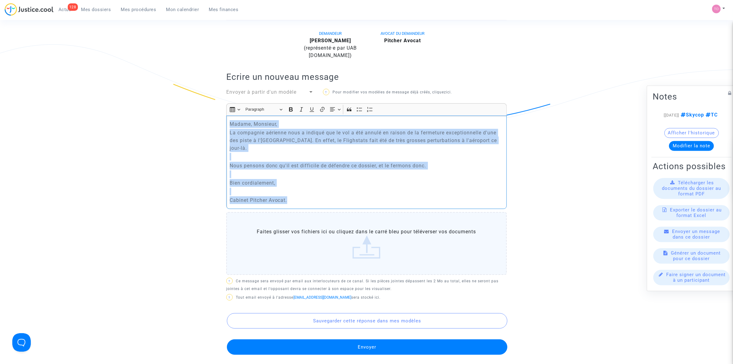
drag, startPoint x: 294, startPoint y: 204, endPoint x: 230, endPoint y: 121, distance: 105.2
click at [230, 121] on div "Madame, Monsieur, La compagnie aérienne nous a indiqué que le vol a été annulé …" at bounding box center [366, 161] width 280 height 93
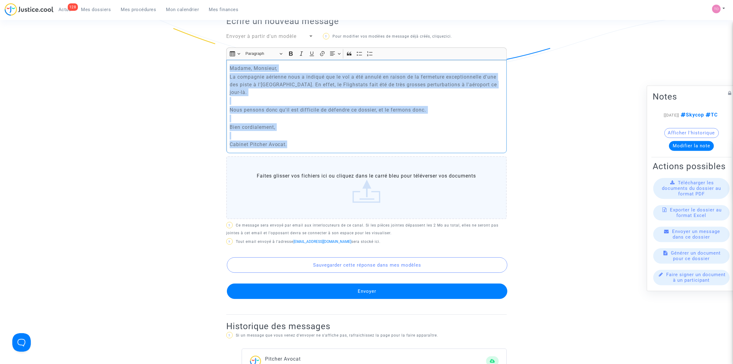
scroll to position [192, 0]
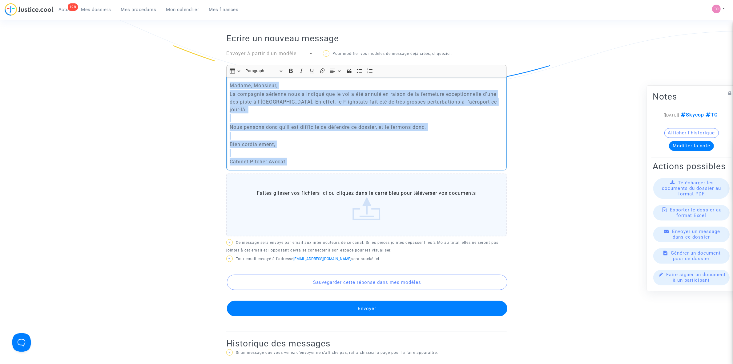
click at [275, 113] on p "La compagnie aérienne nous a indiqué que le vol a été annulé en raison de la fe…" at bounding box center [367, 101] width 274 height 23
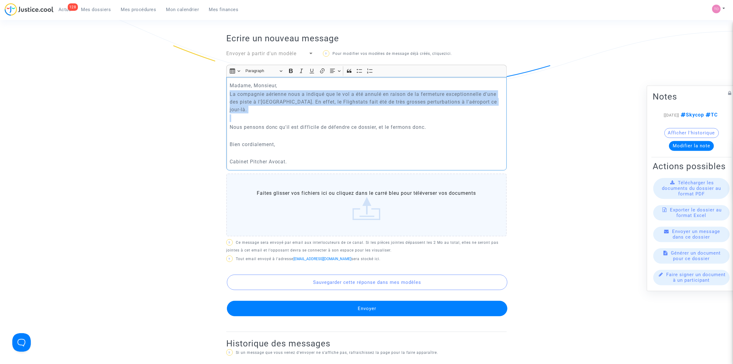
drag, startPoint x: 260, startPoint y: 116, endPoint x: 230, endPoint y: 91, distance: 40.0
click at [230, 91] on div "Madame, Monsieur, La compagnie aérienne nous a indiqué que le vol a été annulé …" at bounding box center [366, 123] width 280 height 93
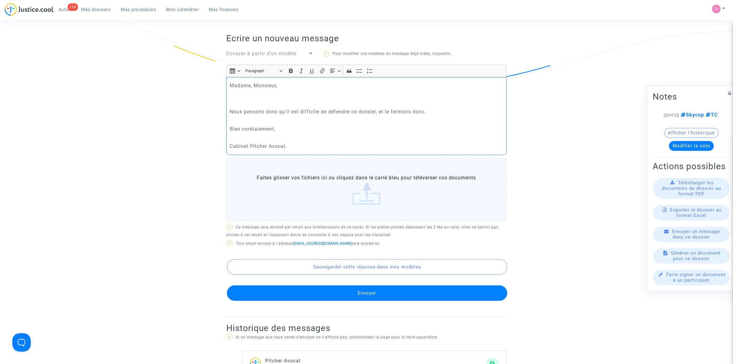
click at [230, 107] on p "Rich Text Editor, main" at bounding box center [367, 103] width 274 height 8
click at [232, 112] on p "Nous pensons donc qu'il est difficile de défendre ce dossier, et le fermons don…" at bounding box center [367, 112] width 274 height 8
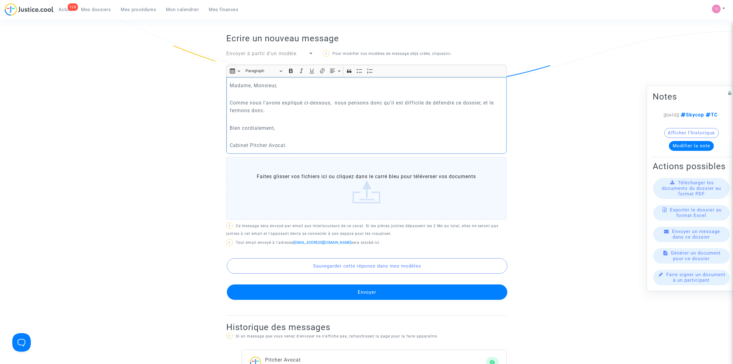
click at [275, 111] on p "Comme nous l'avons expliqué ci-dessous, nous pensons donc qu'il est difficile d…" at bounding box center [367, 106] width 274 height 15
drag, startPoint x: 348, startPoint y: 112, endPoint x: 223, endPoint y: 100, distance: 125.3
click at [223, 100] on div "Canal officiel Mon client et moi DEMANDEUR [PERSON_NAME] (représenté·e par UAB …" at bounding box center [367, 218] width 290 height 514
click at [337, 112] on p "Comme nous l'avons expliqué ci-dessous, nous pensons donc qu'il est difficile d…" at bounding box center [367, 106] width 274 height 15
click at [348, 112] on p "Comme nous l'avons expliqué ci-dessous, nous pensons donc qu'il est difficile d…" at bounding box center [367, 106] width 274 height 15
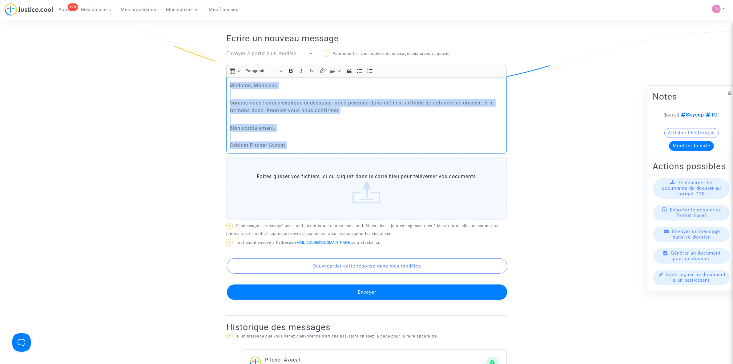
drag, startPoint x: 258, startPoint y: 130, endPoint x: 227, endPoint y: 84, distance: 55.2
click at [227, 84] on div "Madame, Monsieur, Comme nous l'avons expliqué ci-dessous, nous pensons donc qu'…" at bounding box center [366, 115] width 280 height 77
click at [290, 133] on p "Rich Text Editor, main" at bounding box center [367, 137] width 274 height 8
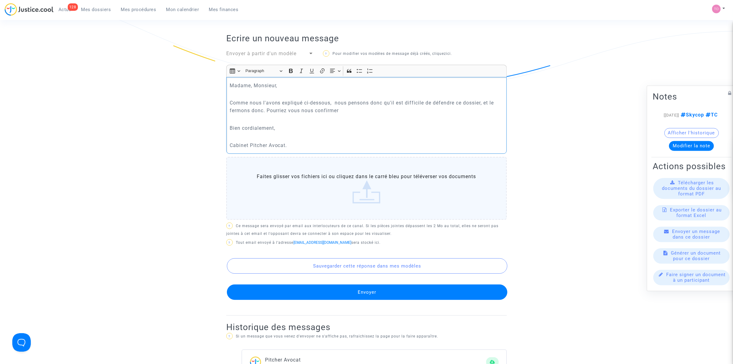
drag, startPoint x: 345, startPoint y: 113, endPoint x: 267, endPoint y: 113, distance: 77.6
click at [267, 113] on p "Comme nous l'avons expliqué ci-dessous, nous pensons donc qu'il est difficile d…" at bounding box center [367, 106] width 274 height 15
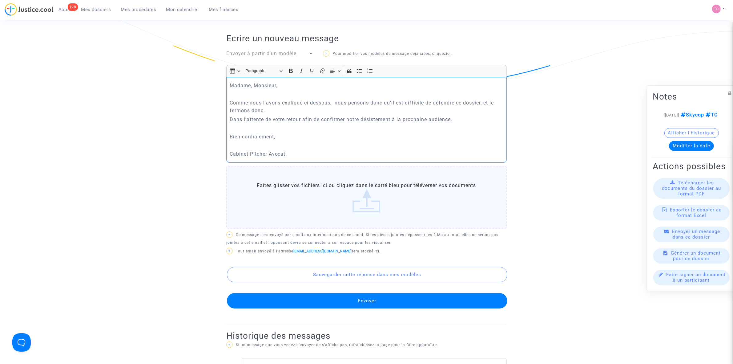
click at [231, 117] on p "Dans l'attente de votre retour afin de confirmer notre désistement à la prochai…" at bounding box center [367, 119] width 274 height 8
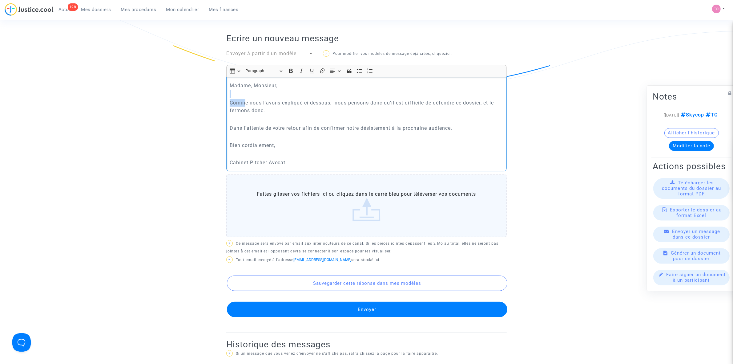
drag, startPoint x: 246, startPoint y: 100, endPoint x: 470, endPoint y: 98, distance: 224.1
click at [470, 98] on div "Madame, Monsieur, Comme nous l'avons expliqué ci-dessous, nous pensons donc qu'…" at bounding box center [366, 124] width 280 height 94
drag, startPoint x: 246, startPoint y: 127, endPoint x: 413, endPoint y: 124, distance: 167.2
click at [413, 124] on p "Dans l'attente de votre retour afin de confirmer notre désistement à la prochai…" at bounding box center [367, 128] width 274 height 8
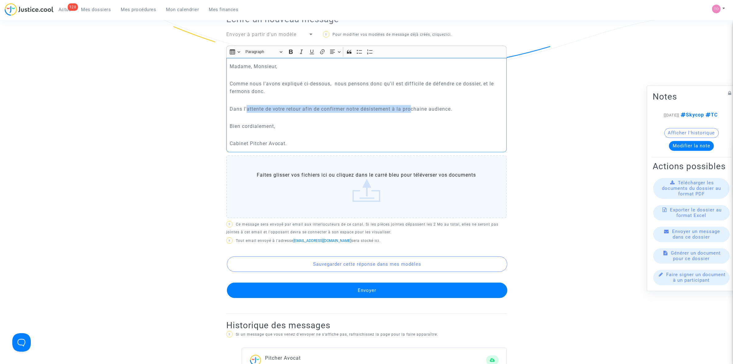
scroll to position [269, 0]
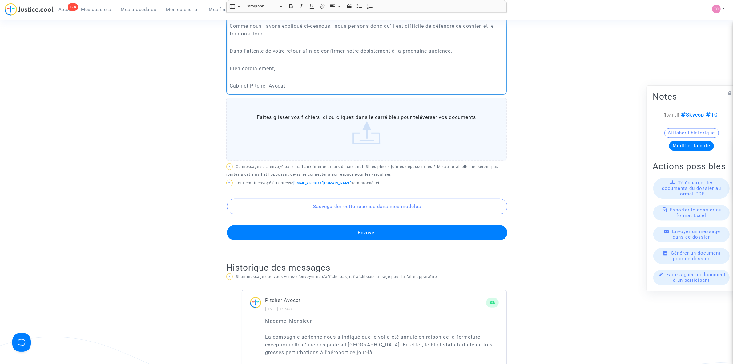
click at [231, 87] on p "Cabinet Pitcher Avocat." at bounding box center [367, 86] width 274 height 8
click at [360, 231] on button "Envoyer" at bounding box center [367, 232] width 280 height 15
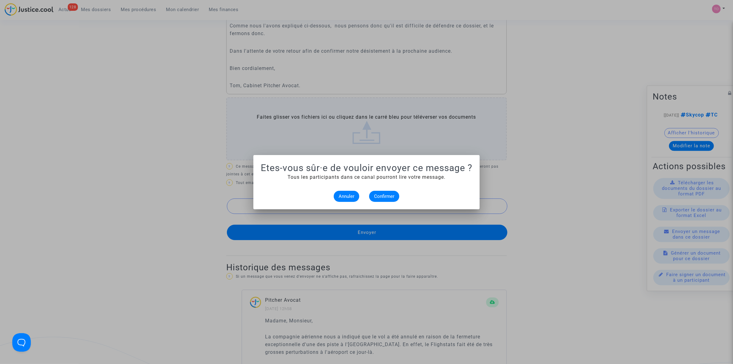
scroll to position [0, 0]
click at [381, 195] on span "Confirmer" at bounding box center [384, 196] width 20 height 6
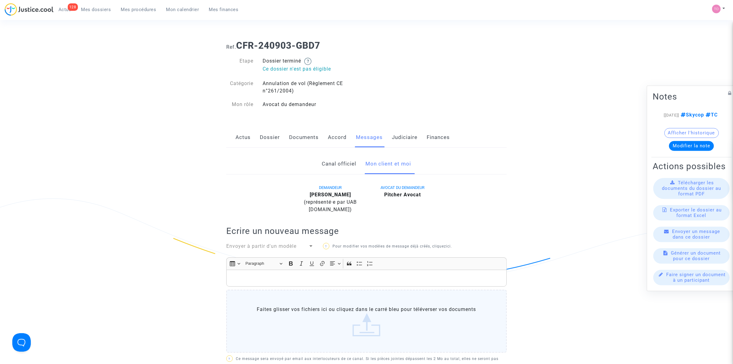
click at [296, 140] on link "Documents" at bounding box center [304, 137] width 30 height 20
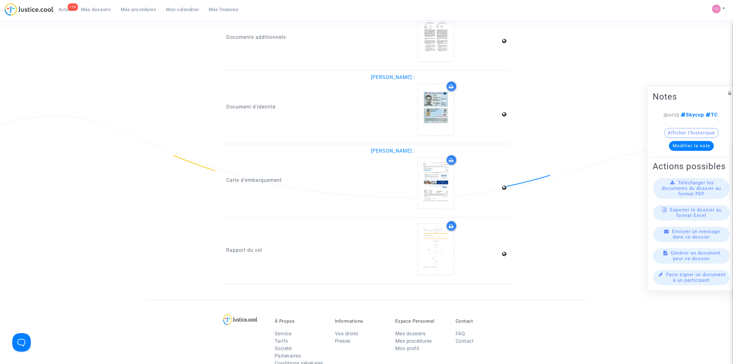
scroll to position [928, 0]
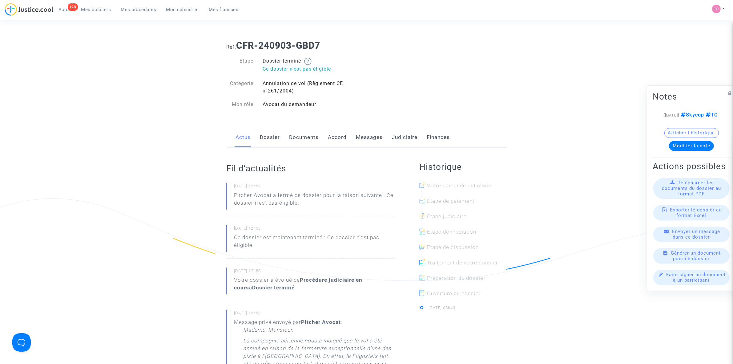
drag, startPoint x: 0, startPoint y: 0, endPoint x: 396, endPoint y: 135, distance: 418.7
click at [396, 135] on link "Judiciaire" at bounding box center [405, 137] width 26 height 20
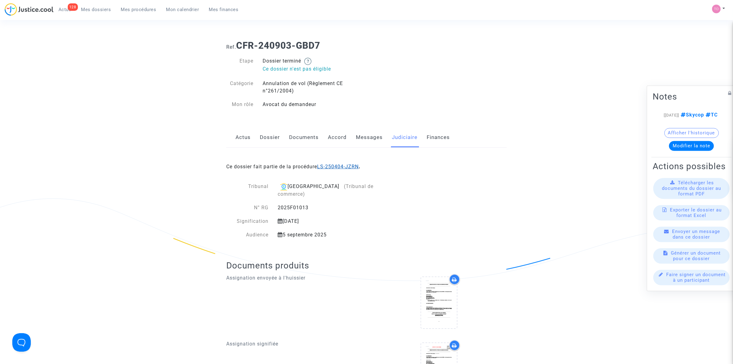
click at [342, 166] on link "LS-250404-JZRN" at bounding box center [338, 166] width 42 height 6
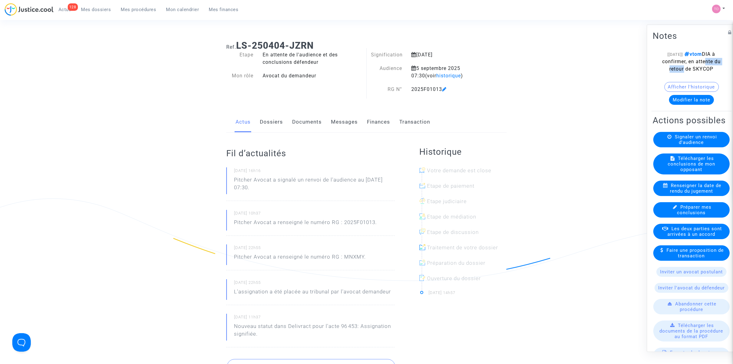
drag, startPoint x: 672, startPoint y: 66, endPoint x: 703, endPoint y: 66, distance: 31.4
click at [703, 66] on span "vtom DIA à confirmer, en attente du retour de SKYCOP" at bounding box center [691, 61] width 58 height 21
drag, startPoint x: 686, startPoint y: 75, endPoint x: 690, endPoint y: 74, distance: 4.3
click at [690, 71] on span "vtom DIA à confirmer, en attente du retour de SKYCOP" at bounding box center [691, 61] width 58 height 21
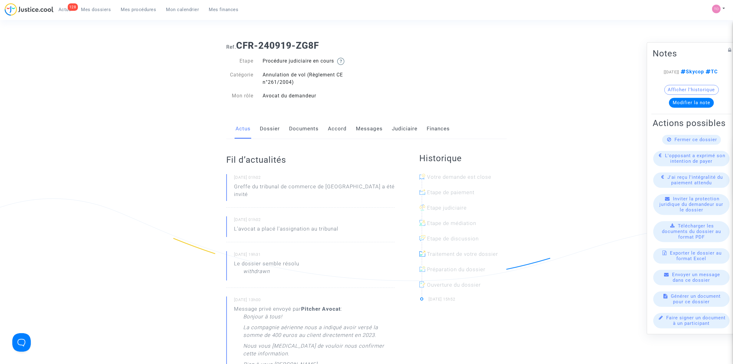
click at [362, 128] on link "Messages" at bounding box center [369, 129] width 27 height 20
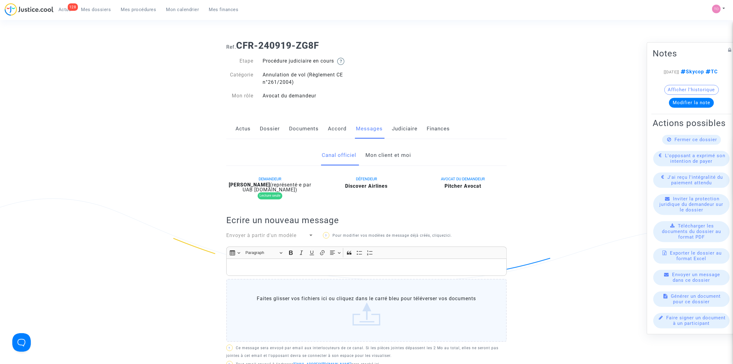
click at [382, 156] on link "Mon client et moi" at bounding box center [389, 155] width 46 height 20
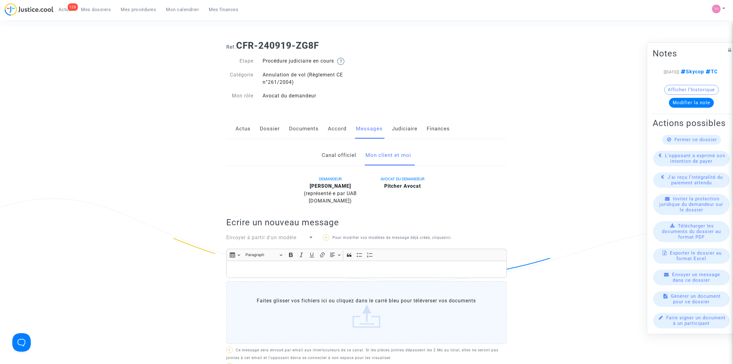
click at [401, 126] on link "Judiciaire" at bounding box center [405, 129] width 26 height 20
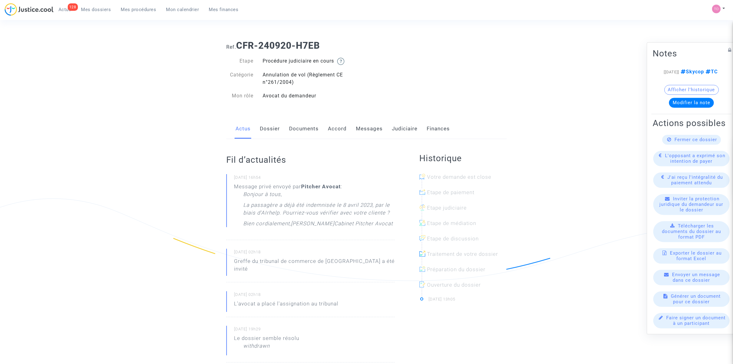
click at [404, 127] on link "Judiciaire" at bounding box center [405, 129] width 26 height 20
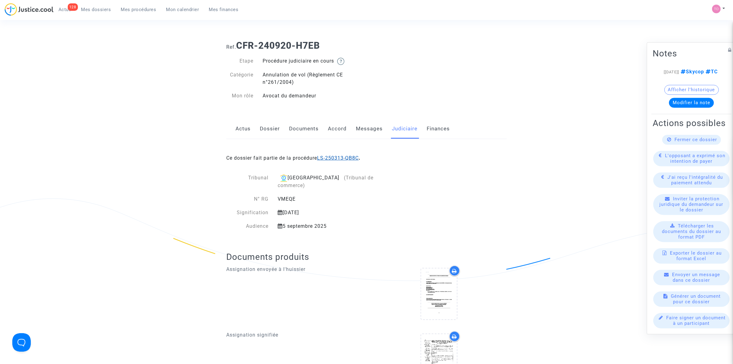
drag, startPoint x: 338, startPoint y: 154, endPoint x: 340, endPoint y: 157, distance: 3.4
click at [350, 127] on div "Actus Dossier Documents Accord Messages Judiciaire Finances" at bounding box center [366, 129] width 280 height 21
click at [362, 129] on link "Messages" at bounding box center [369, 129] width 27 height 20
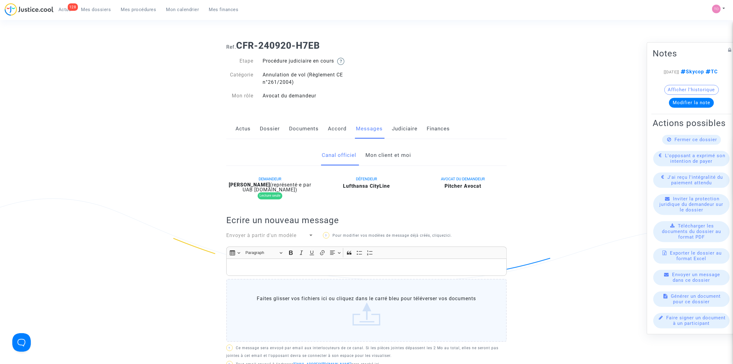
click at [387, 162] on link "Mon client et moi" at bounding box center [389, 155] width 46 height 20
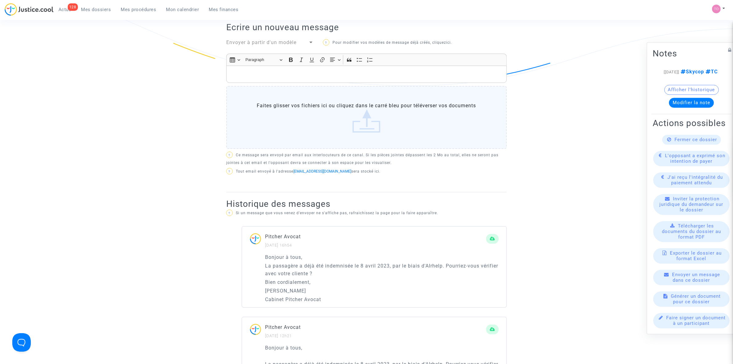
scroll to position [192, 0]
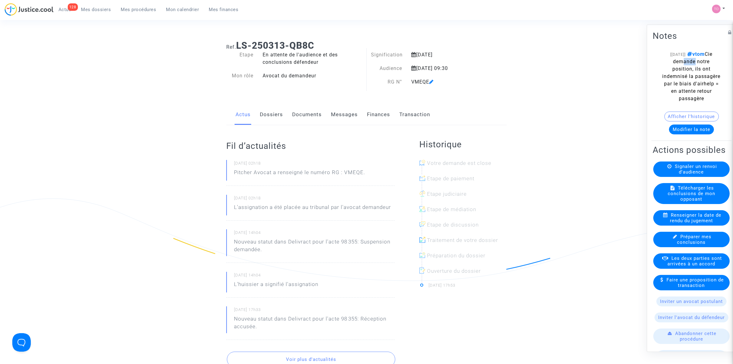
drag, startPoint x: 681, startPoint y: 62, endPoint x: 695, endPoint y: 62, distance: 13.9
click at [695, 62] on span "vtom Cie demande notre position, ils ont indemnisé la passagère par le biais d'…" at bounding box center [691, 76] width 58 height 50
drag, startPoint x: 681, startPoint y: 70, endPoint x: 704, endPoint y: 71, distance: 22.8
click at [704, 71] on span "vtom Cie demande notre position, ils ont indemnisé la passagère par le biais d'…" at bounding box center [691, 76] width 58 height 50
drag, startPoint x: 680, startPoint y: 78, endPoint x: 688, endPoint y: 78, distance: 8.6
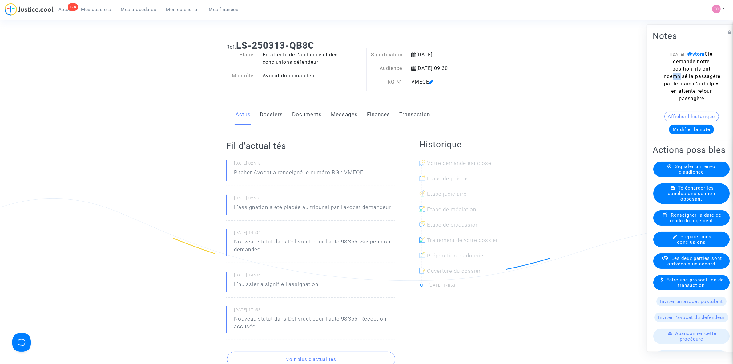
click at [688, 78] on span "vtom Cie demande notre position, ils ont indemnisé la passagère par le biais d'…" at bounding box center [691, 76] width 58 height 50
drag, startPoint x: 674, startPoint y: 88, endPoint x: 693, endPoint y: 90, distance: 18.9
click at [694, 88] on span "vtom Cie demande notre position, ils ont indemnisé la passagère par le biais d'…" at bounding box center [691, 76] width 58 height 50
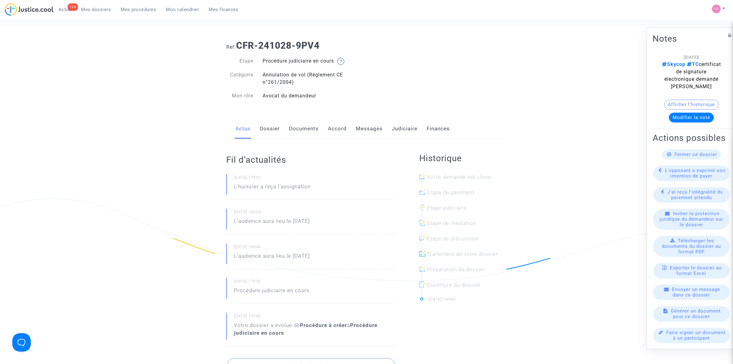
click at [298, 123] on link "Documents" at bounding box center [304, 129] width 30 height 20
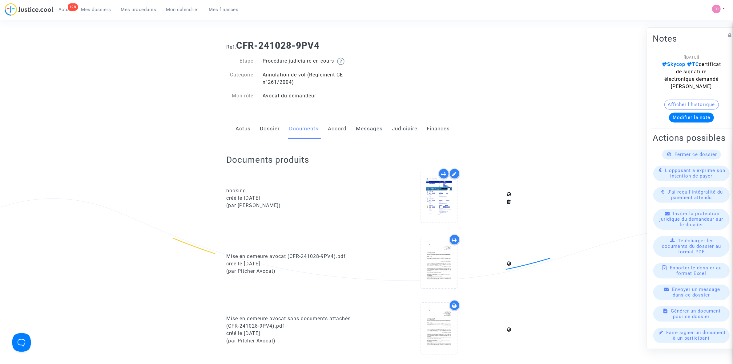
click at [402, 125] on link "Judiciaire" at bounding box center [405, 129] width 26 height 20
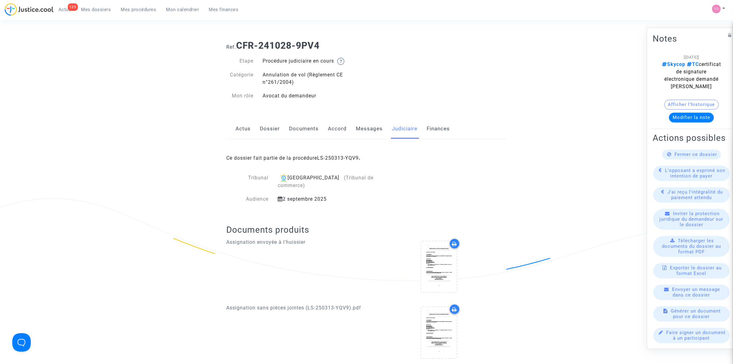
click at [356, 128] on link "Messages" at bounding box center [369, 129] width 27 height 20
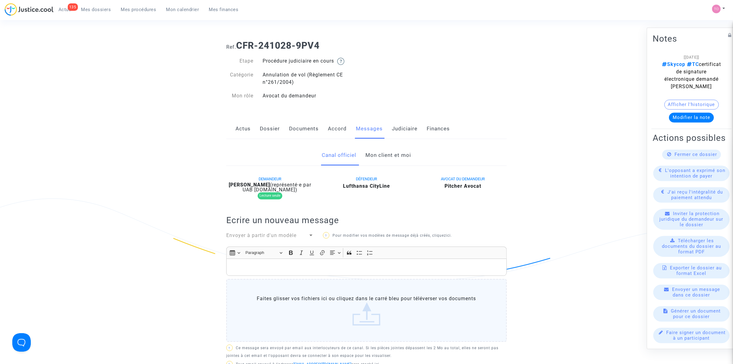
click at [376, 160] on link "Mon client et moi" at bounding box center [389, 155] width 46 height 20
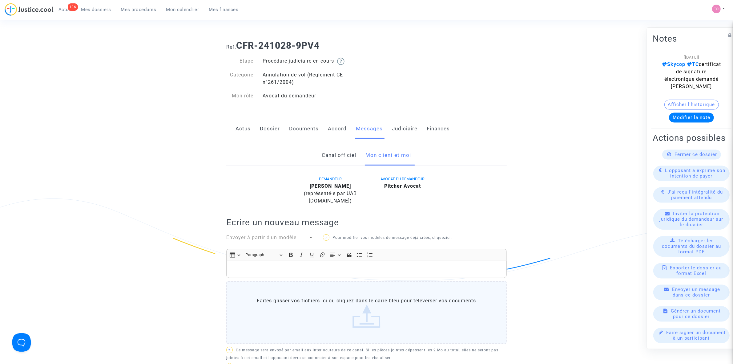
click at [127, 6] on link "Mes procédures" at bounding box center [138, 9] width 45 height 9
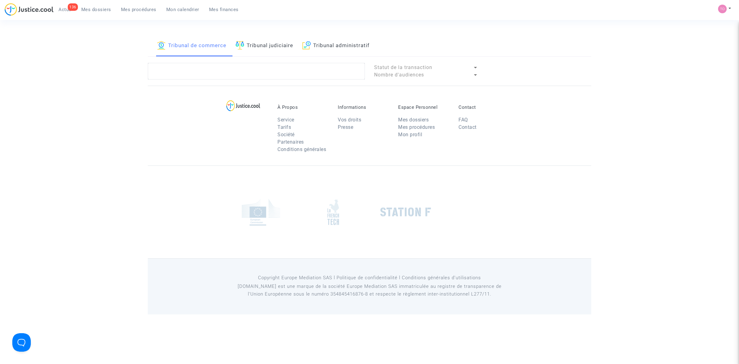
click at [77, 16] on div "136 Actus Mes dossiers Mes procédures Mon calendrier Mes finances" at bounding box center [124, 11] width 239 height 17
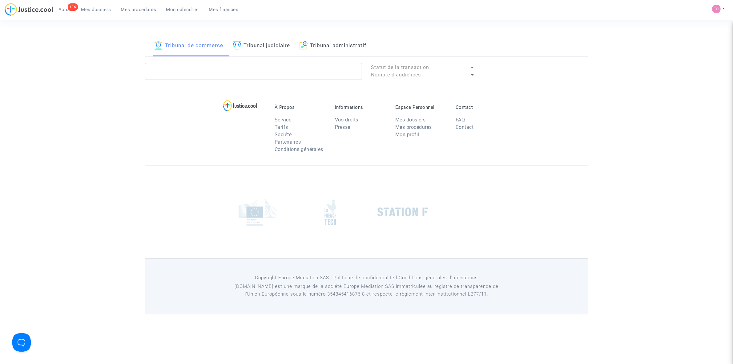
click at [88, 11] on span "Mes dossiers" at bounding box center [96, 10] width 30 height 6
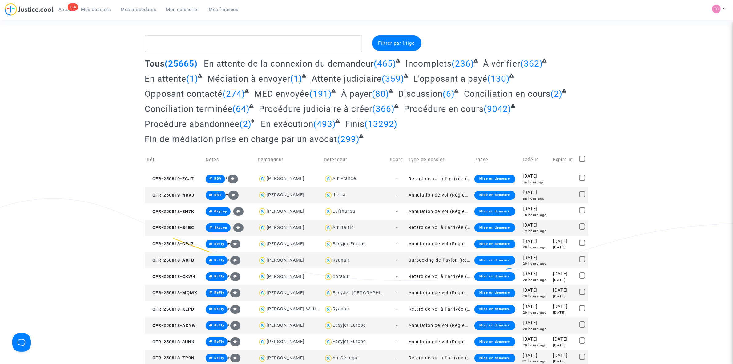
click at [66, 10] on span "Actus" at bounding box center [64, 10] width 13 height 6
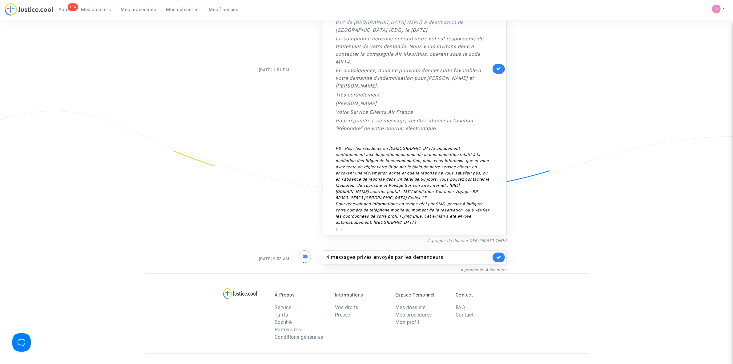
scroll to position [1837, 0]
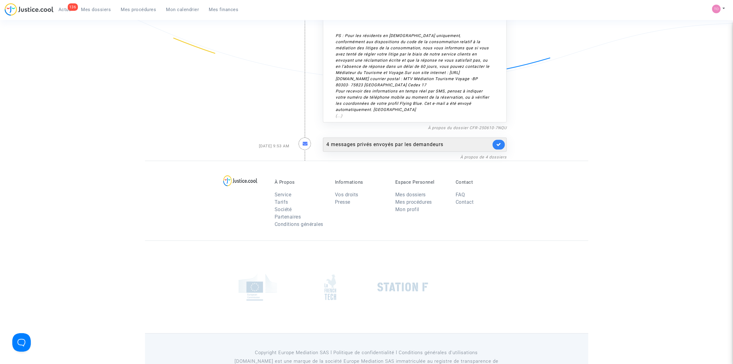
click at [418, 141] on div "4 messages privés envoyés par les demandeurs" at bounding box center [408, 144] width 165 height 7
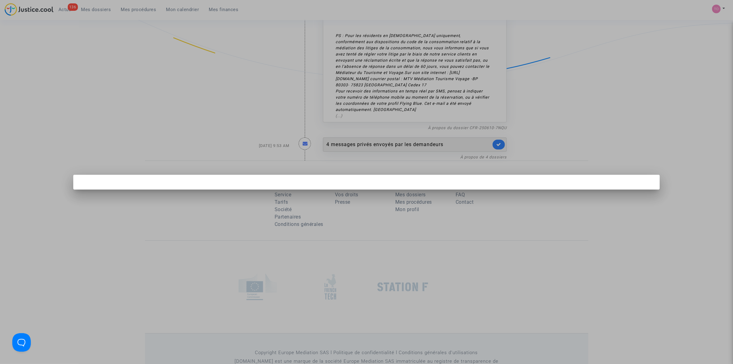
scroll to position [0, 0]
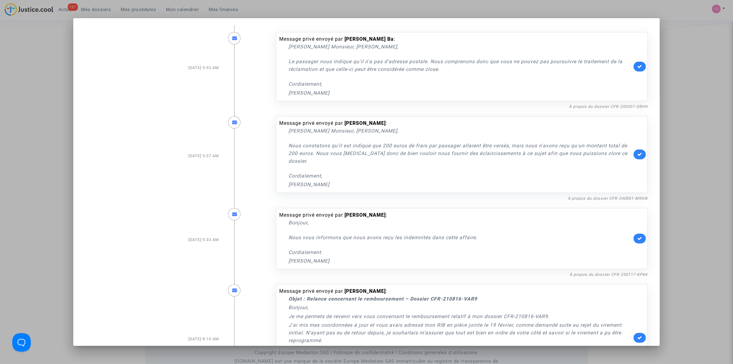
click at [634, 66] on link at bounding box center [640, 67] width 12 height 10
click at [641, 65] on icon at bounding box center [643, 66] width 5 height 5
click at [582, 106] on link "À propos du dossier CFR-250507-D8HH" at bounding box center [608, 106] width 79 height 5
click at [573, 196] on link "À propos du dossier CFR-240801-M9XW" at bounding box center [608, 198] width 80 height 5
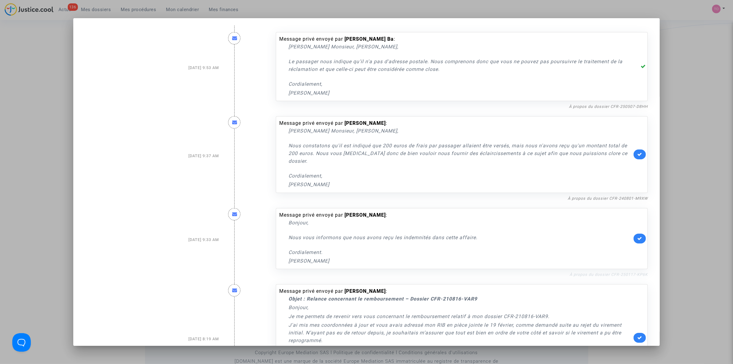
click at [590, 272] on link "À propos du dossier CFR-250117-KP6K" at bounding box center [608, 274] width 78 height 5
click at [637, 236] on icon at bounding box center [639, 238] width 5 height 5
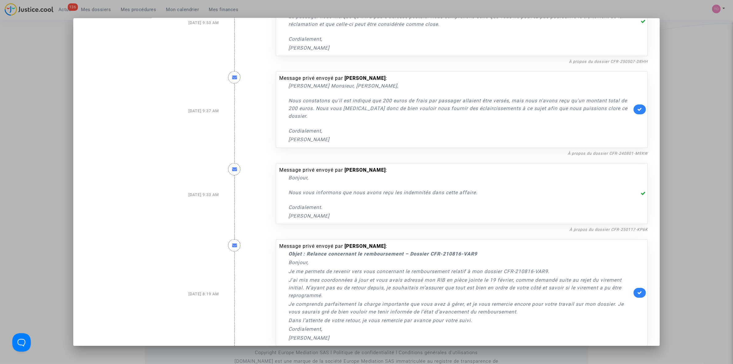
scroll to position [54, 0]
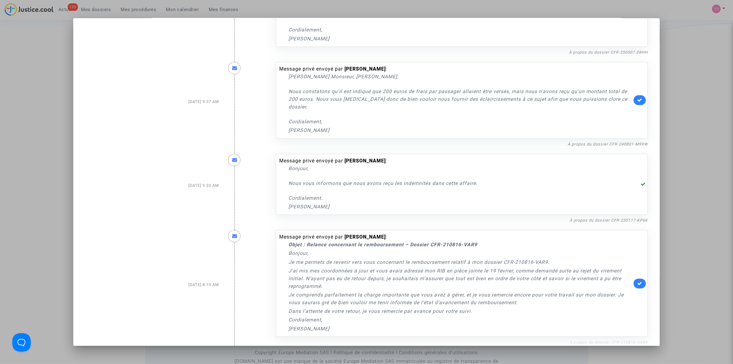
click at [573, 340] on link "À propos du dossier CFR-210816-VAR9" at bounding box center [608, 342] width 78 height 5
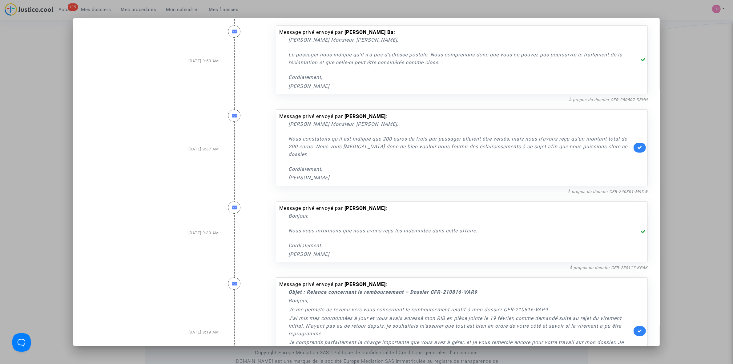
scroll to position [0, 0]
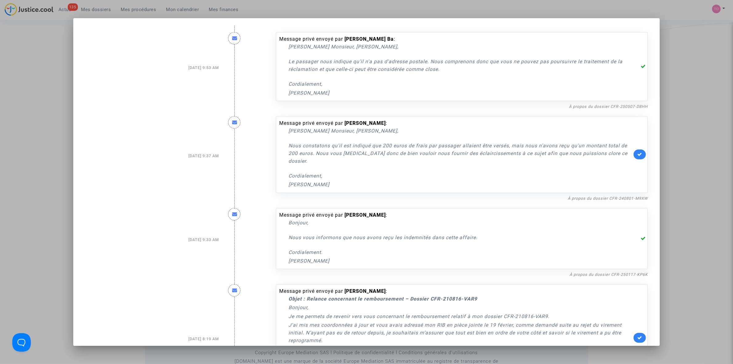
click at [702, 81] on div at bounding box center [366, 182] width 733 height 364
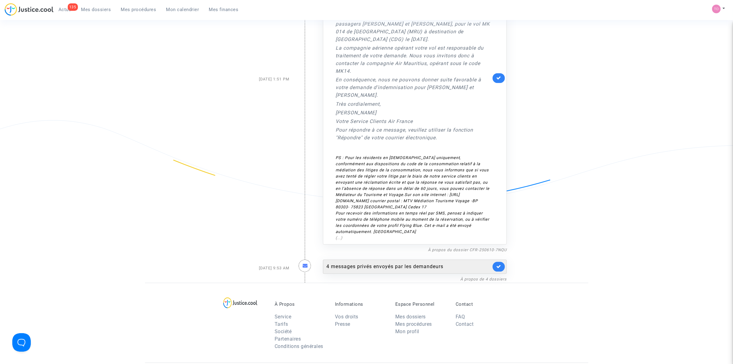
scroll to position [1722, 0]
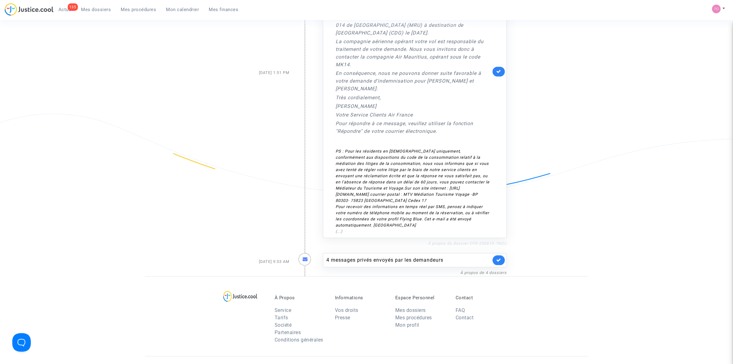
click at [467, 241] on link "À propos du dossier CFR-250610-7NQU" at bounding box center [467, 243] width 79 height 5
click at [497, 66] on link at bounding box center [499, 71] width 12 height 10
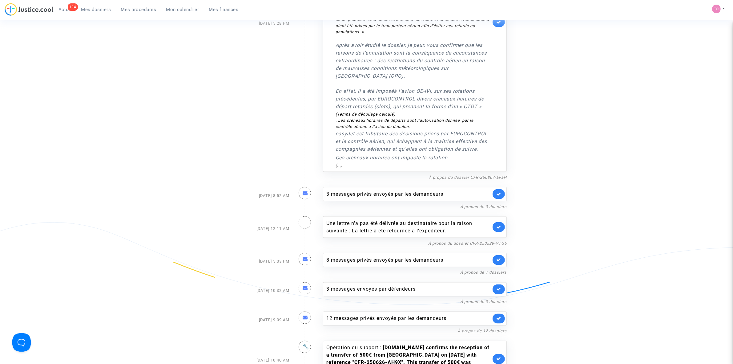
scroll to position [1188, 0]
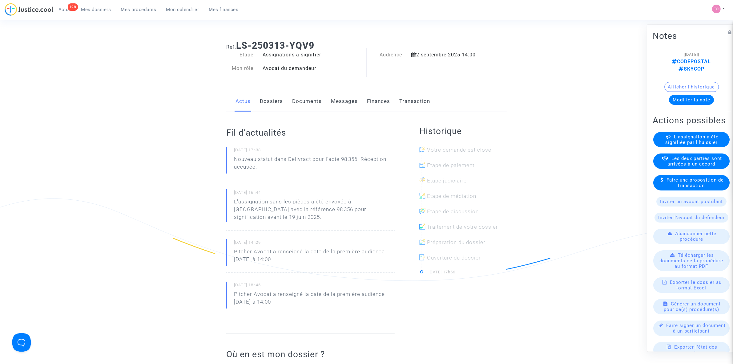
click at [277, 104] on link "Dossiers" at bounding box center [271, 101] width 23 height 20
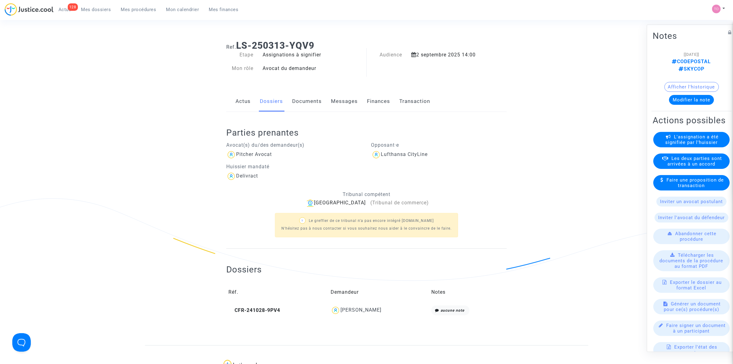
click at [307, 103] on link "Documents" at bounding box center [307, 101] width 30 height 20
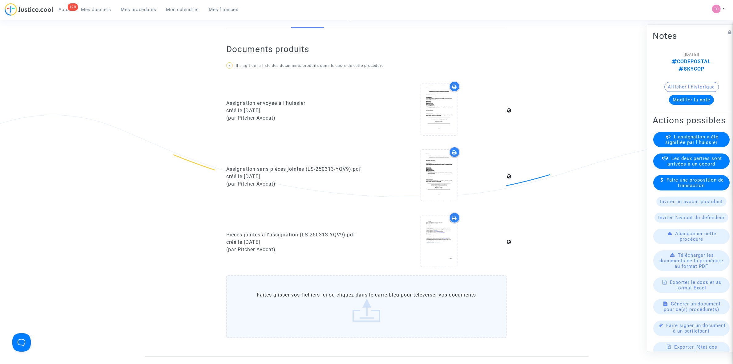
scroll to position [115, 0]
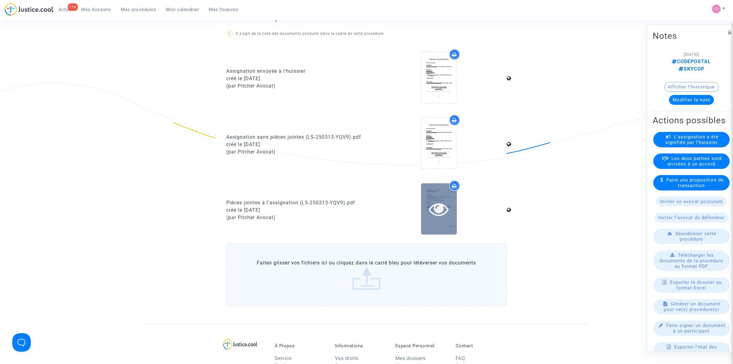
click at [429, 196] on div at bounding box center [439, 208] width 36 height 51
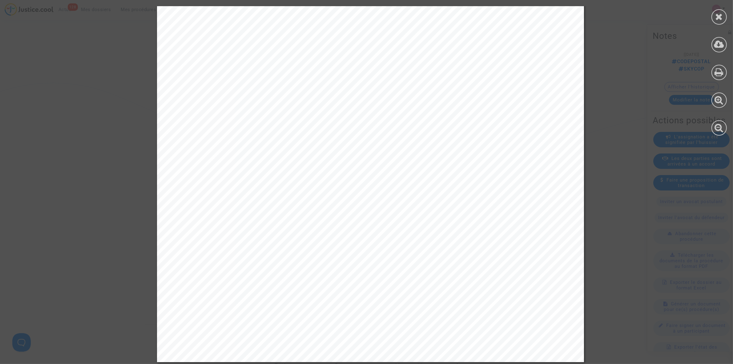
scroll to position [1578, 0]
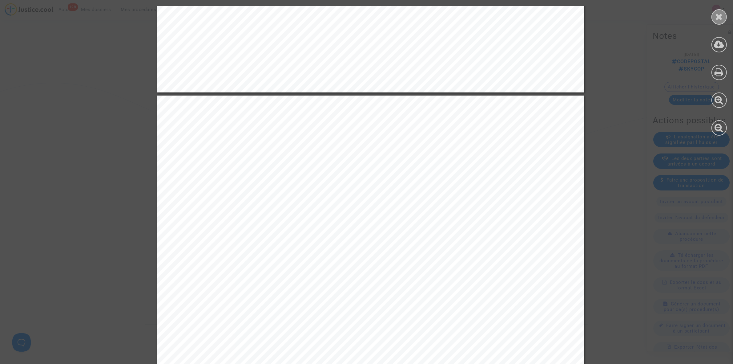
click at [719, 13] on icon at bounding box center [719, 16] width 8 height 9
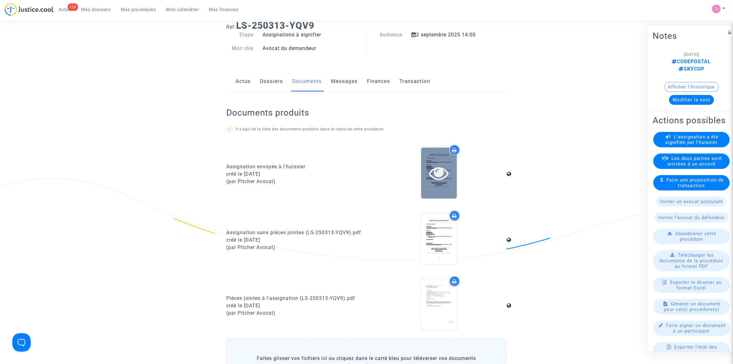
scroll to position [0, 0]
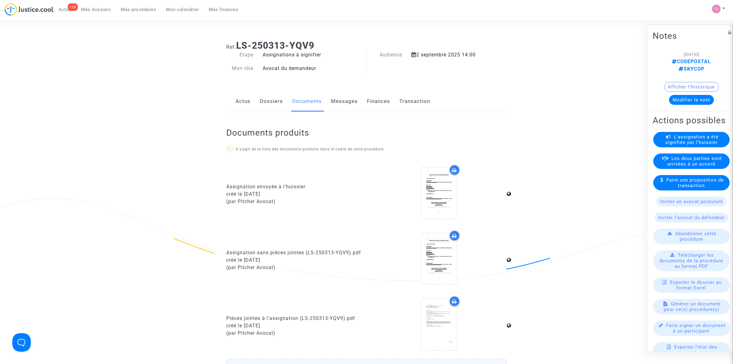
click at [549, 208] on ng-component "Ref. LS-250313-YQV9 Etape Assignations à signifier Mon rôle Avocat du demandeur…" at bounding box center [366, 237] width 443 height 404
click at [434, 316] on icon at bounding box center [439, 324] width 20 height 20
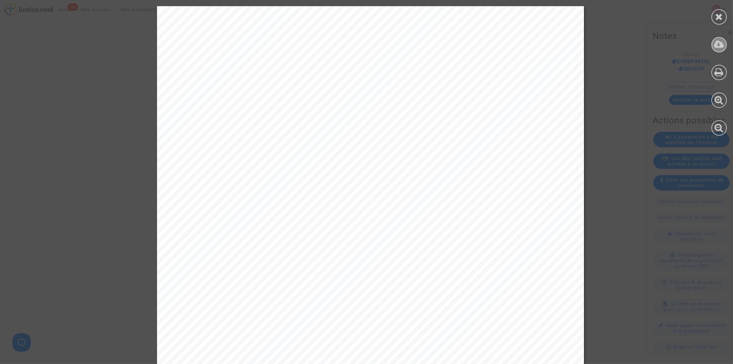
click at [720, 38] on div at bounding box center [718, 44] width 15 height 15
click at [714, 16] on div at bounding box center [718, 16] width 15 height 15
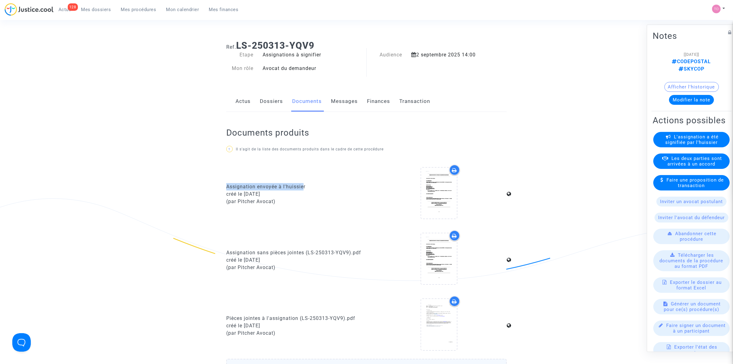
drag, startPoint x: 188, startPoint y: 188, endPoint x: 303, endPoint y: 183, distance: 114.3
click at [303, 183] on ng-component "Ref. LS-250313-YQV9 Etape Assignations à signifier Mon rôle Avocat du demandeur…" at bounding box center [366, 237] width 443 height 404
click at [146, 205] on ng-component "Ref. LS-250313-YQV9 Etape Assignations à signifier Mon rôle Avocat du demandeur…" at bounding box center [366, 237] width 443 height 404
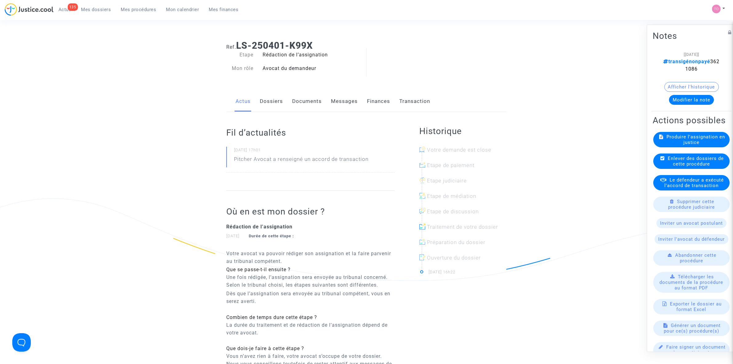
click at [687, 101] on button "Modifier la note" at bounding box center [691, 100] width 45 height 10
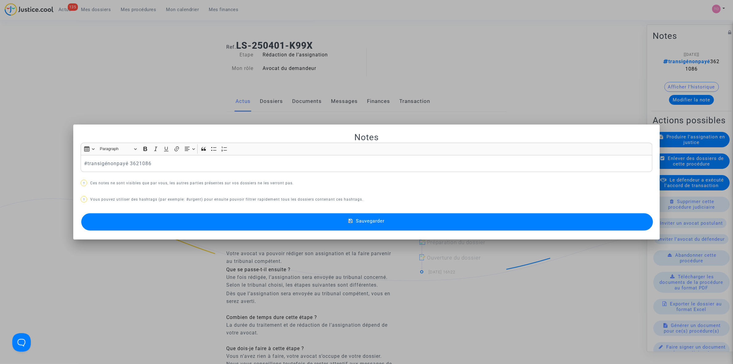
drag, startPoint x: 80, startPoint y: 163, endPoint x: 83, endPoint y: 162, distance: 3.3
click at [81, 163] on div "#transigénonpayé 3621086" at bounding box center [367, 163] width 572 height 17
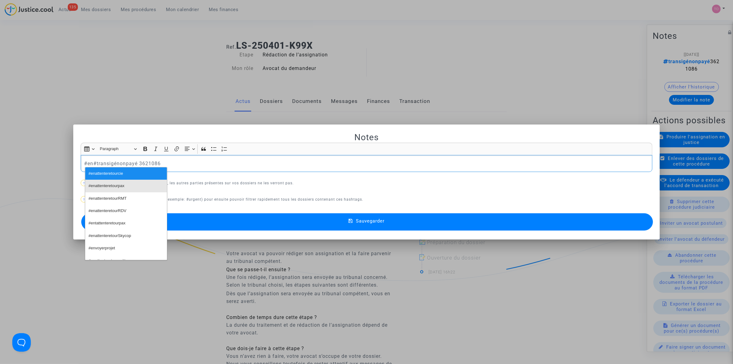
click at [107, 187] on span "#enattenteretourpax" at bounding box center [107, 185] width 36 height 9
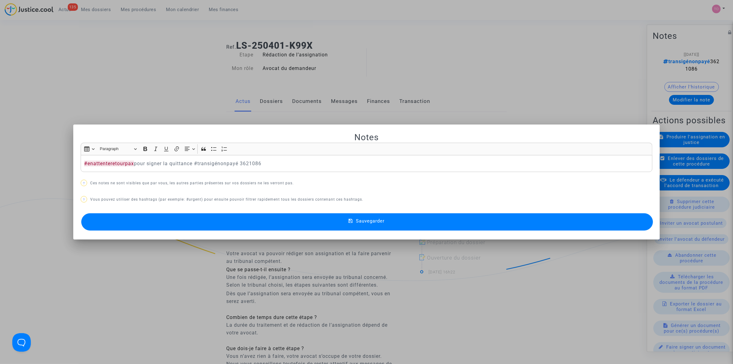
click at [243, 222] on button "Sauvegarder" at bounding box center [367, 221] width 572 height 17
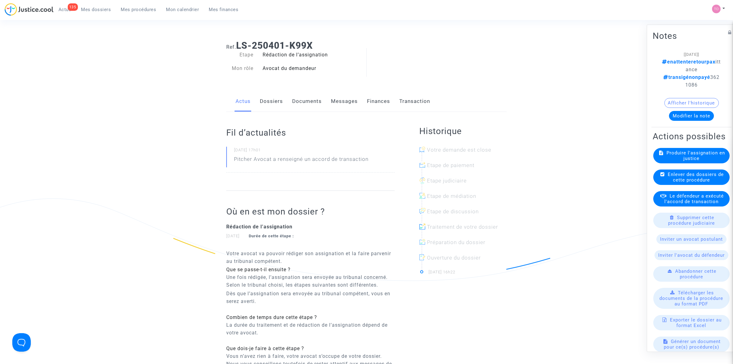
click at [675, 105] on button "Afficher l'historique" at bounding box center [691, 103] width 54 height 10
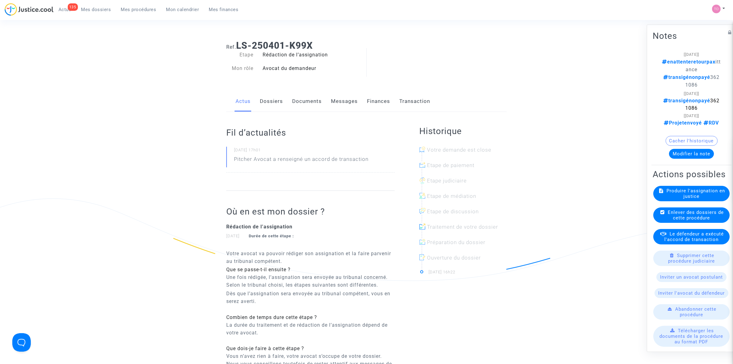
click at [694, 151] on button "Modifier la note" at bounding box center [691, 153] width 45 height 10
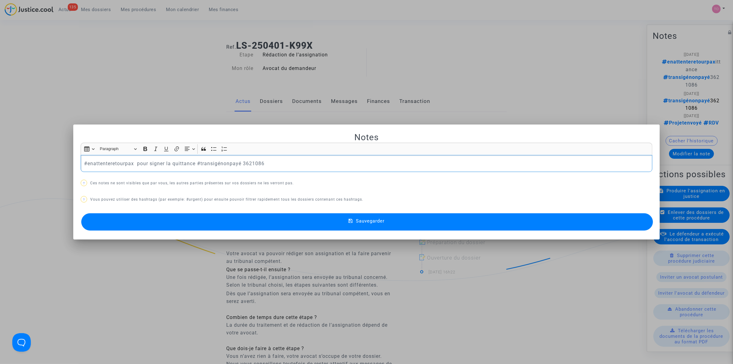
click at [117, 105] on div at bounding box center [366, 182] width 733 height 364
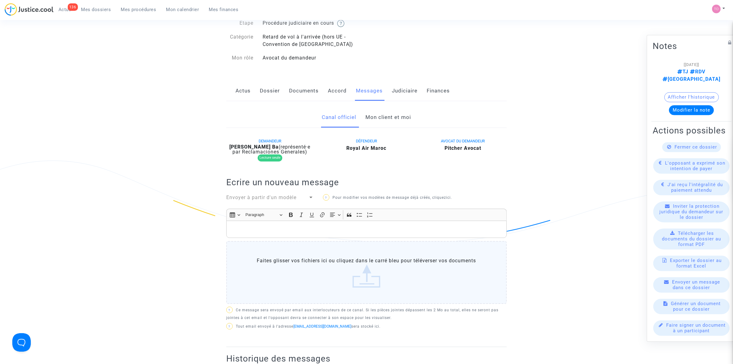
scroll to position [38, 0]
click at [379, 114] on link "Mon client et moi" at bounding box center [389, 117] width 46 height 20
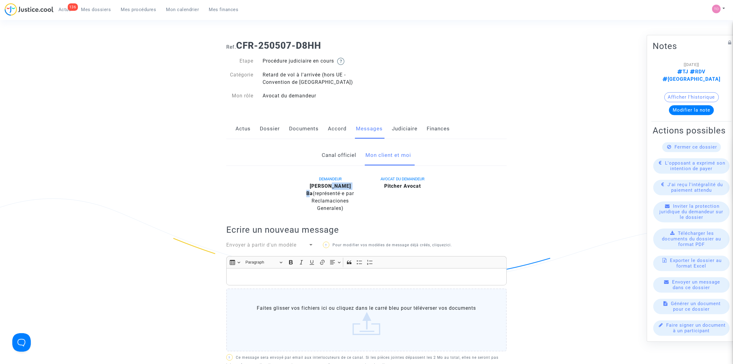
drag, startPoint x: 348, startPoint y: 187, endPoint x: 331, endPoint y: 187, distance: 17.2
click at [331, 187] on div "[PERSON_NAME] (représenté·e par Reclamaciones Generales)" at bounding box center [330, 197] width 63 height 30
copy b "Binta Ba"
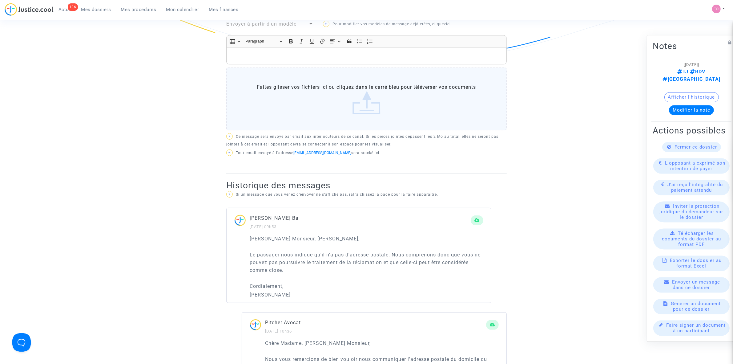
scroll to position [231, 0]
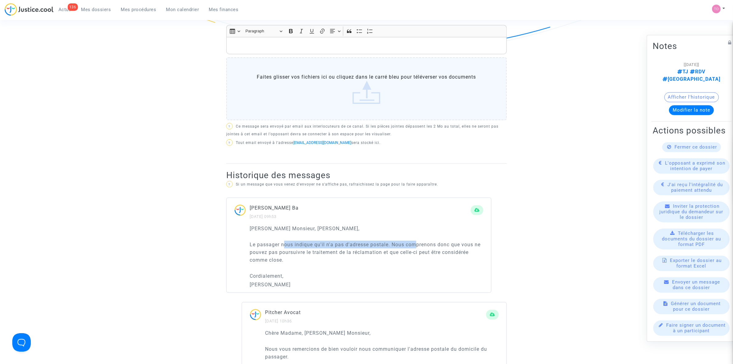
drag, startPoint x: 284, startPoint y: 243, endPoint x: 416, endPoint y: 243, distance: 131.8
click at [416, 243] on p "Le passager nous indique qu'il n'a pas d'adresse postale. Nous comprenons donc …" at bounding box center [367, 251] width 234 height 23
drag, startPoint x: 268, startPoint y: 253, endPoint x: 435, endPoint y: 249, distance: 166.9
click at [435, 249] on p "Le passager nous indique qu'il n'a pas d'adresse postale. Nous comprenons donc …" at bounding box center [367, 251] width 234 height 23
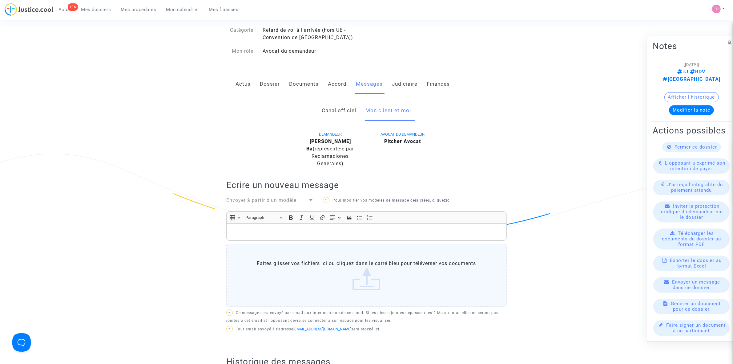
scroll to position [0, 0]
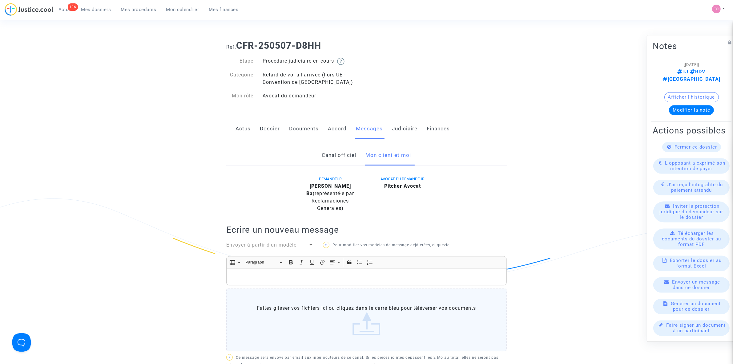
click at [337, 131] on link "Accord" at bounding box center [337, 129] width 19 height 20
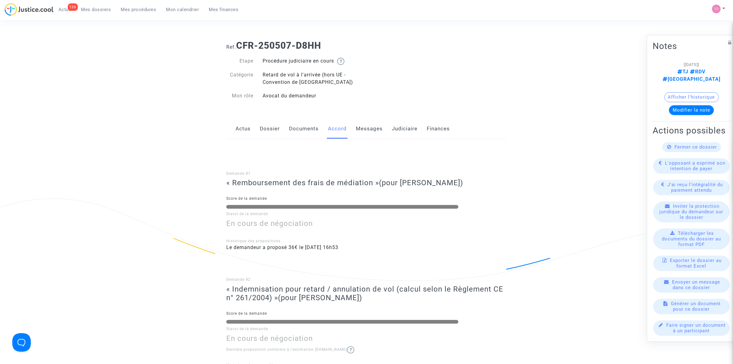
click at [365, 128] on link "Messages" at bounding box center [369, 129] width 27 height 20
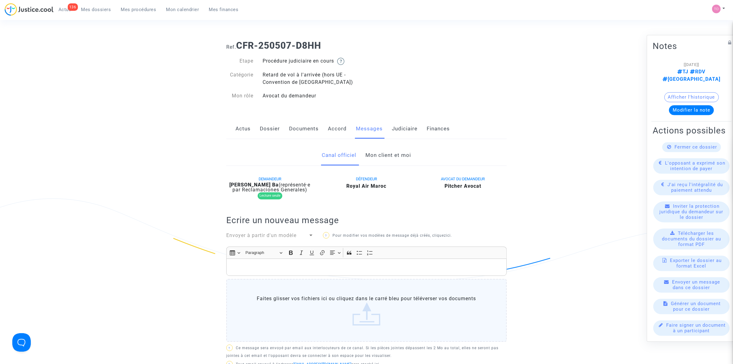
click at [683, 105] on button "Modifier la note" at bounding box center [691, 110] width 45 height 10
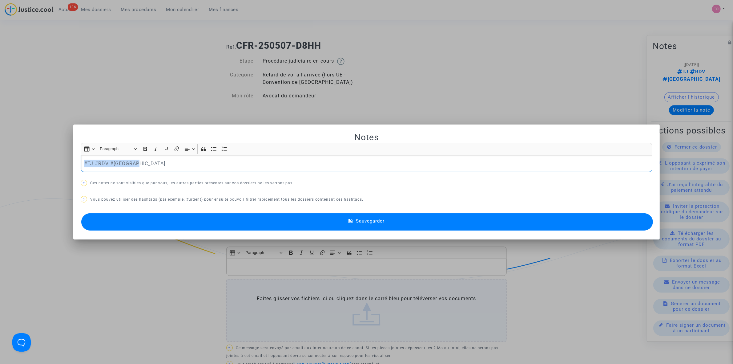
drag, startPoint x: 139, startPoint y: 161, endPoint x: -26, endPoint y: 158, distance: 164.7
click at [81, 164] on div "pas de code postal = close ?" at bounding box center [367, 163] width 572 height 17
click at [136, 54] on div at bounding box center [366, 182] width 733 height 364
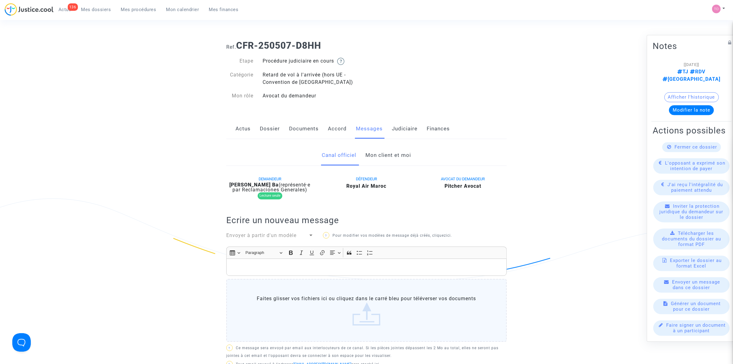
click at [384, 154] on link "Mon client et moi" at bounding box center [389, 155] width 46 height 20
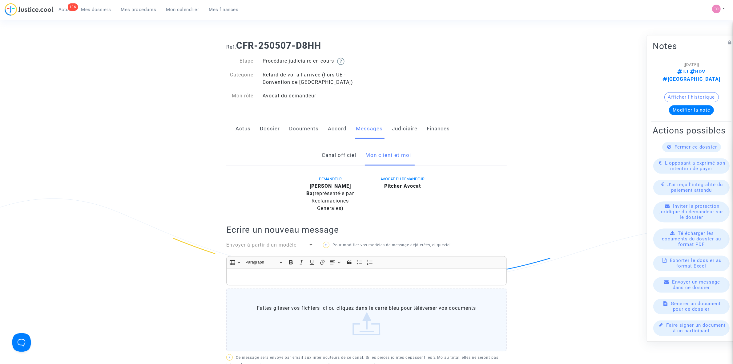
click at [392, 126] on link "Judiciaire" at bounding box center [405, 129] width 26 height 20
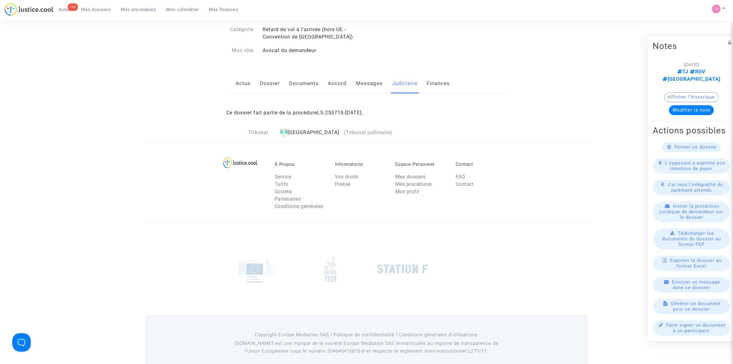
scroll to position [53, 0]
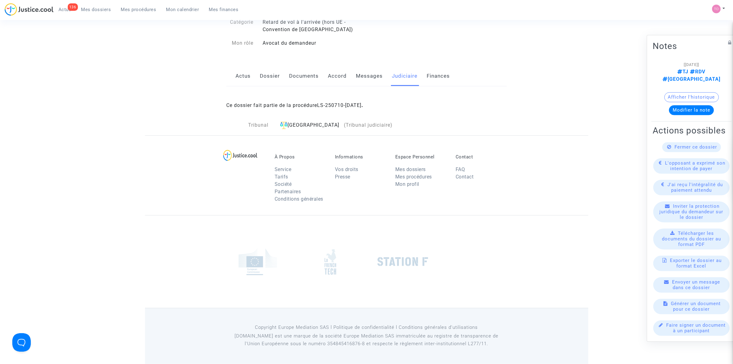
click at [265, 74] on link "Dossier" at bounding box center [270, 76] width 20 height 20
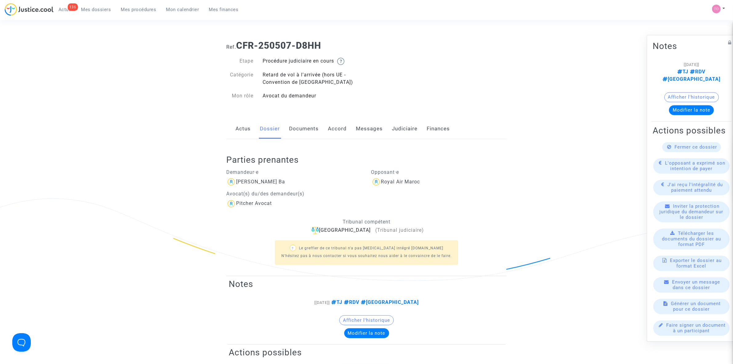
click at [356, 128] on link "Messages" at bounding box center [369, 129] width 27 height 20
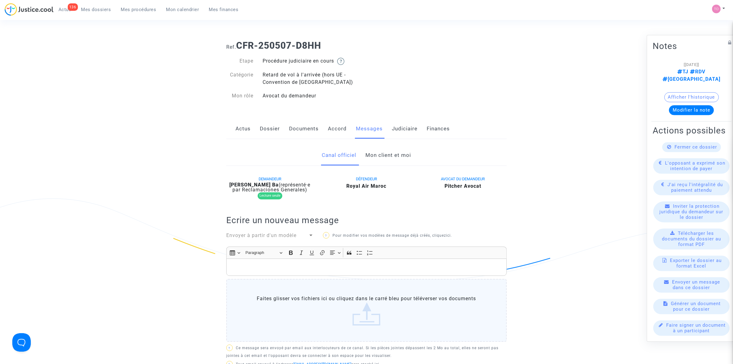
click at [386, 153] on link "Mon client et moi" at bounding box center [389, 155] width 46 height 20
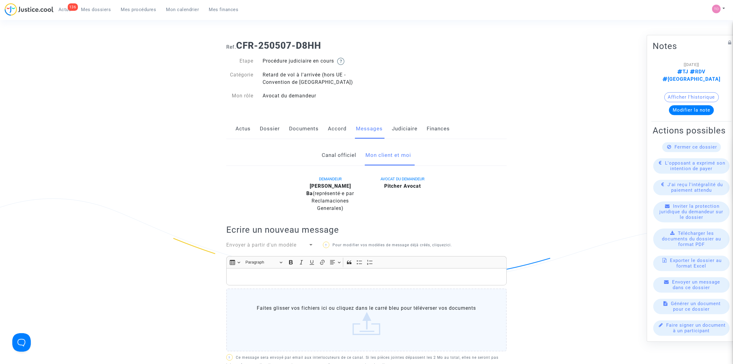
click at [684, 105] on button "Modifier la note" at bounding box center [691, 110] width 45 height 10
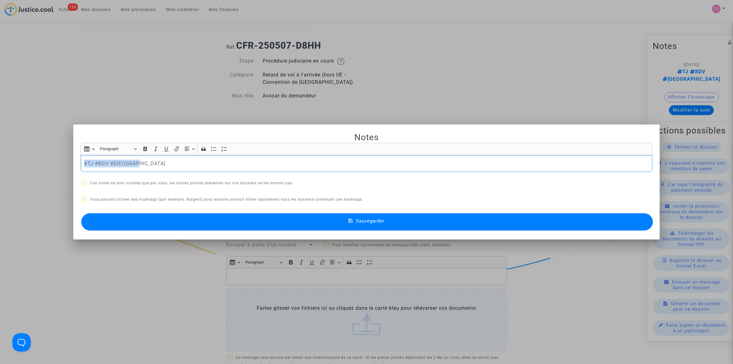
drag, startPoint x: 127, startPoint y: 166, endPoint x: 2, endPoint y: 165, distance: 124.7
click at [2, 165] on div "Notes Rich Text Editor Insert table Insert table Heading Paragraph Paragraph He…" at bounding box center [366, 182] width 733 height 364
drag, startPoint x: 153, startPoint y: 163, endPoint x: 29, endPoint y: 166, distance: 124.4
click at [29, 166] on div "Notes Rich Text Editor Insert table Insert table Heading Paragraph Paragraph He…" at bounding box center [366, 182] width 733 height 364
copy p "pas d'adresse postal = RDV ferme"
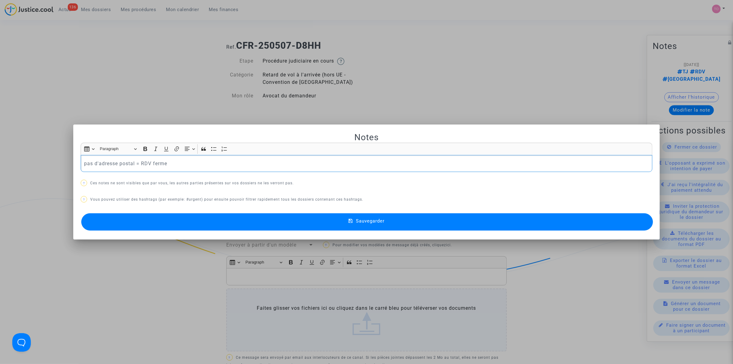
click at [365, 226] on button "Sauvegarder" at bounding box center [367, 221] width 572 height 17
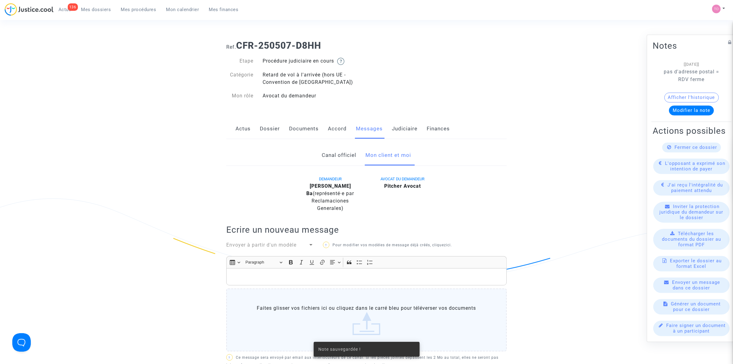
click at [396, 131] on link "Judiciaire" at bounding box center [405, 129] width 26 height 20
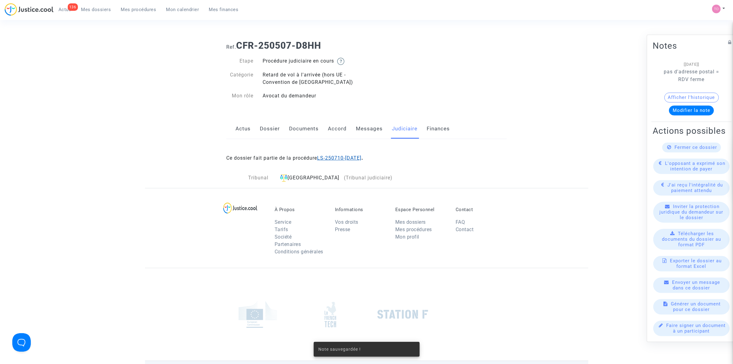
click at [348, 157] on link "LS-250710-FEB3" at bounding box center [339, 158] width 44 height 6
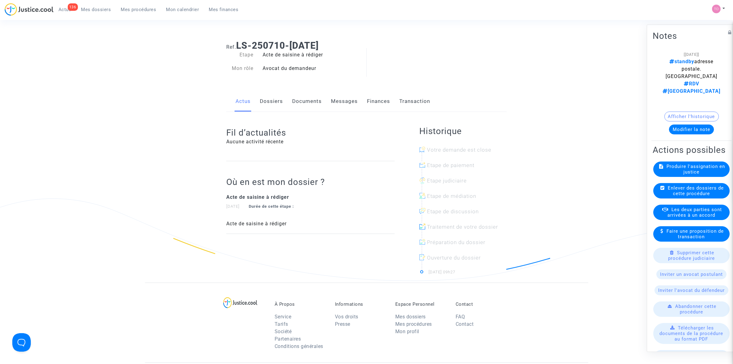
click at [691, 124] on button "Modifier la note" at bounding box center [691, 129] width 45 height 10
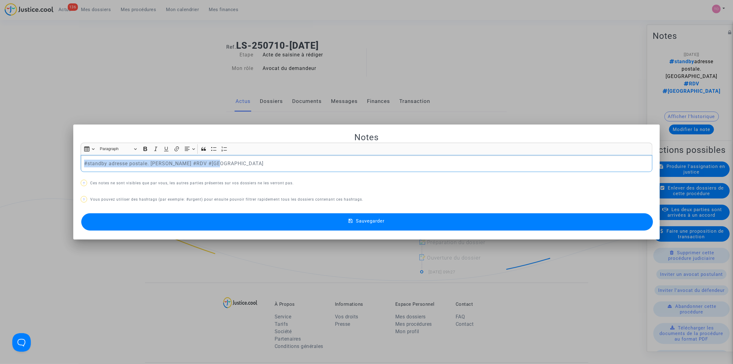
drag, startPoint x: 224, startPoint y: 164, endPoint x: 41, endPoint y: 159, distance: 183.2
click at [41, 159] on div "Notes Rich Text Editor Insert table Insert table Heading Paragraph Paragraph He…" at bounding box center [366, 182] width 733 height 364
drag, startPoint x: 41, startPoint y: 159, endPoint x: 103, endPoint y: 163, distance: 62.0
click at [98, 162] on div "Notes Rich Text Editor Insert table Insert table Heading Paragraph Paragraph He…" at bounding box center [366, 182] width 733 height 364
click at [223, 168] on div "#standby adresse postale. Laurène #RDV #Montreal" at bounding box center [367, 163] width 572 height 17
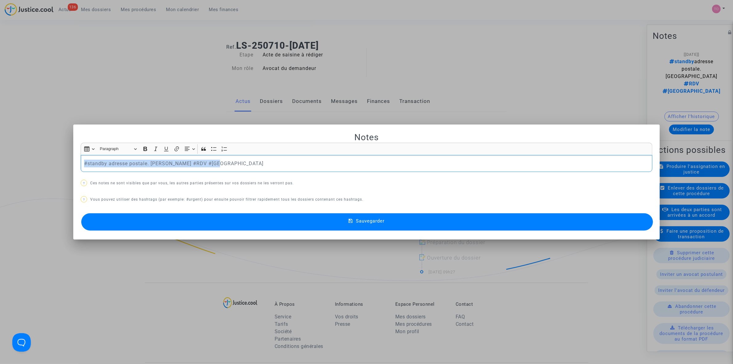
drag, startPoint x: 229, startPoint y: 163, endPoint x: 39, endPoint y: 162, distance: 189.9
click at [39, 162] on div "Notes Rich Text Editor Insert table Insert table Heading Paragraph Paragraph He…" at bounding box center [366, 182] width 733 height 364
click at [81, 163] on div "pas d'adresse postal = RDV ferme" at bounding box center [367, 163] width 572 height 17
click at [259, 217] on button "Sauvegarder" at bounding box center [367, 221] width 572 height 17
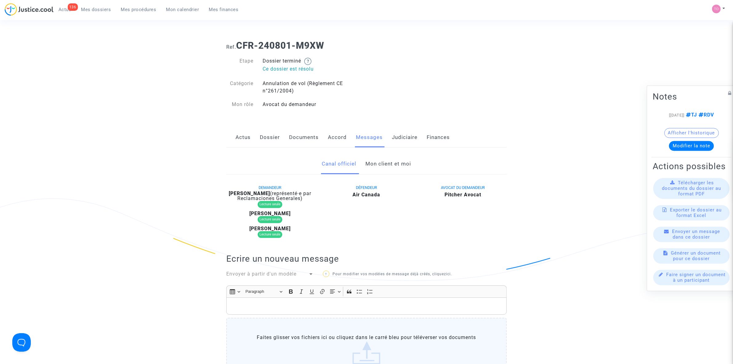
click at [376, 162] on link "Mon client et moi" at bounding box center [389, 164] width 46 height 20
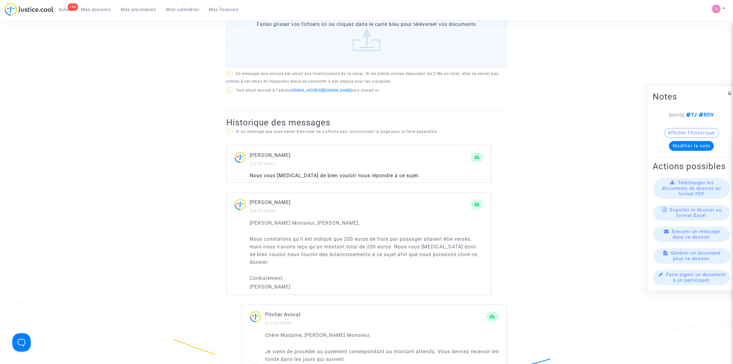
scroll to position [308, 0]
drag, startPoint x: 266, startPoint y: 243, endPoint x: 387, endPoint y: 247, distance: 121.0
click at [376, 247] on p "Nous constatons qu'il est indiqué que 200 euros de frais par passager allaient …" at bounding box center [367, 249] width 234 height 31
drag, startPoint x: 421, startPoint y: 243, endPoint x: 459, endPoint y: 245, distance: 38.2
click at [462, 244] on p "Nous constatons qu'il est indiqué que 200 euros de frais par passager allaient …" at bounding box center [367, 249] width 234 height 31
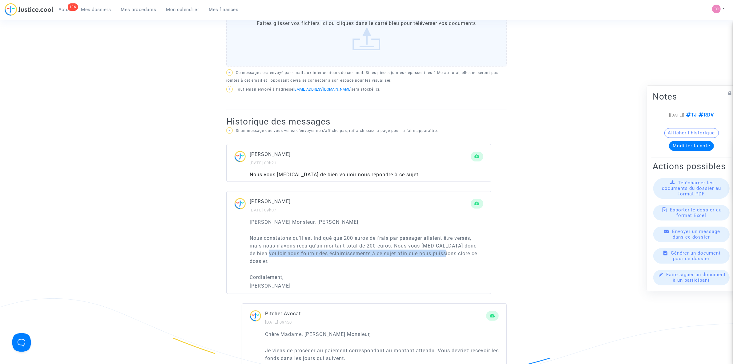
drag, startPoint x: 271, startPoint y: 254, endPoint x: 447, endPoint y: 251, distance: 175.8
click at [447, 251] on p "Nous constatons qu'il est indiqué que 200 euros de frais par passager allaient …" at bounding box center [367, 249] width 234 height 31
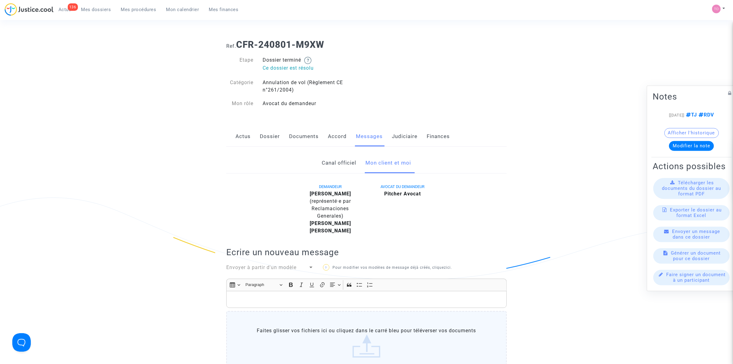
scroll to position [0, 0]
drag, startPoint x: 356, startPoint y: 195, endPoint x: 325, endPoint y: 198, distance: 31.2
click at [325, 198] on div "[PERSON_NAME] (représenté·e par Reclamaciones Generales)" at bounding box center [330, 206] width 63 height 30
copy b "Poibleaud"
click at [272, 140] on link "Dossier" at bounding box center [270, 137] width 20 height 20
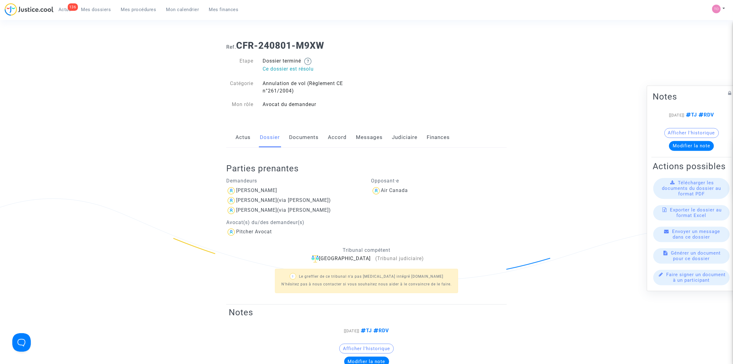
drag, startPoint x: 243, startPoint y: 189, endPoint x: 313, endPoint y: 187, distance: 69.6
click at [305, 190] on div "[PERSON_NAME]" at bounding box center [294, 191] width 136 height 10
click at [324, 176] on div "Demandeurs [PERSON_NAME] [PERSON_NAME] (via [PERSON_NAME]) [PERSON_NAME] (via […" at bounding box center [294, 205] width 145 height 63
click at [393, 140] on link "Judiciaire" at bounding box center [405, 137] width 26 height 20
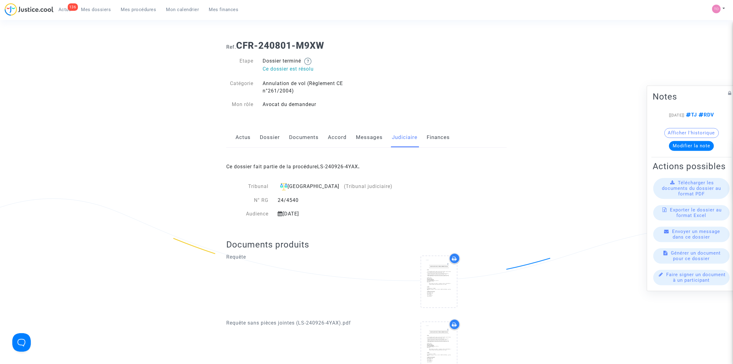
click at [62, 11] on span "Actus" at bounding box center [64, 10] width 13 height 6
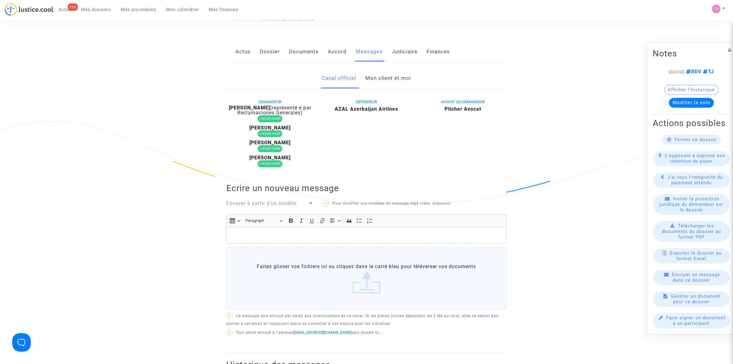
click at [382, 80] on link "Mon client et moi" at bounding box center [389, 78] width 46 height 20
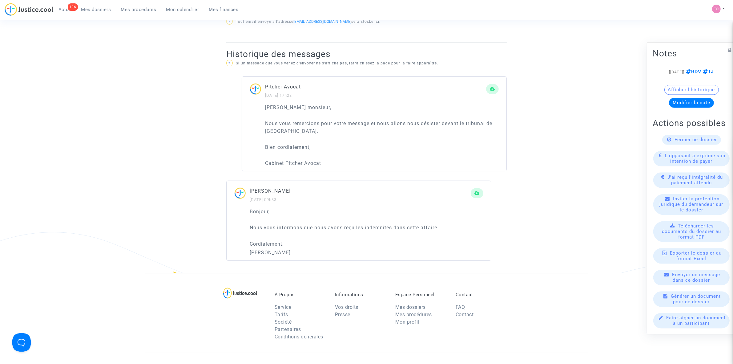
scroll to position [385, 0]
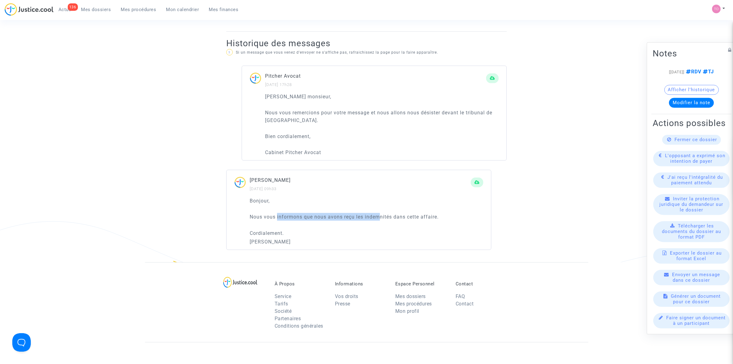
drag, startPoint x: 278, startPoint y: 217, endPoint x: 379, endPoint y: 216, distance: 101.0
click at [379, 216] on p "Nous vous informons que nous avons reçu les indemnités dans cette affaire." at bounding box center [367, 217] width 234 height 8
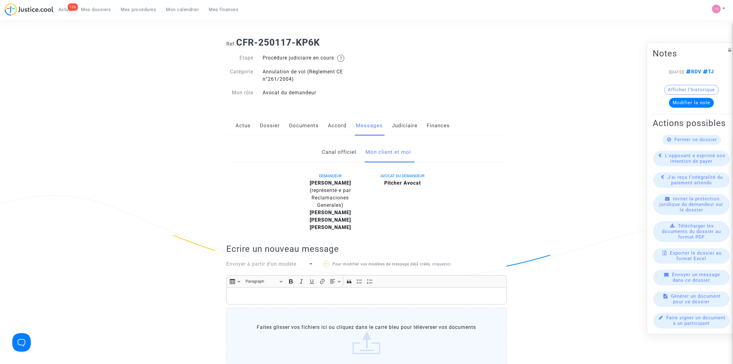
scroll to position [0, 0]
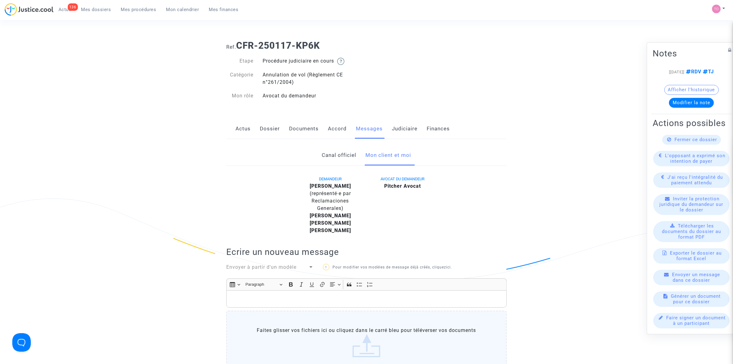
click at [403, 127] on link "Judiciaire" at bounding box center [405, 129] width 26 height 20
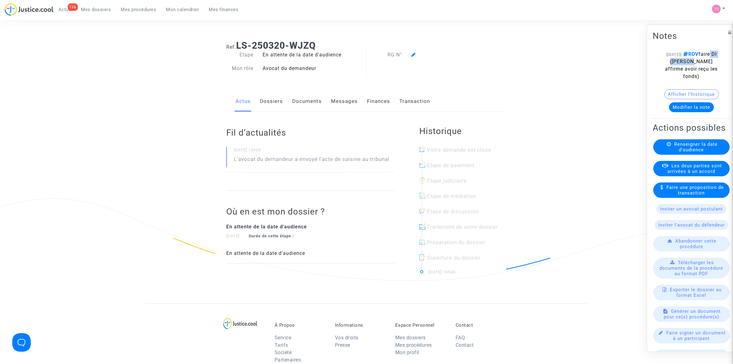
drag, startPoint x: 672, startPoint y: 62, endPoint x: 700, endPoint y: 59, distance: 28.4
click at [700, 59] on span "RDV faire DI ([PERSON_NAME] affirme avoir reçu les fonds)" at bounding box center [691, 65] width 53 height 28
click at [273, 104] on link "Dossiers" at bounding box center [271, 101] width 23 height 20
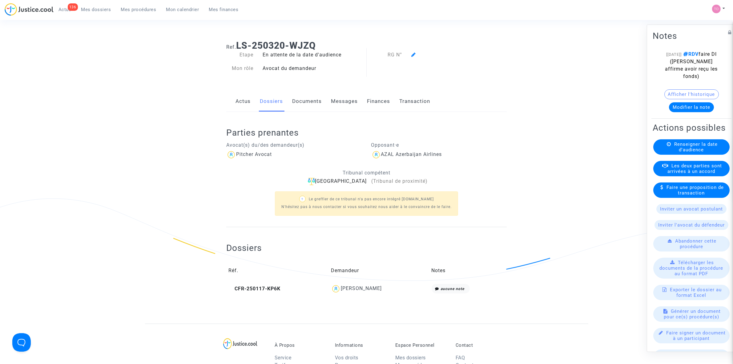
click at [453, 154] on div "AZAL Azerbaijan Airlines" at bounding box center [439, 155] width 136 height 10
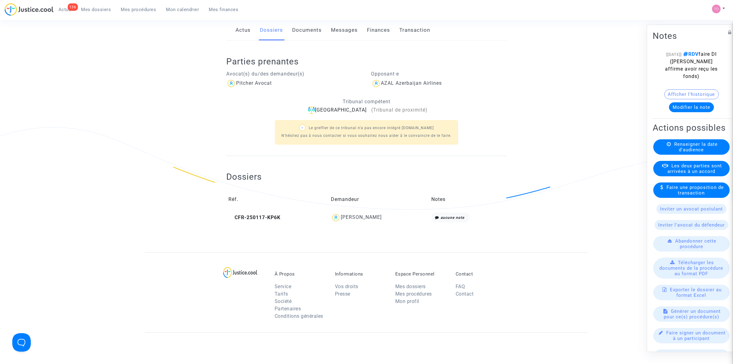
scroll to position [77, 0]
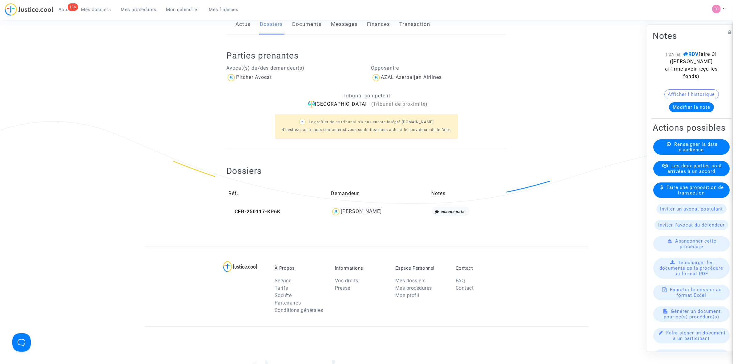
drag, startPoint x: 390, startPoint y: 213, endPoint x: 359, endPoint y: 215, distance: 30.6
click at [359, 215] on div "[PERSON_NAME]" at bounding box center [379, 212] width 96 height 10
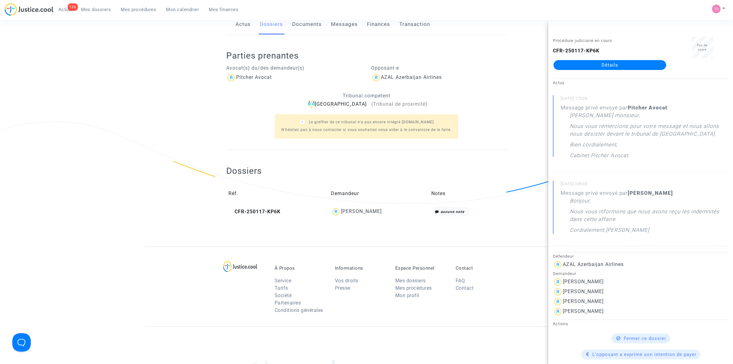
copy div "Renaudeau"
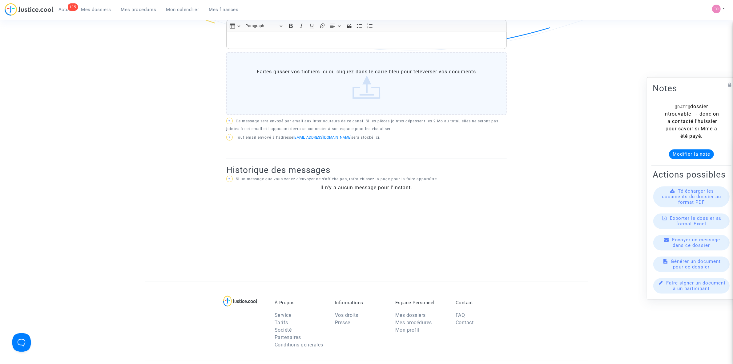
scroll to position [99, 0]
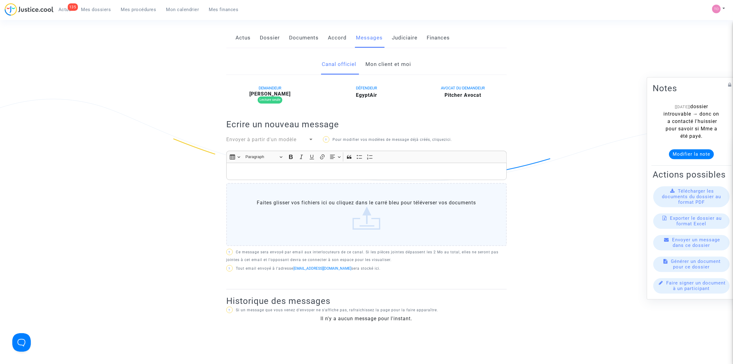
click at [386, 54] on link "Mon client et moi" at bounding box center [389, 64] width 46 height 20
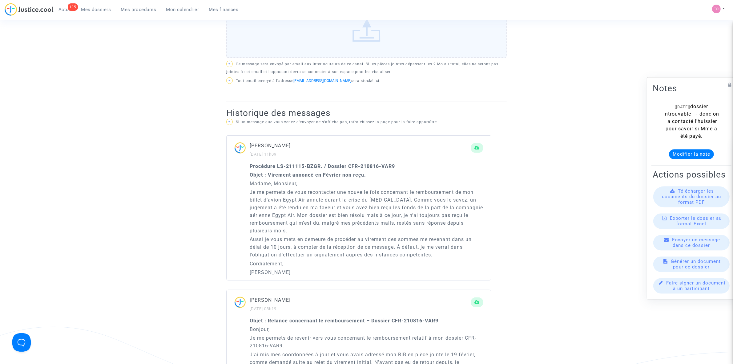
scroll to position [330, 0]
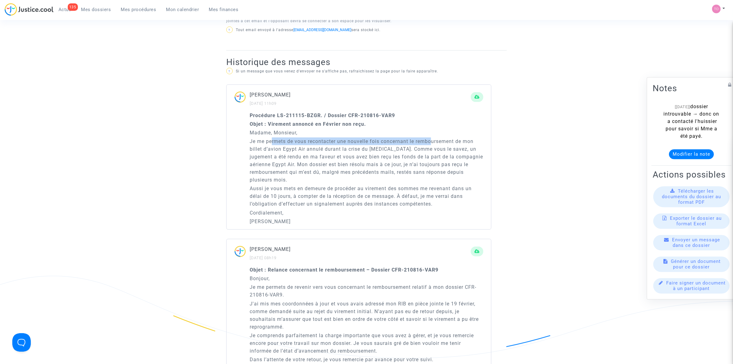
drag, startPoint x: 279, startPoint y: 134, endPoint x: 433, endPoint y: 133, distance: 154.2
click at [433, 137] on p "Je me permets de vous recontacter une nouvelle fois concernant le remboursement…" at bounding box center [367, 160] width 234 height 46
drag, startPoint x: 279, startPoint y: 143, endPoint x: 304, endPoint y: 141, distance: 25.3
click at [304, 141] on p "Je me permets de vous recontacter une nouvelle fois concernant le remboursement…" at bounding box center [367, 160] width 234 height 46
drag, startPoint x: 336, startPoint y: 140, endPoint x: 366, endPoint y: 140, distance: 30.5
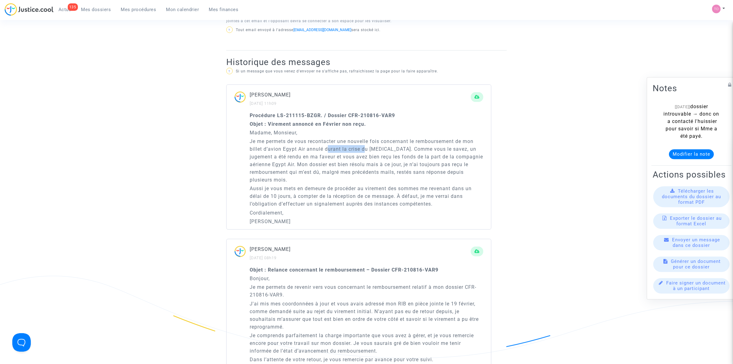
click at [366, 140] on p "Je me permets de vous recontacter une nouvelle fois concernant le remboursement…" at bounding box center [367, 160] width 234 height 46
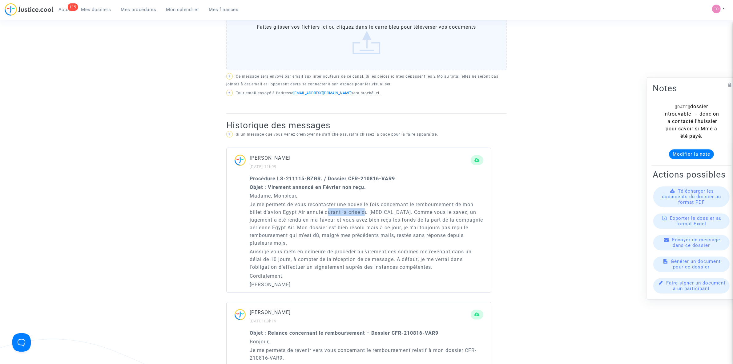
scroll to position [253, 0]
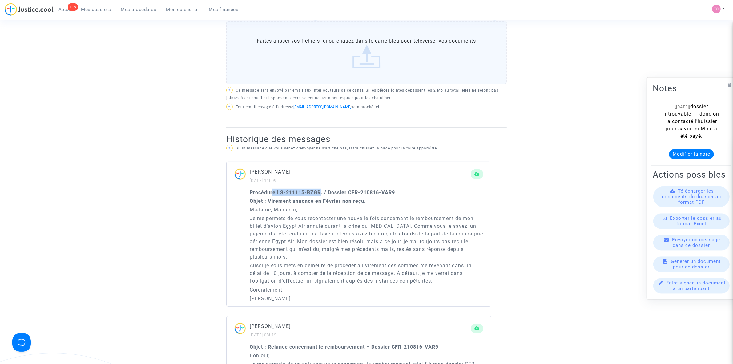
drag, startPoint x: 320, startPoint y: 182, endPoint x: 273, endPoint y: 182, distance: 46.8
click at [273, 189] on strong "Procédure LS-211115-BZGR. / Dossier CFR-210816-VAR9" at bounding box center [322, 192] width 145 height 6
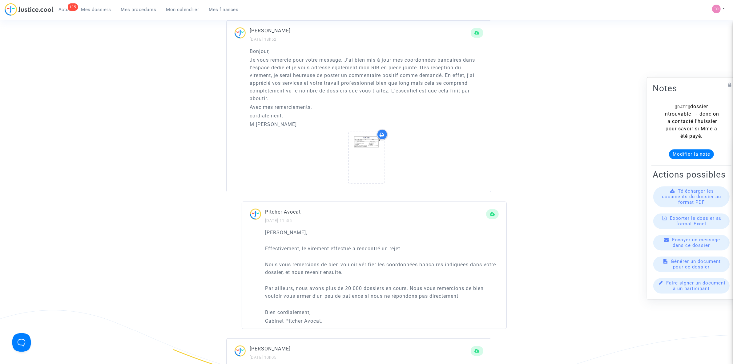
scroll to position [715, 0]
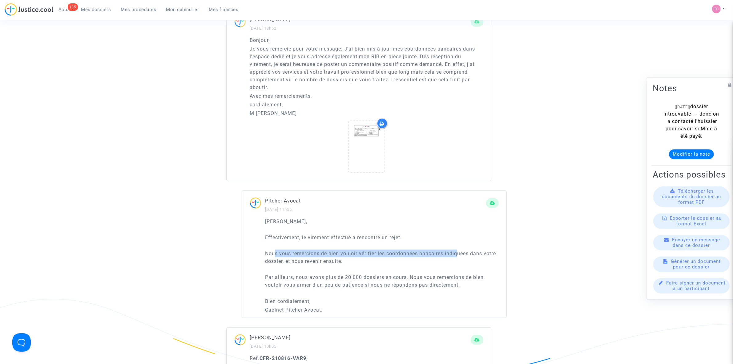
drag, startPoint x: 278, startPoint y: 246, endPoint x: 460, endPoint y: 243, distance: 182.3
click at [460, 249] on p "Nous vous remercions de bien vouloir vérifier les coordonnées bancaires indiqué…" at bounding box center [382, 256] width 234 height 15
drag, startPoint x: 286, startPoint y: 253, endPoint x: 324, endPoint y: 251, distance: 37.6
click at [324, 251] on p "Nous vous remercions de bien vouloir vérifier les coordonnées bancaires indiqué…" at bounding box center [382, 256] width 234 height 15
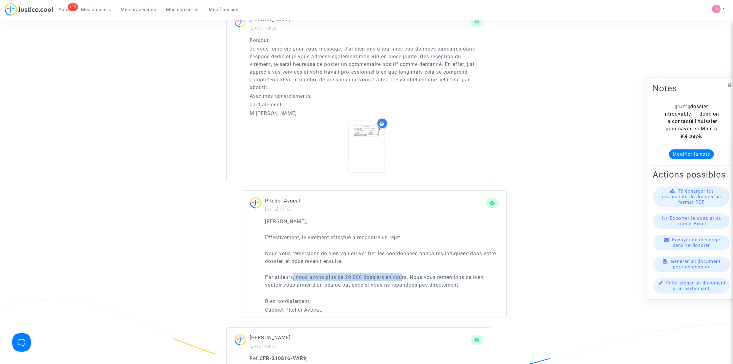
drag, startPoint x: 300, startPoint y: 270, endPoint x: 402, endPoint y: 267, distance: 102.2
click at [402, 273] on p "Par ailleurs, nous avons plus de 20 000 dossiers en cours. Nous vous remercions…" at bounding box center [382, 280] width 234 height 15
drag, startPoint x: 438, startPoint y: 267, endPoint x: 467, endPoint y: 268, distance: 29.3
click at [467, 273] on p "Par ailleurs, nous avons plus de 20 000 dossiers en cours. Nous vous remercions…" at bounding box center [382, 280] width 234 height 15
drag, startPoint x: 276, startPoint y: 276, endPoint x: 437, endPoint y: 276, distance: 160.1
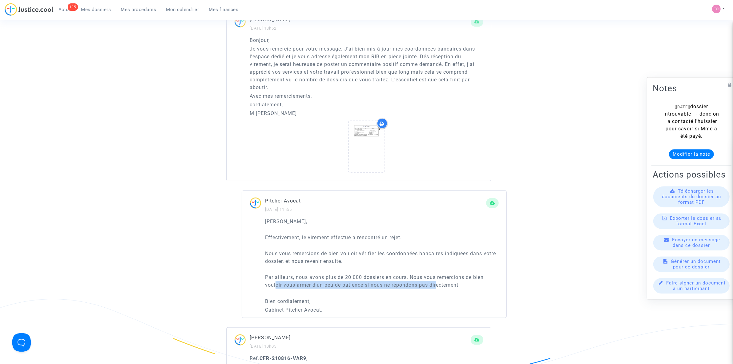
click at [437, 276] on p "Par ailleurs, nous avons plus de 20 000 dossiers en cours. Nous vous remercions…" at bounding box center [382, 280] width 234 height 15
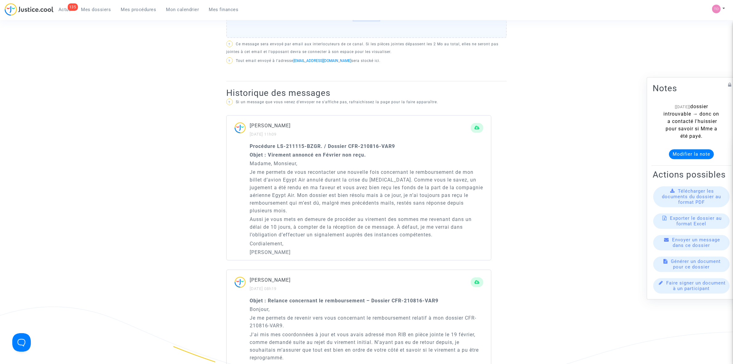
scroll to position [292, 0]
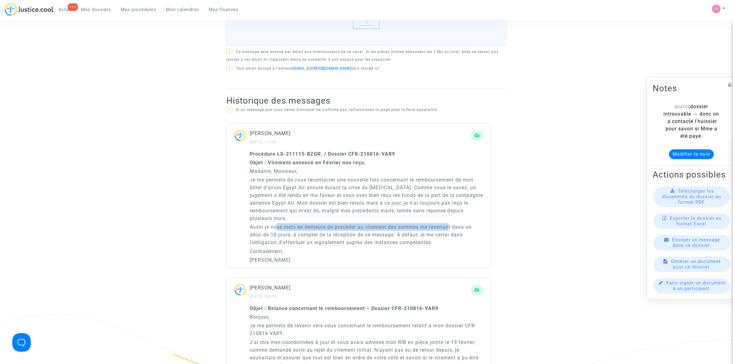
drag, startPoint x: 277, startPoint y: 221, endPoint x: 451, endPoint y: 217, distance: 174.3
click at [451, 223] on p "Aussi je vous mets en demeure de procéder au virement des sommes me revenant da…" at bounding box center [367, 234] width 234 height 23
drag, startPoint x: 302, startPoint y: 229, endPoint x: 388, endPoint y: 228, distance: 86.8
click at [386, 228] on p "Aussi je vous mets en demeure de procéder au virement des sommes me revenant da…" at bounding box center [367, 234] width 234 height 23
drag, startPoint x: 416, startPoint y: 225, endPoint x: 445, endPoint y: 225, distance: 28.9
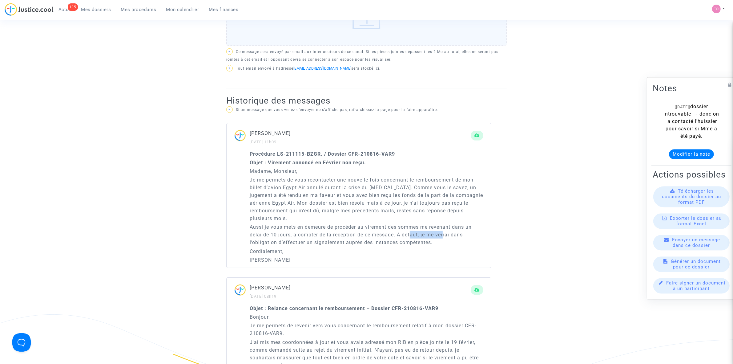
click at [445, 225] on p "Aussi je vous mets en demeure de procéder au virement des sommes me revenant da…" at bounding box center [367, 234] width 234 height 23
drag, startPoint x: 282, startPoint y: 236, endPoint x: 404, endPoint y: 235, distance: 121.9
click at [404, 235] on p "Aussi je vous mets en demeure de procéder au virement des sommes me revenant da…" at bounding box center [367, 234] width 234 height 23
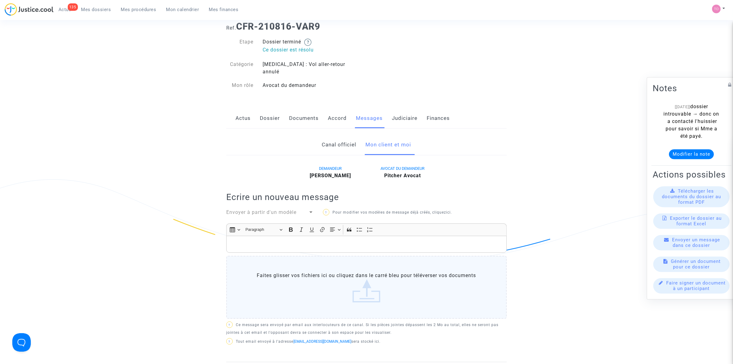
scroll to position [0, 0]
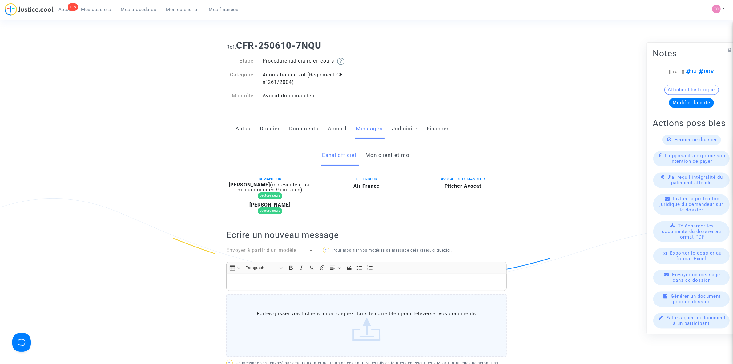
click at [402, 127] on link "Judiciaire" at bounding box center [405, 129] width 26 height 20
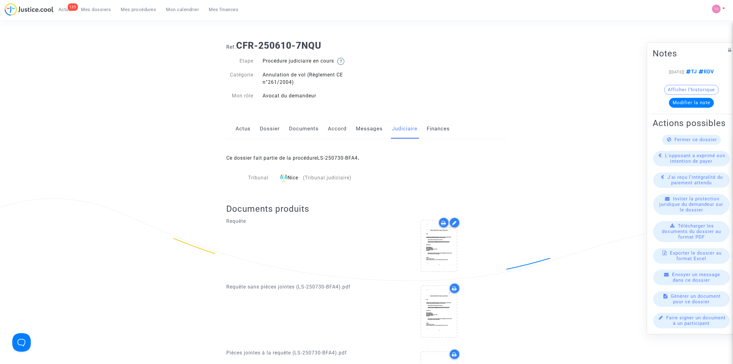
click at [358, 123] on link "Messages" at bounding box center [369, 129] width 27 height 20
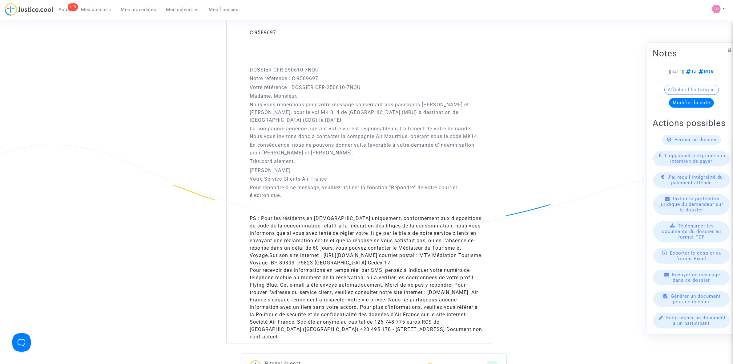
scroll to position [462, 0]
drag, startPoint x: 278, startPoint y: 128, endPoint x: 448, endPoint y: 125, distance: 170.3
click at [448, 125] on p "La compagnie aérienne opérant votre vol est responsable du traitement de votre …" at bounding box center [367, 131] width 234 height 15
drag, startPoint x: 270, startPoint y: 139, endPoint x: 408, endPoint y: 136, distance: 138.5
click at [408, 136] on p "La compagnie aérienne opérant votre vol est responsable du traitement de votre …" at bounding box center [367, 131] width 234 height 15
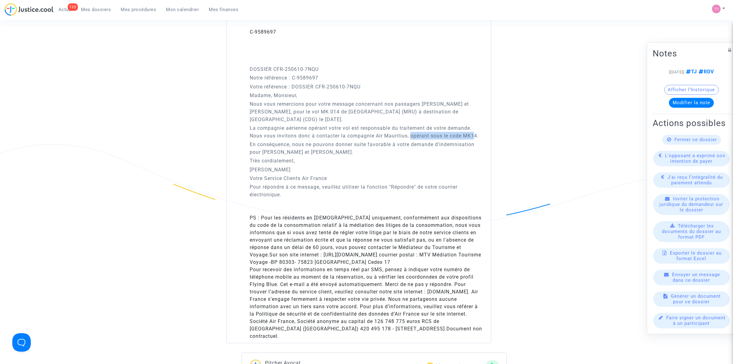
drag, startPoint x: 413, startPoint y: 136, endPoint x: 475, endPoint y: 135, distance: 61.9
click at [475, 135] on p "La compagnie aérienne opérant votre vol est responsable du traitement de votre …" at bounding box center [367, 131] width 234 height 15
drag, startPoint x: 254, startPoint y: 145, endPoint x: 397, endPoint y: 142, distance: 143.2
click at [397, 142] on p "En conséquence, nous ne pouvons donner suite favorable à votre demande d’indemn…" at bounding box center [367, 147] width 234 height 15
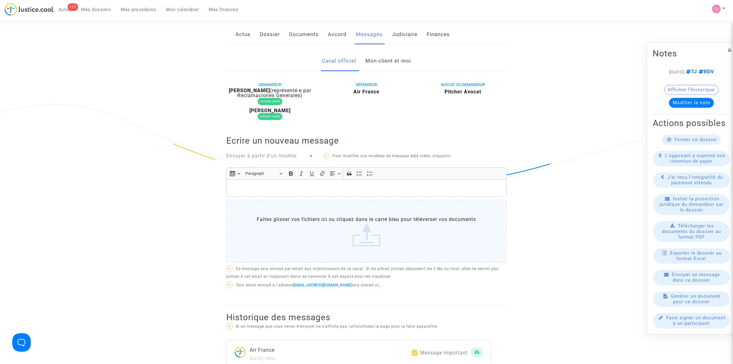
scroll to position [38, 0]
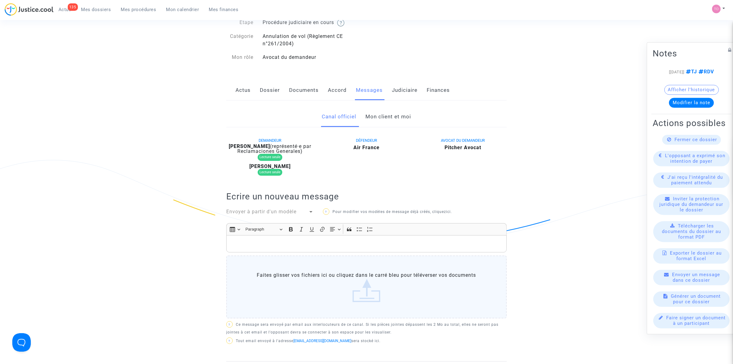
click at [259, 90] on div "Actus Dossier Documents Accord Messages Judiciaire Finances" at bounding box center [366, 90] width 280 height 21
click at [273, 91] on link "Dossier" at bounding box center [270, 90] width 20 height 20
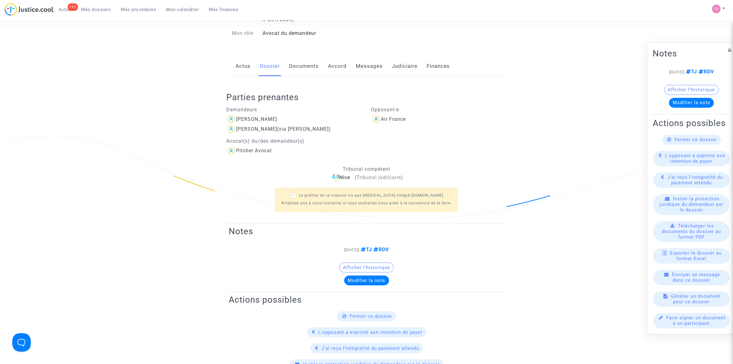
scroll to position [50, 0]
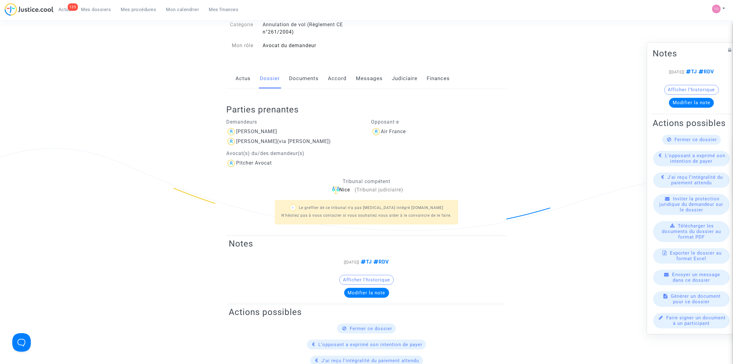
click at [297, 82] on link "Documents" at bounding box center [304, 78] width 30 height 20
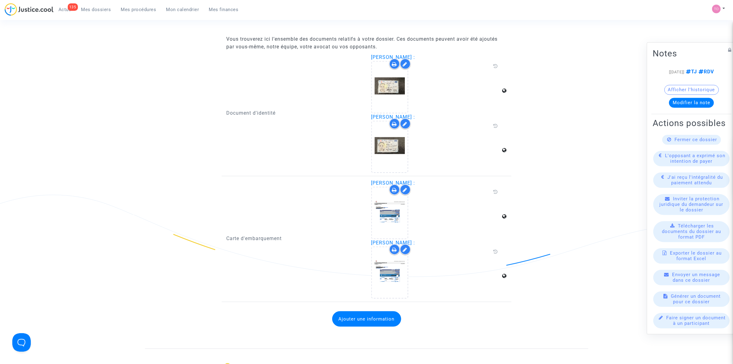
scroll to position [820, 0]
click at [396, 207] on icon at bounding box center [390, 212] width 20 height 20
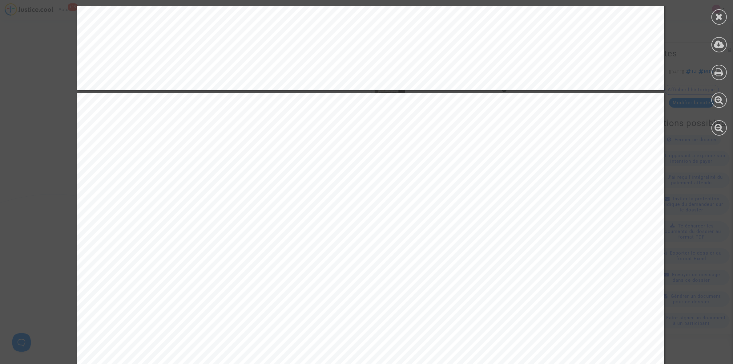
scroll to position [330, 0]
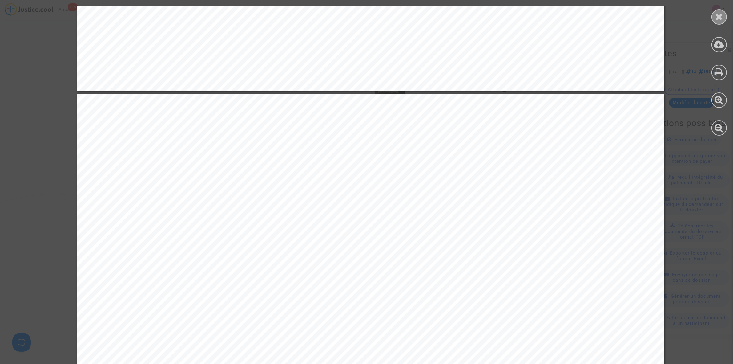
click at [714, 15] on div at bounding box center [718, 16] width 15 height 15
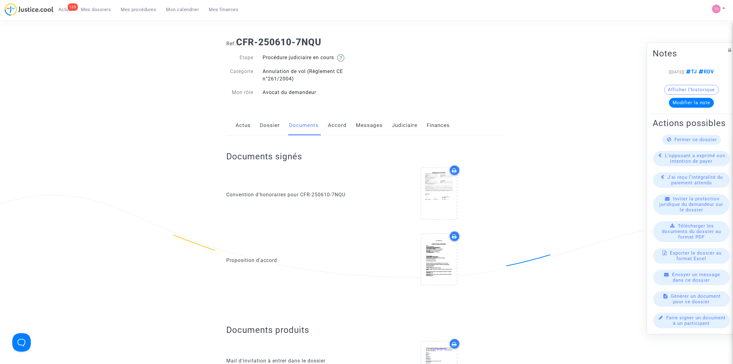
scroll to position [0, 0]
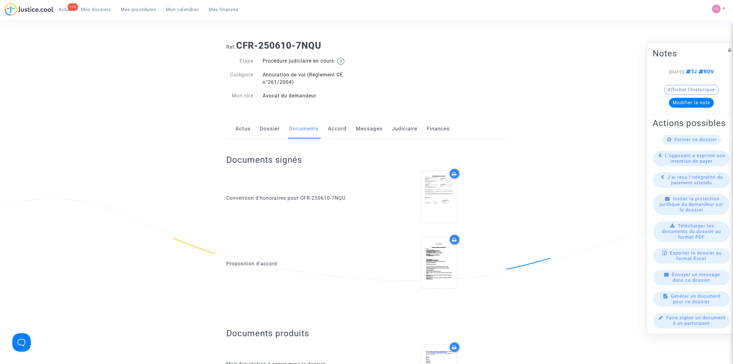
click at [396, 128] on link "Judiciaire" at bounding box center [405, 129] width 26 height 20
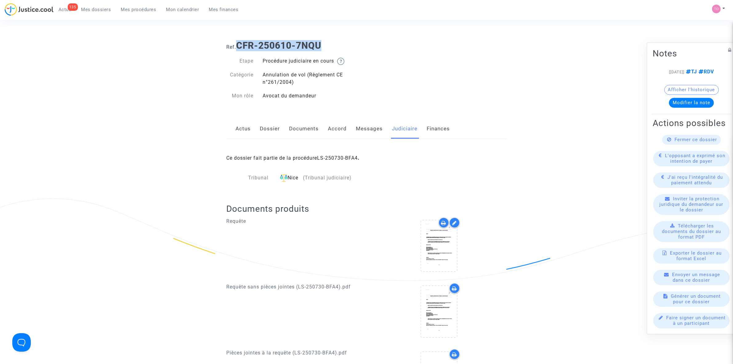
drag, startPoint x: 333, startPoint y: 42, endPoint x: 239, endPoint y: 46, distance: 93.6
click at [239, 46] on h1 "Ref. CFR-250610-7NQU" at bounding box center [366, 45] width 280 height 11
copy b "CFR-250610-7NQU"
click at [298, 128] on link "Documents" at bounding box center [304, 129] width 30 height 20
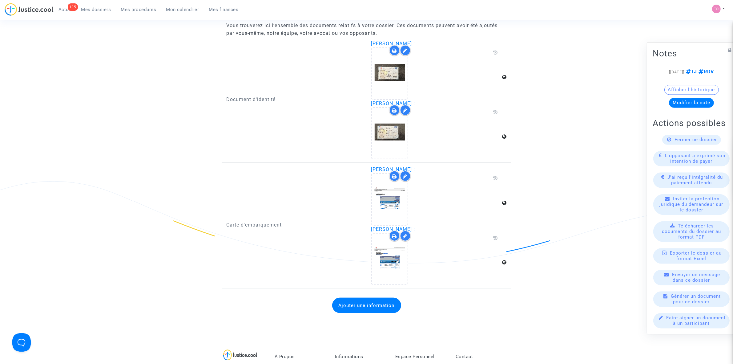
scroll to position [847, 0]
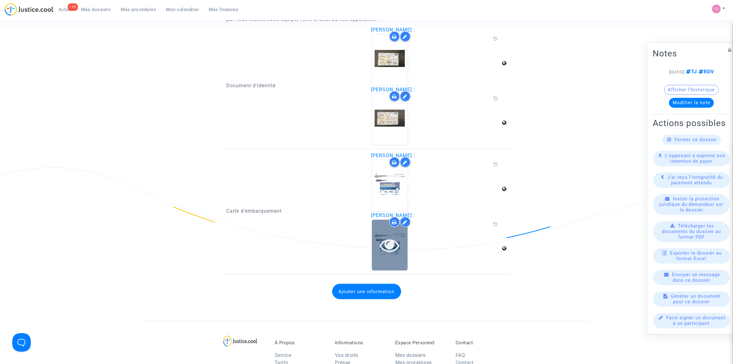
click at [385, 235] on icon at bounding box center [390, 245] width 20 height 20
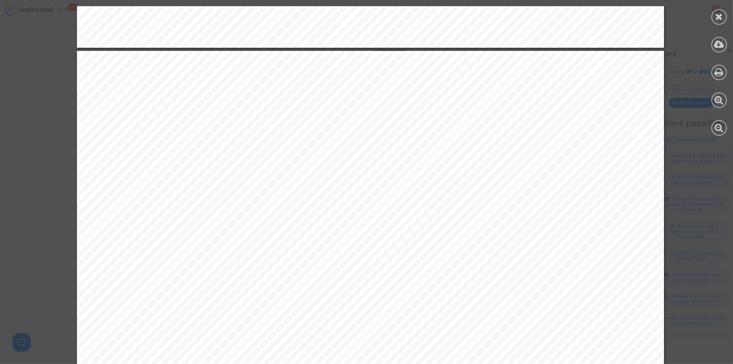
scroll to position [385, 0]
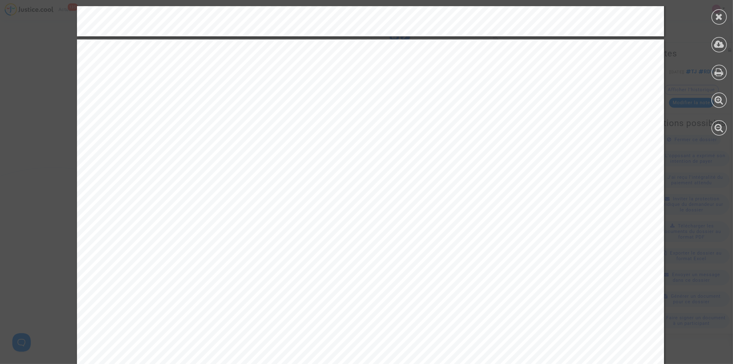
click at [105, 148] on div at bounding box center [370, 246] width 587 height 415
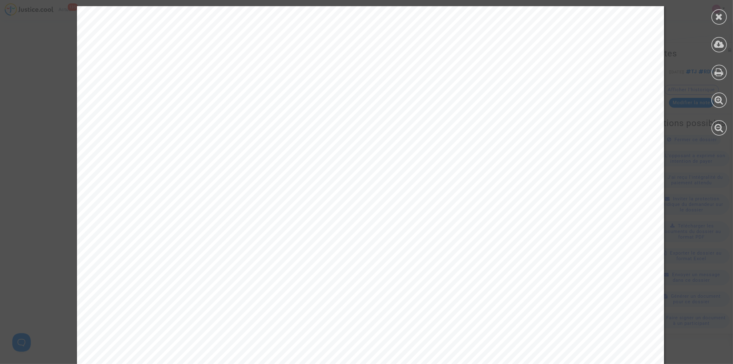
scroll to position [577, 0]
click at [718, 22] on div at bounding box center [718, 16] width 15 height 15
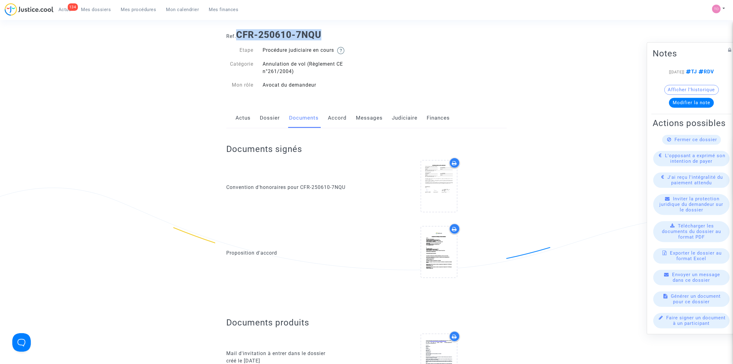
scroll to position [0, 0]
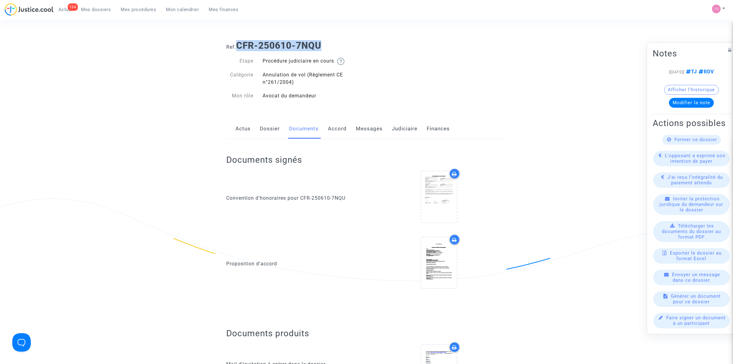
click at [271, 127] on link "Dossier" at bounding box center [270, 129] width 20 height 20
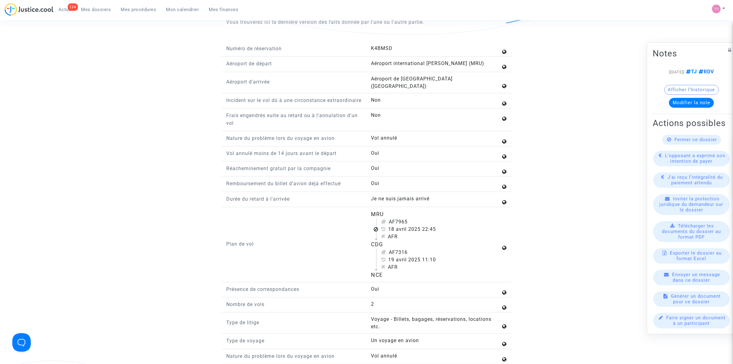
scroll to position [654, 0]
drag, startPoint x: 390, startPoint y: 231, endPoint x: 415, endPoint y: 230, distance: 25.0
click at [415, 225] on div "AF7965" at bounding box center [440, 220] width 119 height 7
drag, startPoint x: 412, startPoint y: 230, endPoint x: 396, endPoint y: 234, distance: 15.7
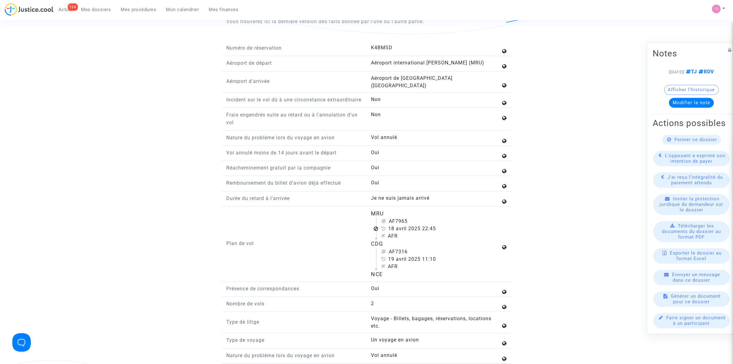
click at [396, 225] on div "AF7965" at bounding box center [440, 220] width 119 height 7
copy div "7965"
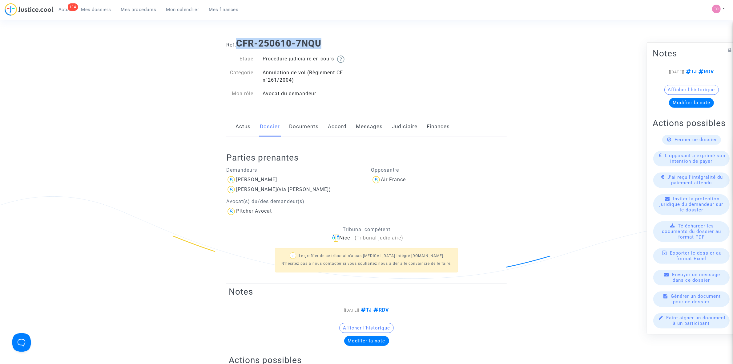
scroll to position [0, 0]
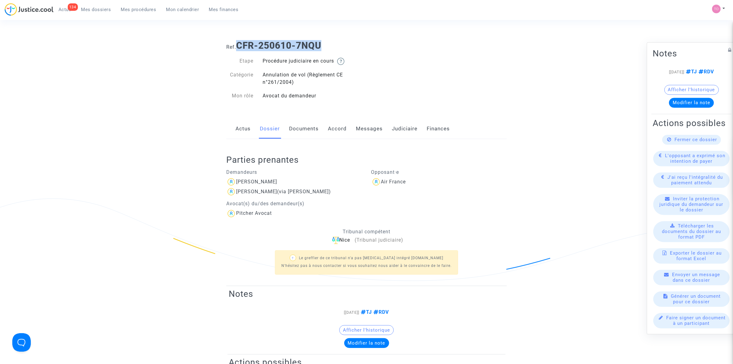
click at [302, 130] on link "Documents" at bounding box center [304, 129] width 30 height 20
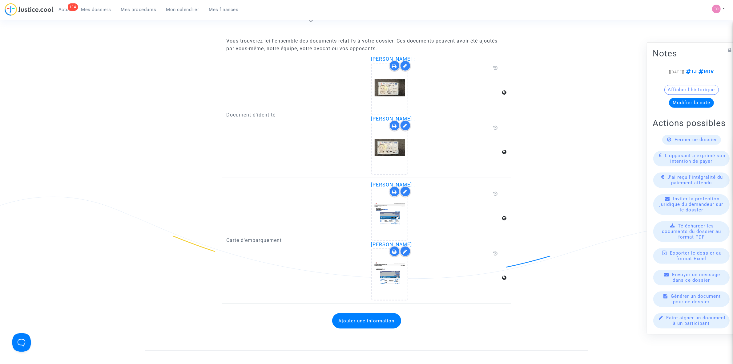
scroll to position [847, 0]
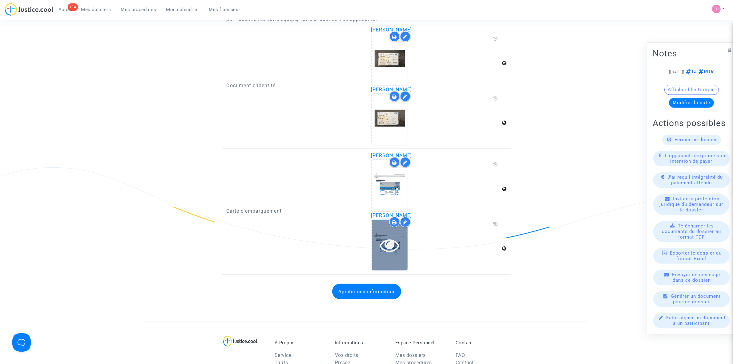
click at [393, 237] on icon at bounding box center [390, 245] width 20 height 20
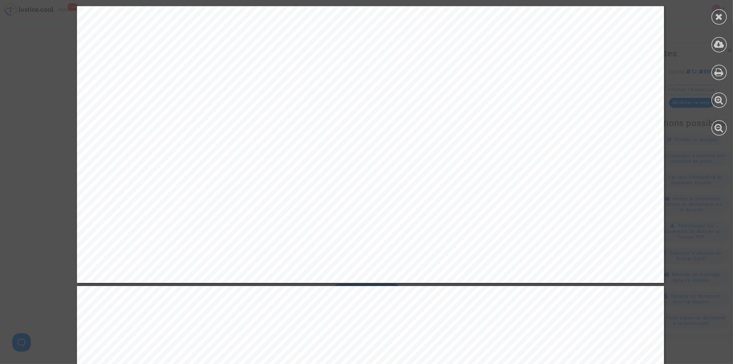
scroll to position [115, 0]
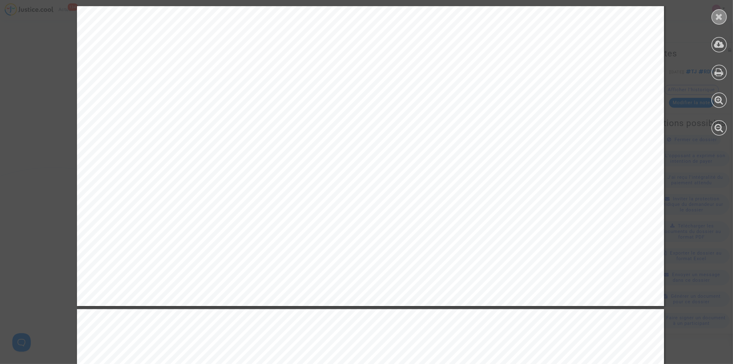
click at [723, 14] on div at bounding box center [718, 16] width 15 height 15
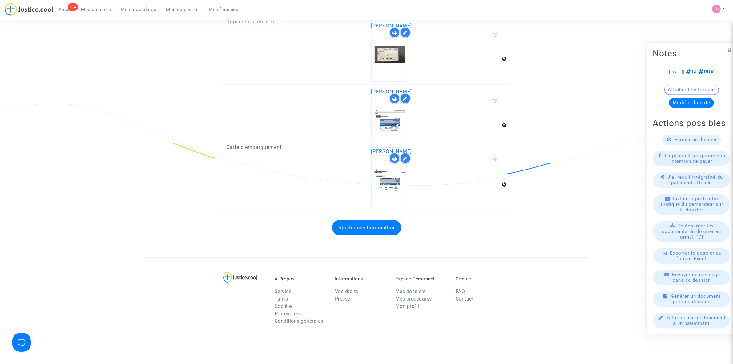
scroll to position [924, 0]
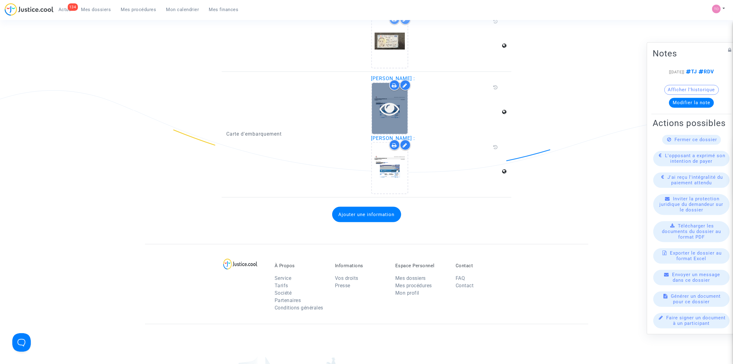
click at [389, 115] on div at bounding box center [390, 108] width 36 height 51
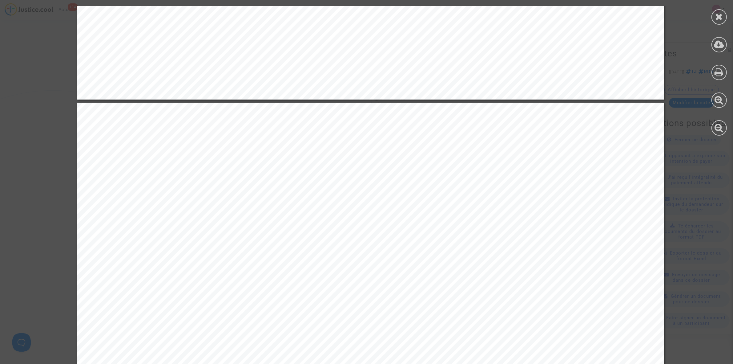
scroll to position [346, 0]
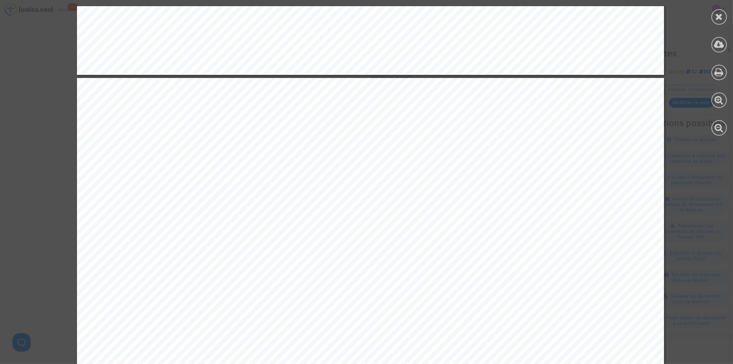
drag, startPoint x: 354, startPoint y: 193, endPoint x: 421, endPoint y: 190, distance: 66.5
click at [421, 190] on div at bounding box center [370, 285] width 587 height 415
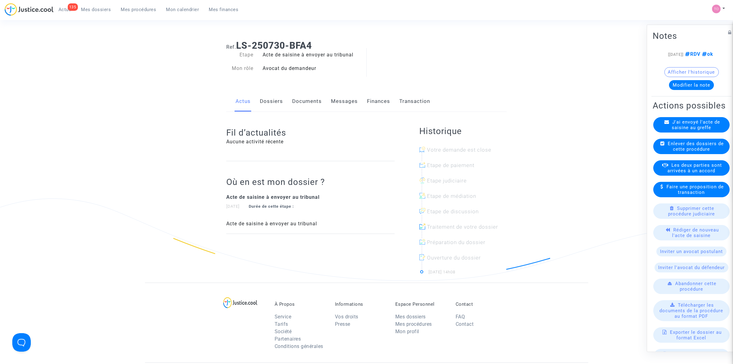
click at [296, 102] on link "Documents" at bounding box center [307, 101] width 30 height 20
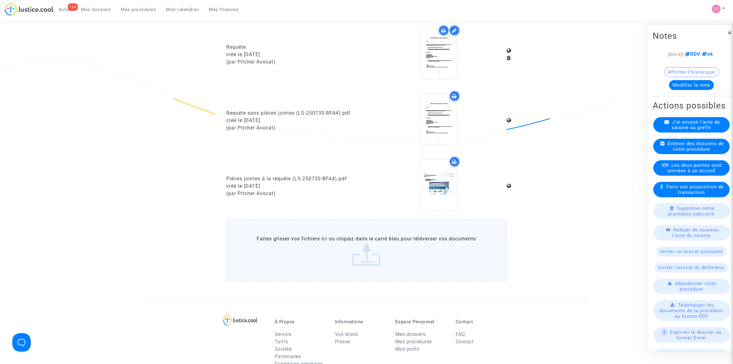
scroll to position [154, 0]
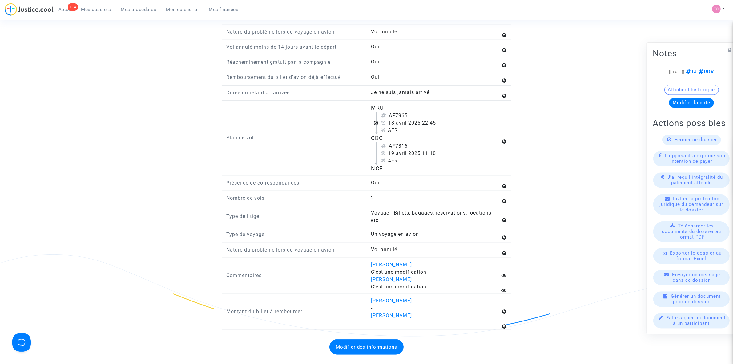
scroll to position [770, 0]
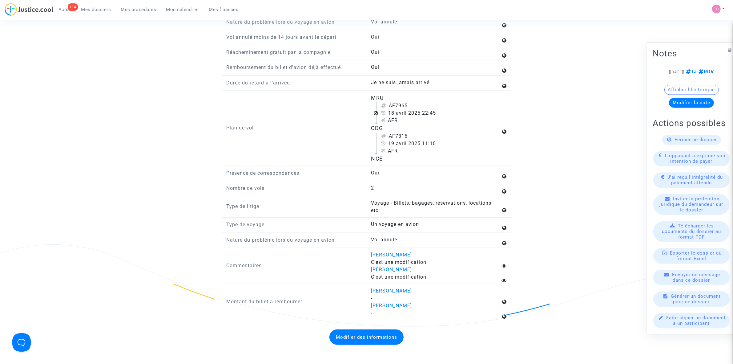
drag, startPoint x: 372, startPoint y: 108, endPoint x: 383, endPoint y: 106, distance: 11.0
click at [383, 106] on div "MRU AF7965 [DATE] 22:45 AFR CDG AF7316 [DATE] 11:10 AFR NCE" at bounding box center [439, 128] width 145 height 69
drag, startPoint x: 370, startPoint y: 141, endPoint x: 390, endPoint y: 147, distance: 21.1
click at [393, 140] on div "MRU AF7965 [DATE] 22:45 AFR CDG AF7316 [DATE] 11:10 AFR NCE" at bounding box center [439, 128] width 145 height 69
drag, startPoint x: 376, startPoint y: 171, endPoint x: 389, endPoint y: 169, distance: 13.0
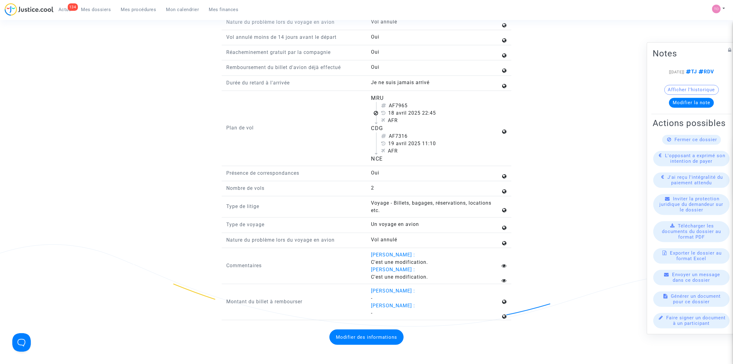
click at [389, 163] on div "NCE" at bounding box center [436, 159] width 130 height 8
drag, startPoint x: 379, startPoint y: 109, endPoint x: 384, endPoint y: 108, distance: 4.3
click at [384, 102] on div "MRU" at bounding box center [436, 98] width 130 height 8
drag, startPoint x: 373, startPoint y: 143, endPoint x: 382, endPoint y: 140, distance: 10.1
click at [382, 140] on flight-plan "MRU AF7965 [DATE] 22:45 AFR CDG AF7316 [DATE] 11:10 AFR NCE" at bounding box center [436, 128] width 130 height 69
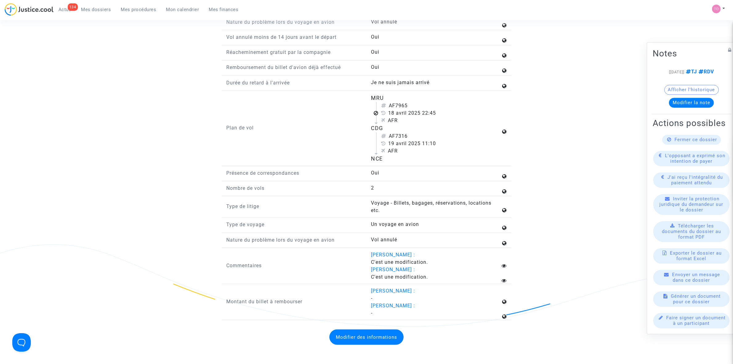
click at [375, 163] on div "NCE" at bounding box center [436, 159] width 130 height 8
drag, startPoint x: 375, startPoint y: 110, endPoint x: 379, endPoint y: 109, distance: 4.1
click at [379, 102] on div "MRU" at bounding box center [436, 98] width 130 height 8
click at [377, 132] on div "CDG" at bounding box center [436, 128] width 130 height 8
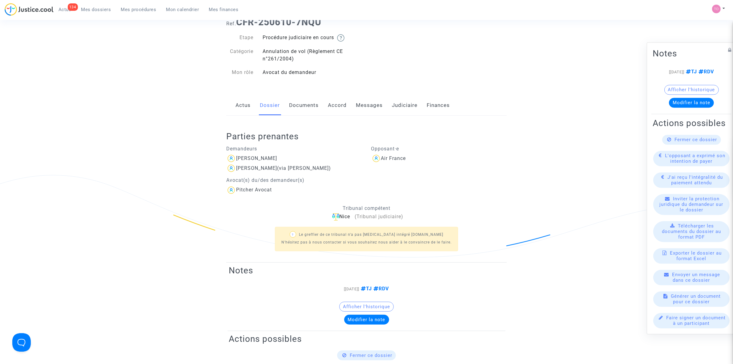
scroll to position [0, 0]
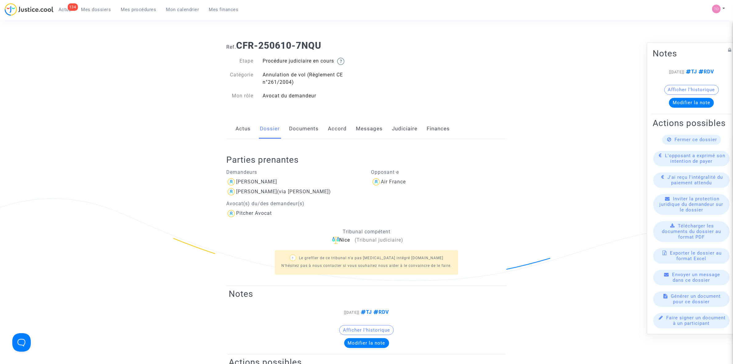
click at [372, 127] on link "Messages" at bounding box center [369, 129] width 27 height 20
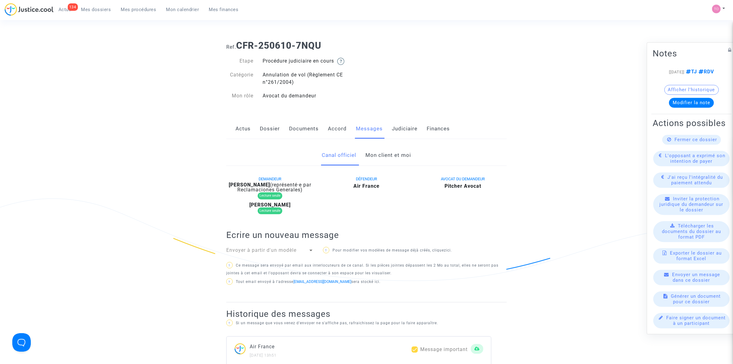
click at [379, 157] on link "Mon client et moi" at bounding box center [389, 155] width 46 height 20
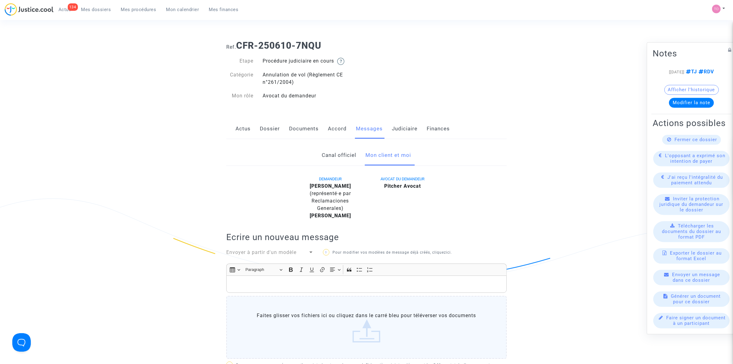
click at [265, 130] on link "Dossier" at bounding box center [270, 129] width 20 height 20
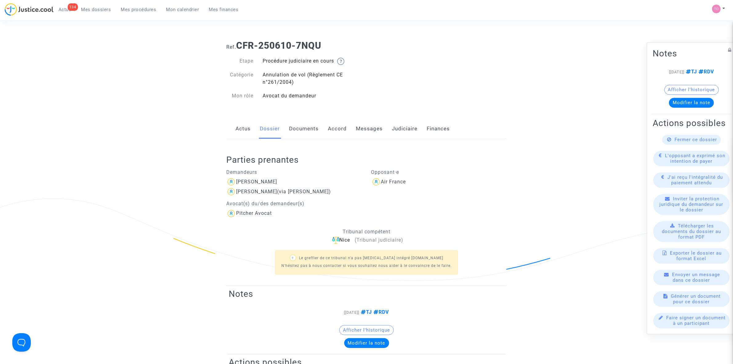
click at [300, 129] on link "Documents" at bounding box center [304, 129] width 30 height 20
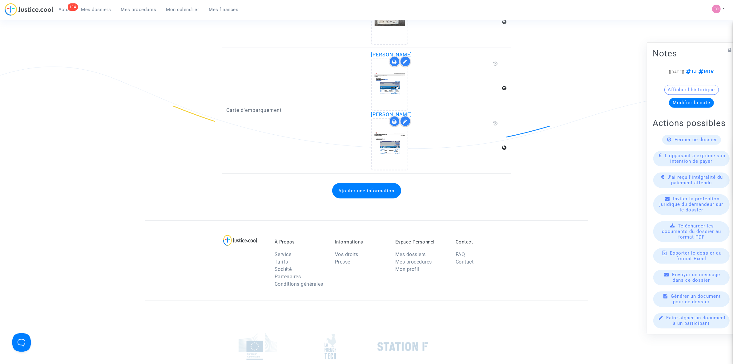
scroll to position [910, 0]
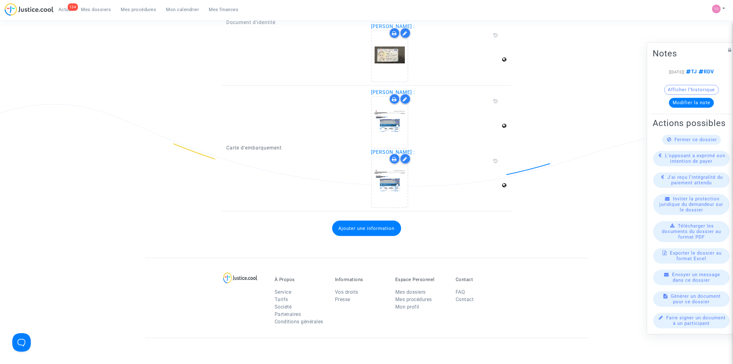
click at [348, 220] on button "Ajouter une information" at bounding box center [366, 227] width 69 height 15
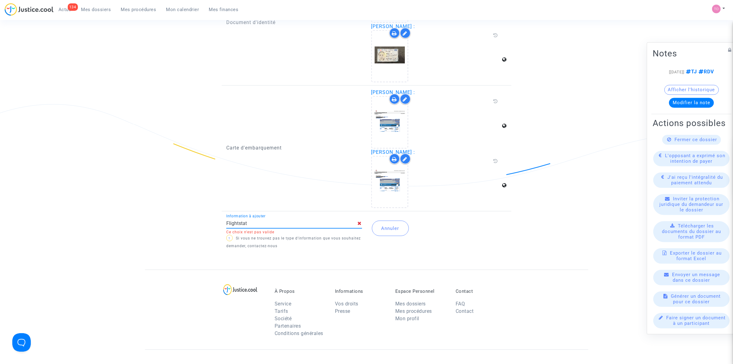
click at [325, 255] on div "Documents téléchargés Vous trouverez ici l’ensemble des documents relatifs à vo…" at bounding box center [366, 87] width 280 height 366
click at [271, 230] on span "Ce choix n'est pas valide" at bounding box center [250, 232] width 48 height 4
click at [268, 220] on input "Flightstat" at bounding box center [291, 223] width 131 height 6
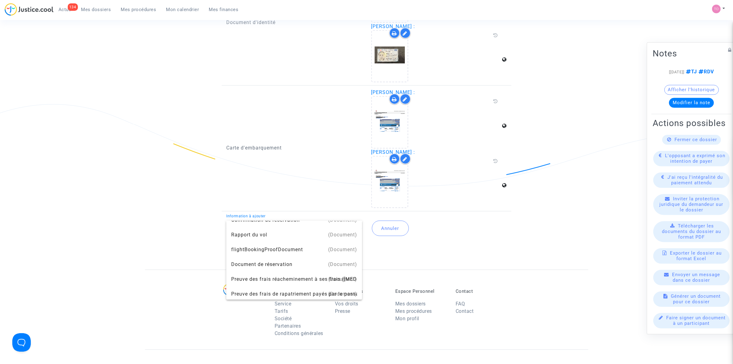
scroll to position [38, 0]
click at [271, 235] on div "Rapport du vol" at bounding box center [294, 233] width 126 height 15
type input "Rapport du vol"
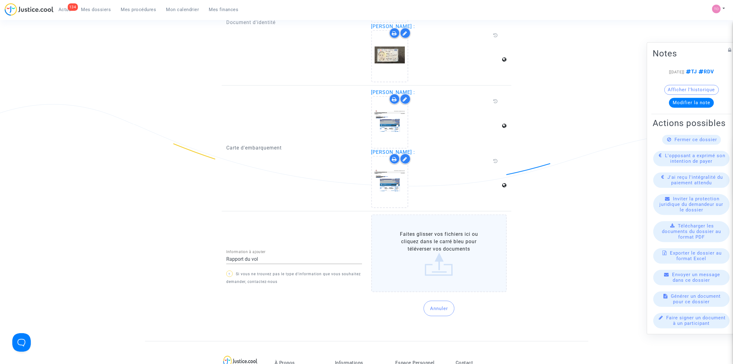
click at [424, 246] on label "Faites glisser vos fichiers ici ou cliquez dans le carré bleu pour téléverser v…" at bounding box center [439, 253] width 136 height 78
click at [0, 0] on input "Faites glisser vos fichiers ici ou cliquez dans le carré bleu pour téléverser v…" at bounding box center [0, 0] width 0 height 0
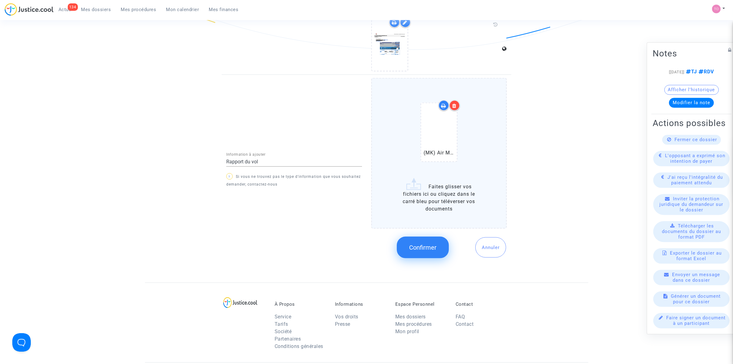
scroll to position [1064, 0]
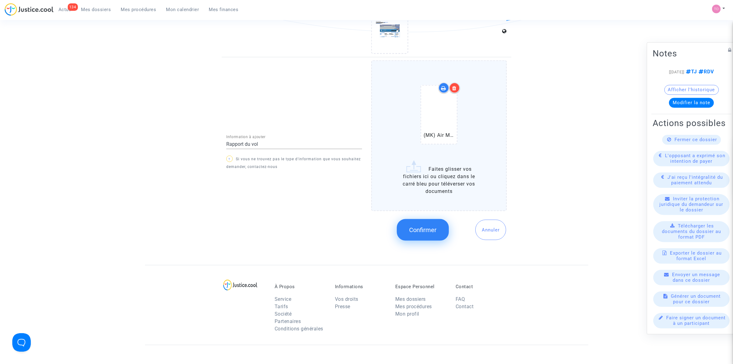
click at [425, 226] on span "Confirmer" at bounding box center [422, 229] width 27 height 7
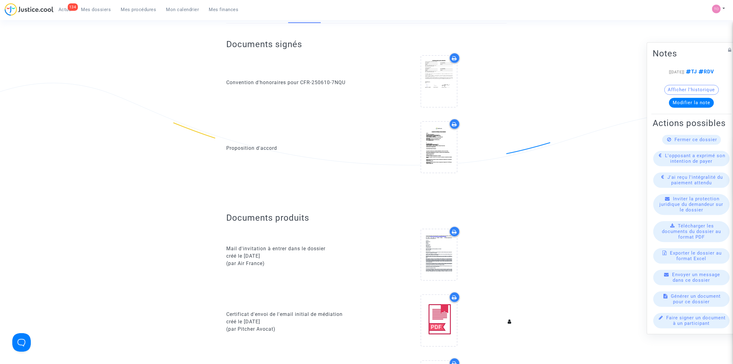
scroll to position [0, 0]
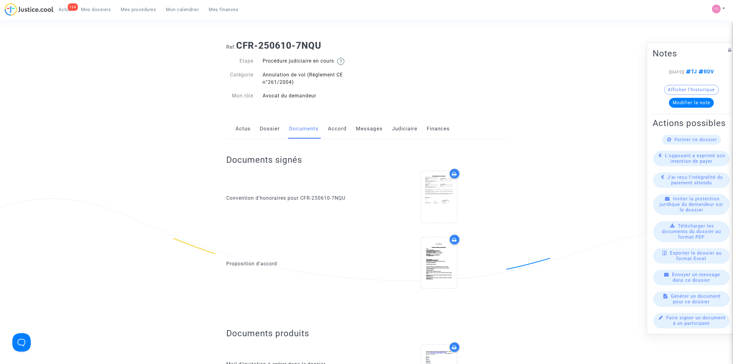
click at [278, 128] on link "Dossier" at bounding box center [270, 129] width 20 height 20
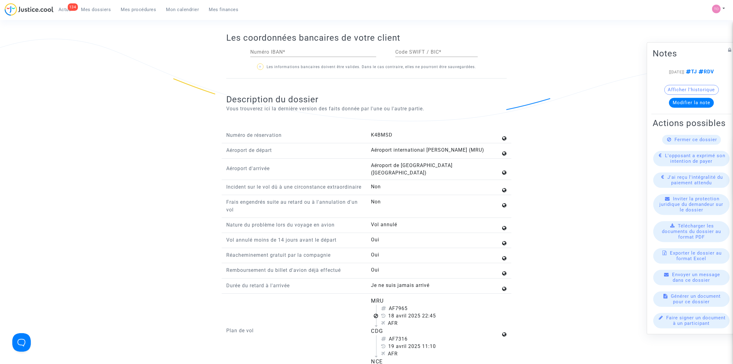
scroll to position [693, 0]
